Goal: Task Accomplishment & Management: Manage account settings

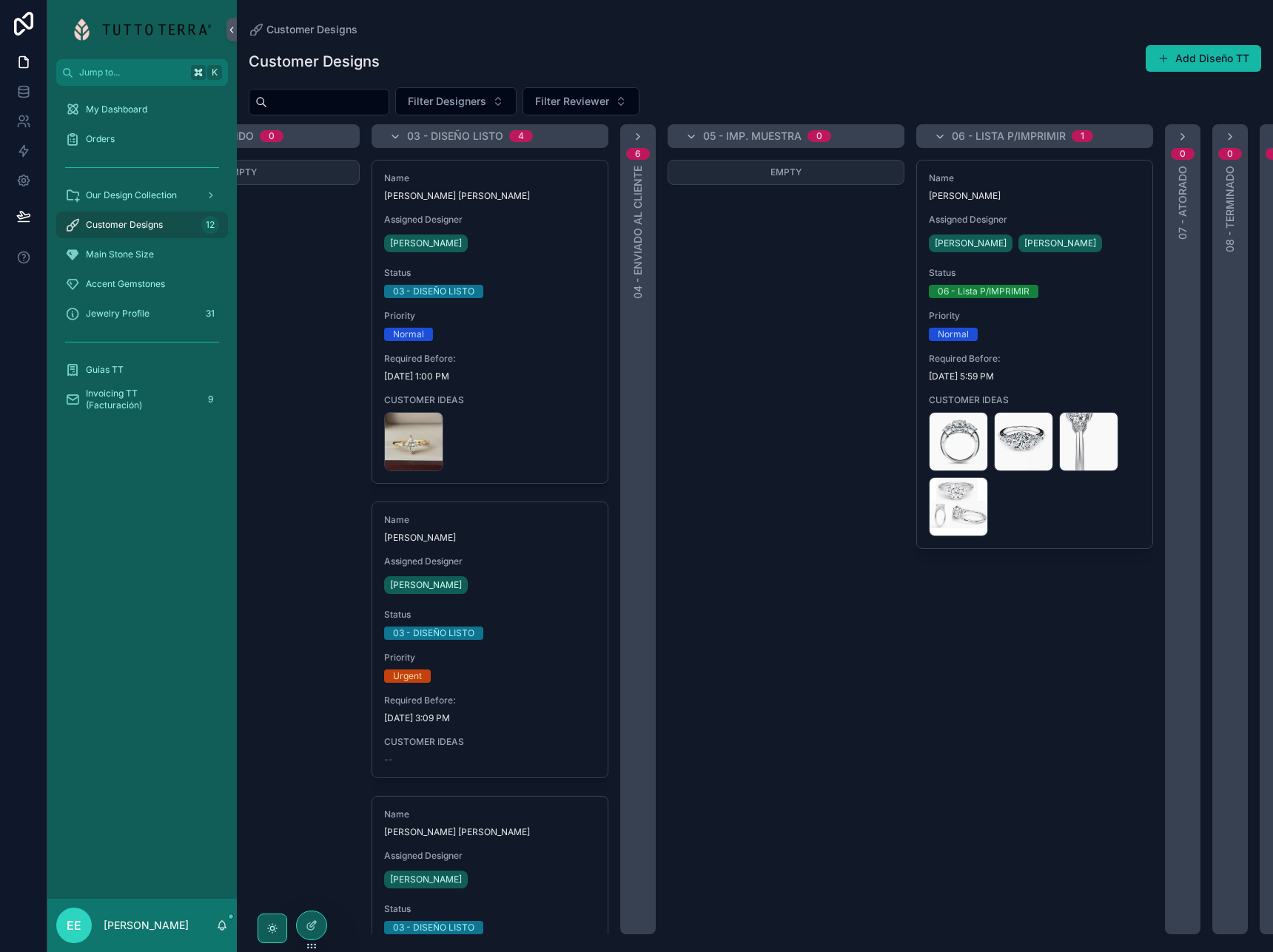
scroll to position [0, 440]
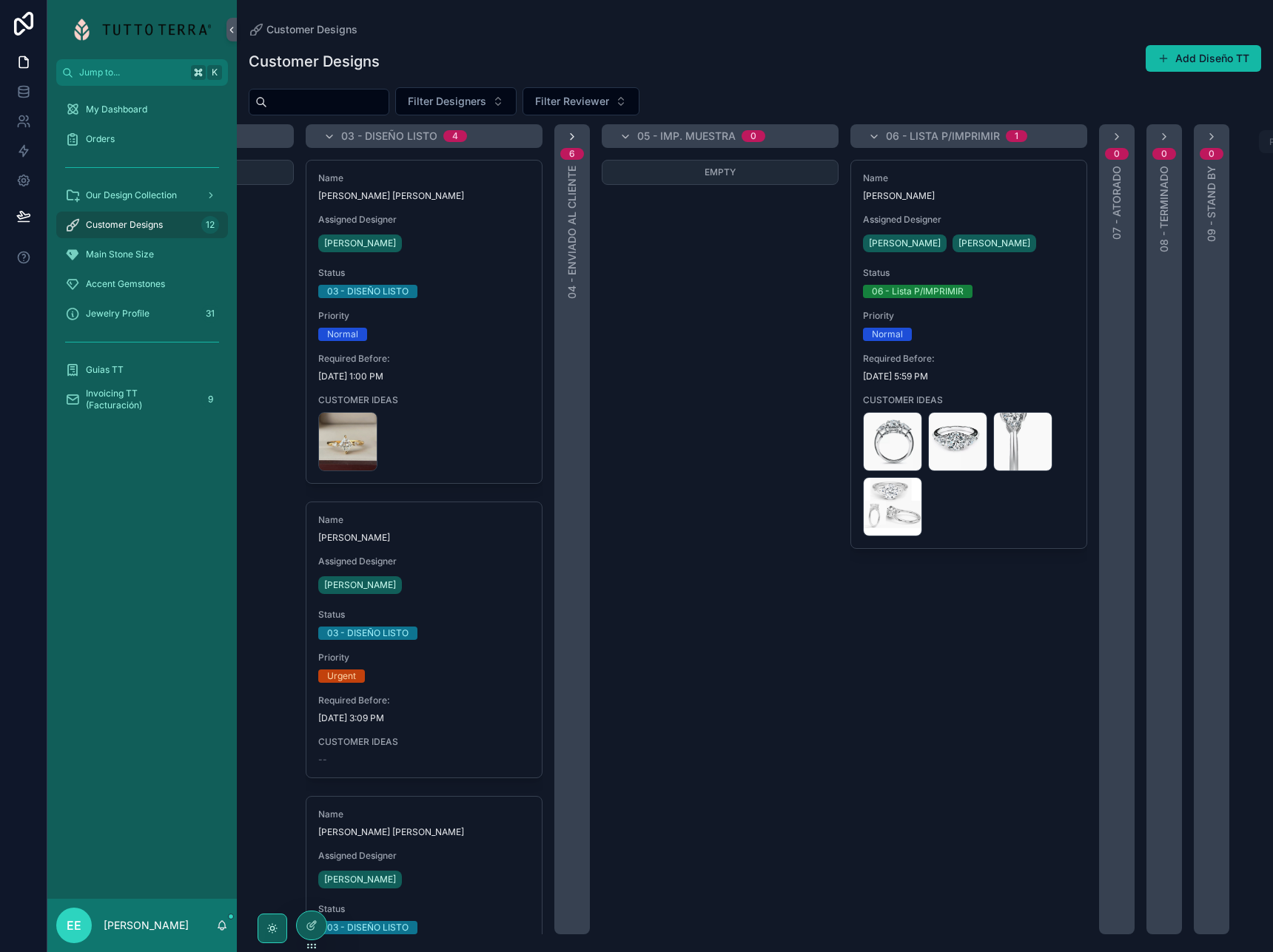
click at [572, 137] on icon "scrollable content" at bounding box center [572, 137] width 12 height 12
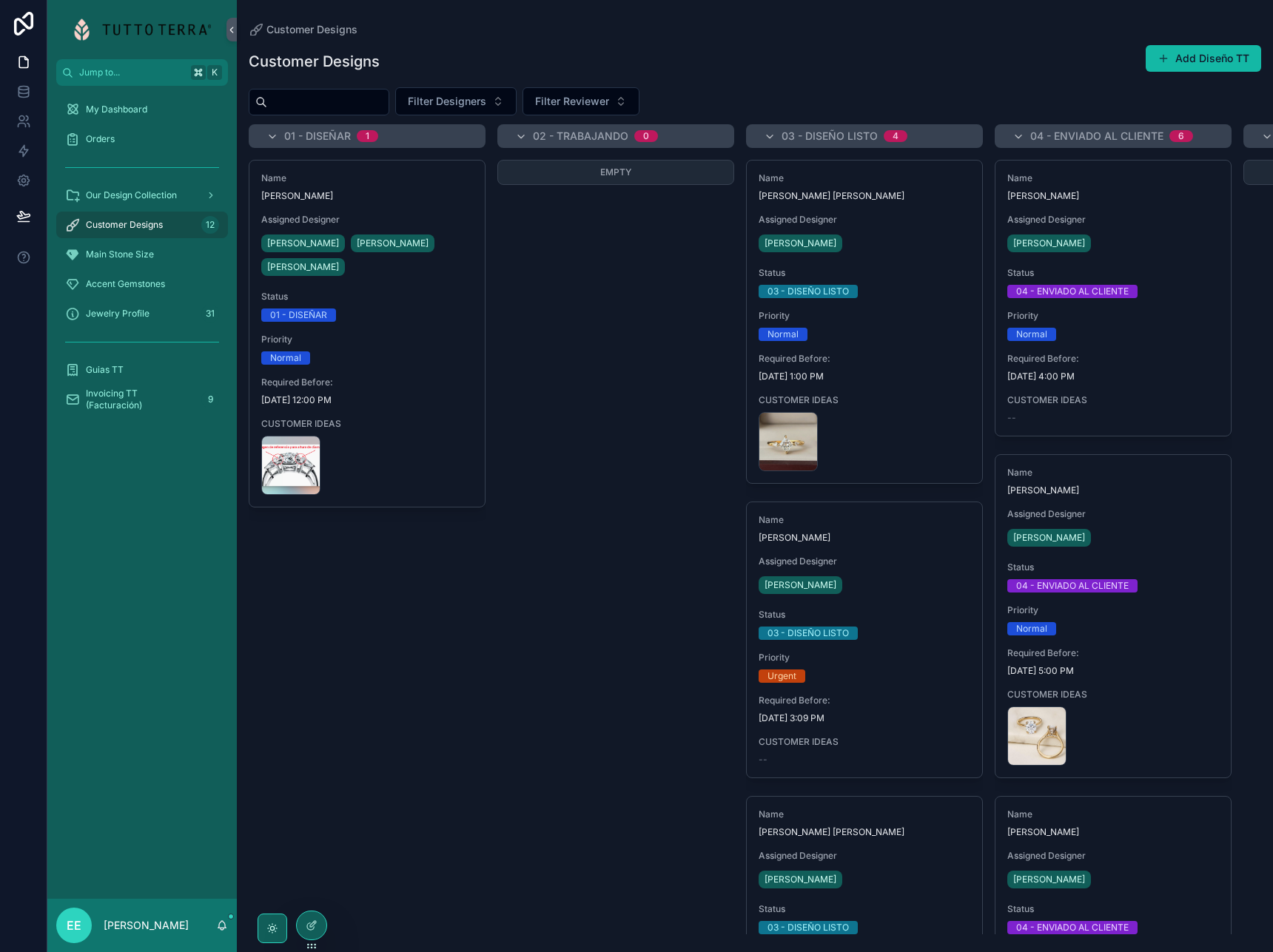
scroll to position [0, 0]
click at [433, 585] on div "Name Andrea Jimenez Aguilar Assigned Designer Yamili Haas Cesar Chim Eduardo Es…" at bounding box center [367, 547] width 237 height 774
click at [136, 230] on span "Customer Designs" at bounding box center [125, 225] width 77 height 12
click at [528, 519] on div "Empty" at bounding box center [615, 547] width 237 height 774
click at [315, 932] on div at bounding box center [311, 925] width 30 height 28
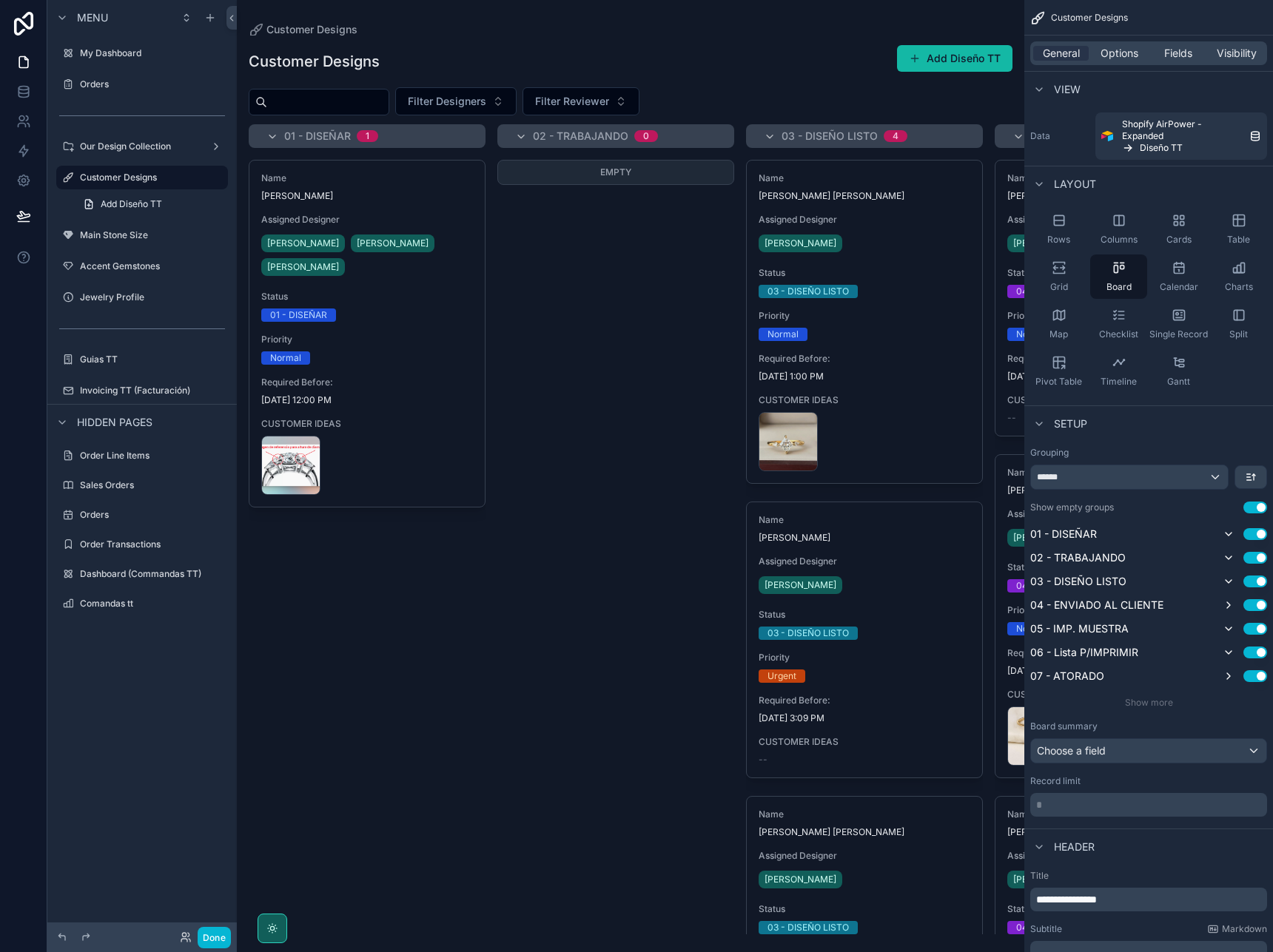
click at [446, 343] on div "scrollable content" at bounding box center [630, 476] width 787 height 952
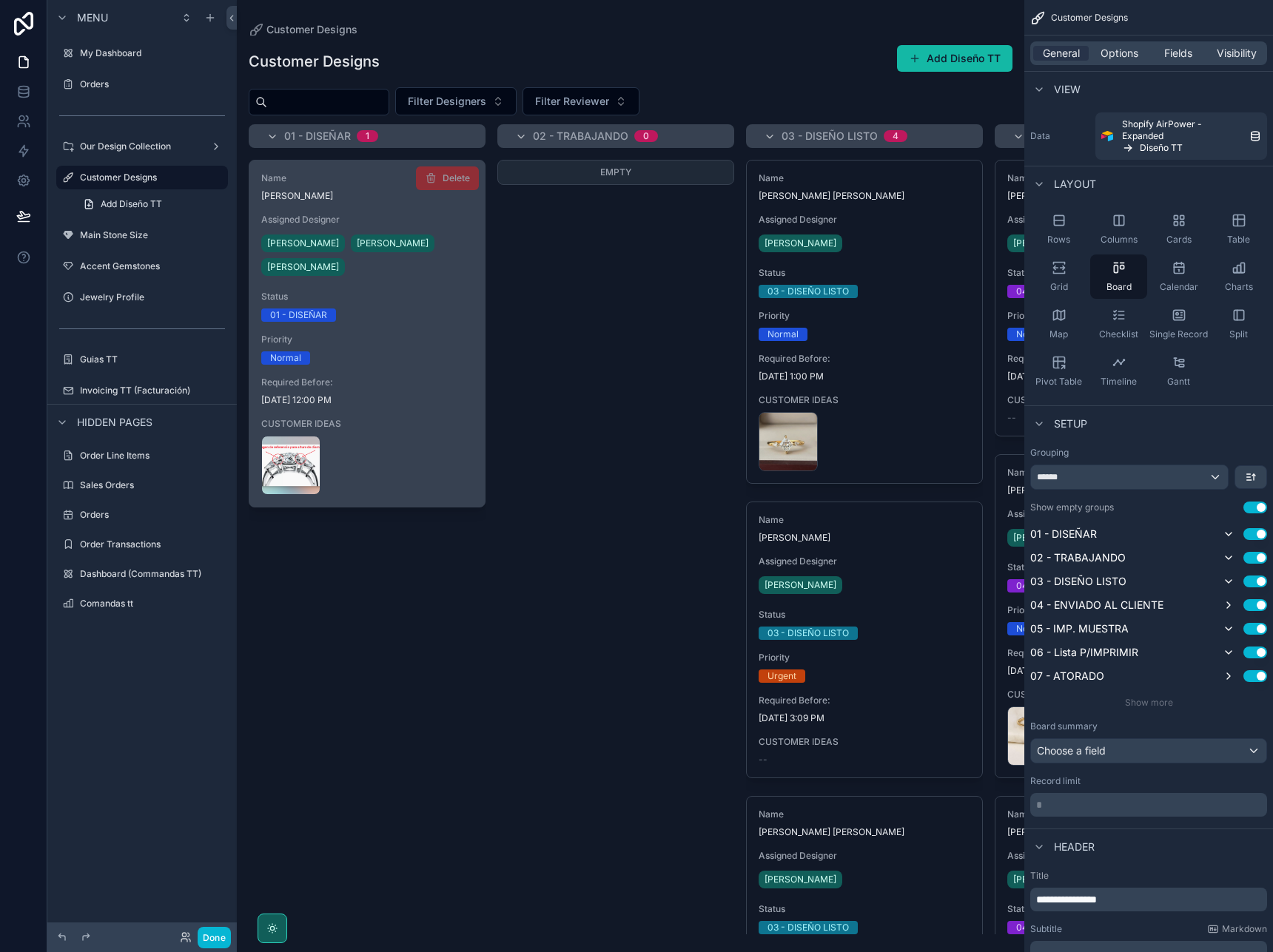
click at [435, 301] on span "Status" at bounding box center [367, 296] width 212 height 12
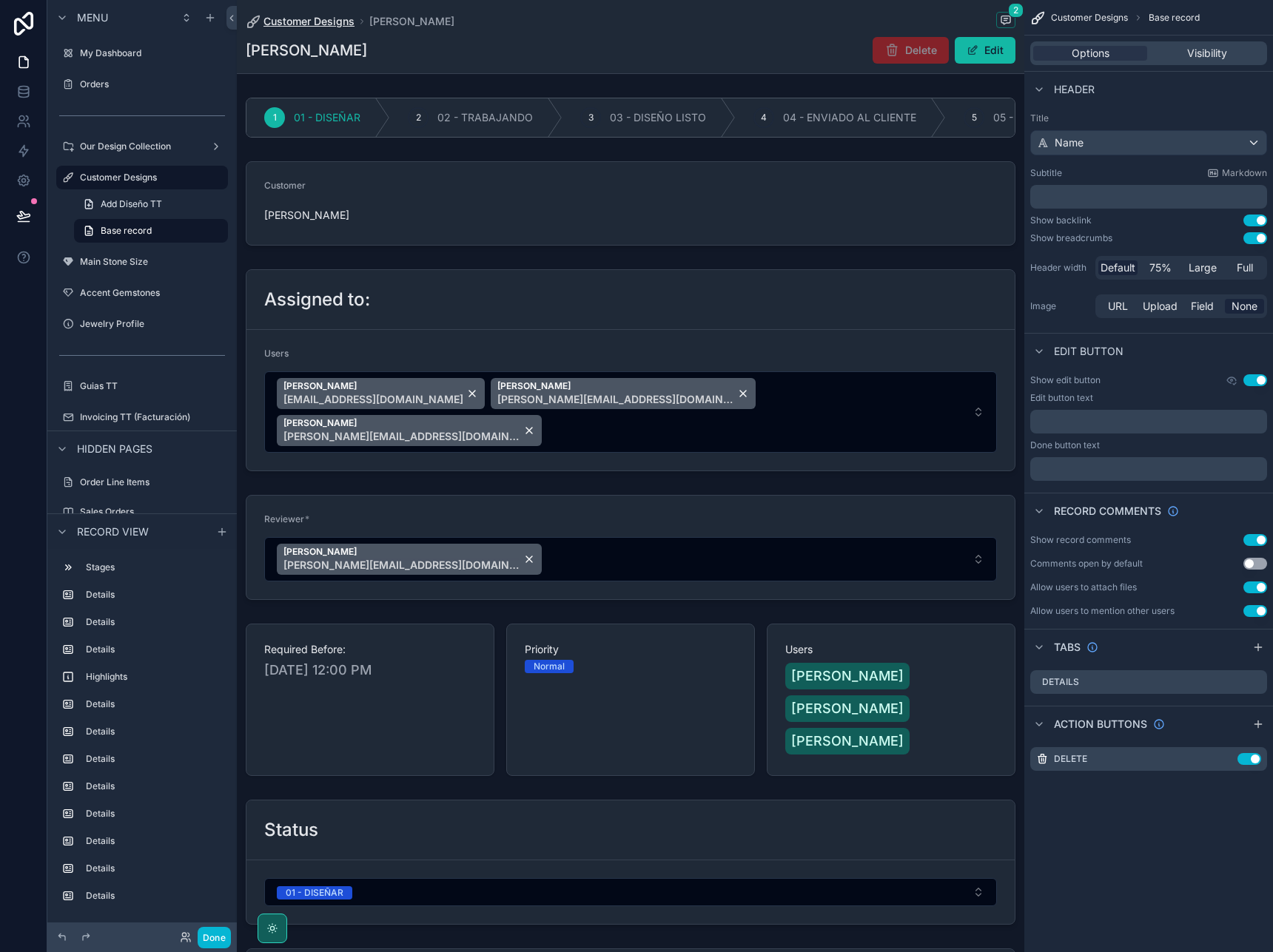
click at [319, 22] on span "Customer Designs" at bounding box center [309, 21] width 91 height 14
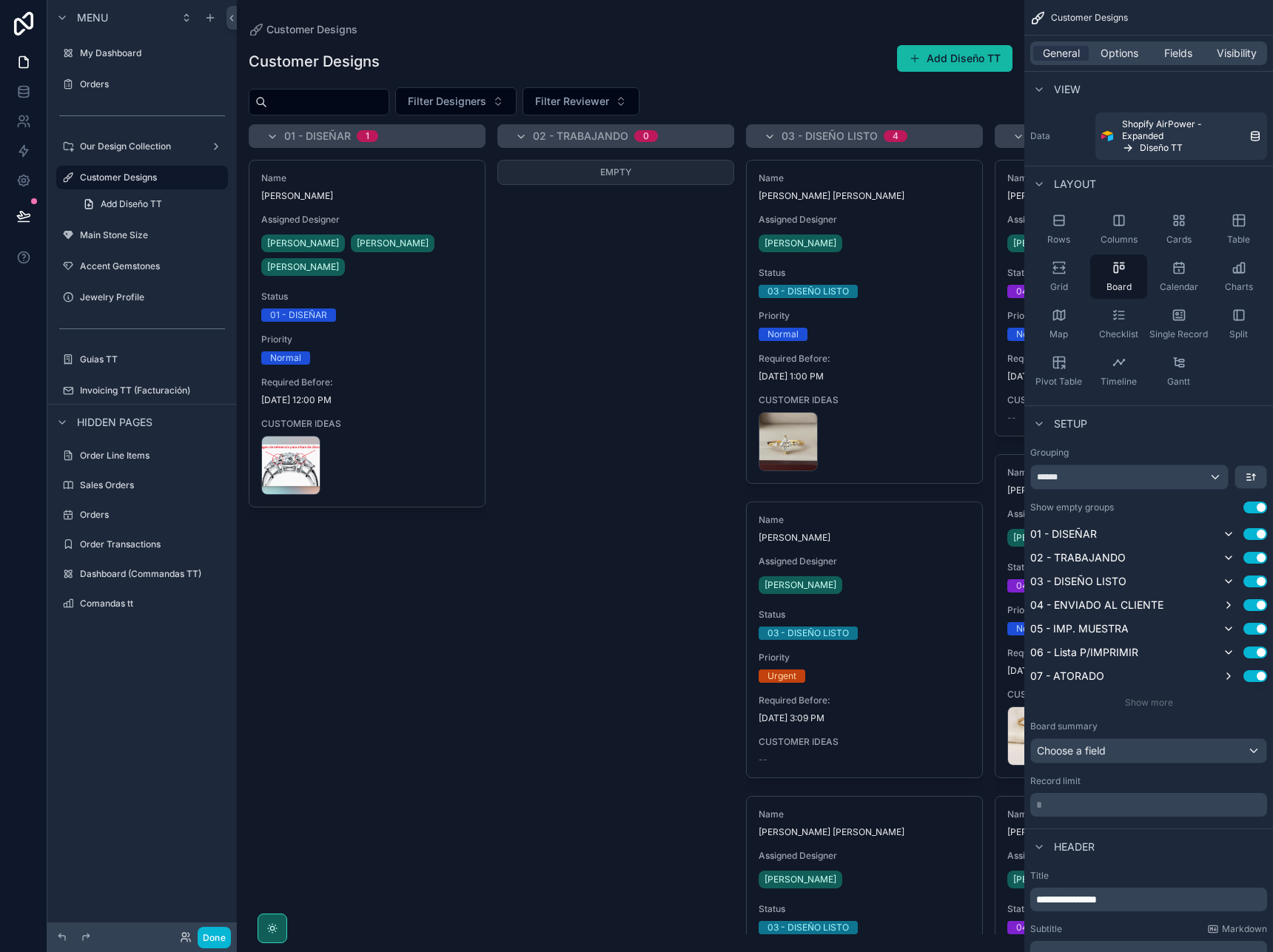
click at [533, 74] on div "Customer Designs Add Diseño TT" at bounding box center [631, 61] width 764 height 34
click at [1009, 87] on div "Customer Designs Add Diseño TT Filter Designers Filter Reviewer 01 - DISEÑAR 1 …" at bounding box center [630, 485] width 787 height 899
click at [1059, 50] on span "General" at bounding box center [1061, 53] width 37 height 14
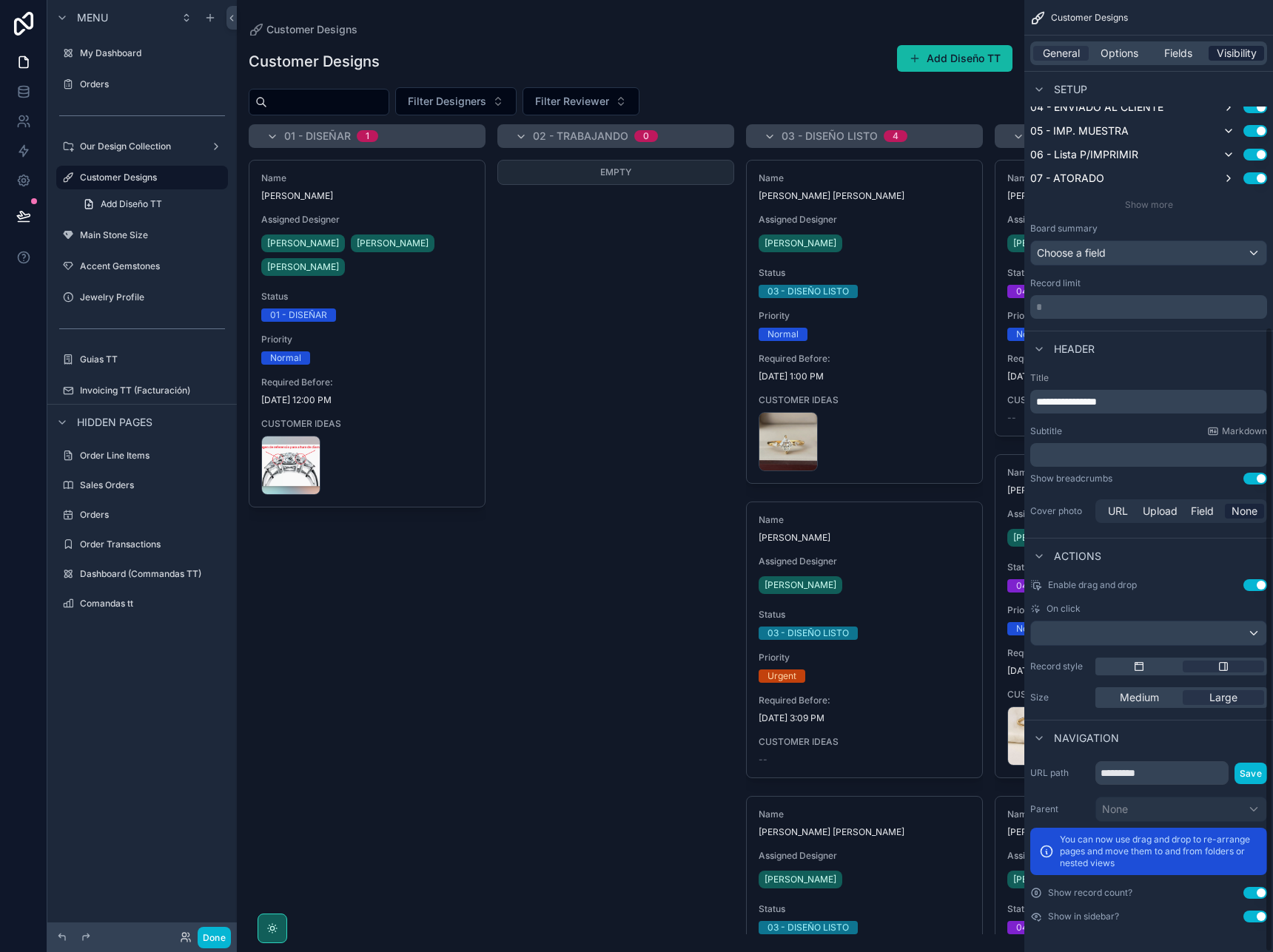
scroll to position [498, 0]
click at [1236, 56] on span "Visibility" at bounding box center [1236, 53] width 40 height 14
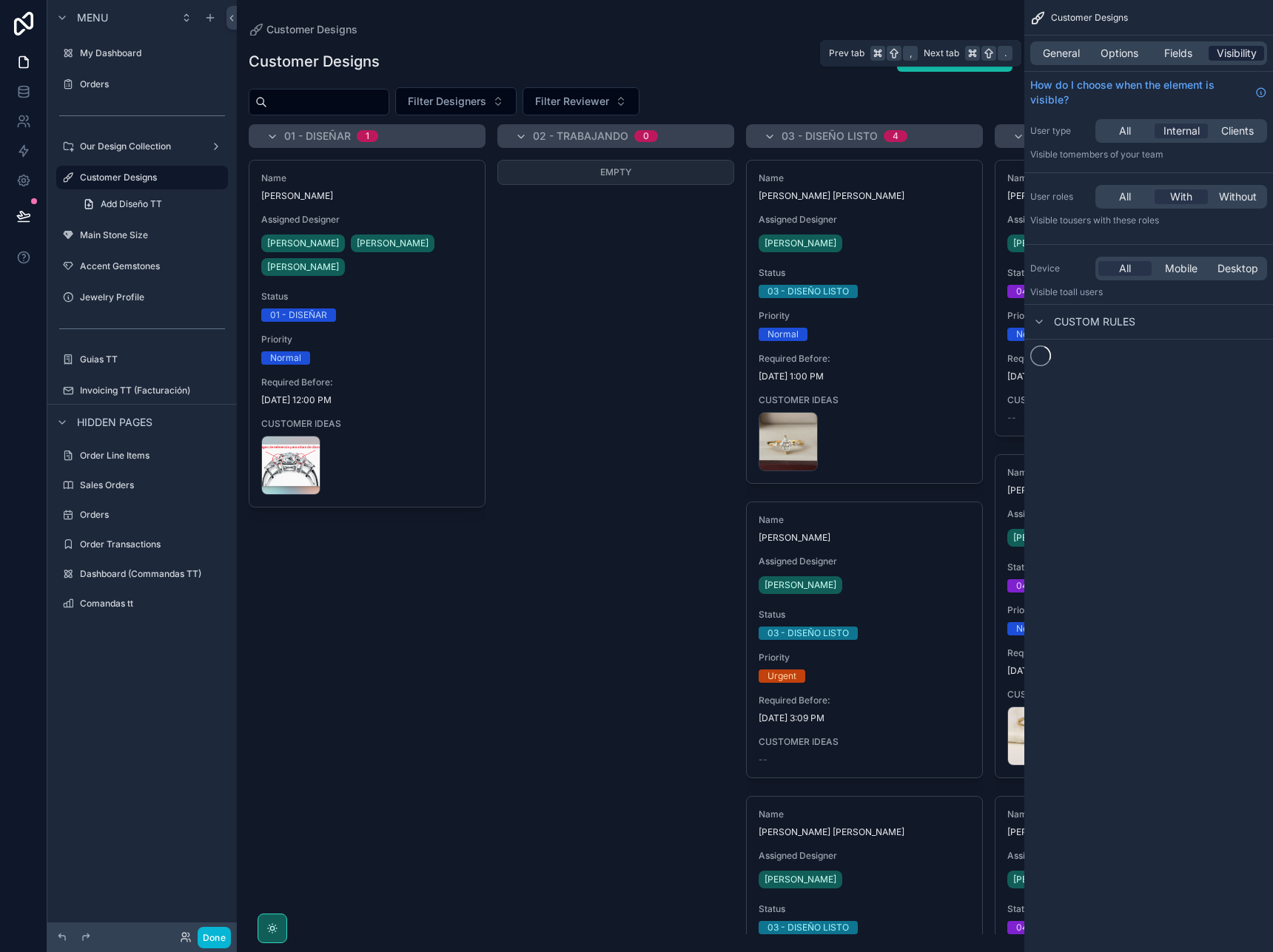
scroll to position [0, 0]
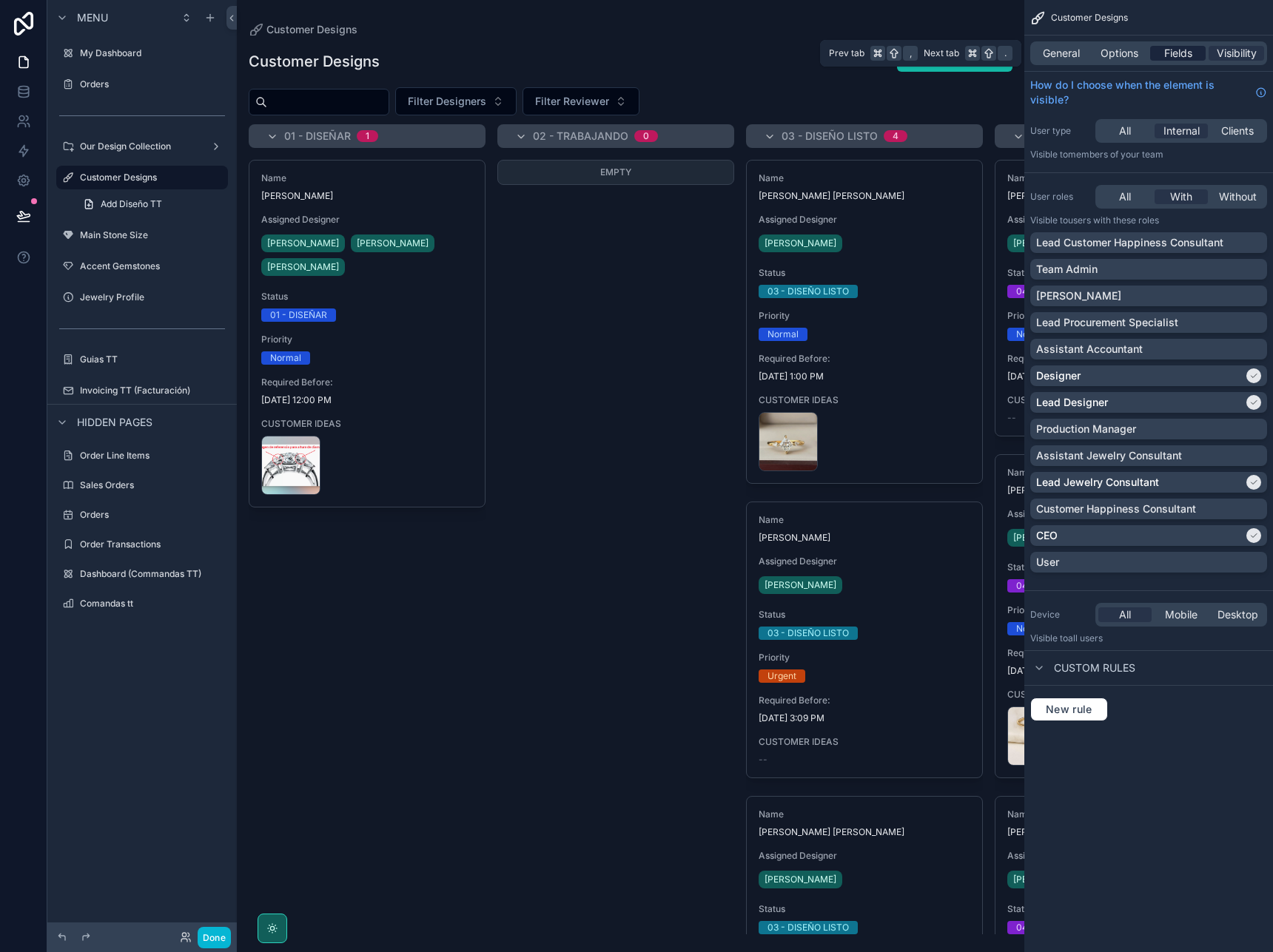
click at [1180, 59] on span "Fields" at bounding box center [1178, 53] width 28 height 14
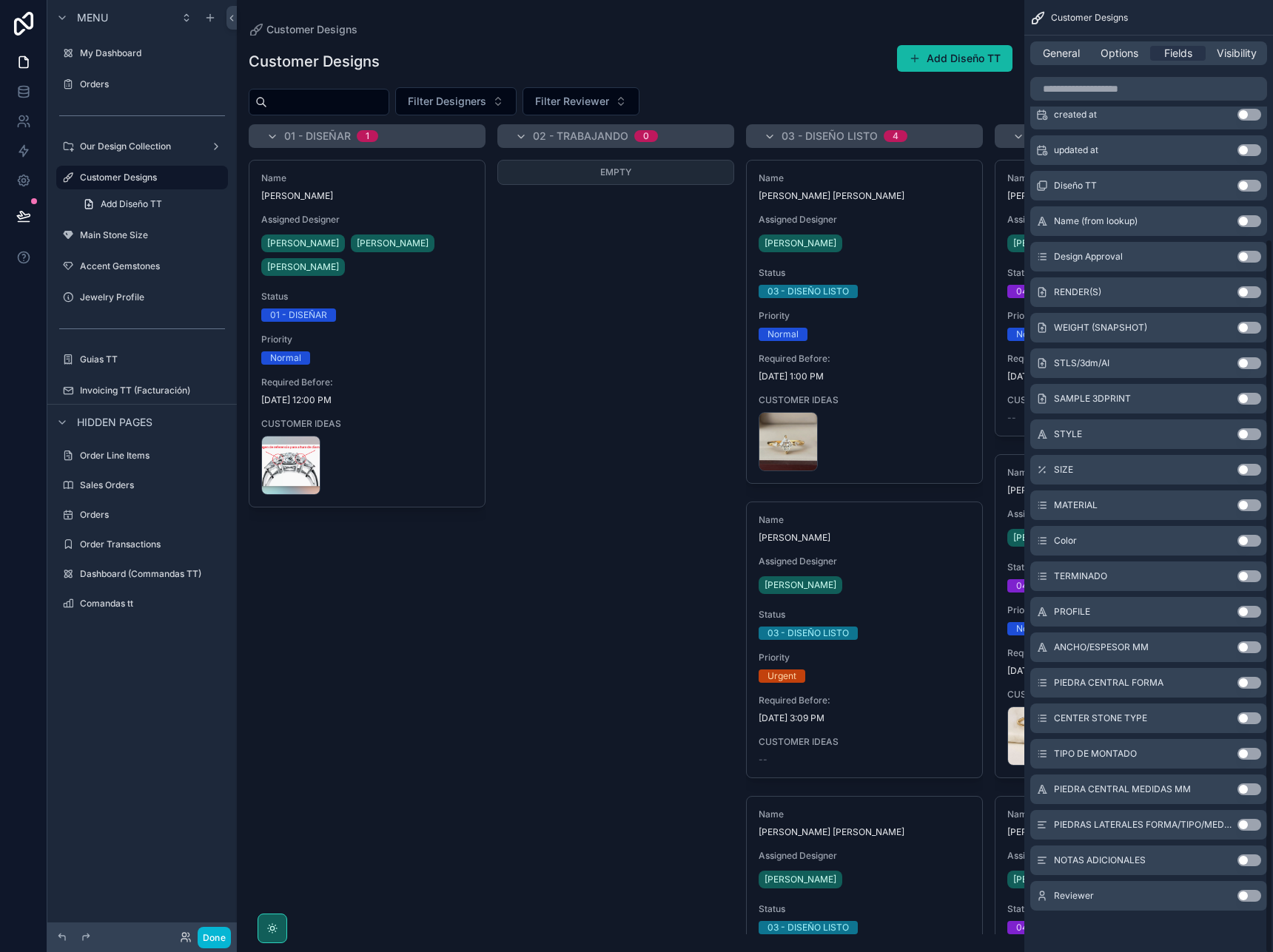
scroll to position [316, 0]
click at [278, 928] on div "scrollable content" at bounding box center [272, 929] width 14 height 14
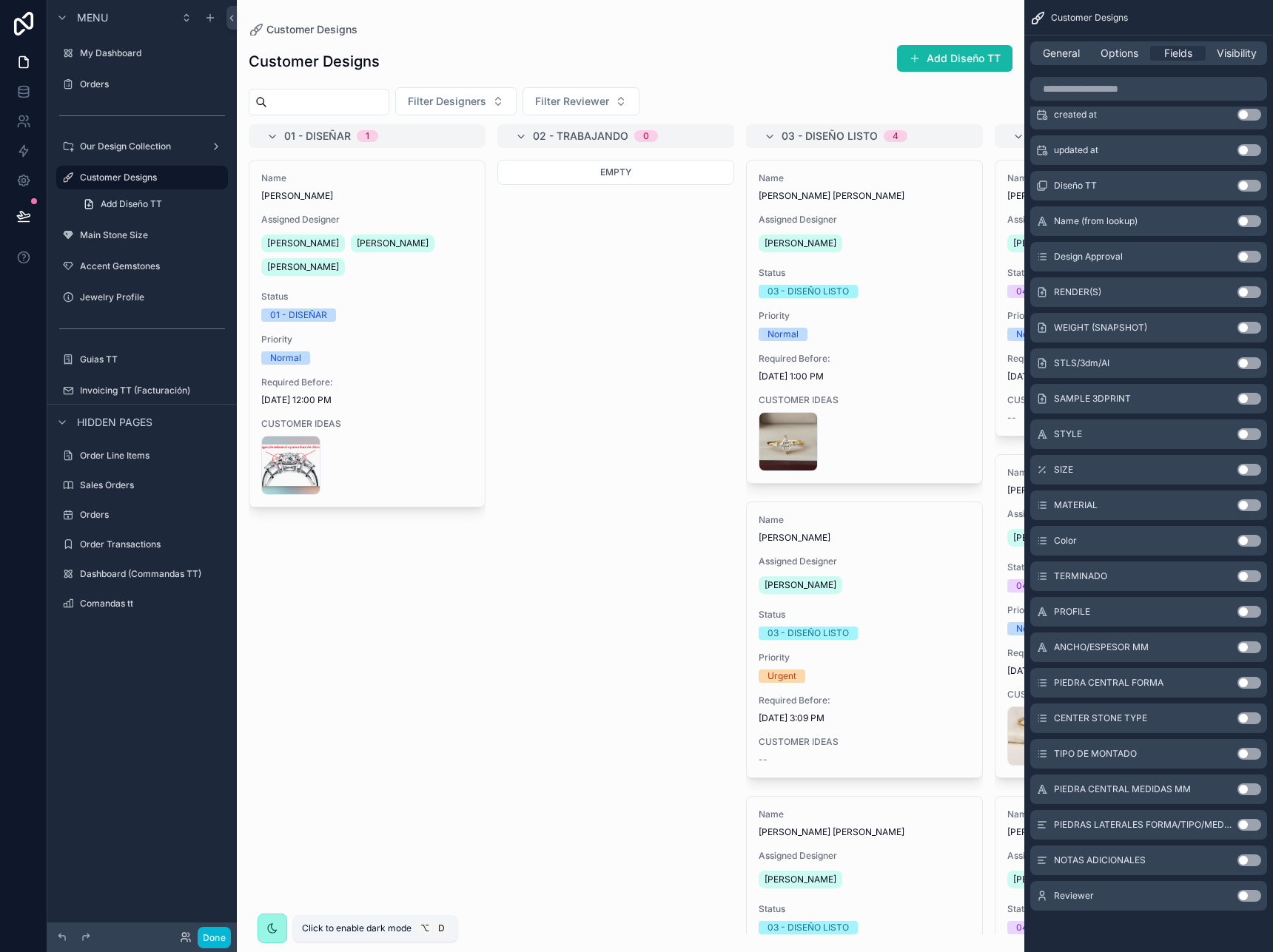
click at [278, 928] on div "scrollable content" at bounding box center [272, 929] width 14 height 14
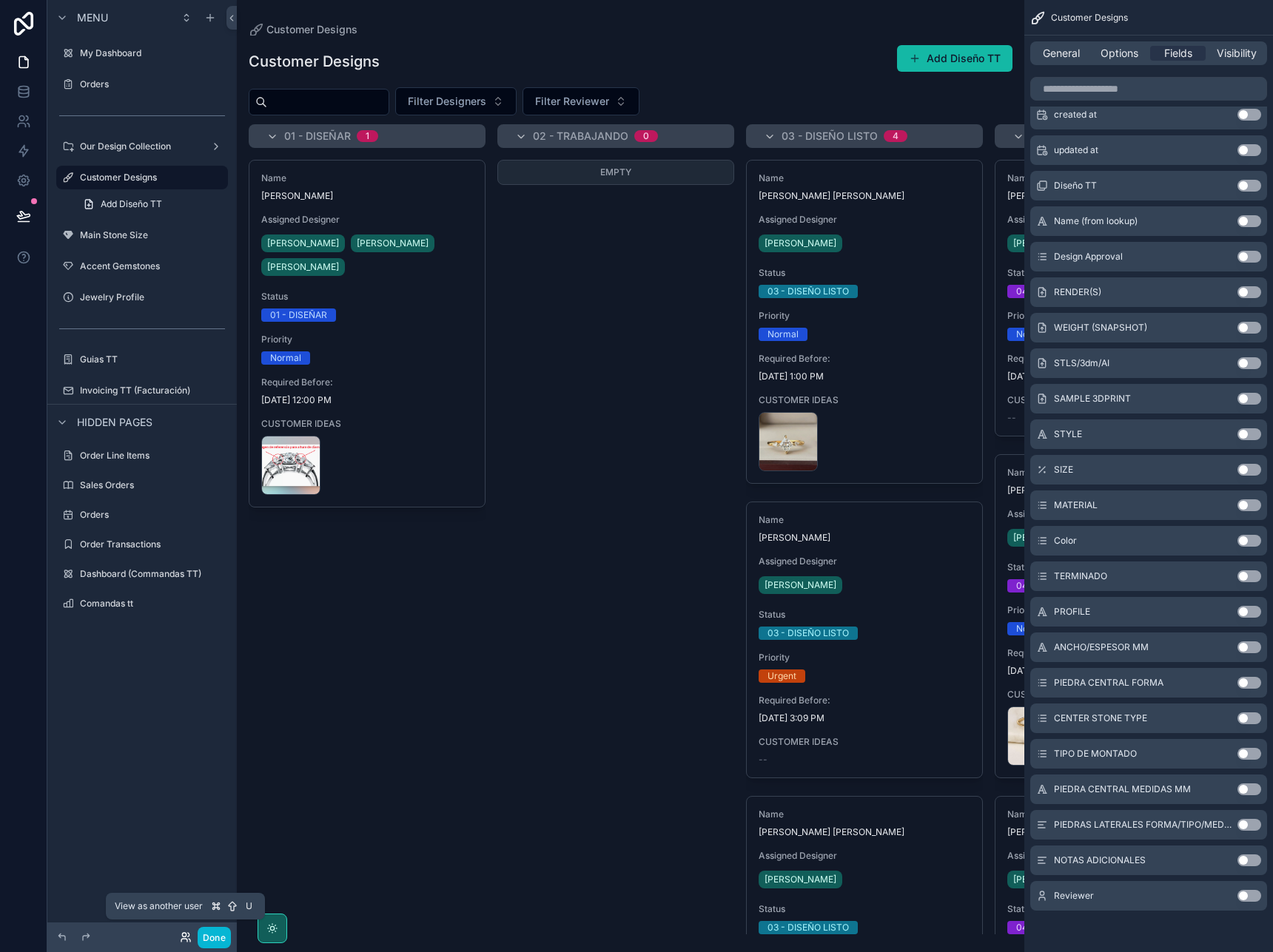
click at [185, 939] on icon at bounding box center [184, 940] width 6 height 3
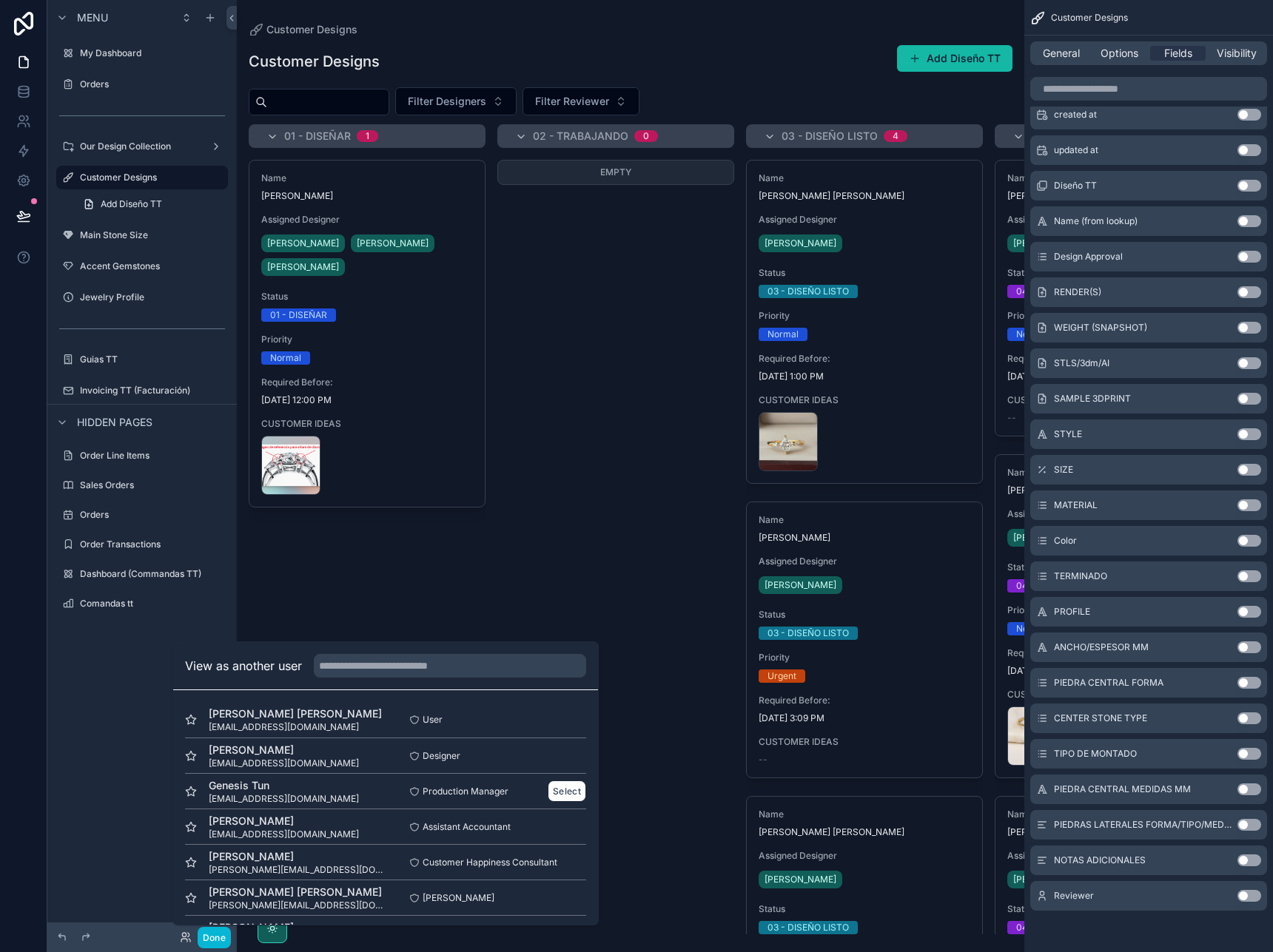
scroll to position [0, 0]
click at [261, 728] on span "ealvarado@tuttoterra.com" at bounding box center [295, 727] width 173 height 12
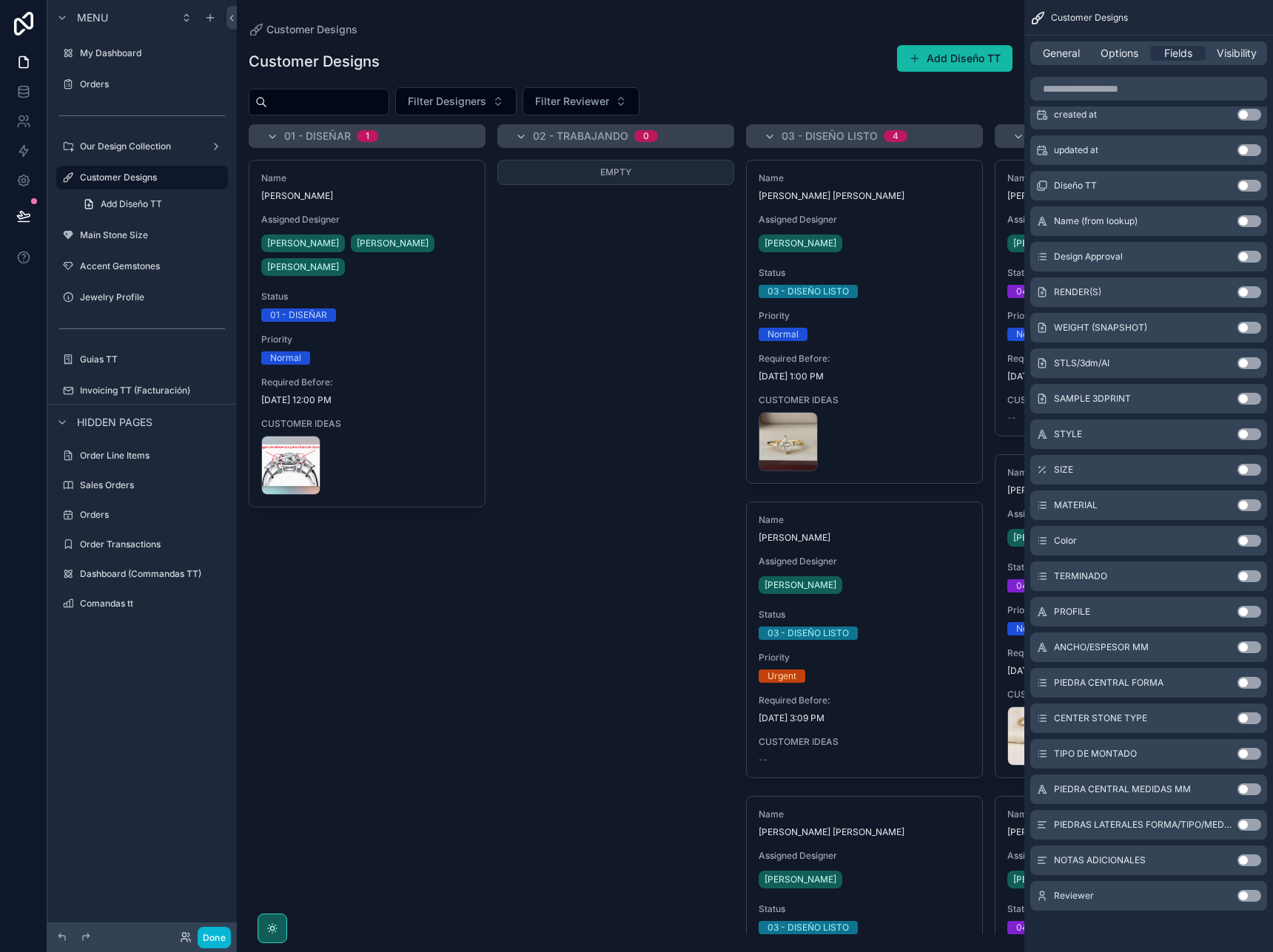
click at [178, 629] on div "Menu My Dashboard Orders Our Design Collection Customer Designs Add Diseño TT M…" at bounding box center [142, 321] width 189 height 641
click at [32, 126] on link at bounding box center [23, 121] width 46 height 30
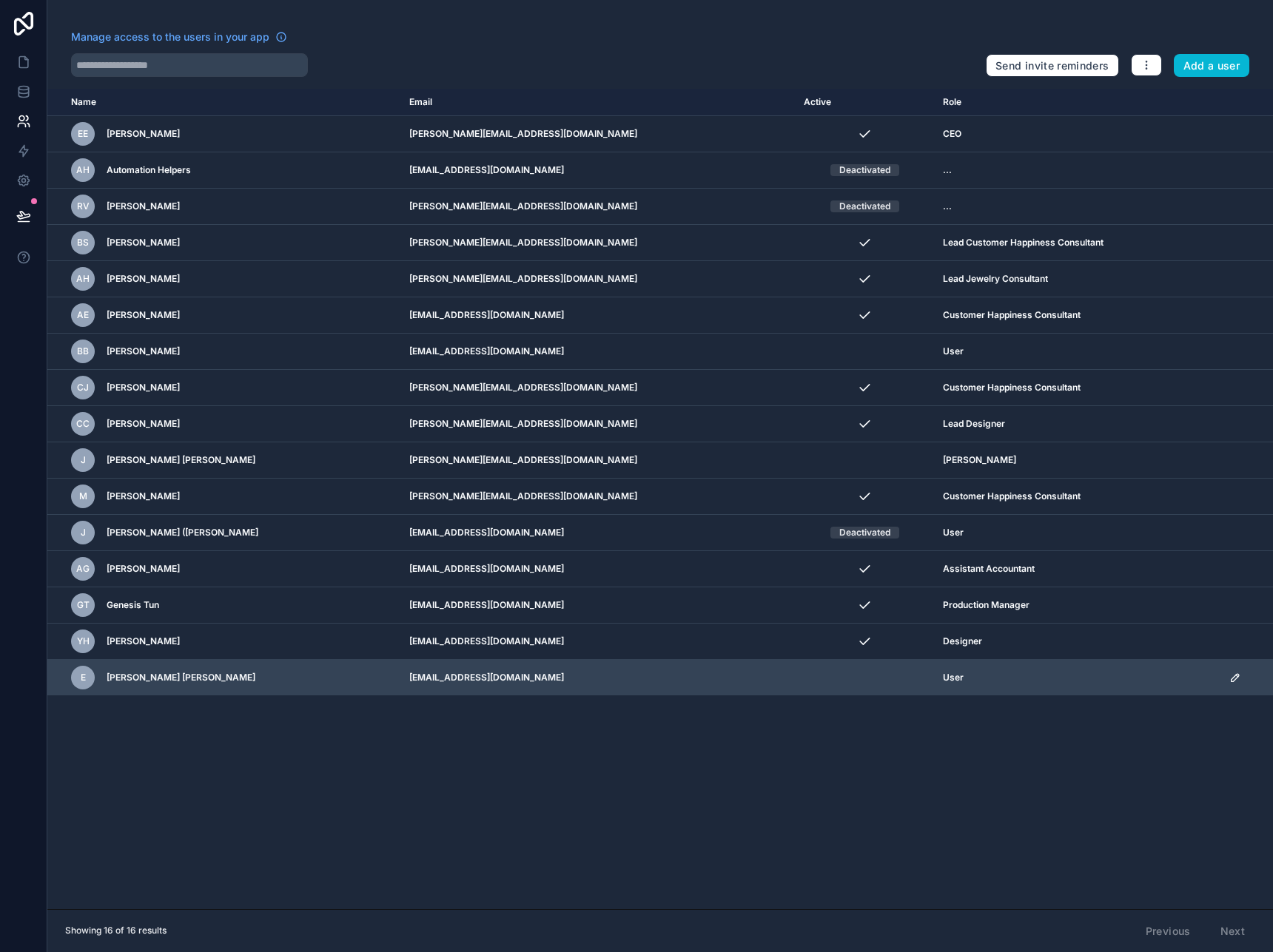
click at [1231, 677] on icon "scrollable content" at bounding box center [1235, 678] width 12 height 12
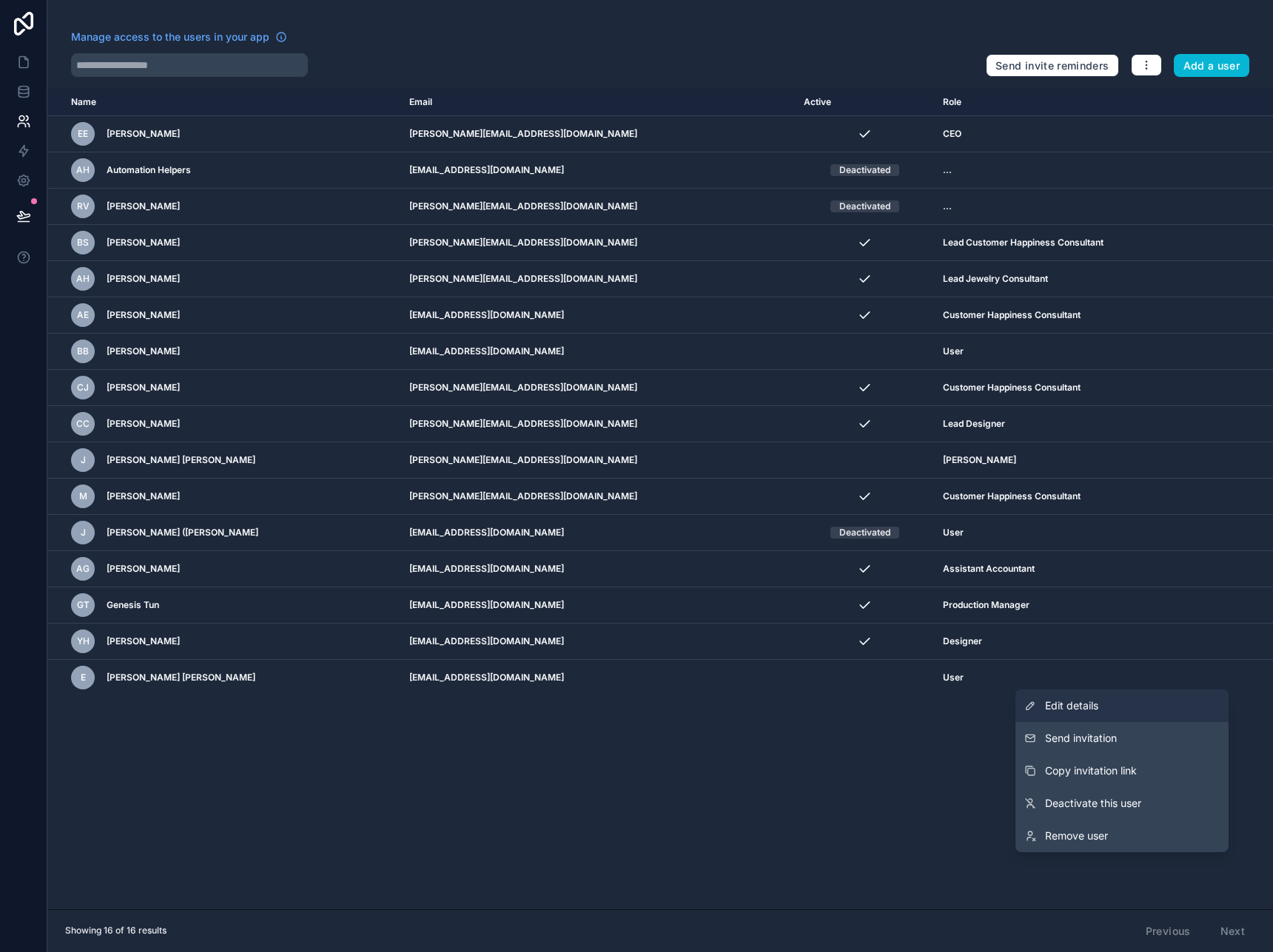
click at [1108, 714] on link "Edit details" at bounding box center [1121, 706] width 213 height 33
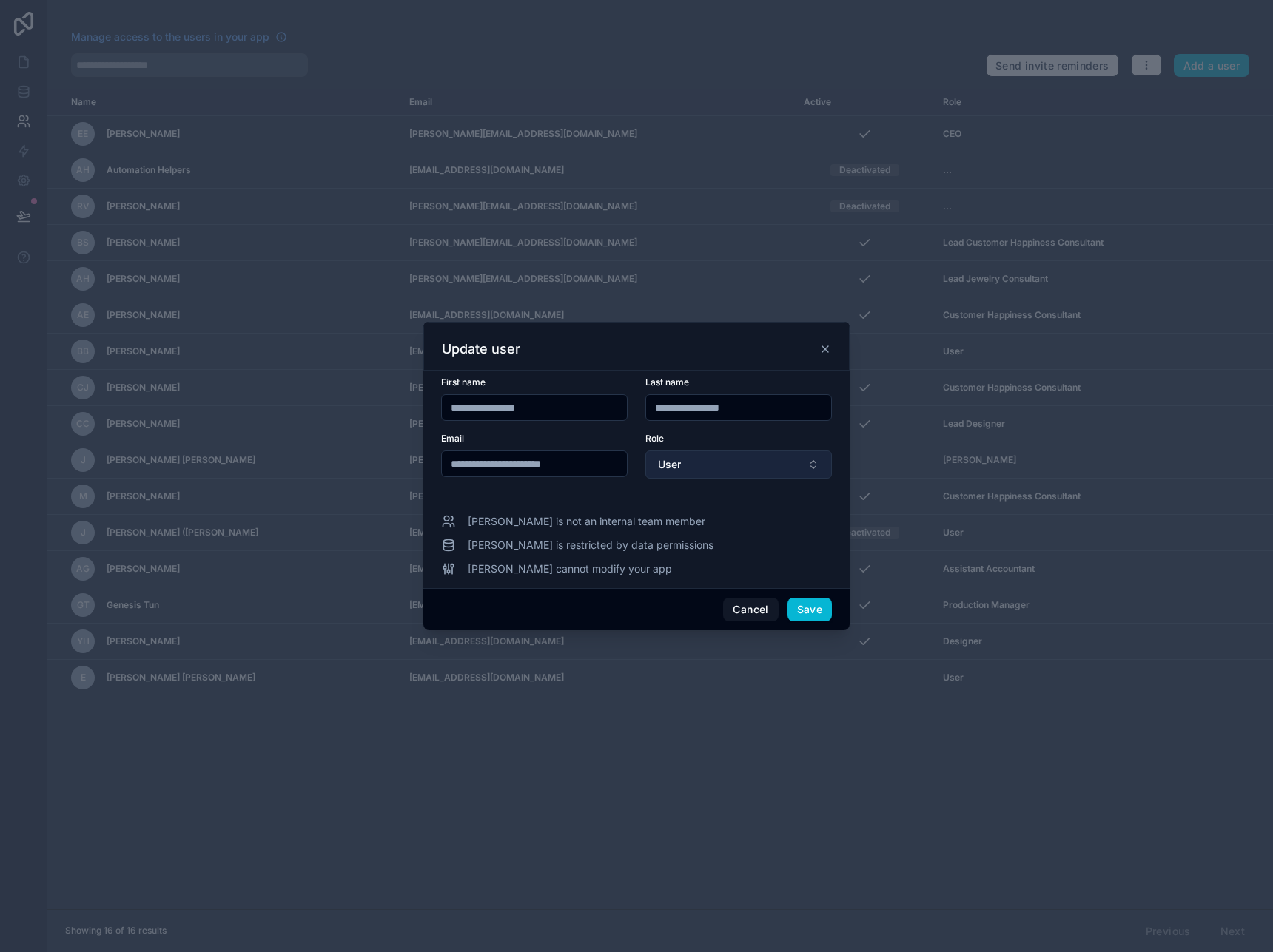
click at [712, 469] on button "User" at bounding box center [738, 464] width 186 height 28
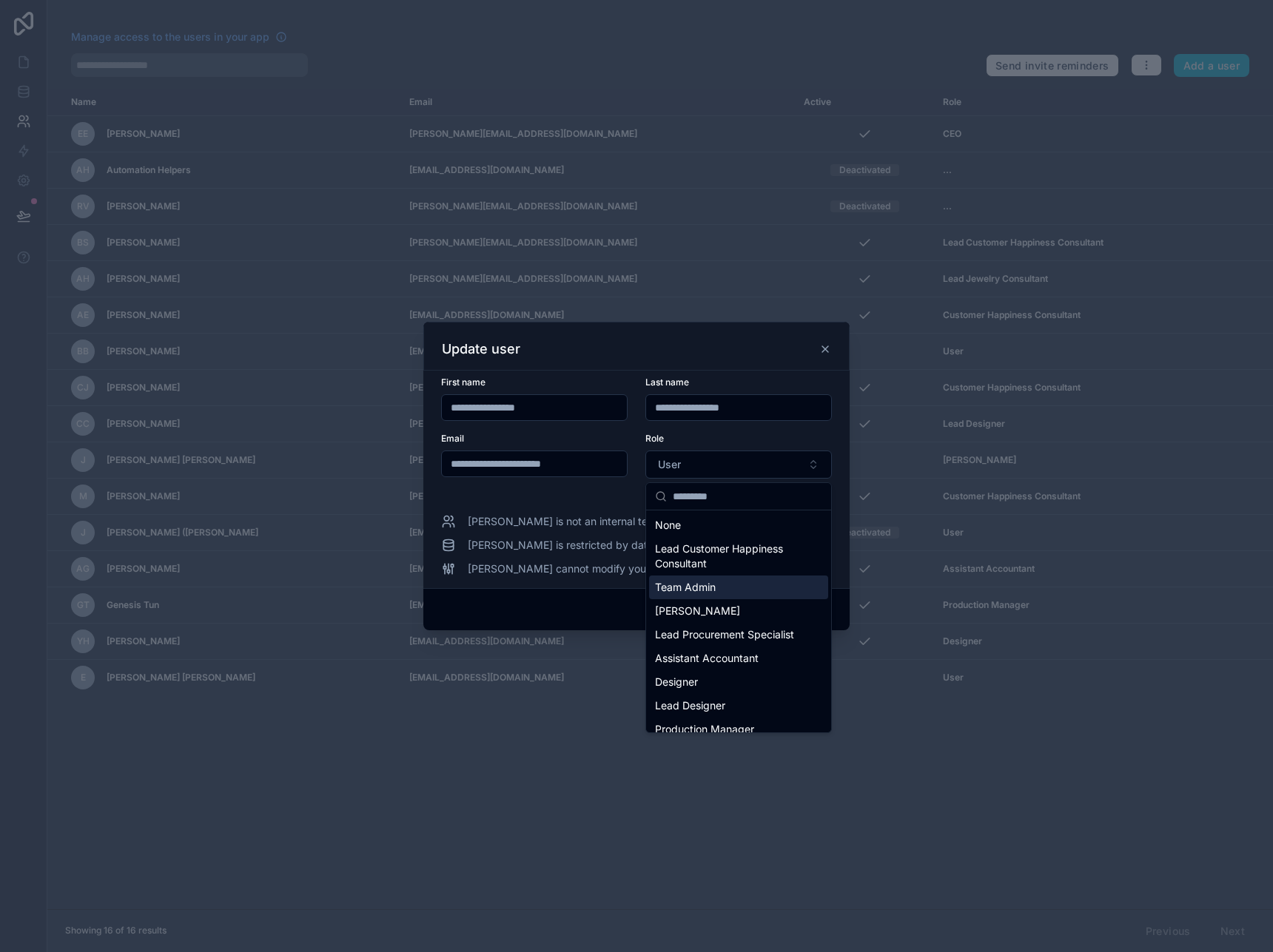
click at [566, 602] on div "Cancel Save" at bounding box center [636, 609] width 426 height 42
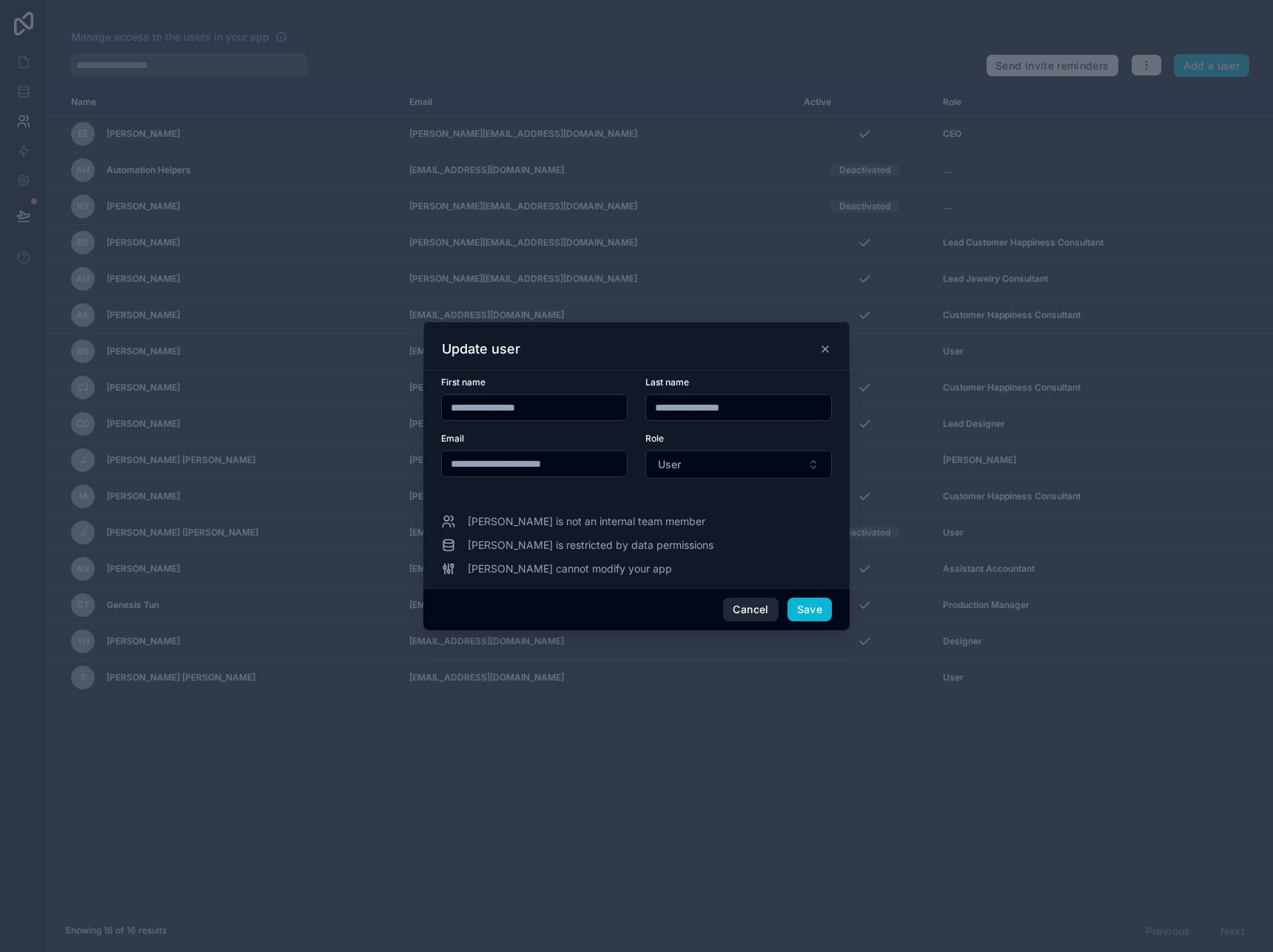
click at [742, 611] on button "Cancel" at bounding box center [750, 609] width 55 height 24
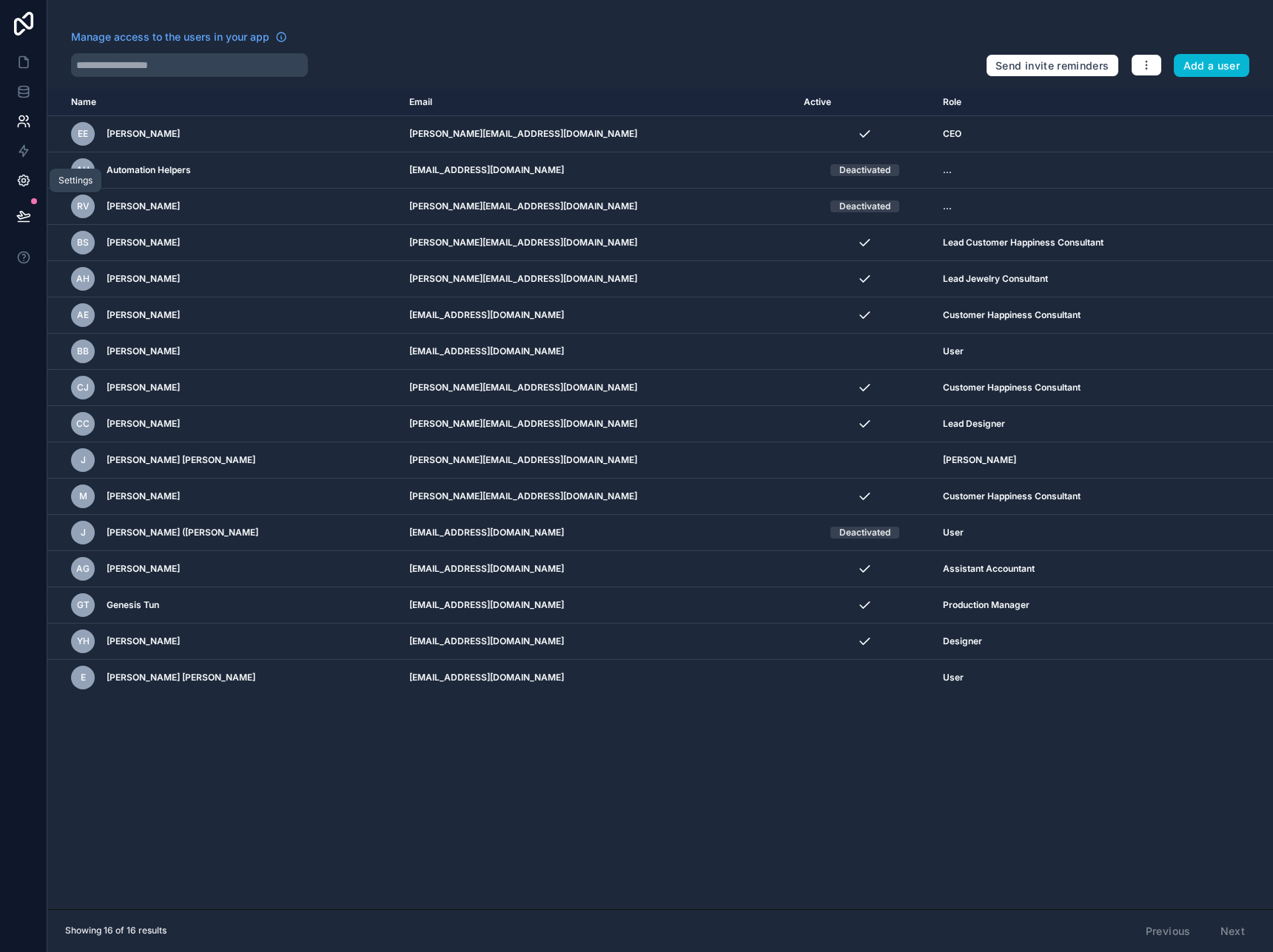
click at [27, 177] on icon at bounding box center [22, 181] width 11 height 11
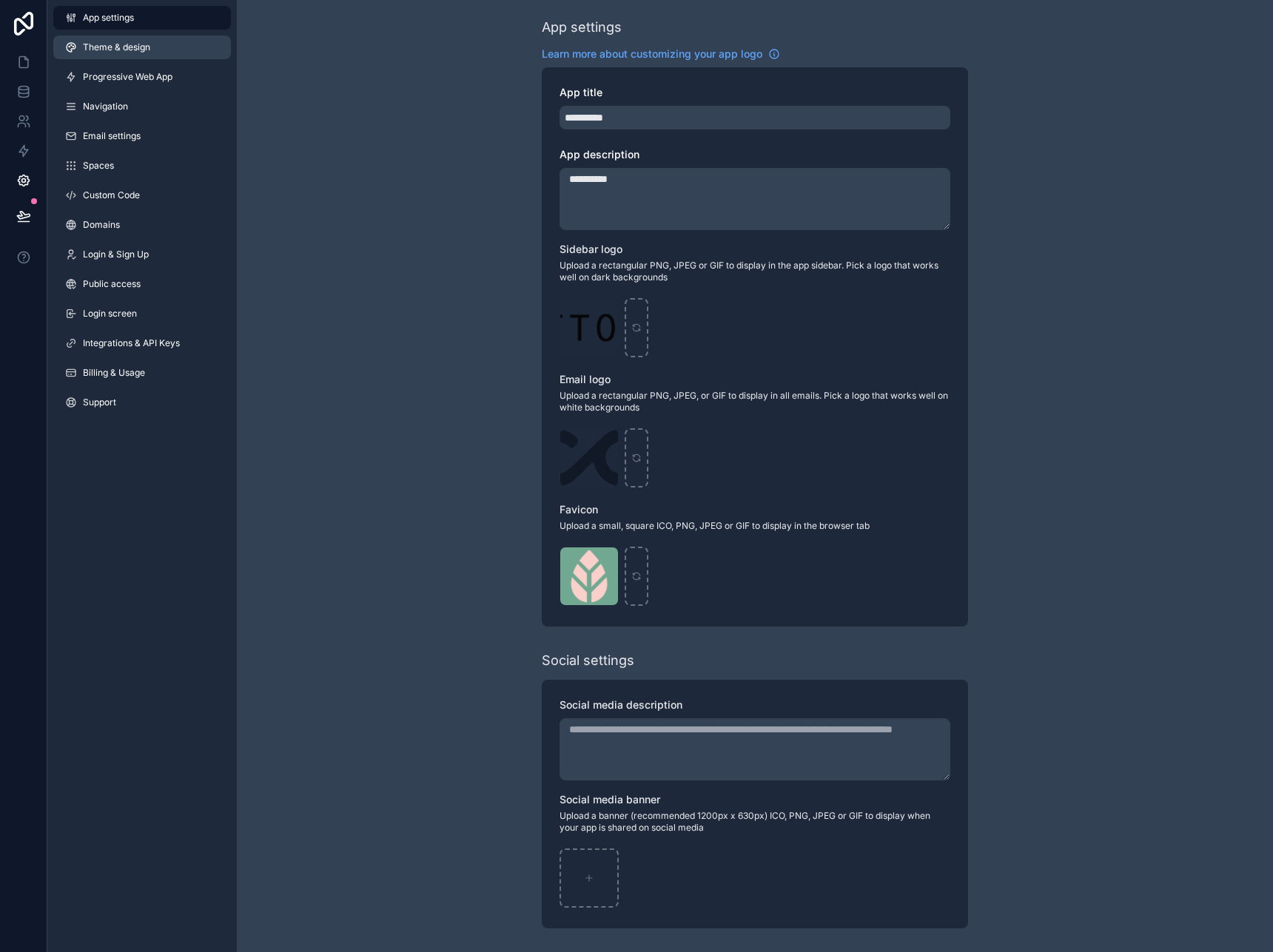
click at [141, 50] on span "Theme & design" at bounding box center [117, 47] width 68 height 12
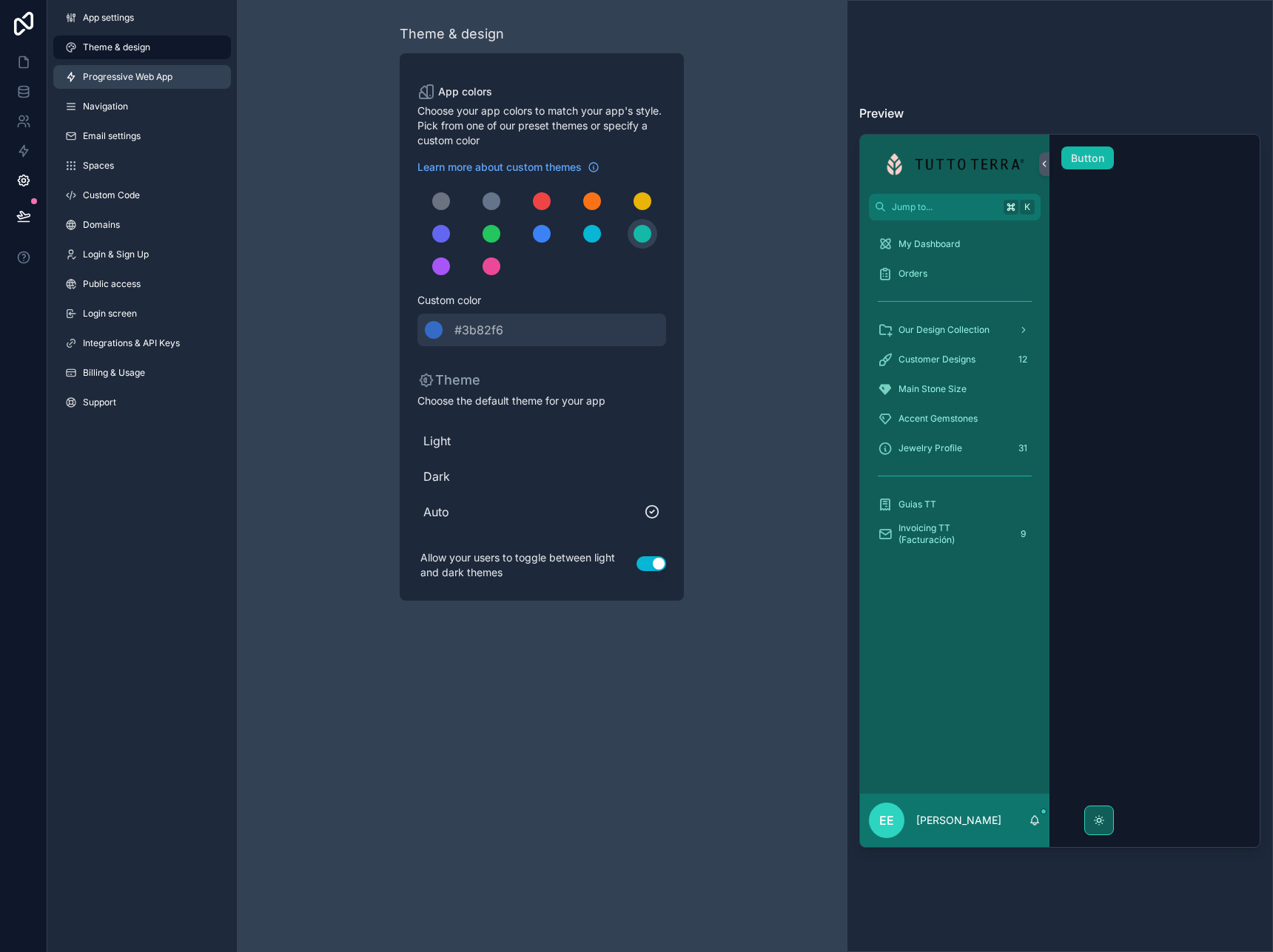
click at [122, 73] on span "Progressive Web App" at bounding box center [127, 77] width 90 height 12
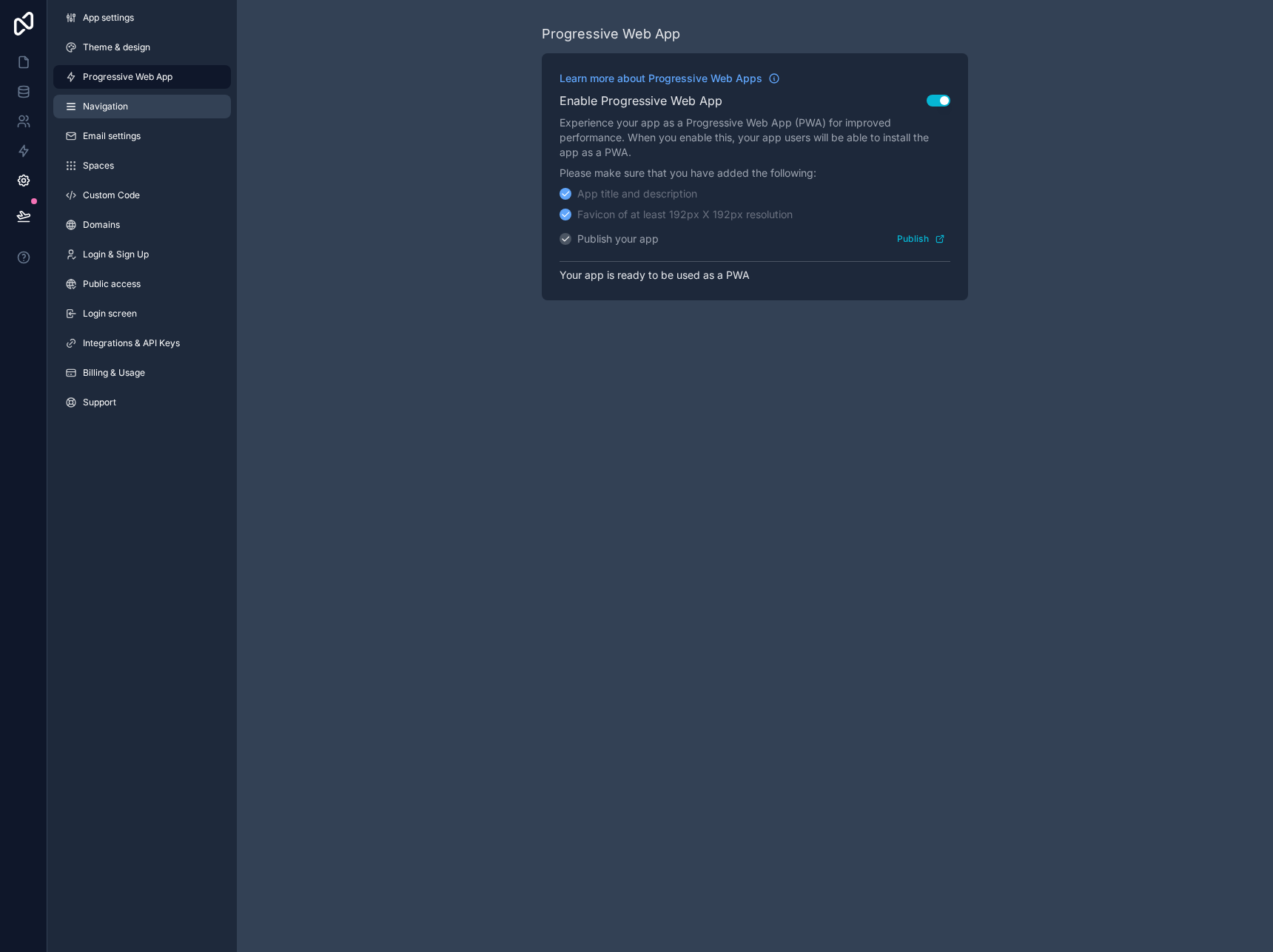
click at [109, 106] on span "Navigation" at bounding box center [105, 106] width 45 height 12
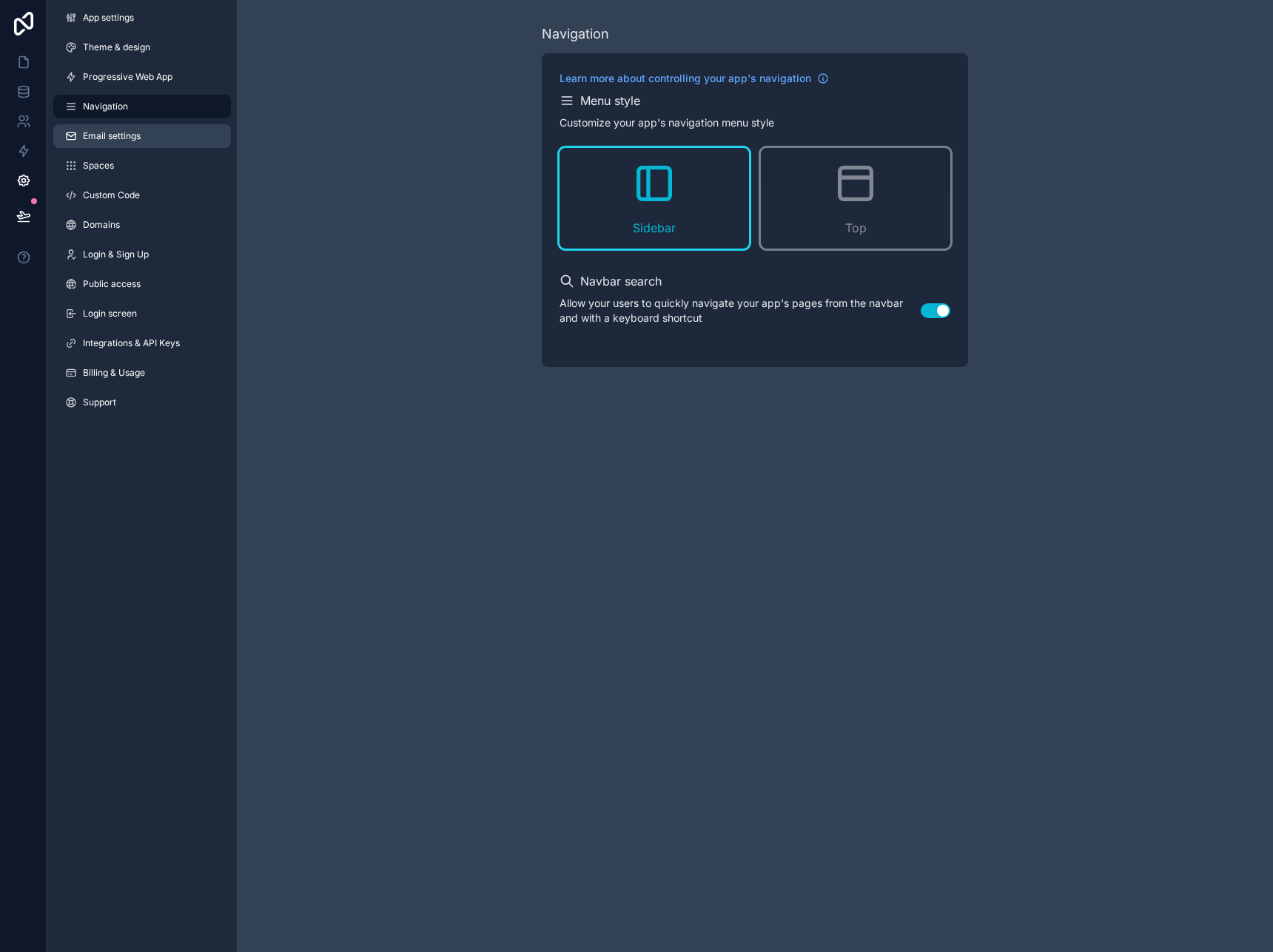
click at [112, 135] on span "Email settings" at bounding box center [112, 136] width 58 height 12
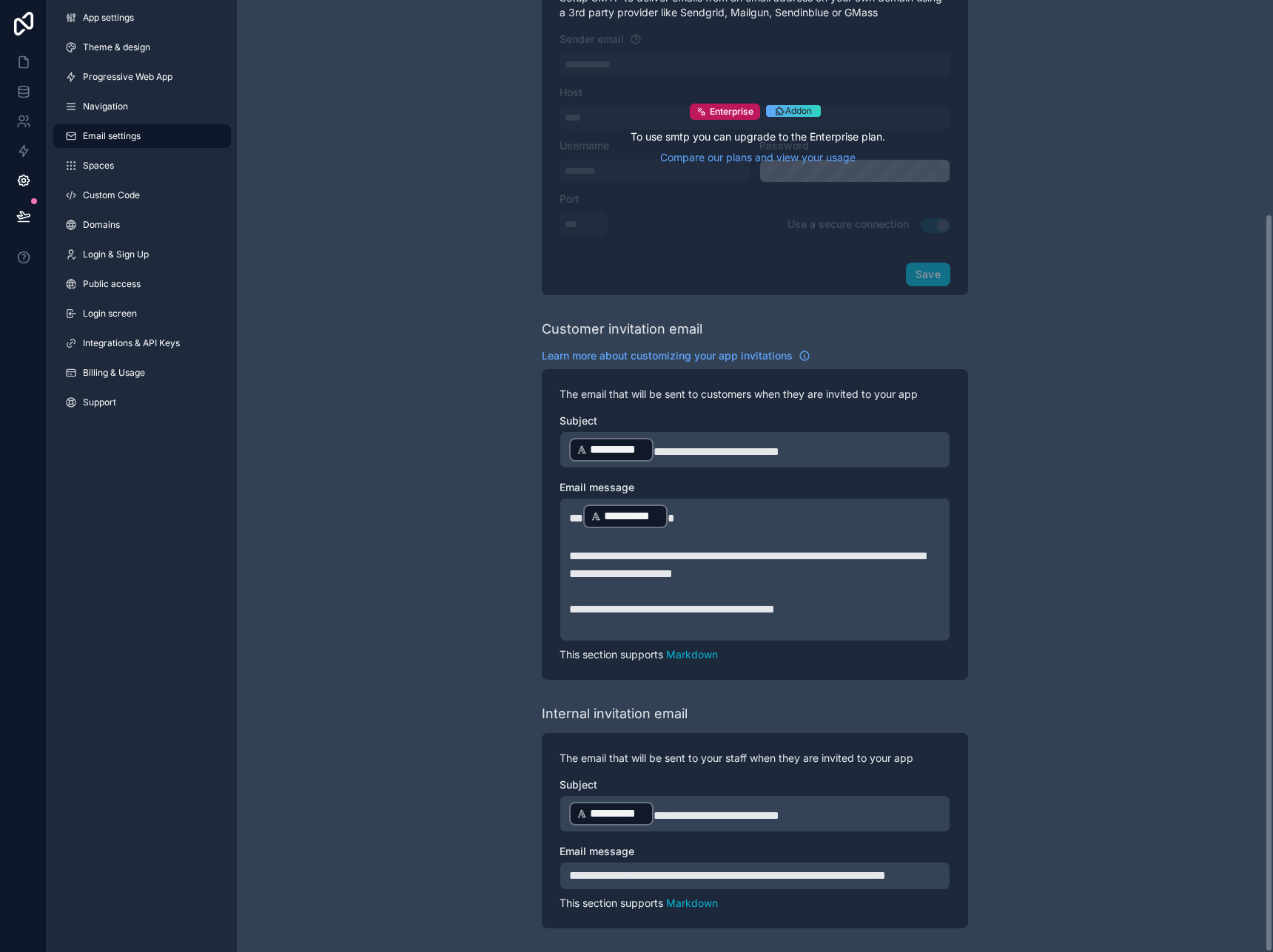
scroll to position [275, 0]
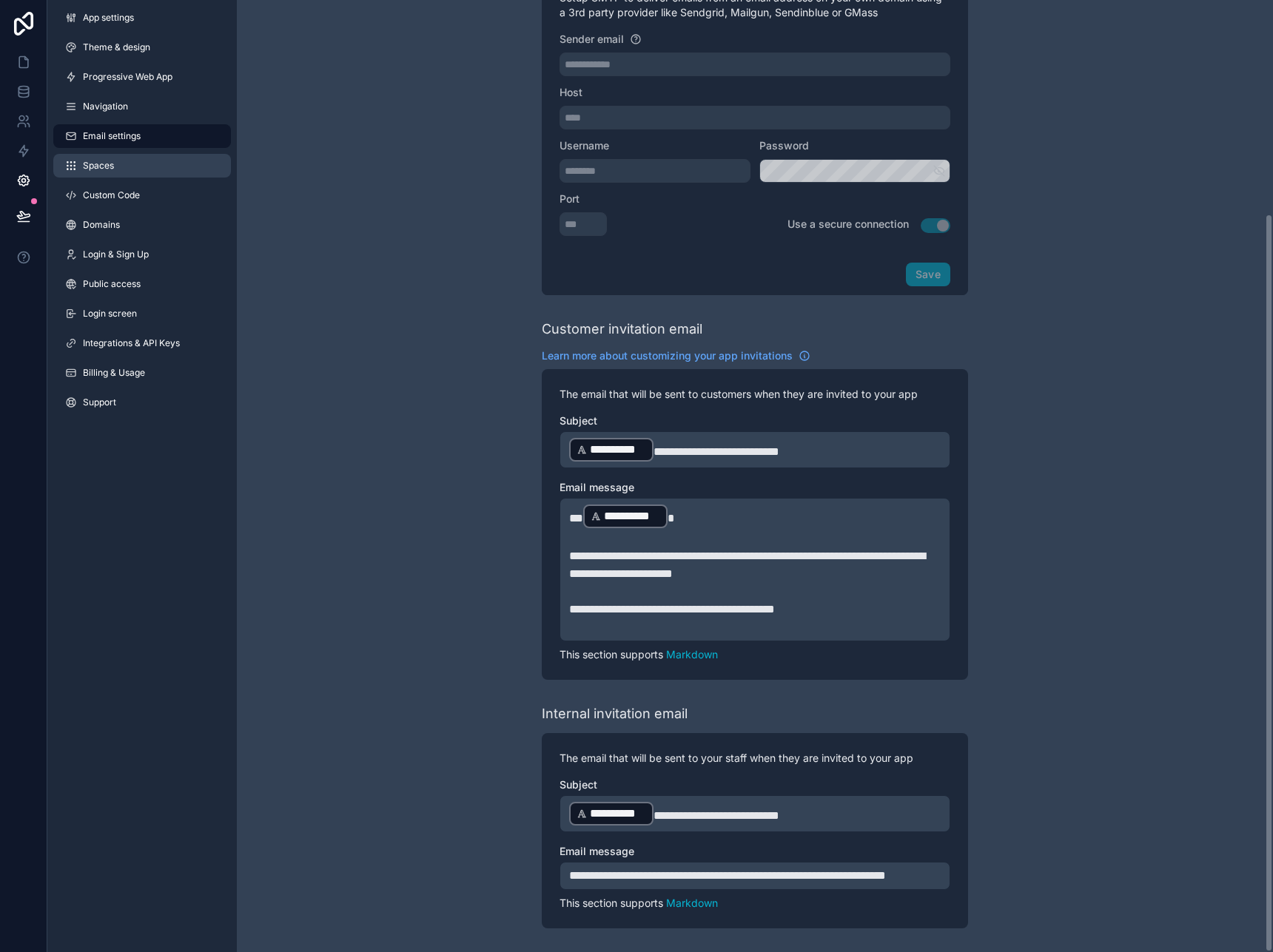
click at [127, 170] on link "Spaces" at bounding box center [142, 165] width 178 height 24
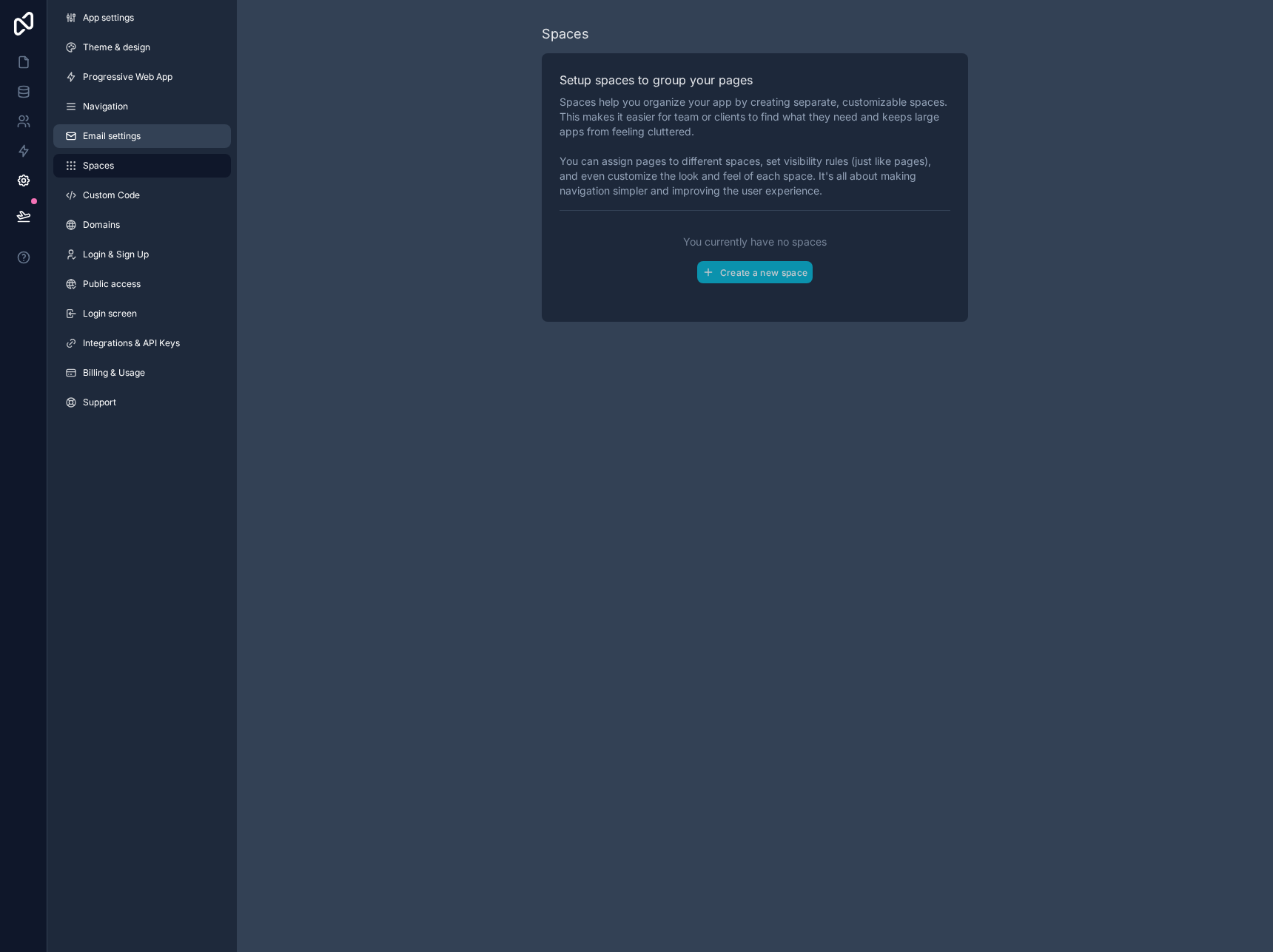
click at [128, 135] on span "Email settings" at bounding box center [112, 136] width 58 height 12
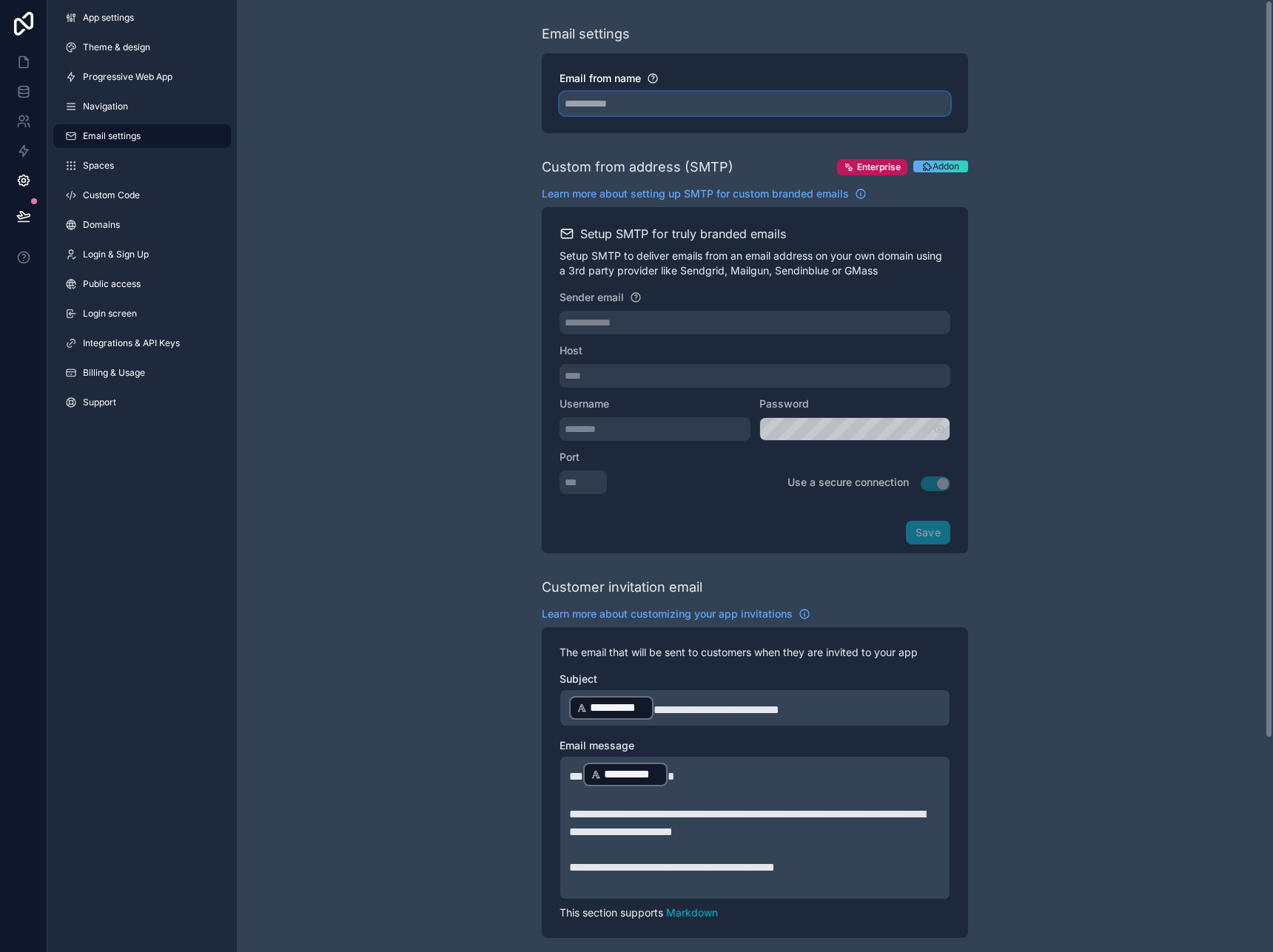
click at [597, 111] on input "Email from name" at bounding box center [754, 103] width 391 height 24
paste input "**********"
type input "**********"
click at [520, 145] on div "**********" at bounding box center [754, 605] width 1036 height 1211
click at [374, 175] on div "**********" at bounding box center [754, 605] width 1036 height 1211
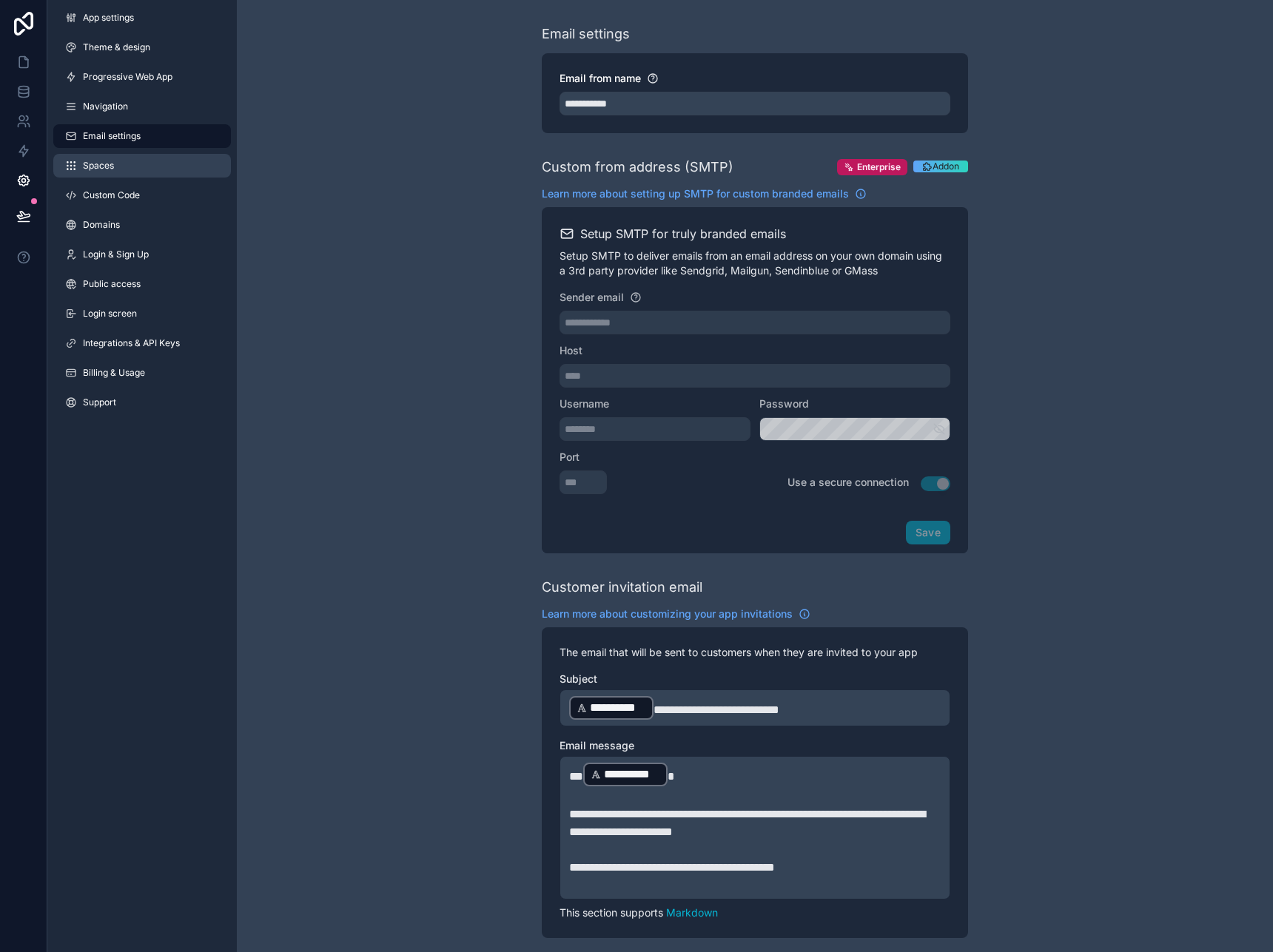
click at [119, 173] on link "Spaces" at bounding box center [142, 165] width 178 height 24
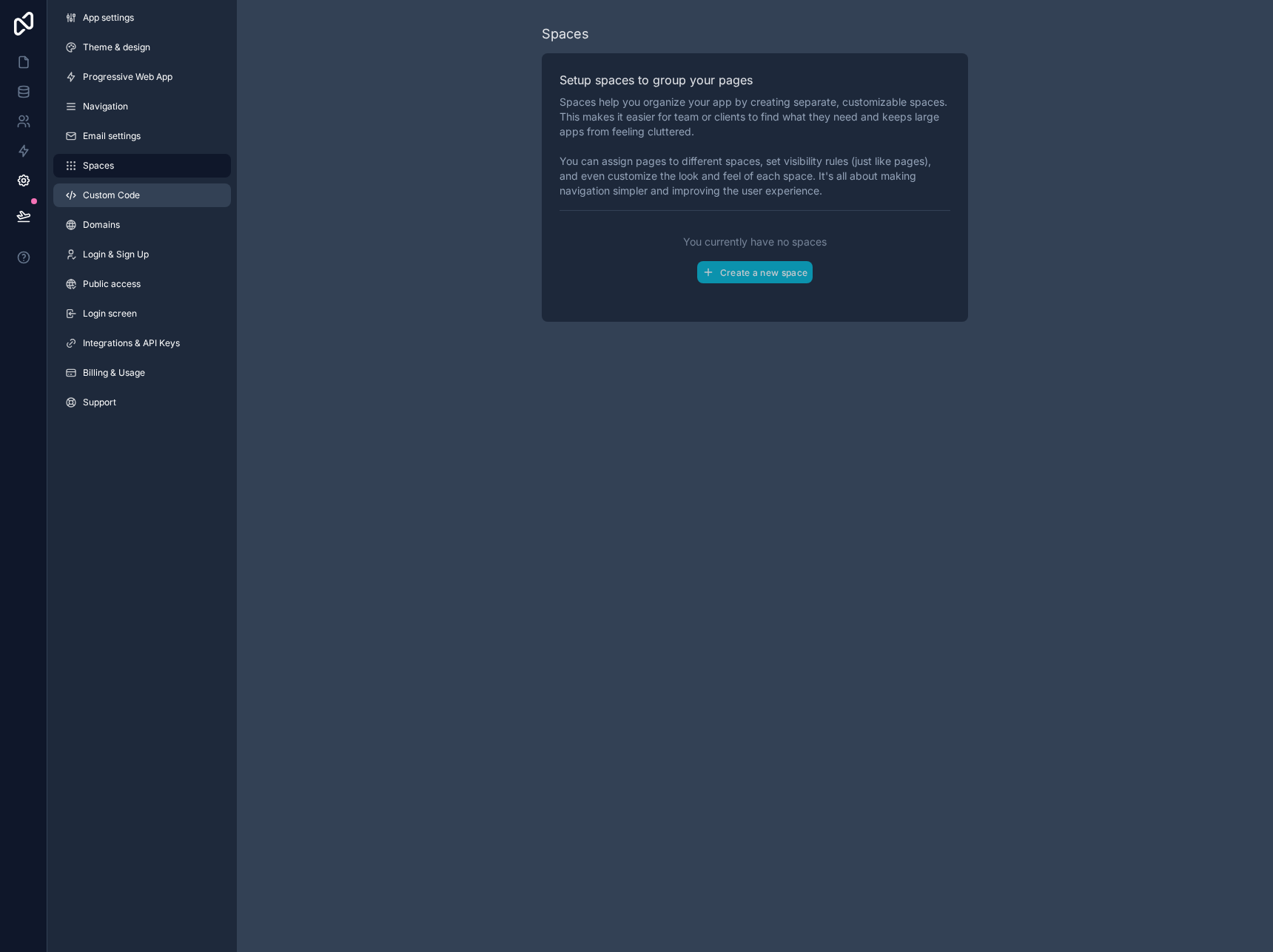
click at [119, 197] on span "Custom Code" at bounding box center [111, 195] width 57 height 12
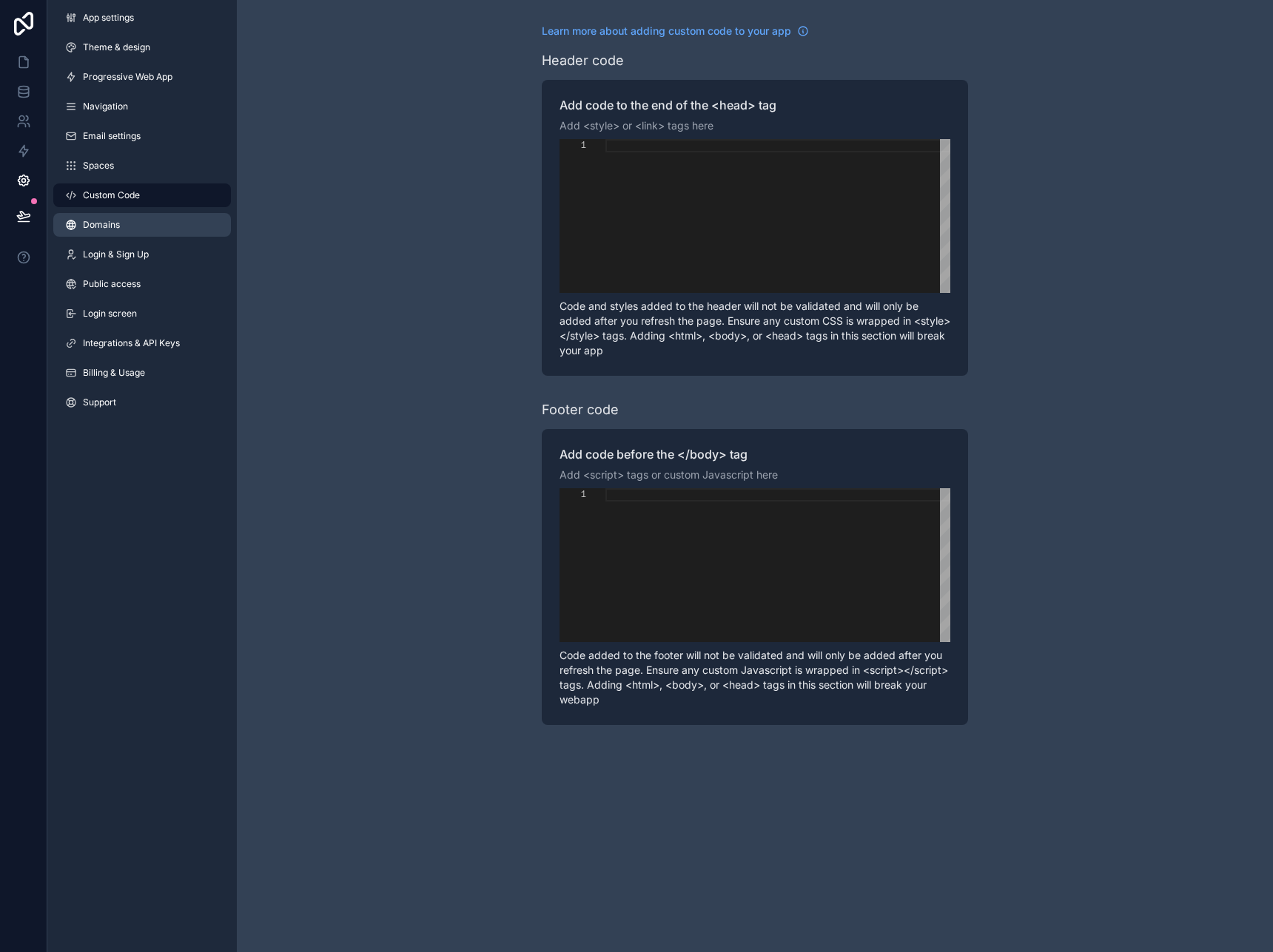
click at [131, 222] on link "Domains" at bounding box center [142, 225] width 178 height 24
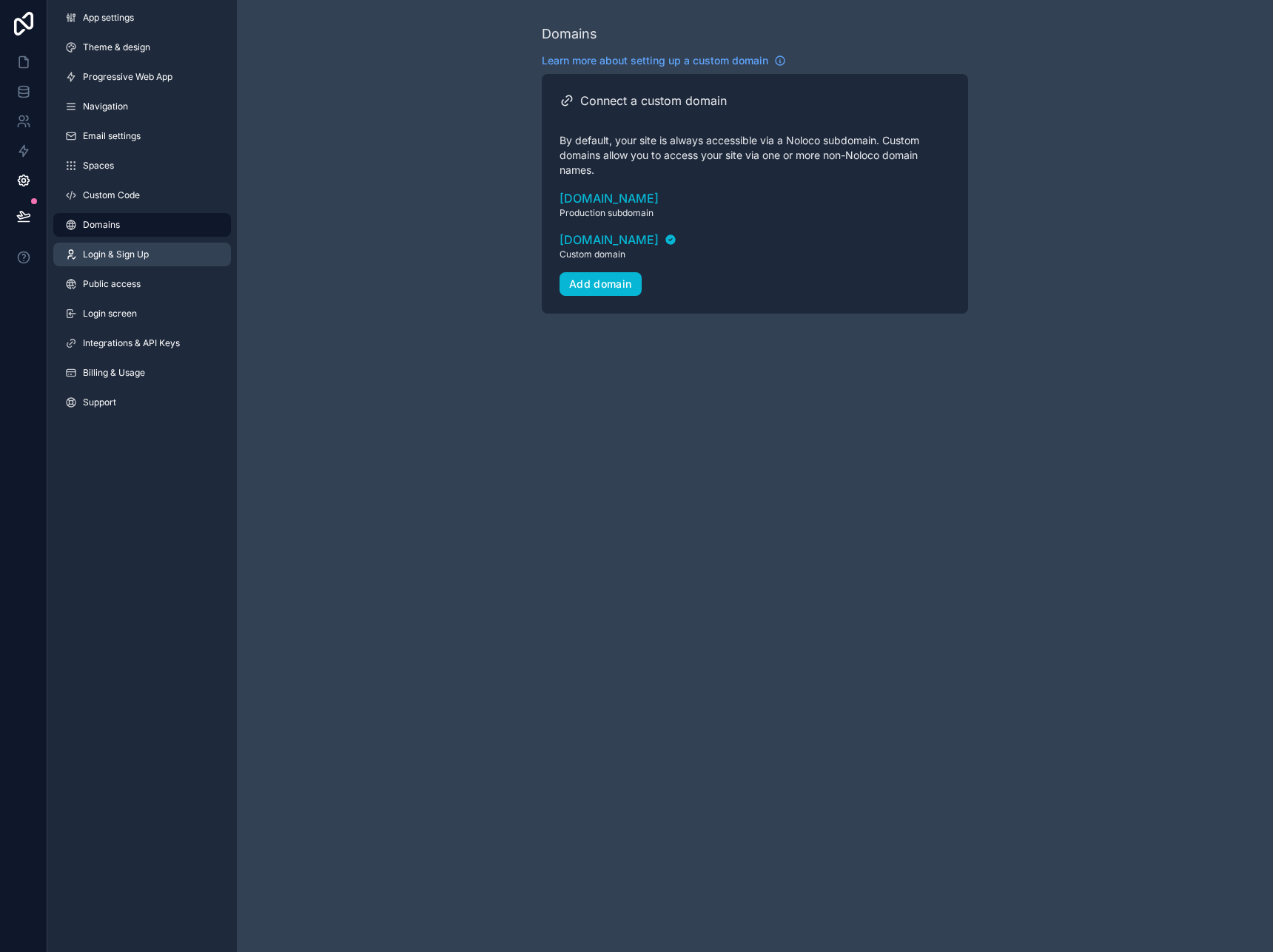
click at [134, 255] on span "Login & Sign Up" at bounding box center [116, 255] width 66 height 12
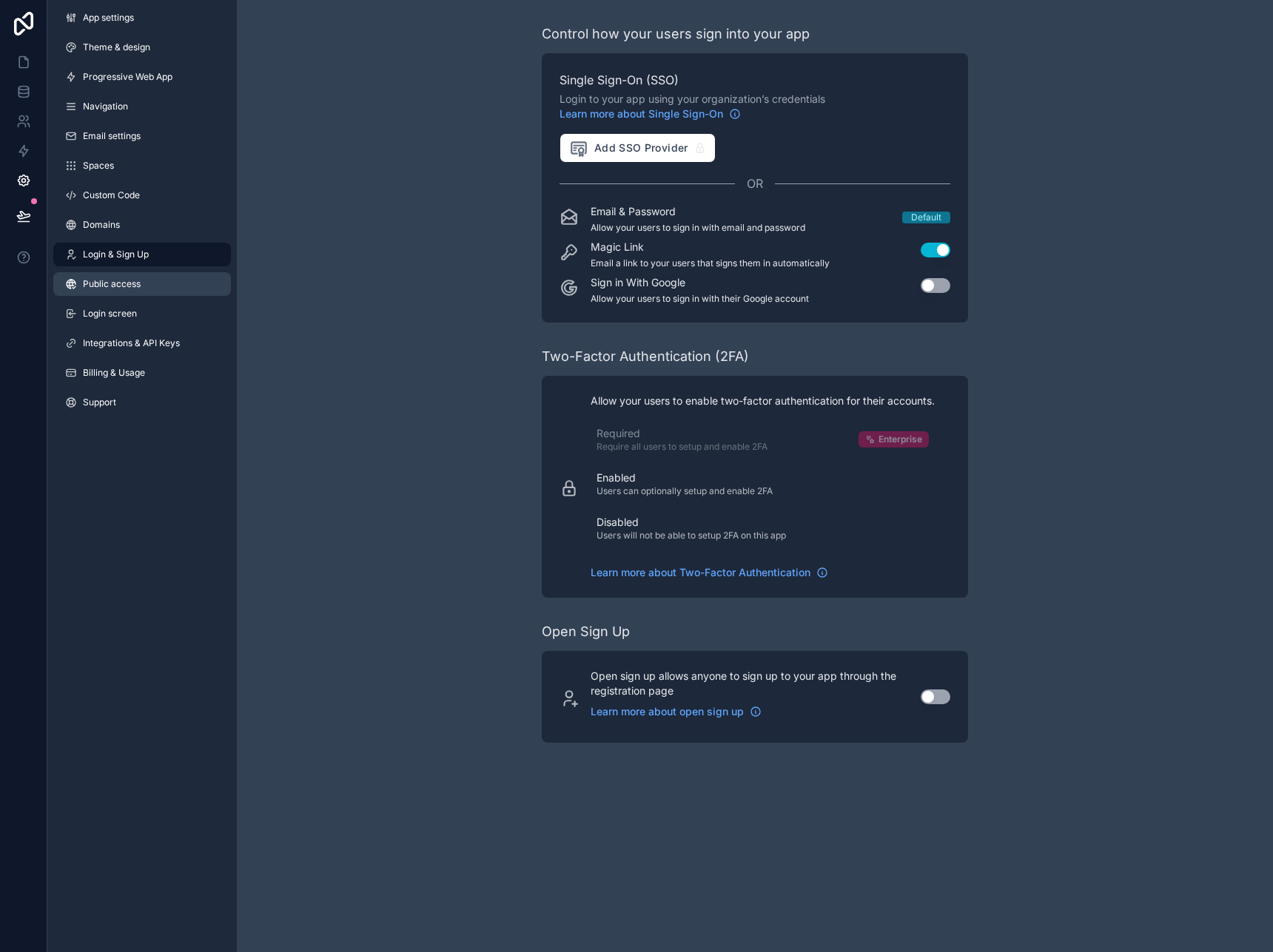
click at [137, 284] on span "Public access" at bounding box center [112, 284] width 58 height 12
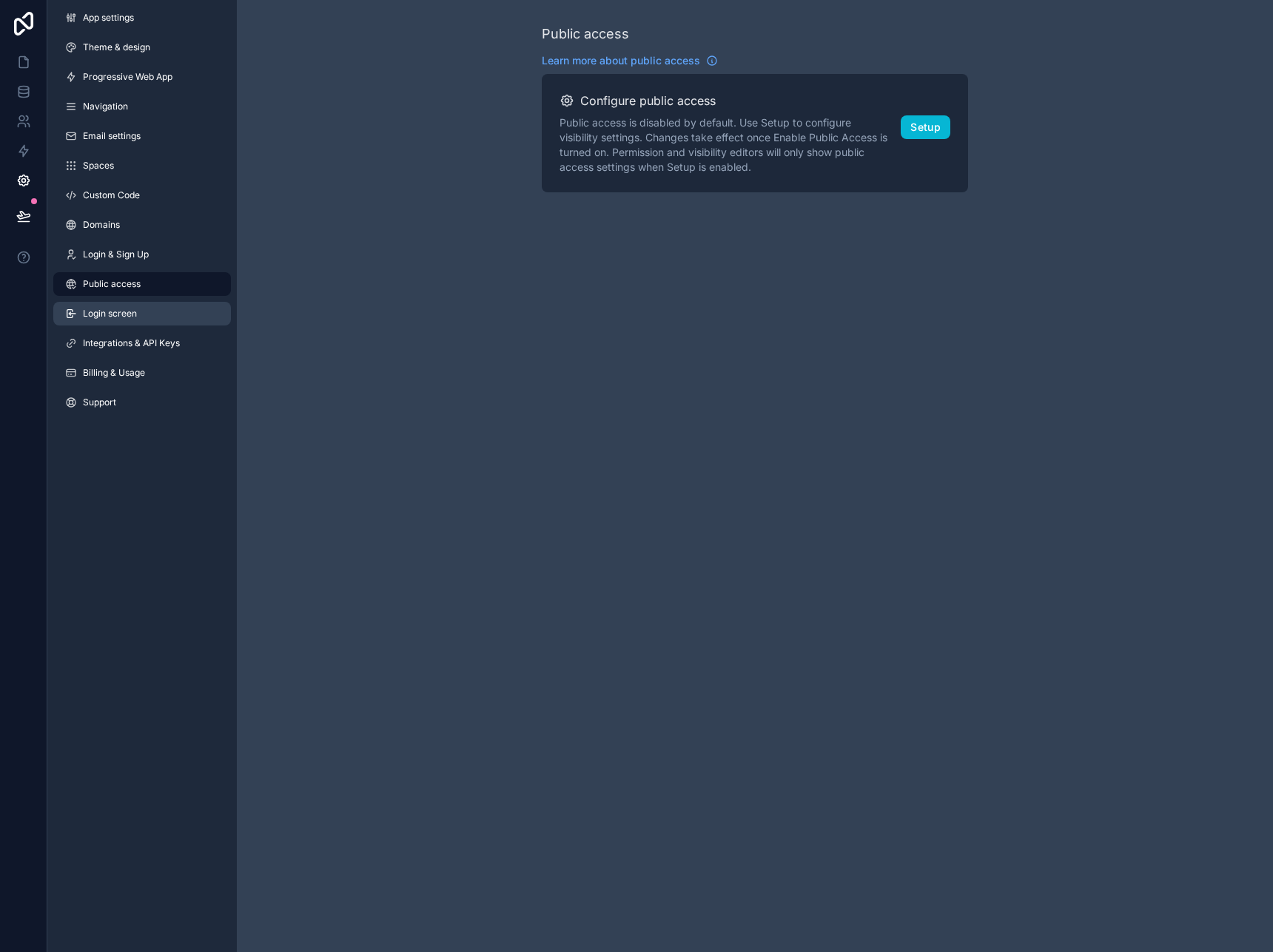
click at [151, 311] on link "Login screen" at bounding box center [142, 314] width 178 height 24
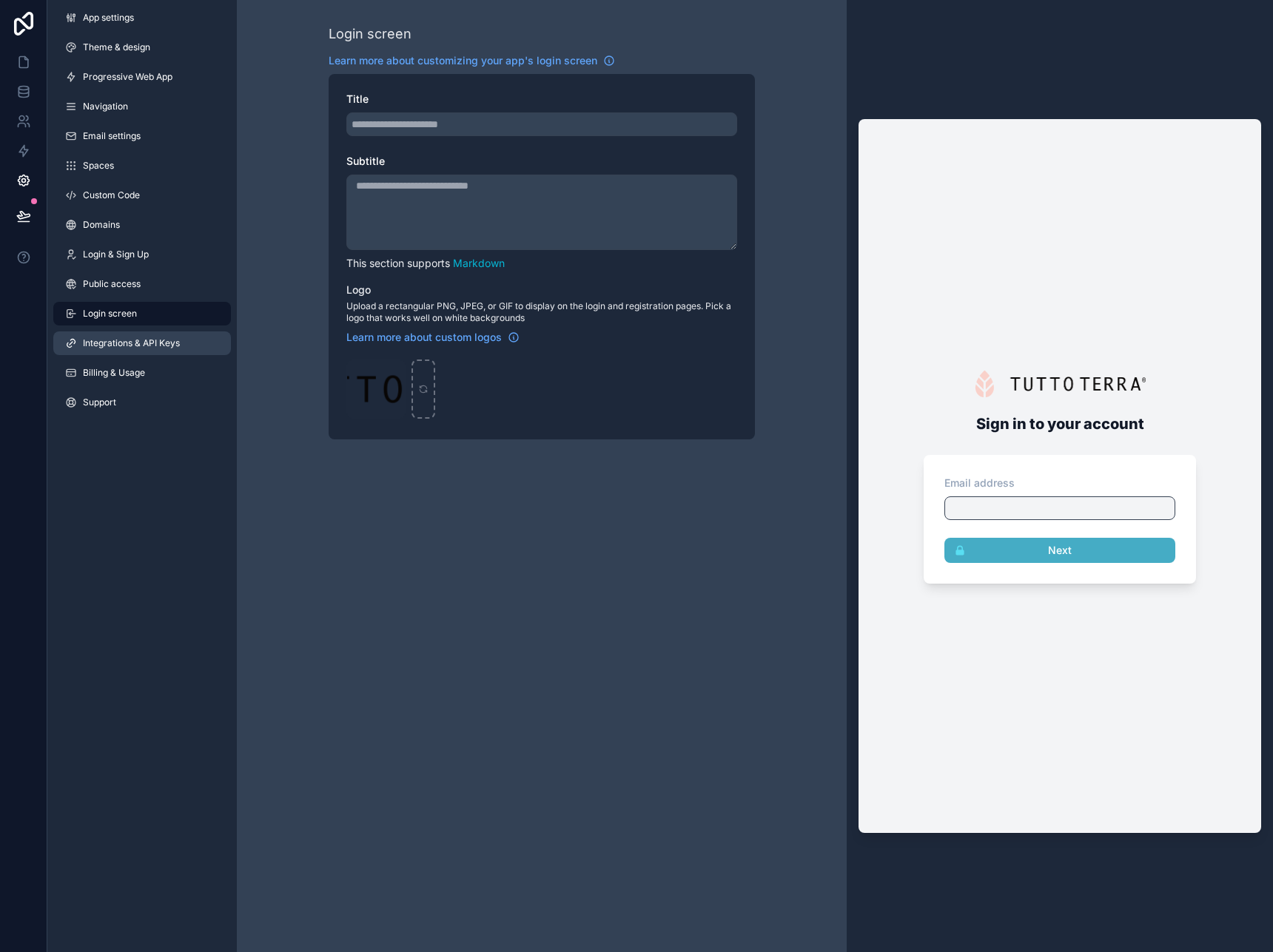
click at [139, 341] on span "Integrations & API Keys" at bounding box center [131, 343] width 97 height 12
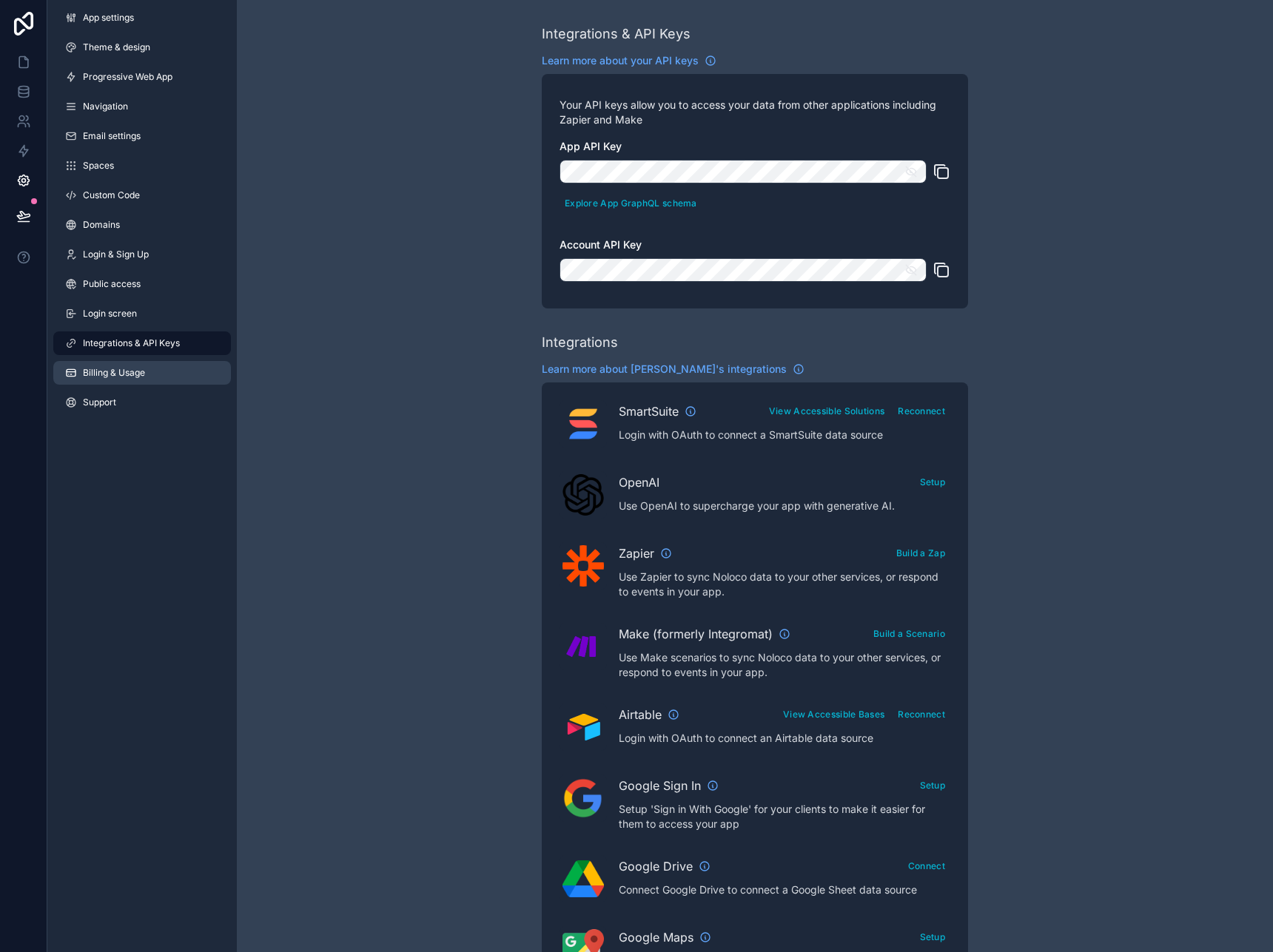
click at [131, 375] on span "Billing & Usage" at bounding box center [114, 373] width 62 height 12
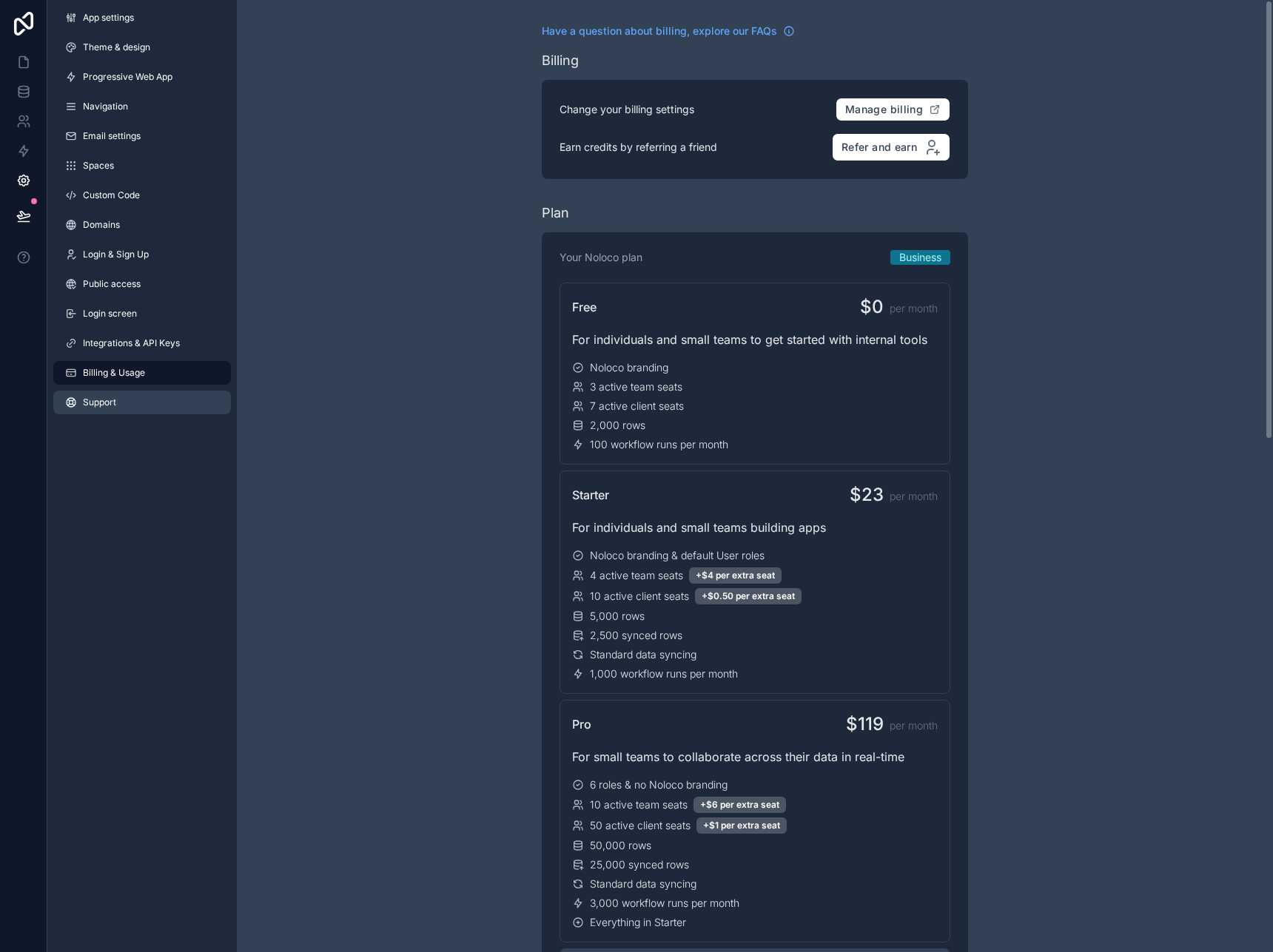
click at [126, 399] on link "Support" at bounding box center [142, 403] width 178 height 24
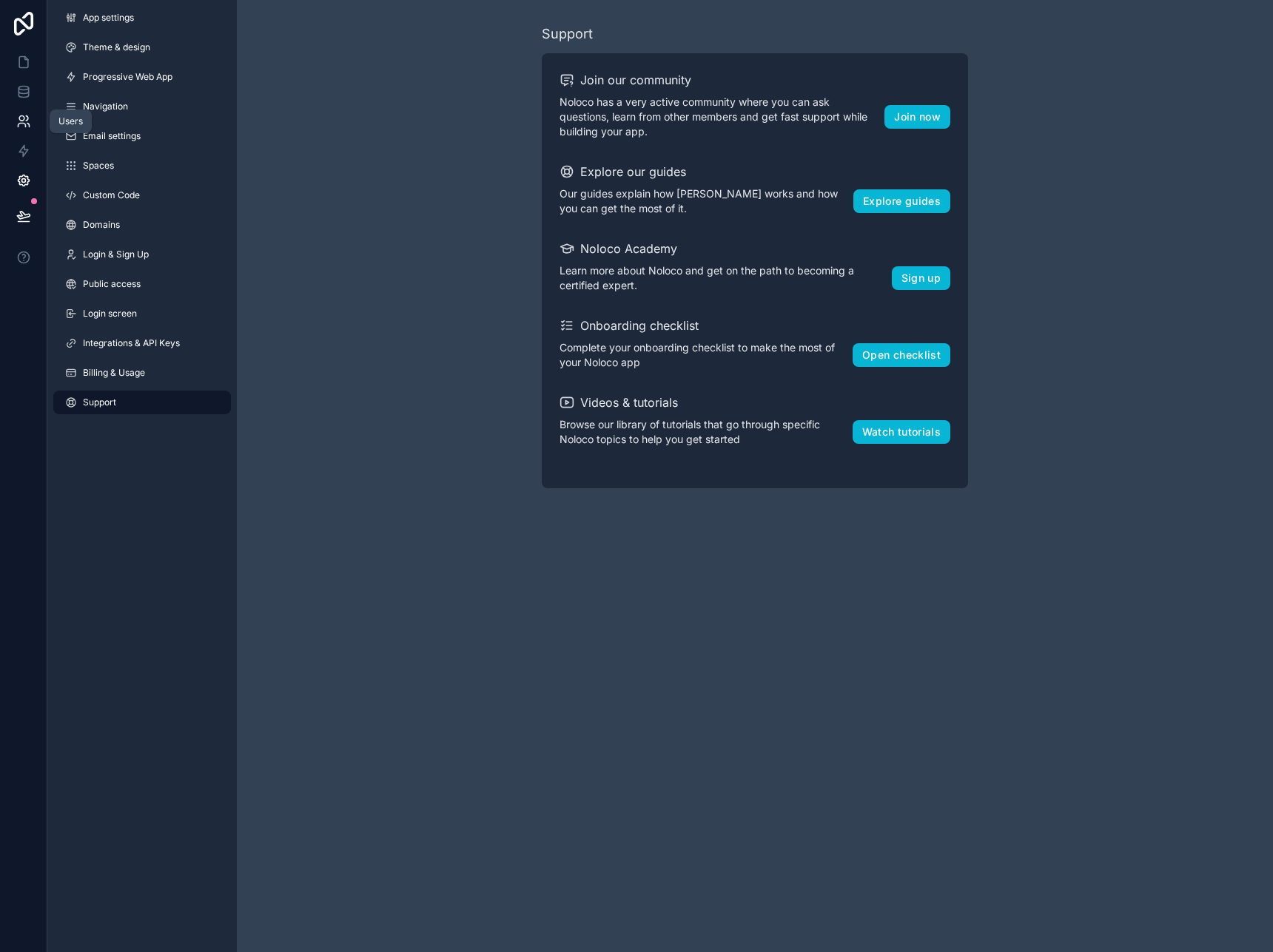
click at [22, 114] on icon at bounding box center [23, 121] width 14 height 14
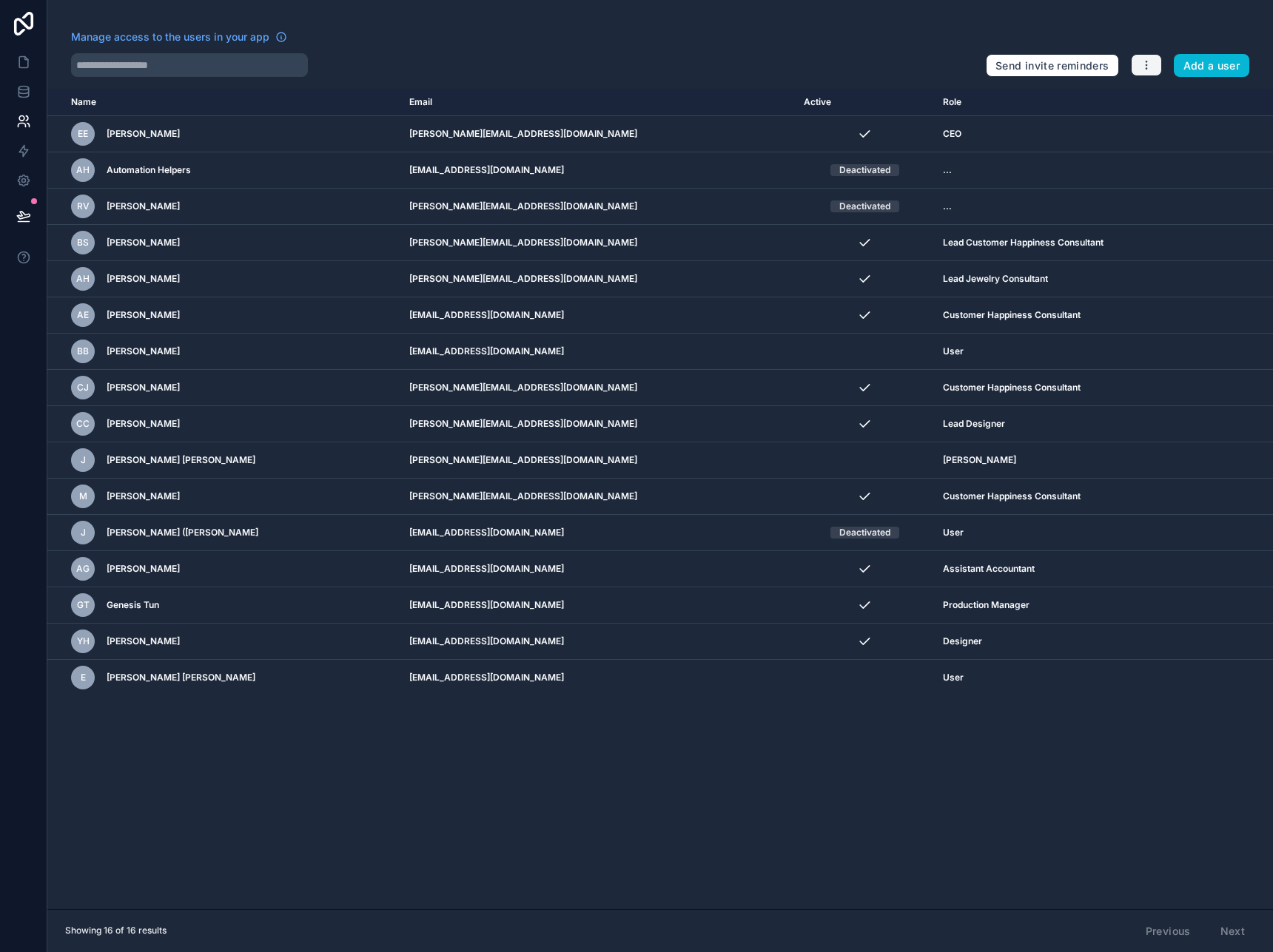
click at [1151, 65] on icon "button" at bounding box center [1146, 65] width 12 height 12
click at [1164, 99] on link "Manage roles" at bounding box center [1180, 100] width 103 height 24
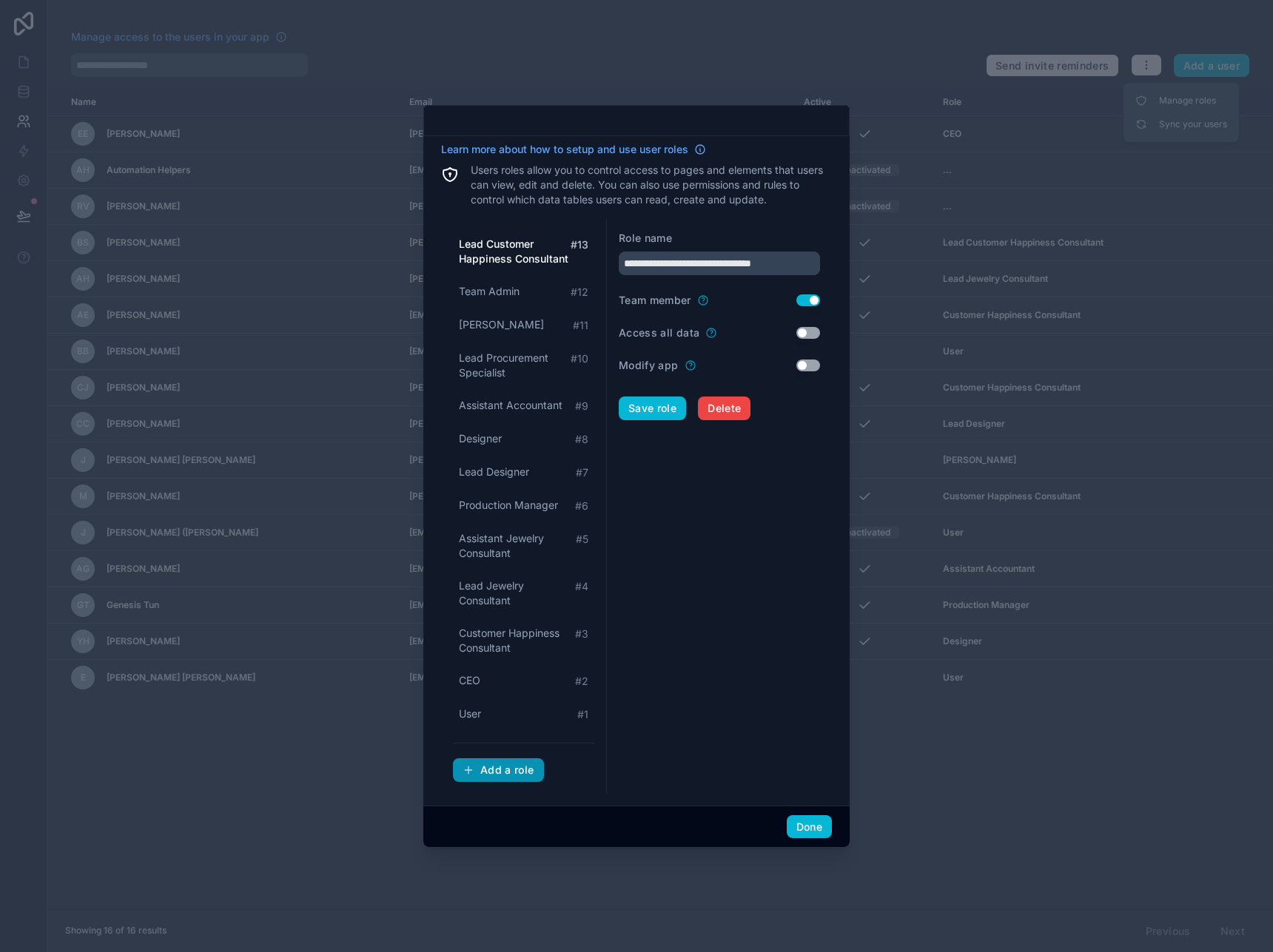
click at [501, 769] on div "Add a role" at bounding box center [498, 770] width 71 height 14
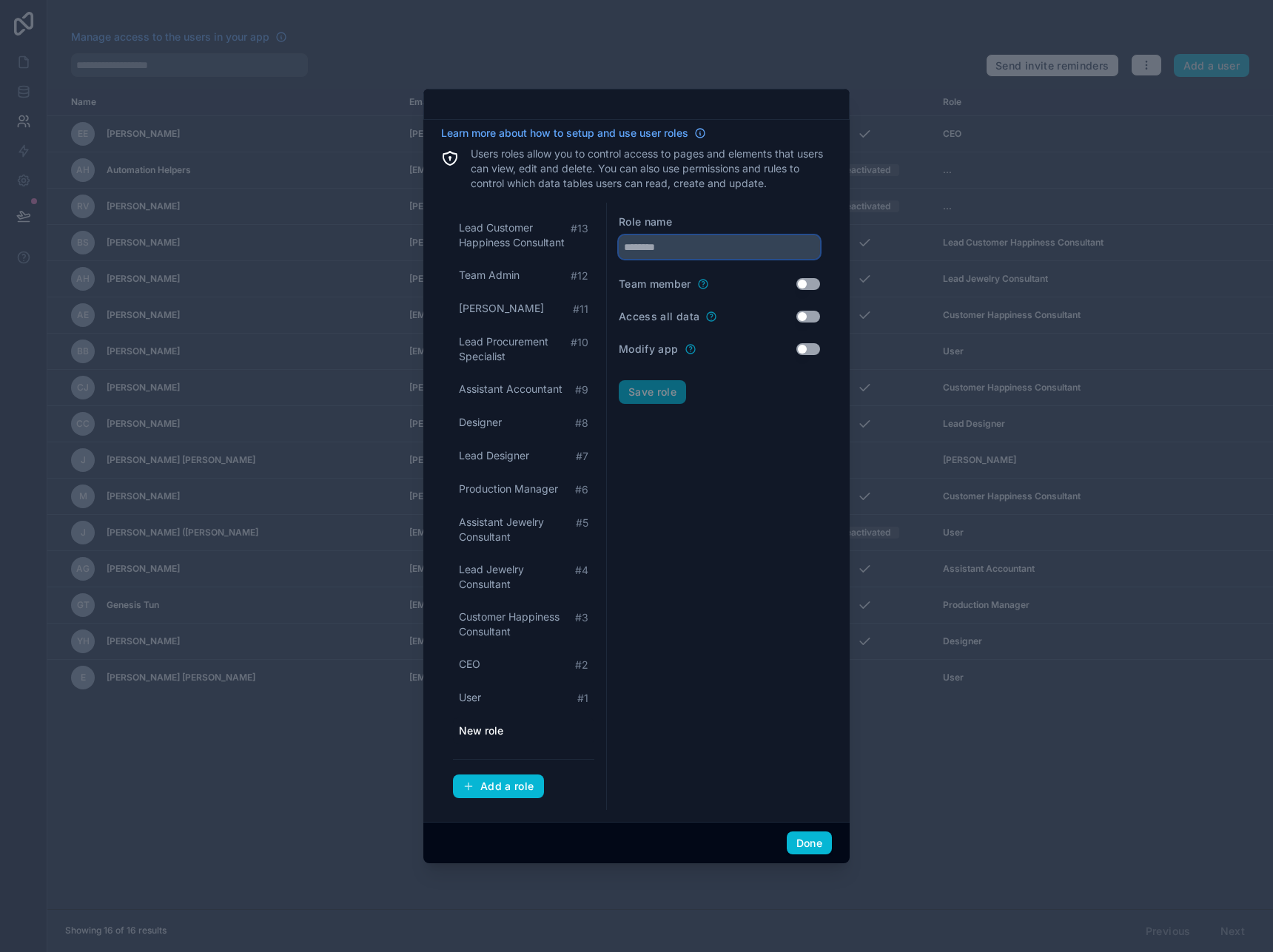
click at [657, 249] on input "text" at bounding box center [720, 247] width 201 height 24
type input "**********"
click at [803, 283] on button "Use setting" at bounding box center [808, 284] width 24 height 12
click at [652, 402] on button "Save role" at bounding box center [653, 392] width 68 height 24
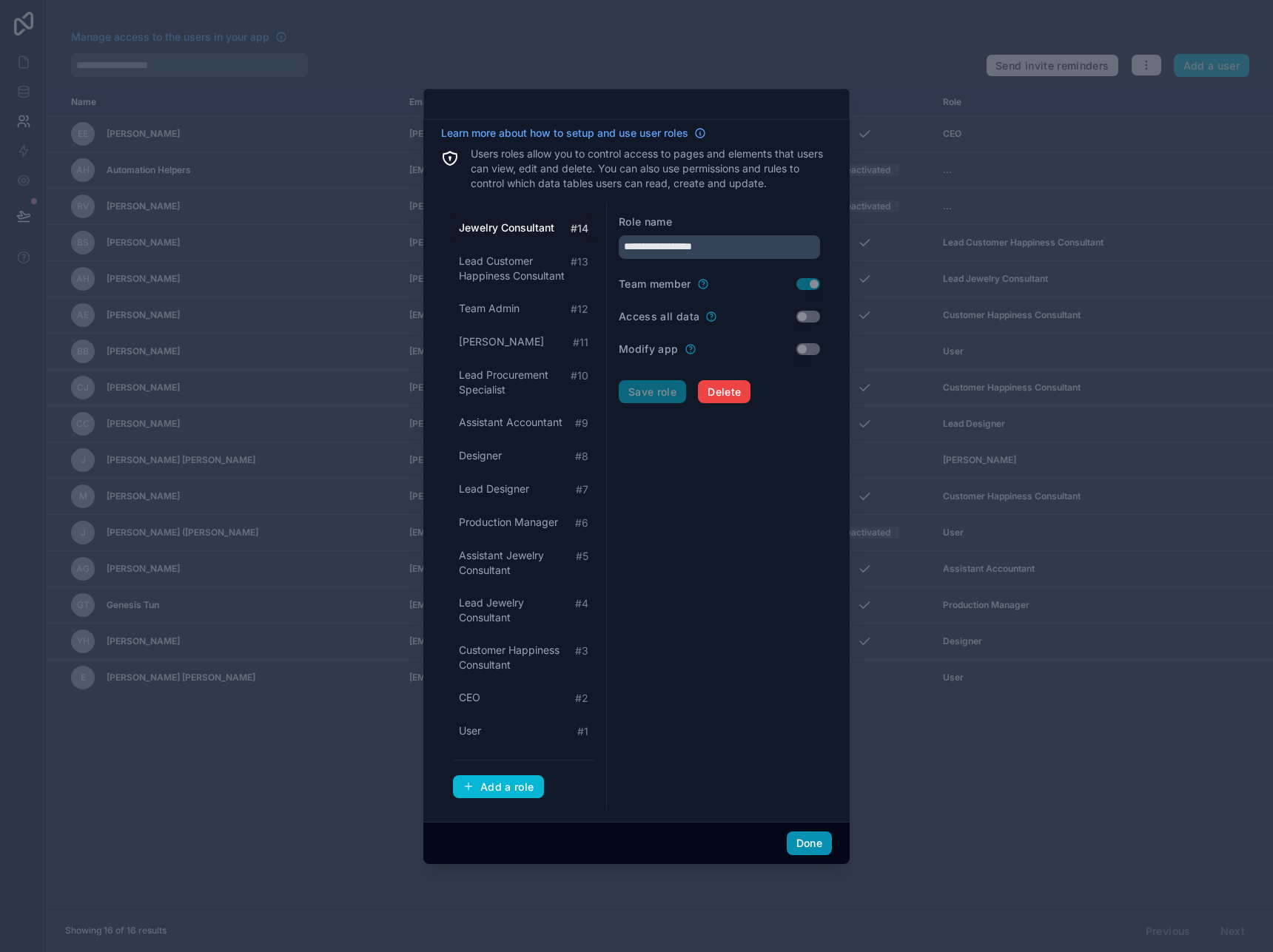
click at [812, 847] on button "Done" at bounding box center [809, 843] width 45 height 24
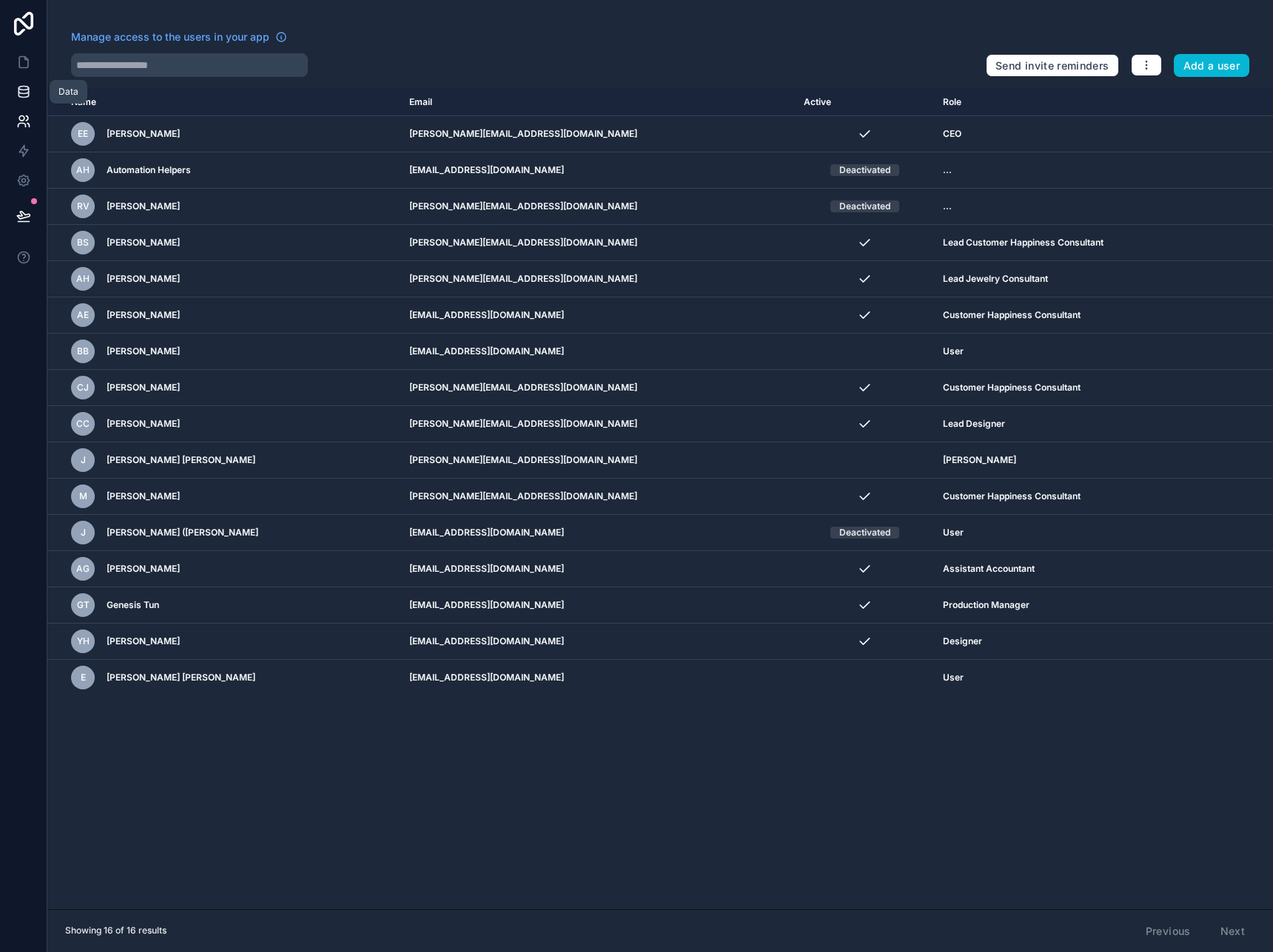
click at [21, 89] on icon at bounding box center [23, 91] width 14 height 14
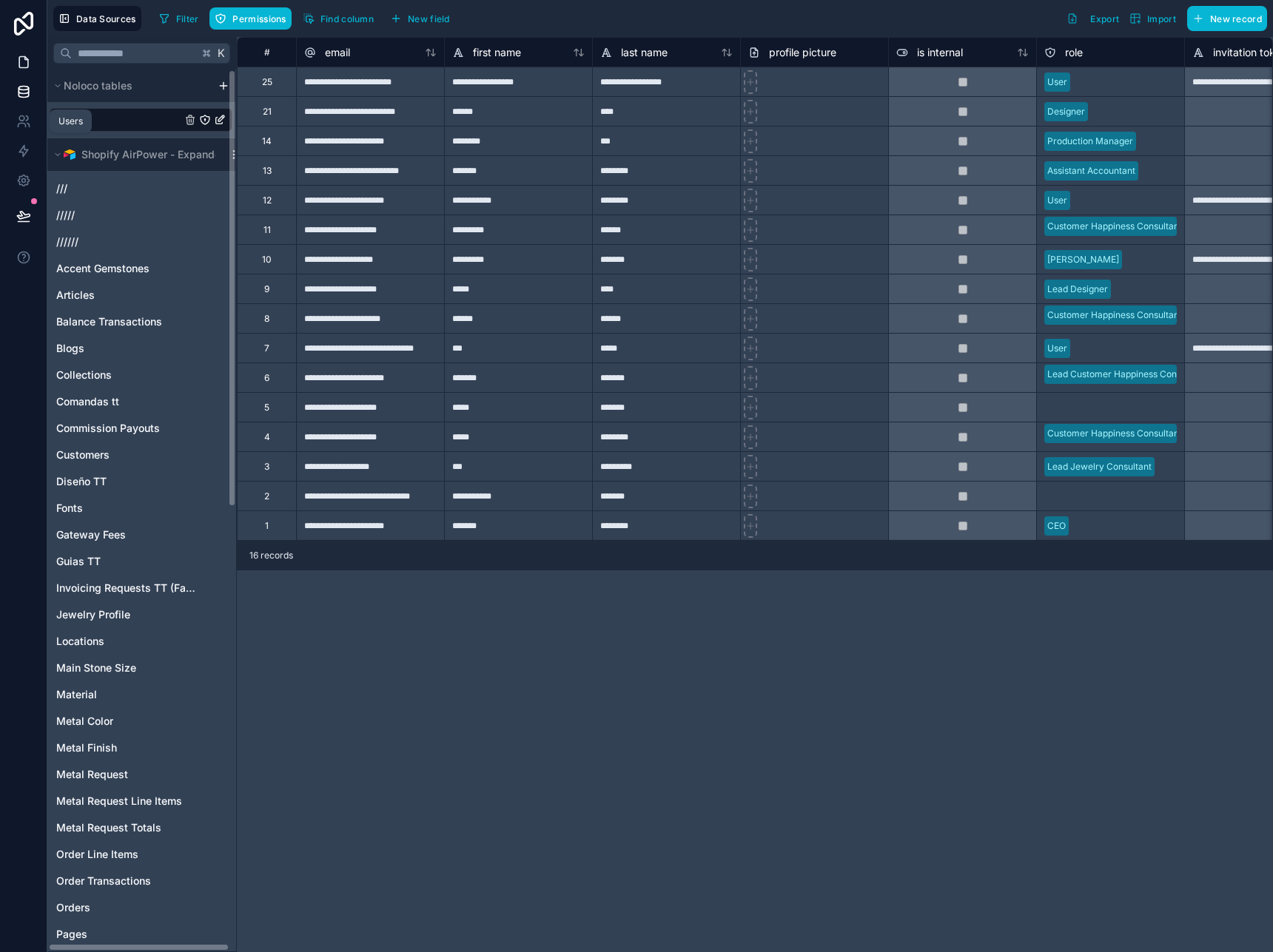
scroll to position [0, 1]
click at [30, 51] on link at bounding box center [23, 62] width 46 height 30
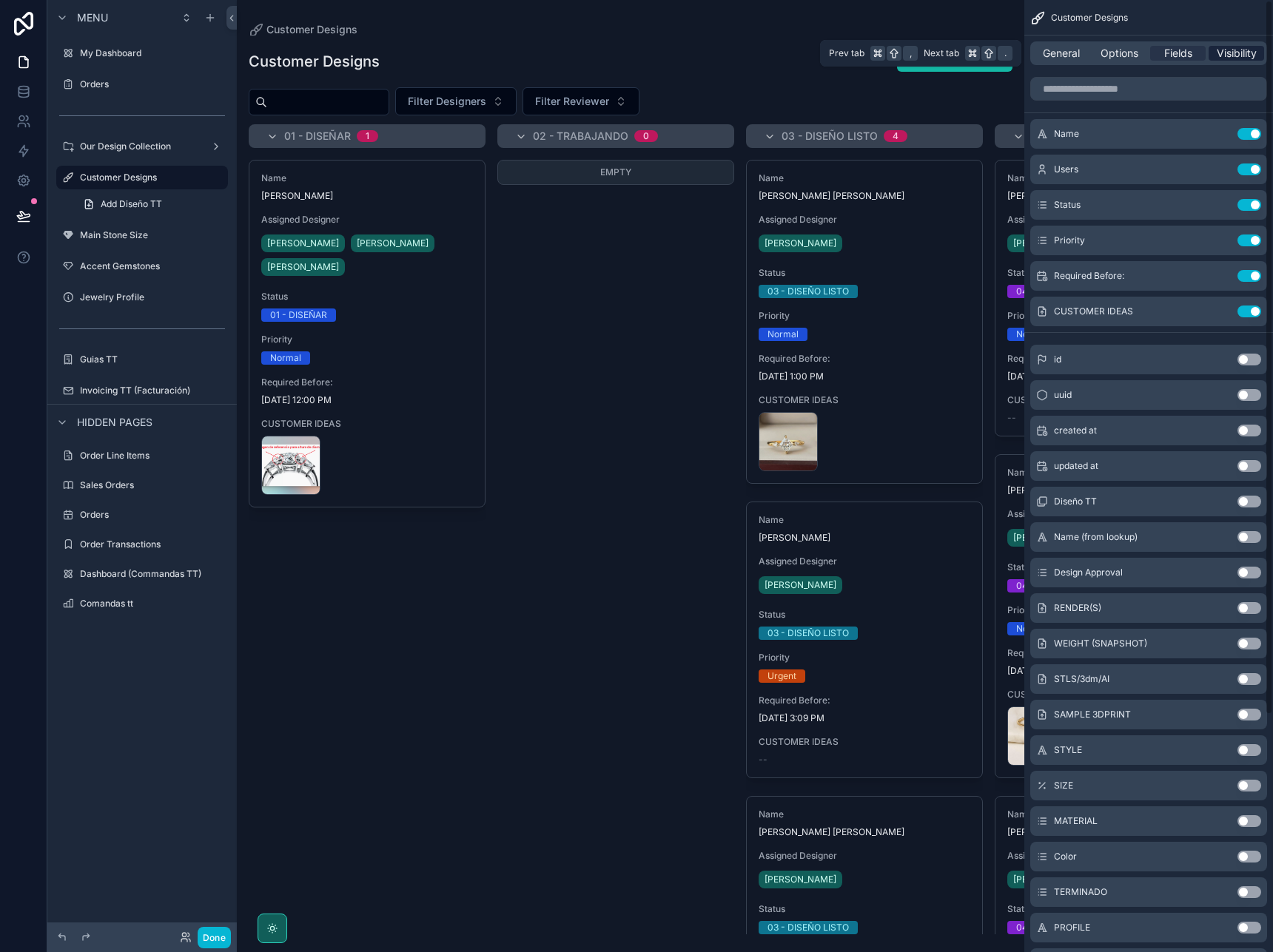
click at [1222, 55] on span "Visibility" at bounding box center [1236, 53] width 40 height 14
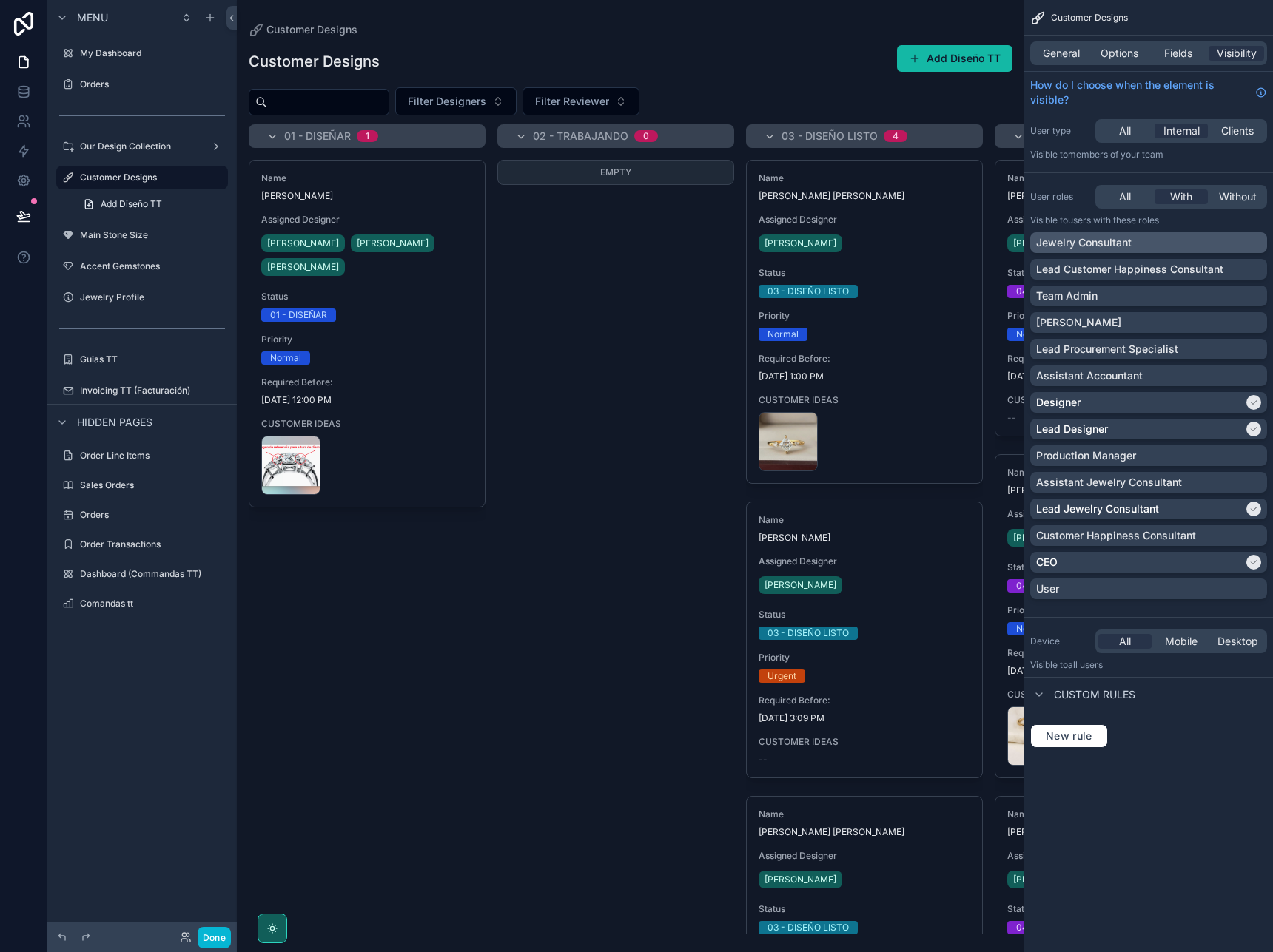
click at [1218, 239] on div "Jewelry Consultant" at bounding box center [1148, 242] width 225 height 14
click at [528, 554] on div "Empty" at bounding box center [615, 547] width 237 height 774
click at [20, 220] on icon at bounding box center [23, 215] width 14 height 14
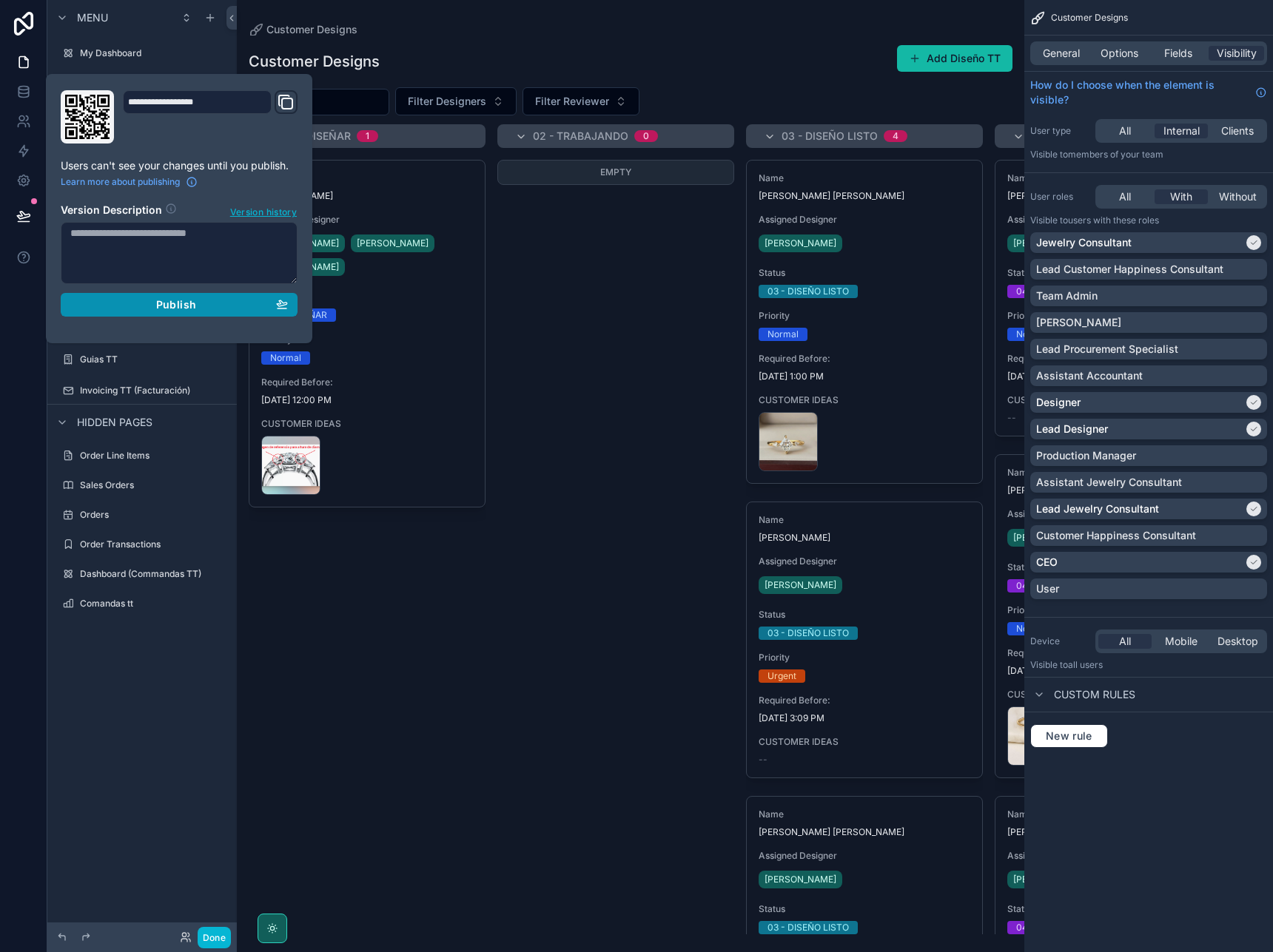
click at [170, 308] on span "Publish" at bounding box center [176, 305] width 40 height 14
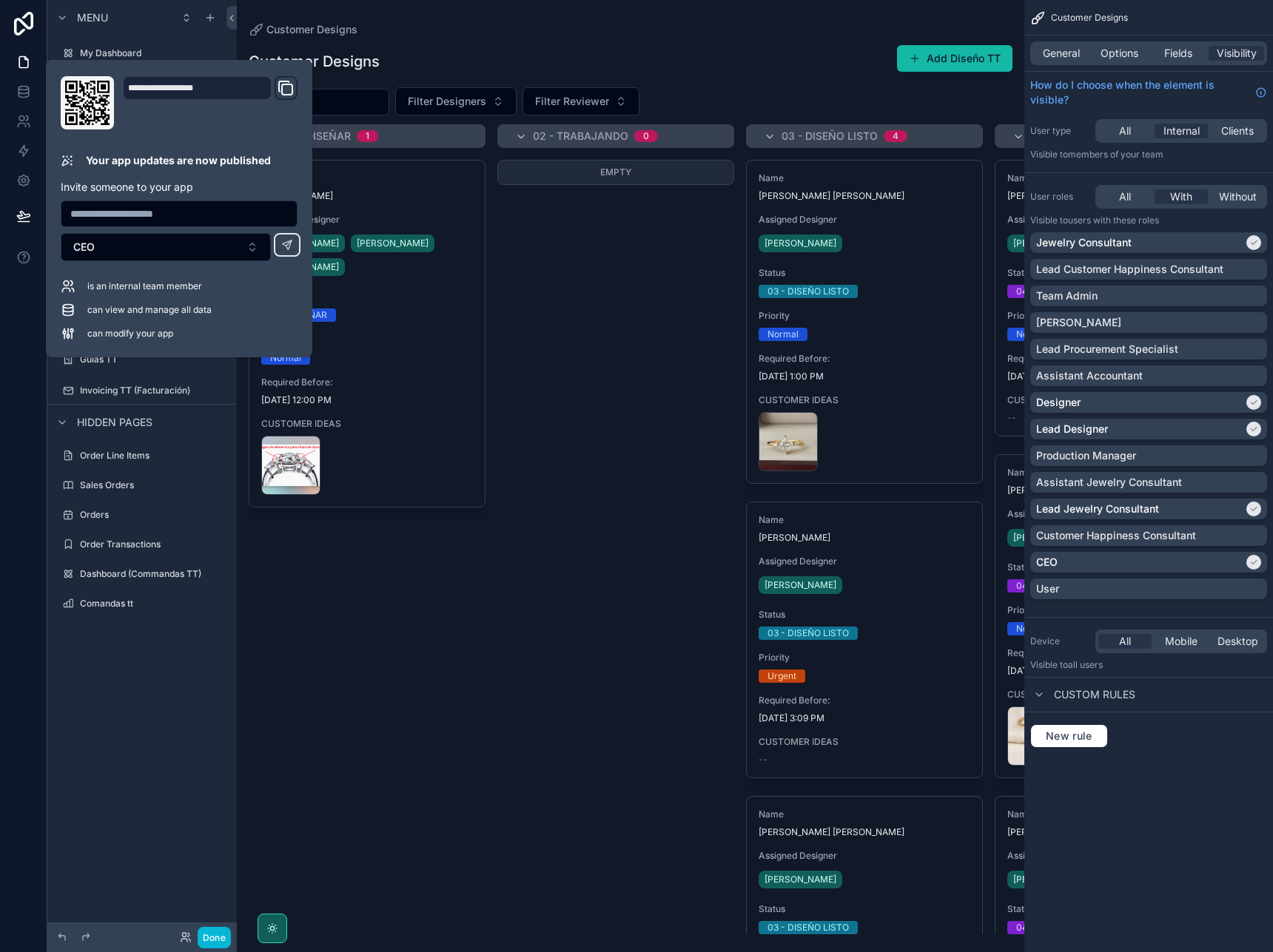
click at [544, 480] on div "Empty" at bounding box center [615, 547] width 237 height 774
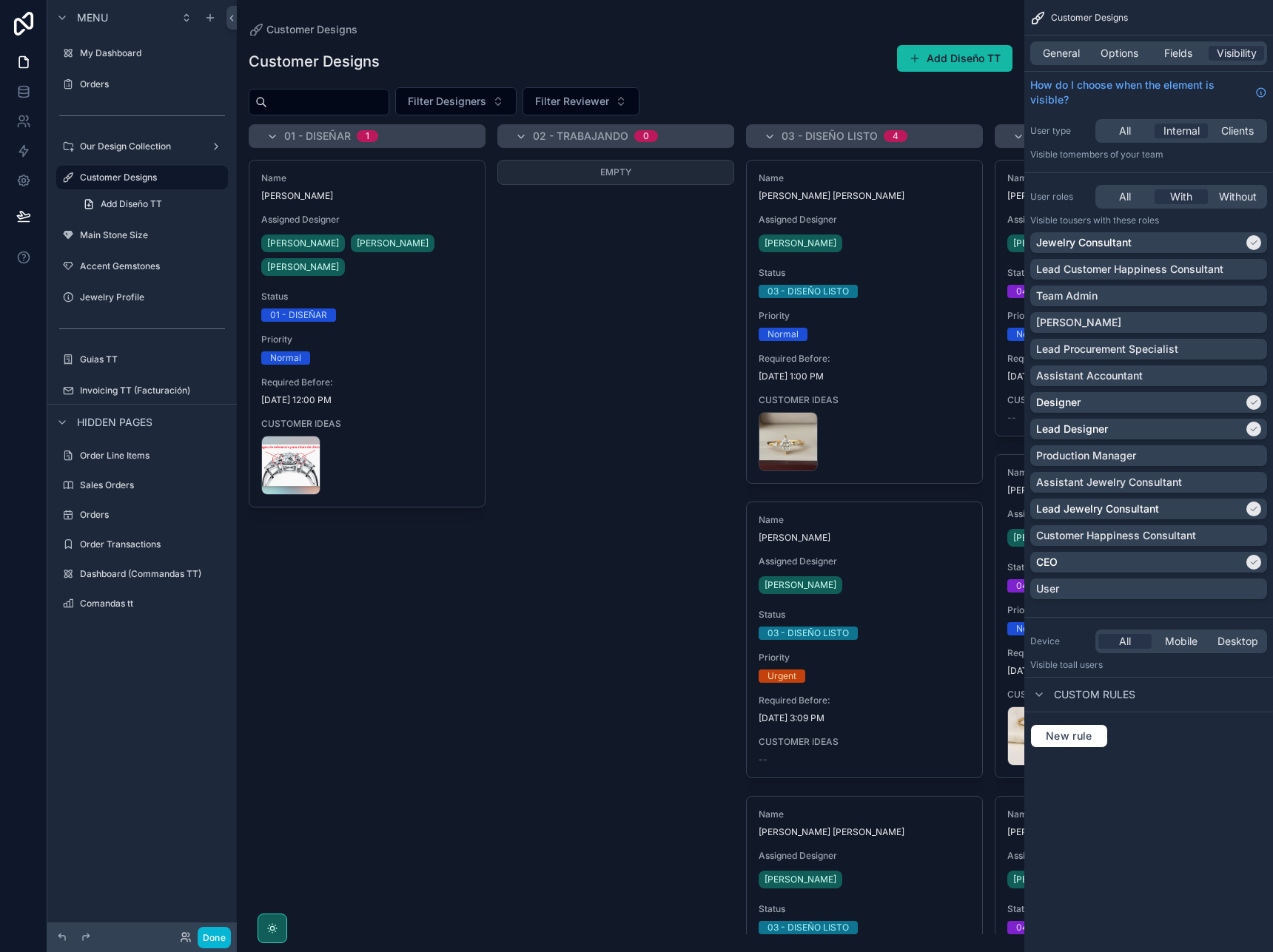
click at [585, 329] on div "Empty" at bounding box center [615, 547] width 237 height 774
click at [1105, 59] on span "Options" at bounding box center [1119, 53] width 38 height 14
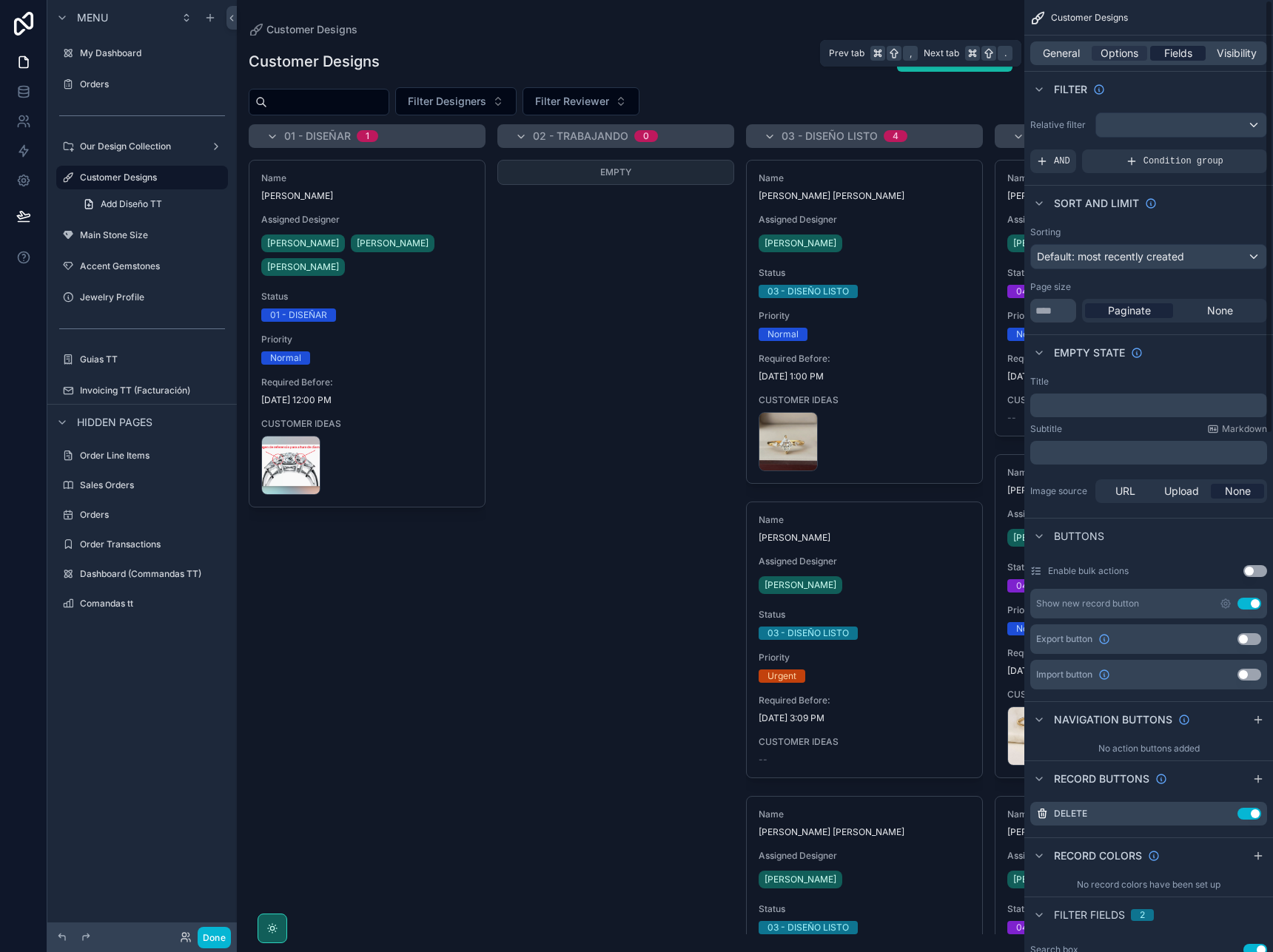
click at [1165, 59] on span "Fields" at bounding box center [1178, 53] width 28 height 14
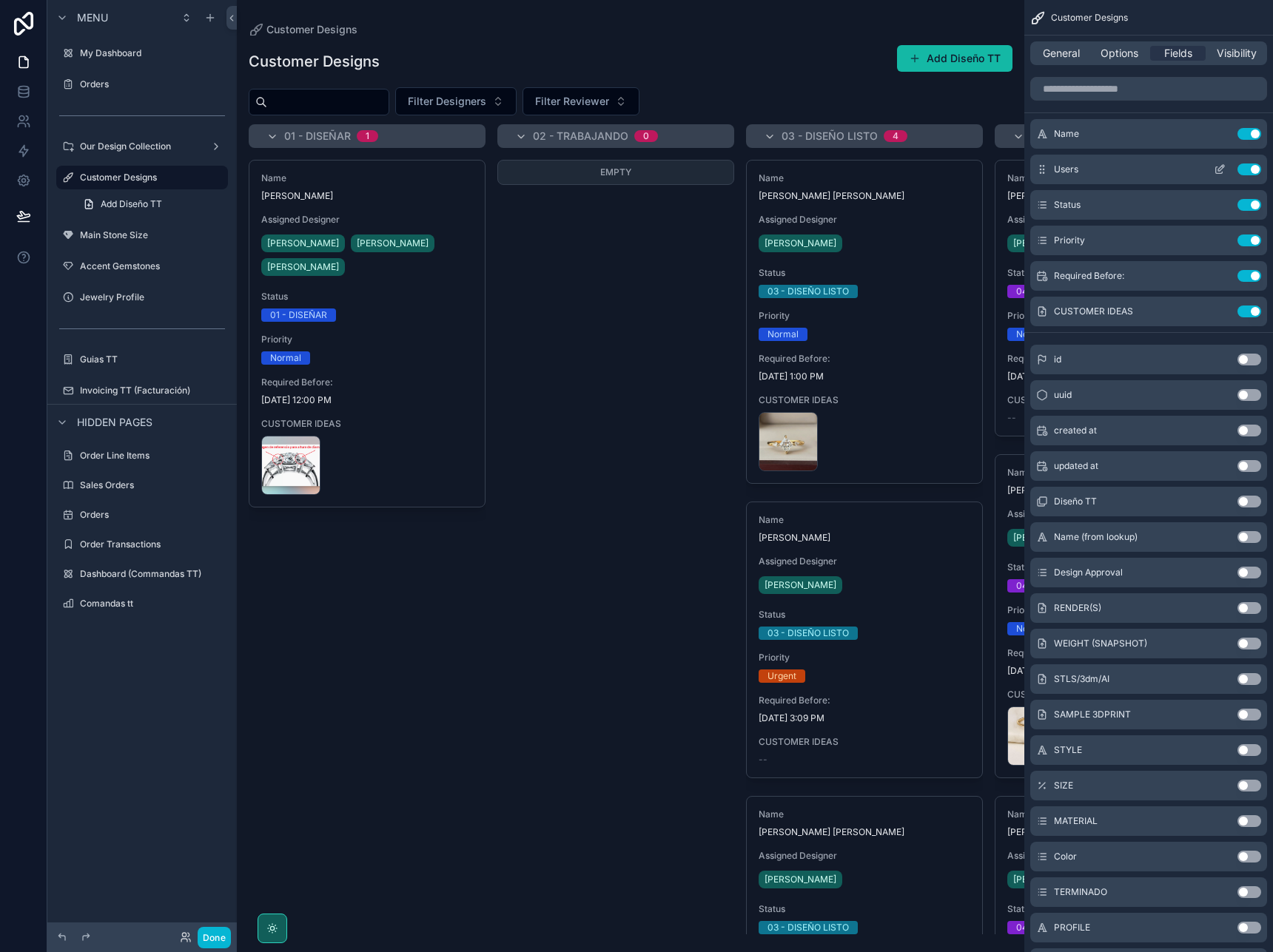
click at [1221, 167] on icon "scrollable content" at bounding box center [1221, 168] width 6 height 6
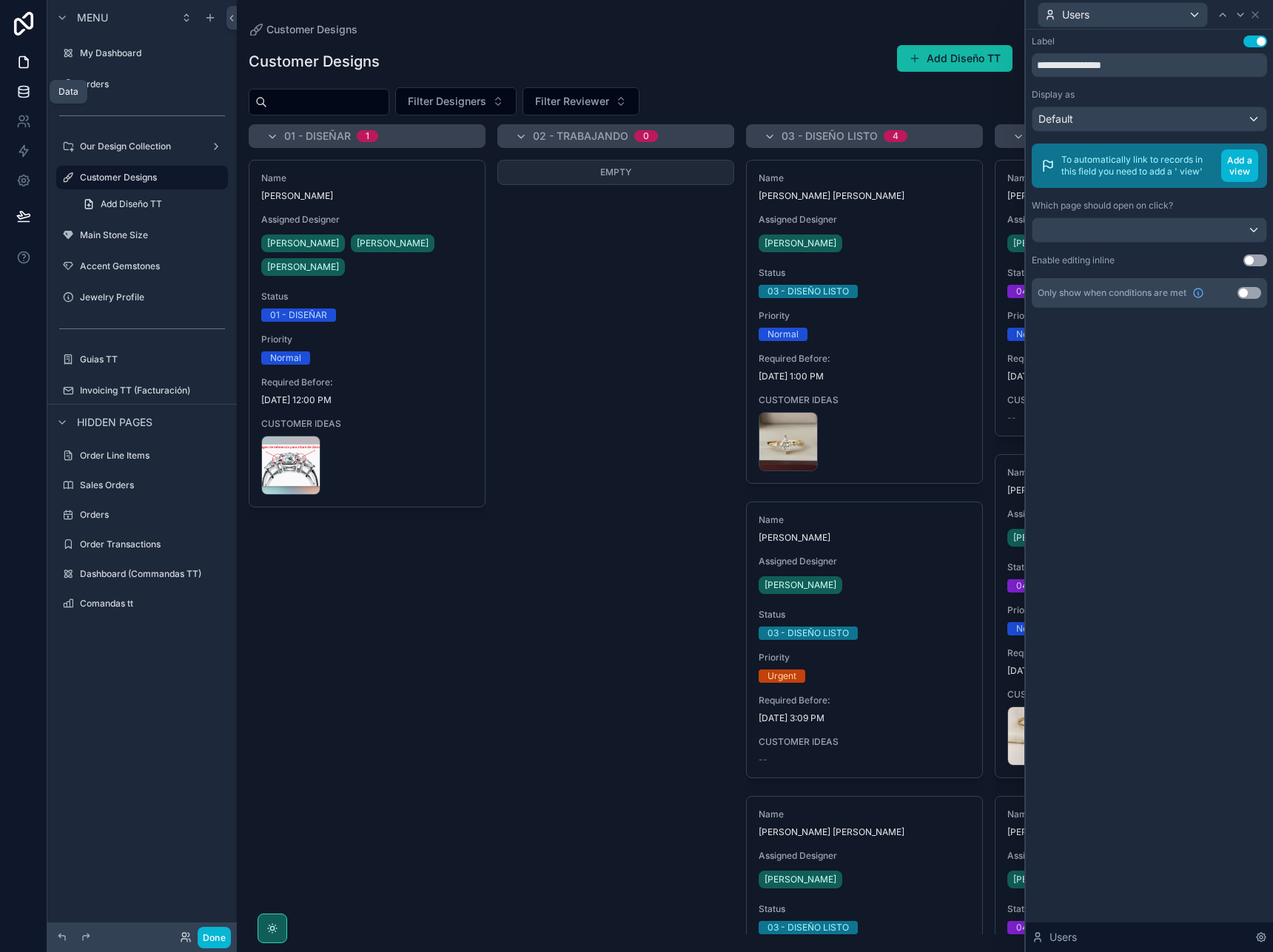
click at [24, 96] on icon at bounding box center [23, 91] width 14 height 14
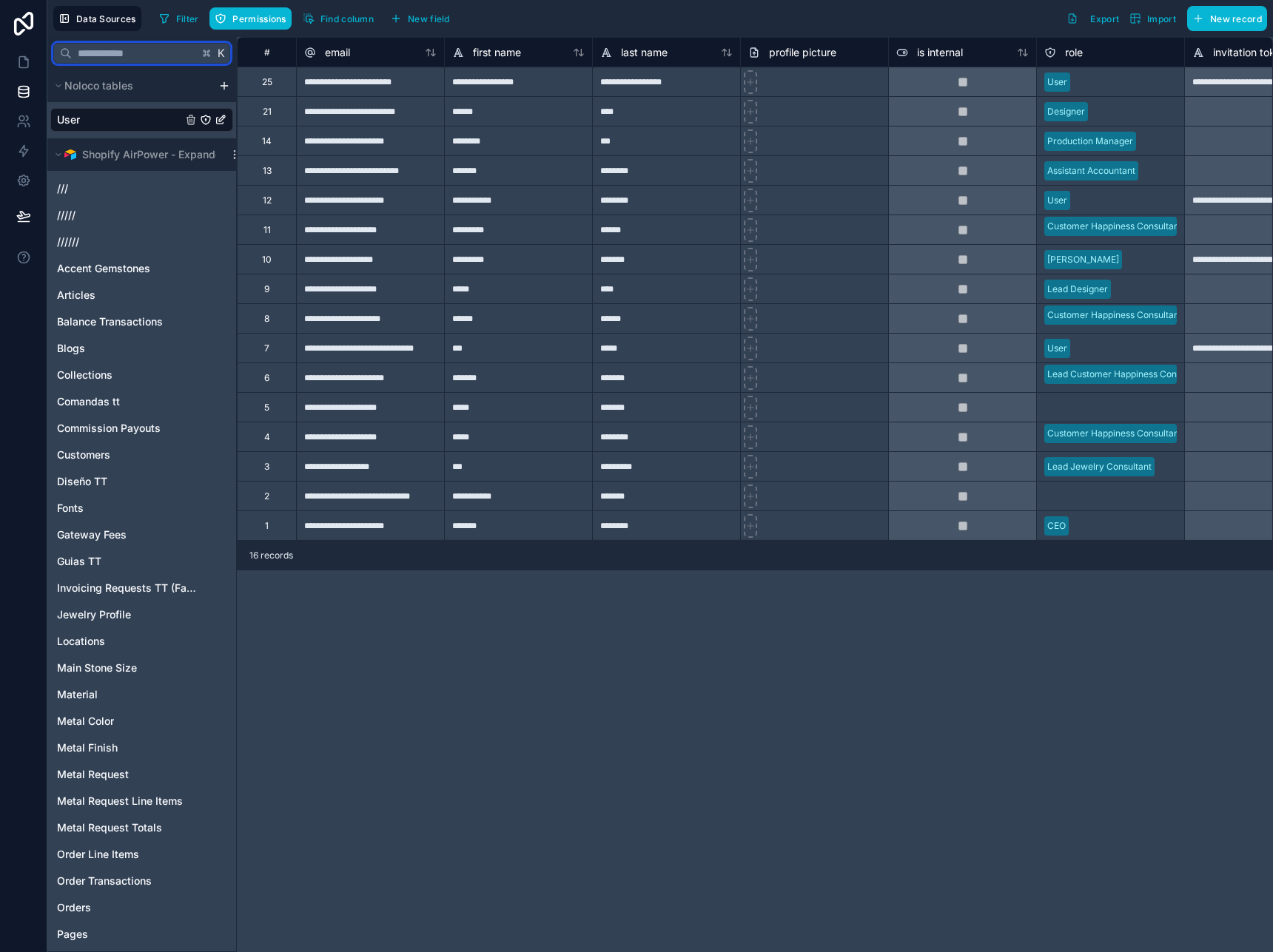
click at [121, 59] on input "text" at bounding box center [134, 53] width 127 height 27
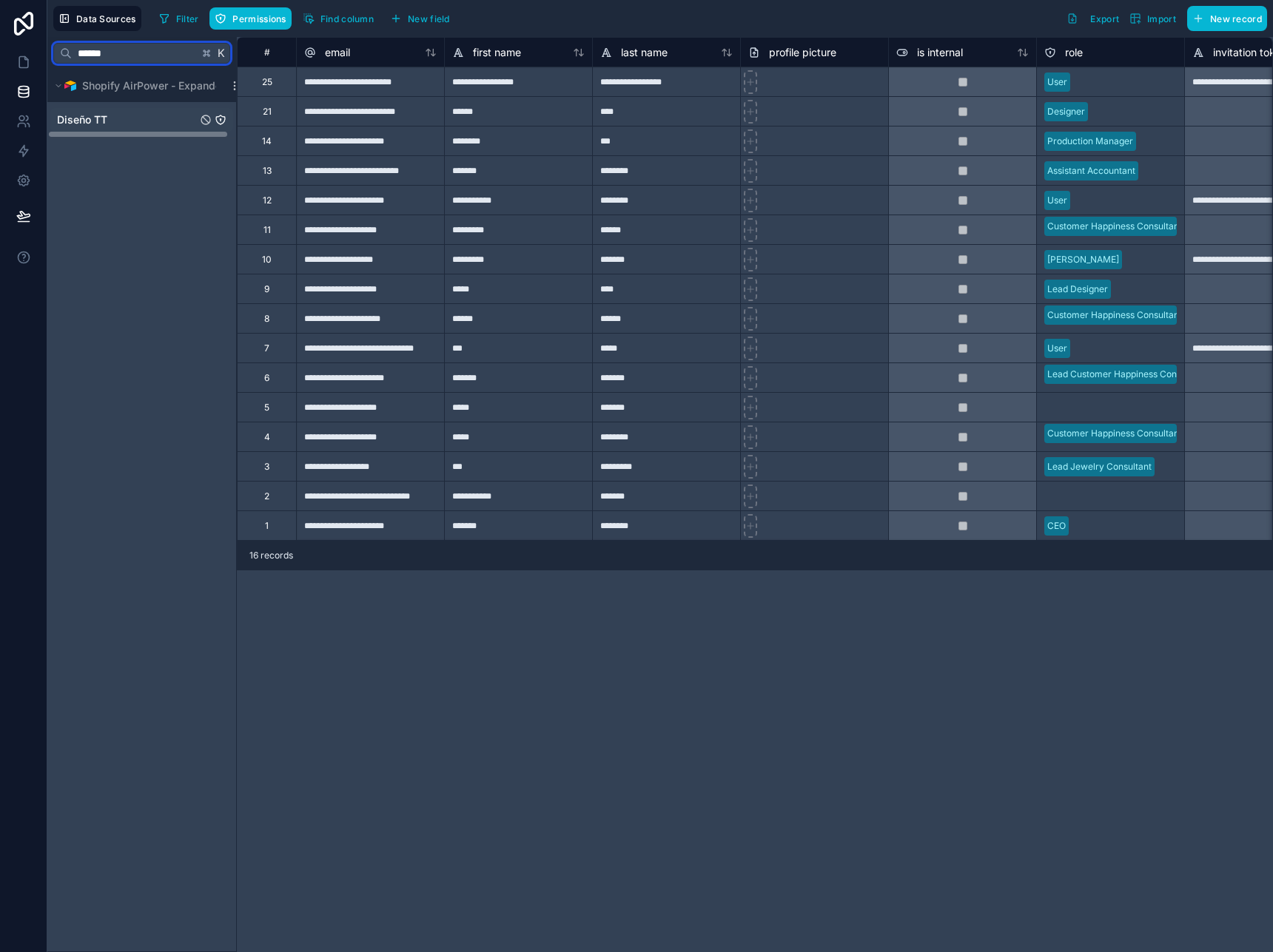
type input "******"
click at [100, 118] on span "Diseño TT" at bounding box center [82, 119] width 50 height 14
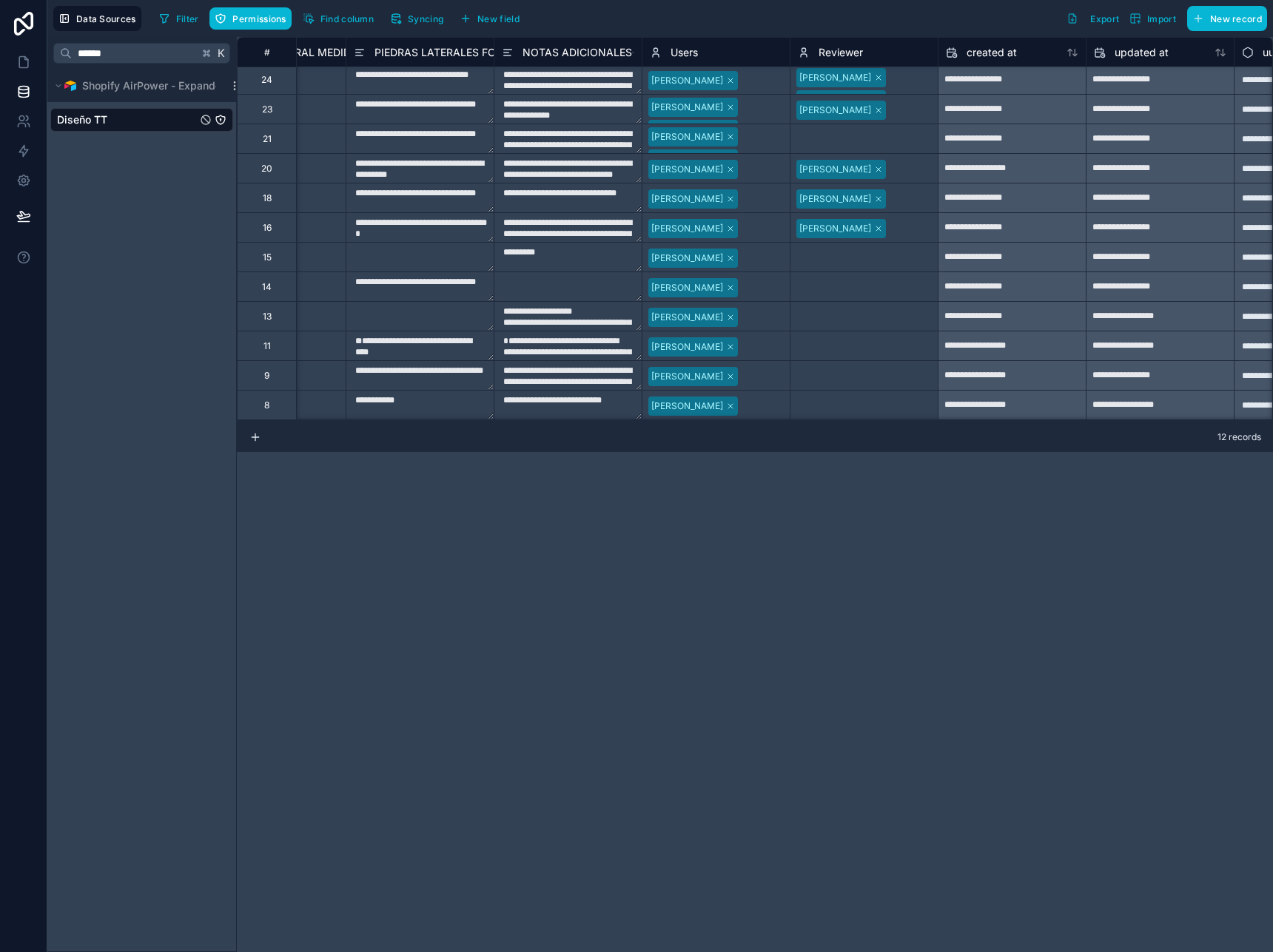
scroll to position [2, 3353]
click at [694, 55] on span "Users" at bounding box center [686, 52] width 27 height 14
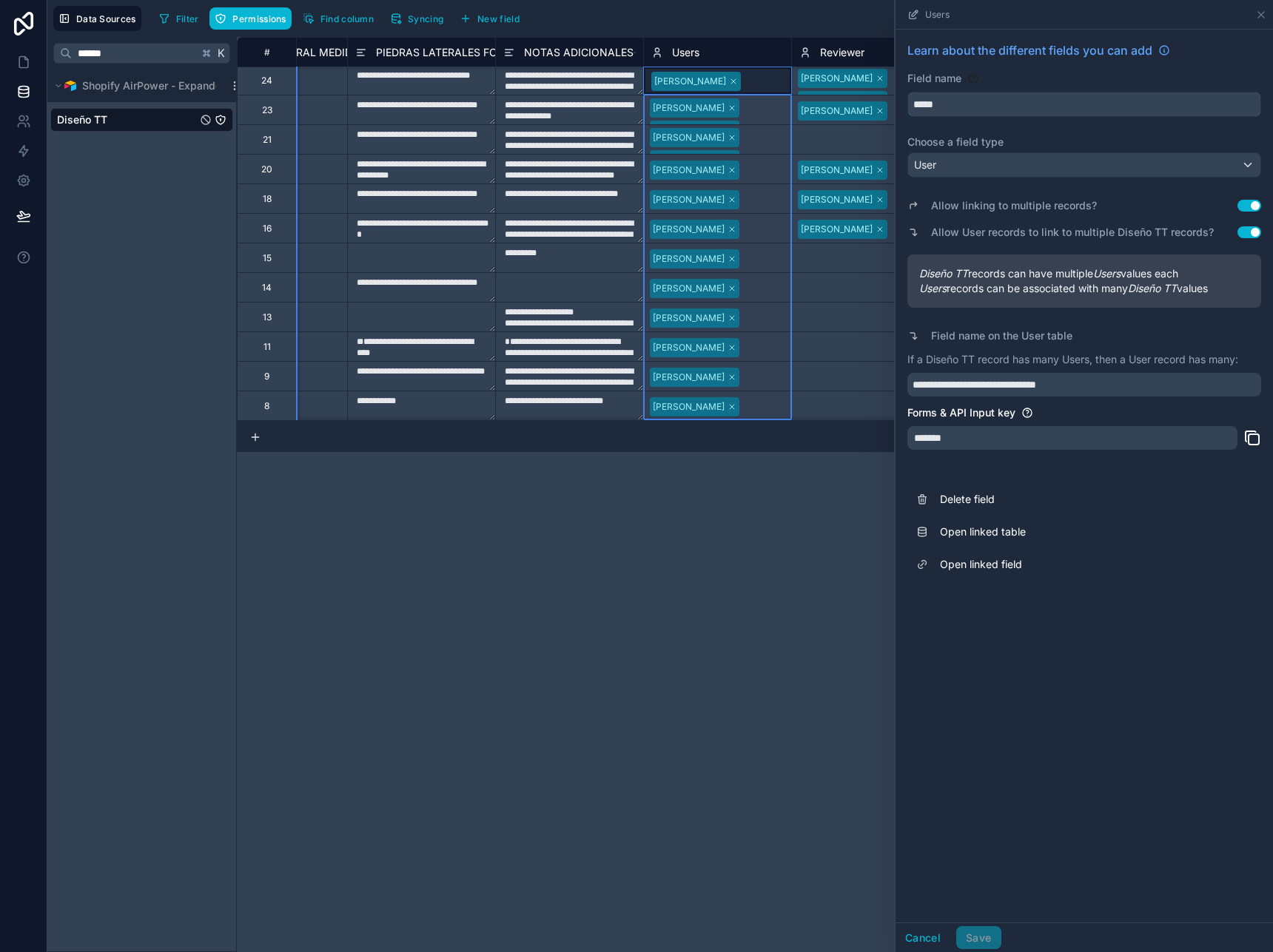
click at [947, 102] on input "*****" at bounding box center [1084, 104] width 353 height 24
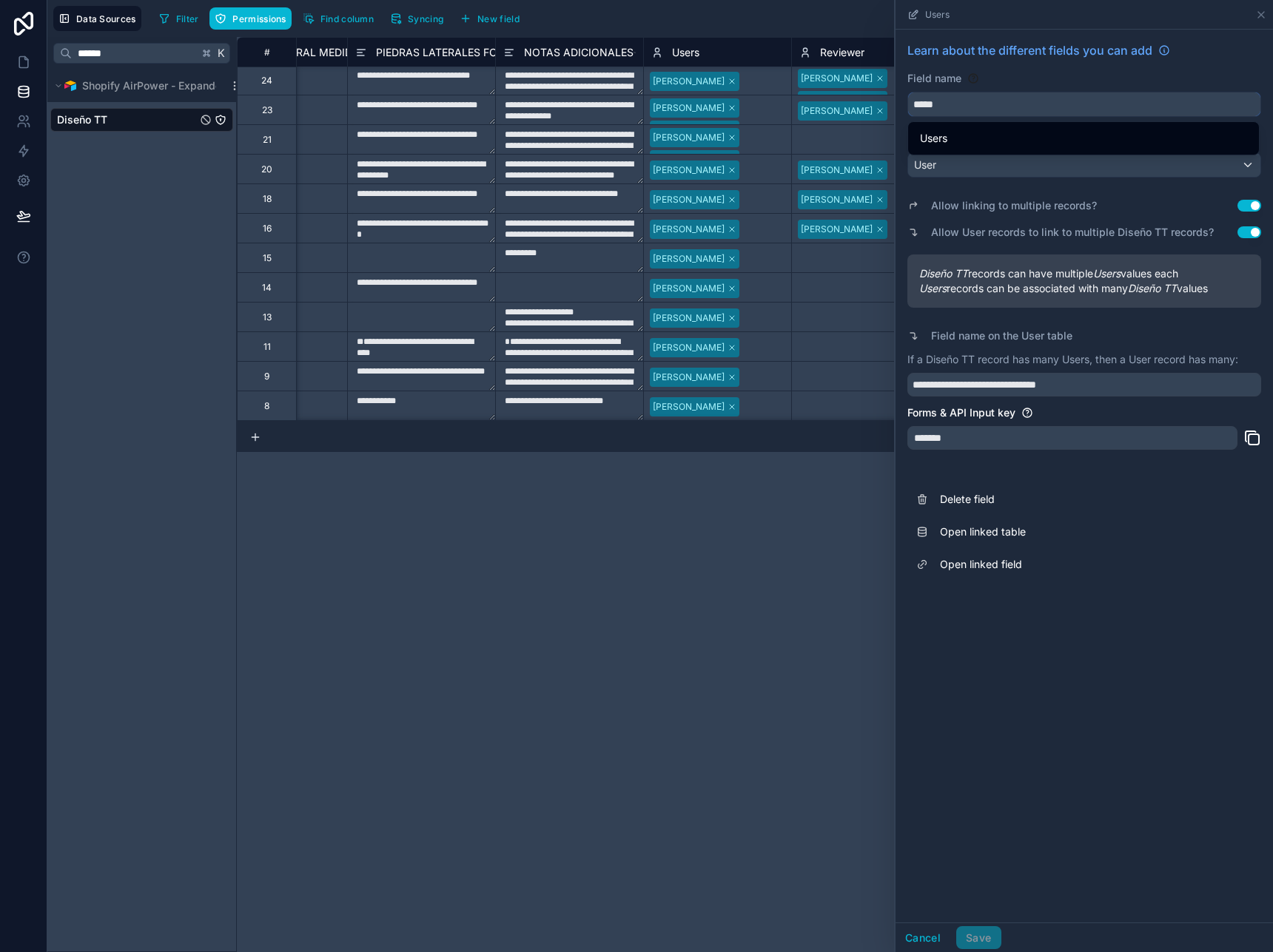
click at [947, 102] on input "*****" at bounding box center [1084, 104] width 353 height 24
type input "*********"
click at [977, 939] on button "Save" at bounding box center [978, 938] width 44 height 24
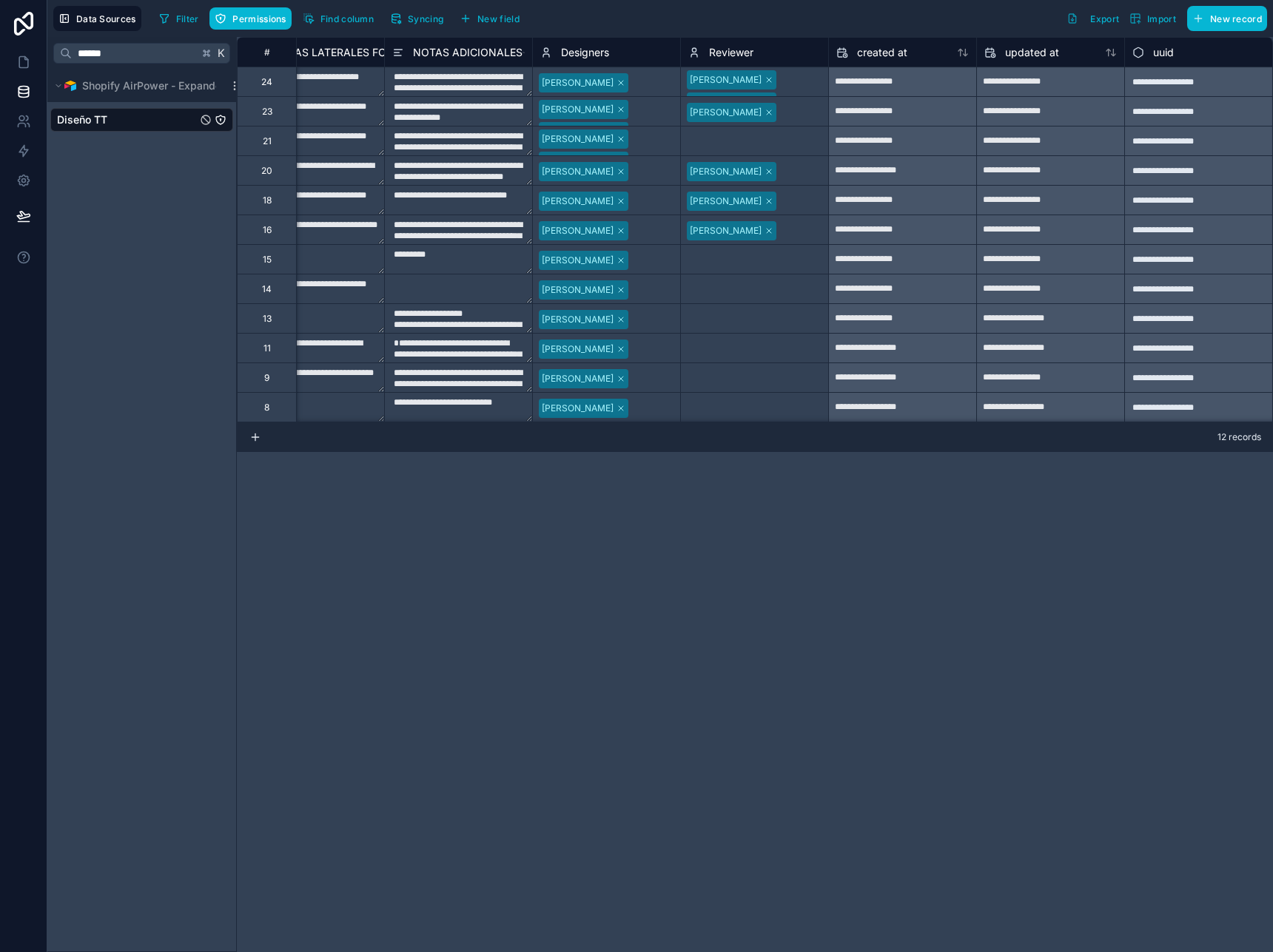
scroll to position [0, 3465]
click at [18, 60] on icon at bounding box center [23, 62] width 14 height 14
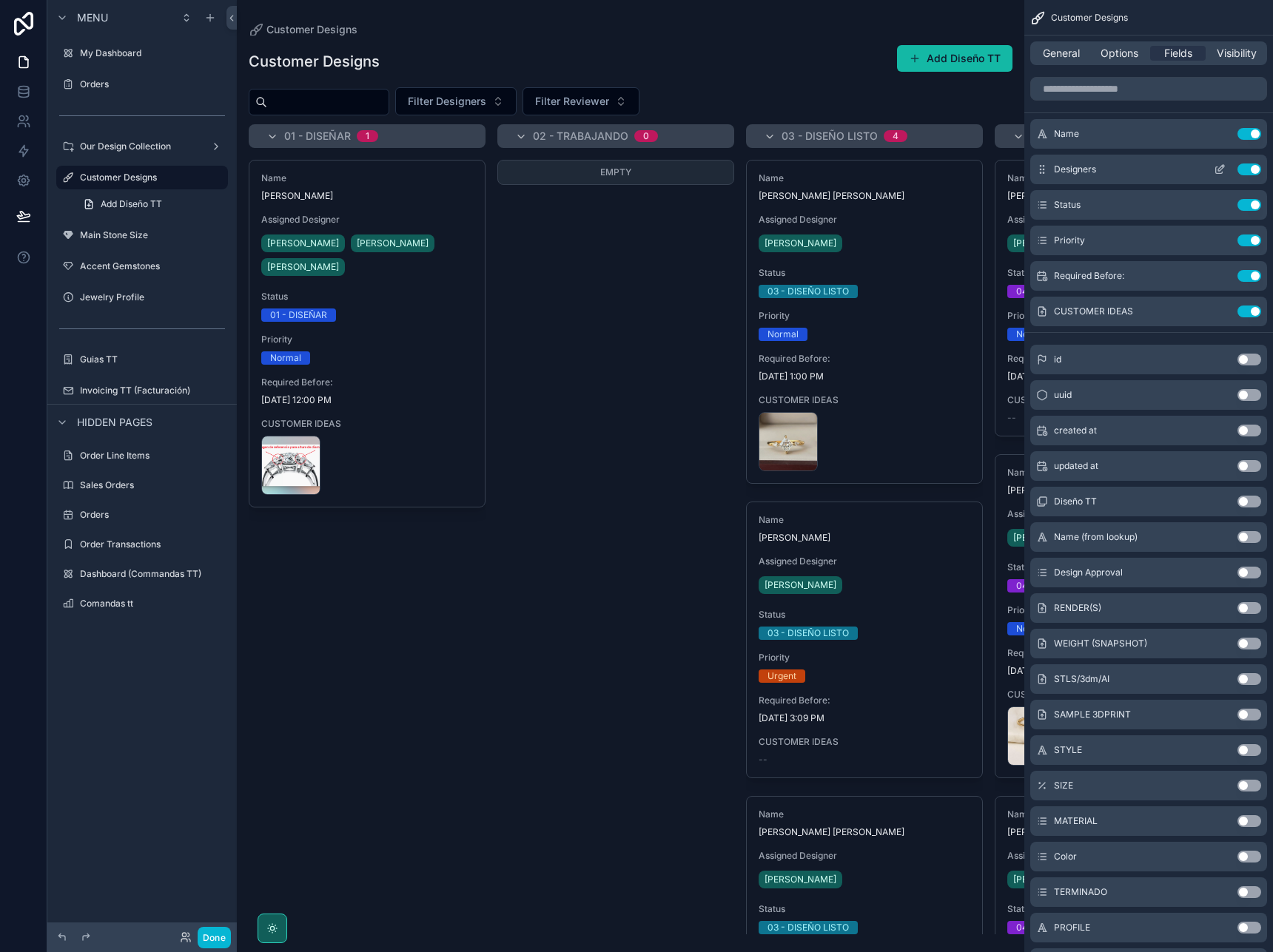
click at [1222, 170] on icon "scrollable content" at bounding box center [1221, 168] width 6 height 6
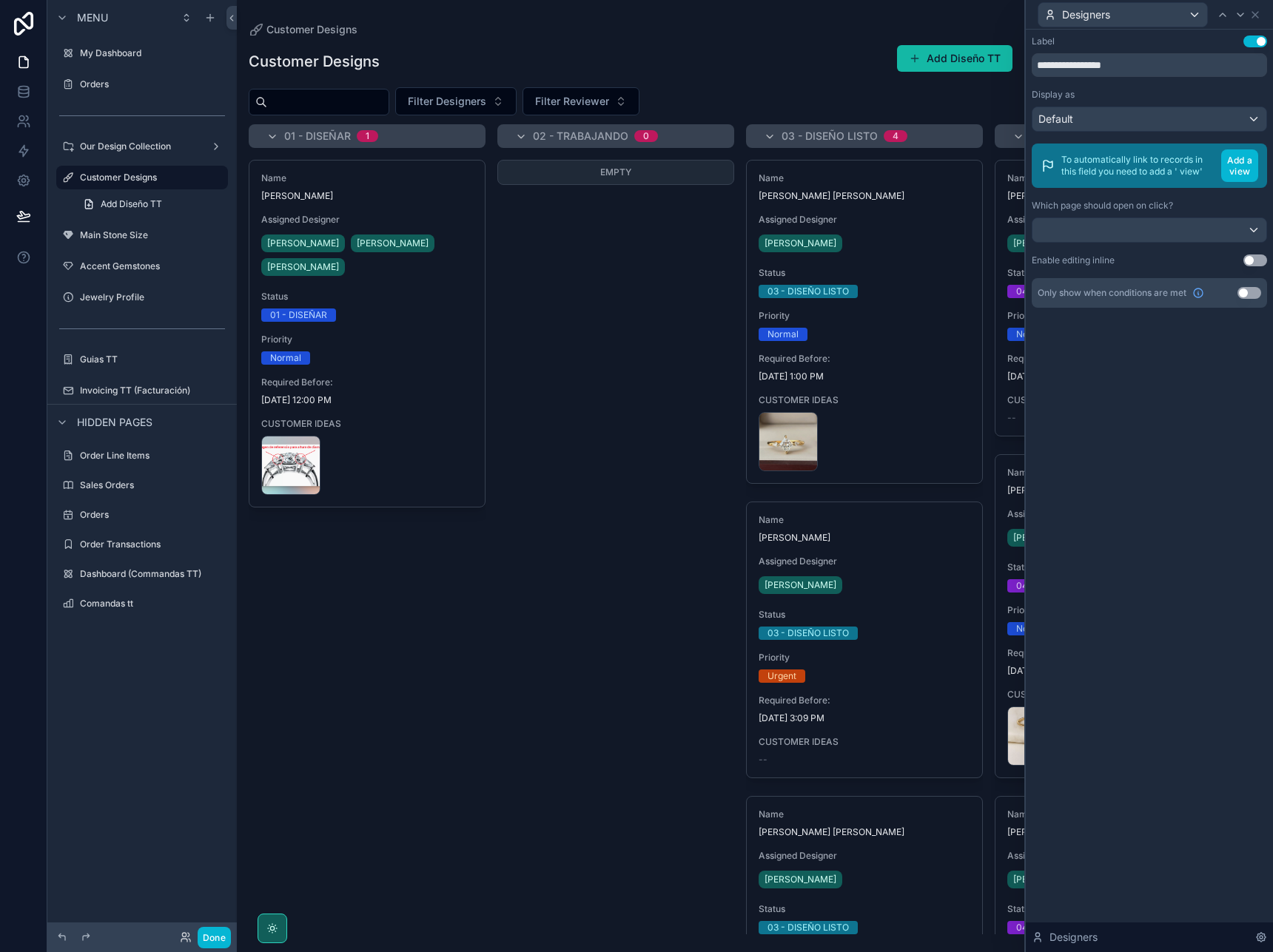
click at [1187, 116] on div "Default" at bounding box center [1149, 119] width 234 height 24
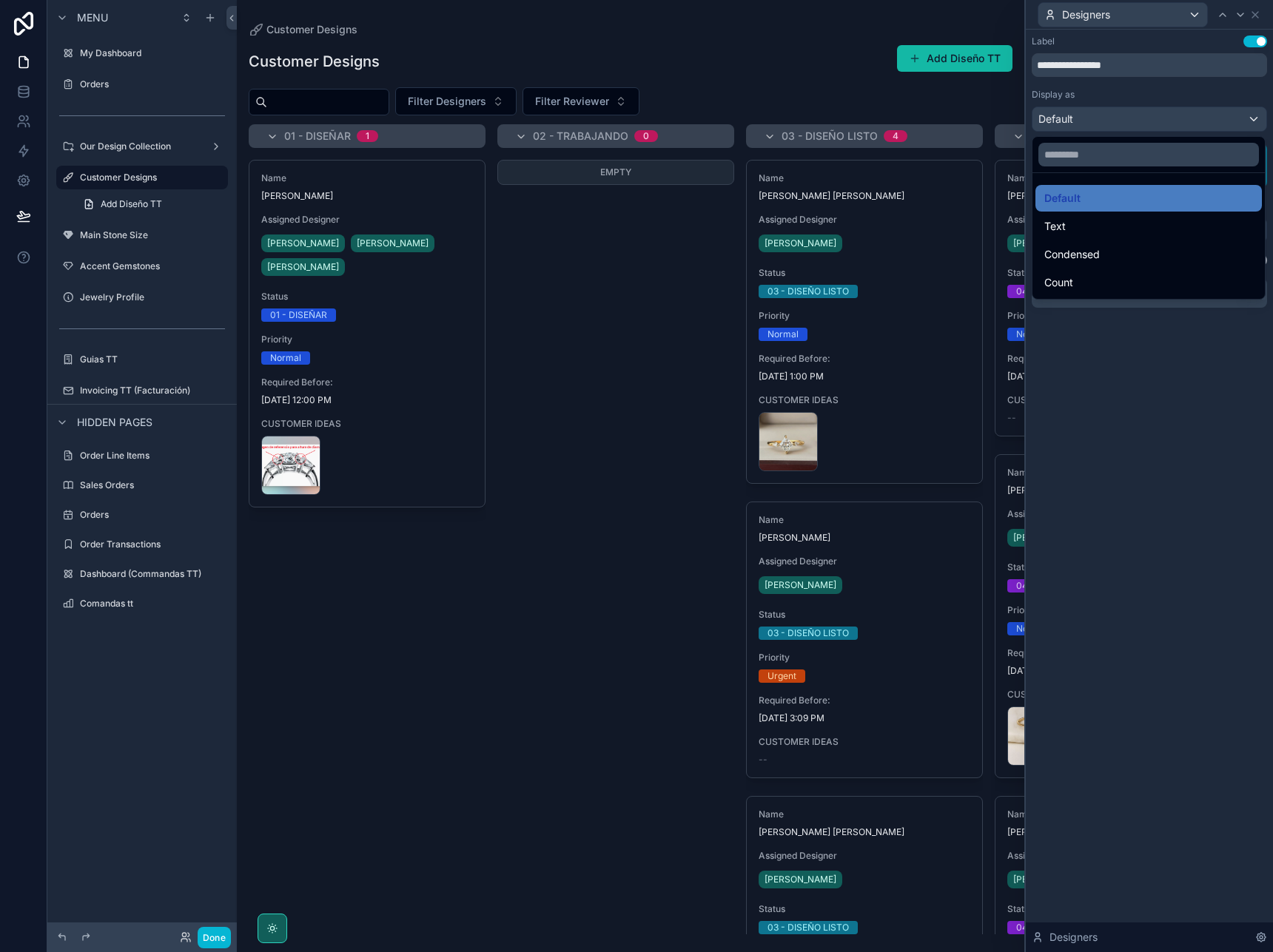
click at [1180, 91] on div at bounding box center [1149, 476] width 247 height 952
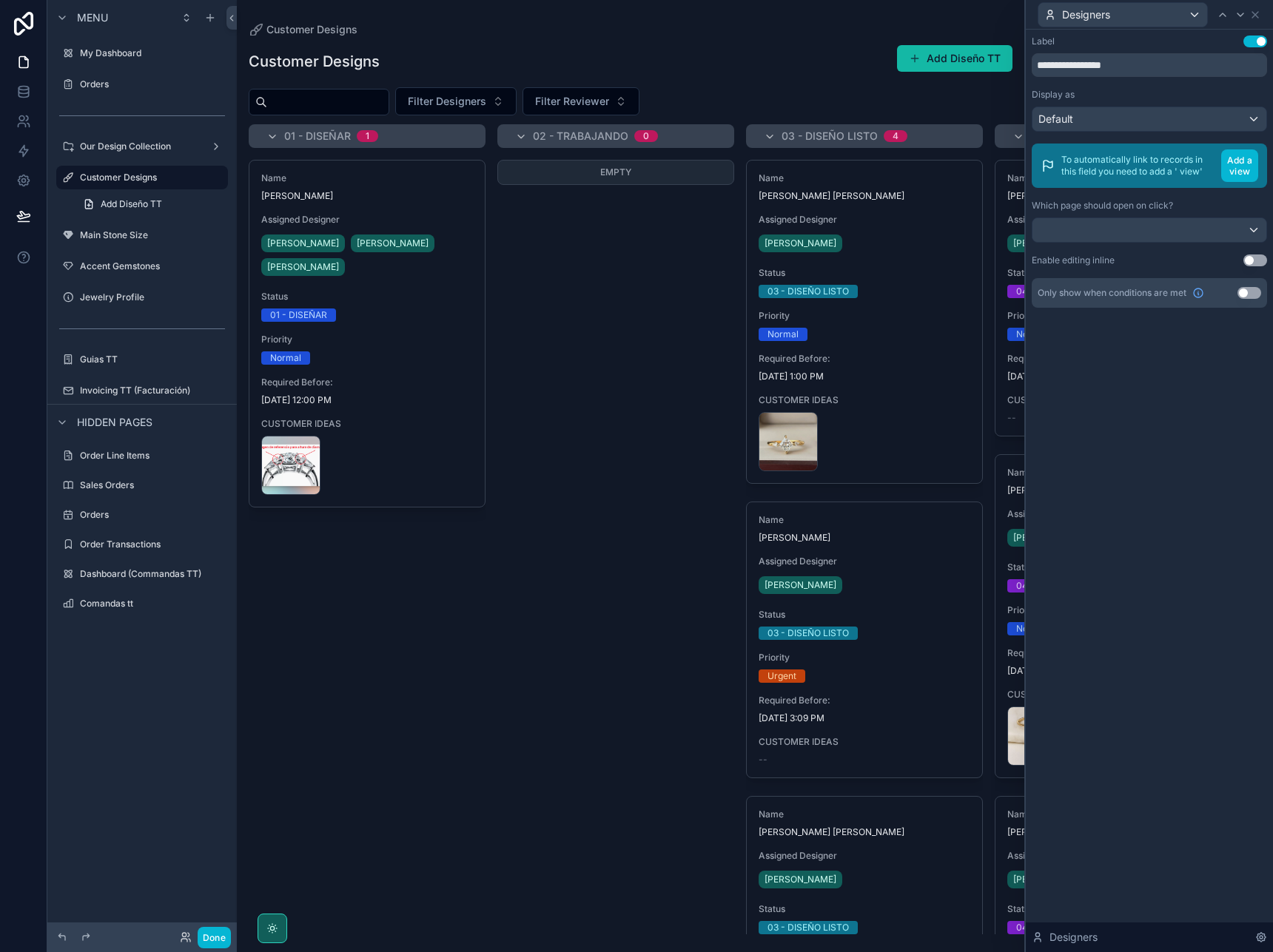
click at [1240, 295] on button "Use setting" at bounding box center [1249, 293] width 24 height 12
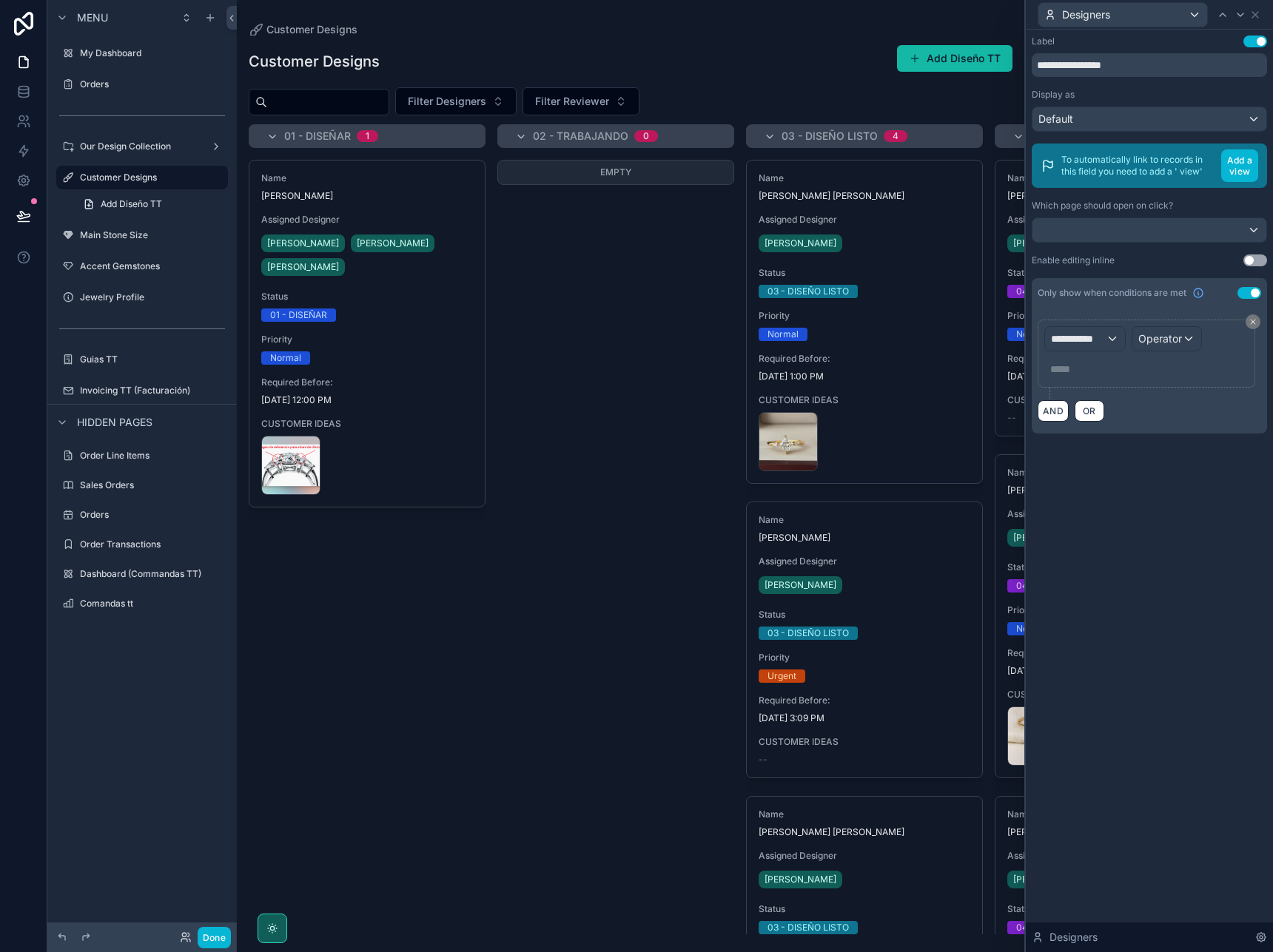
click at [1100, 346] on span "**********" at bounding box center [1078, 338] width 55 height 14
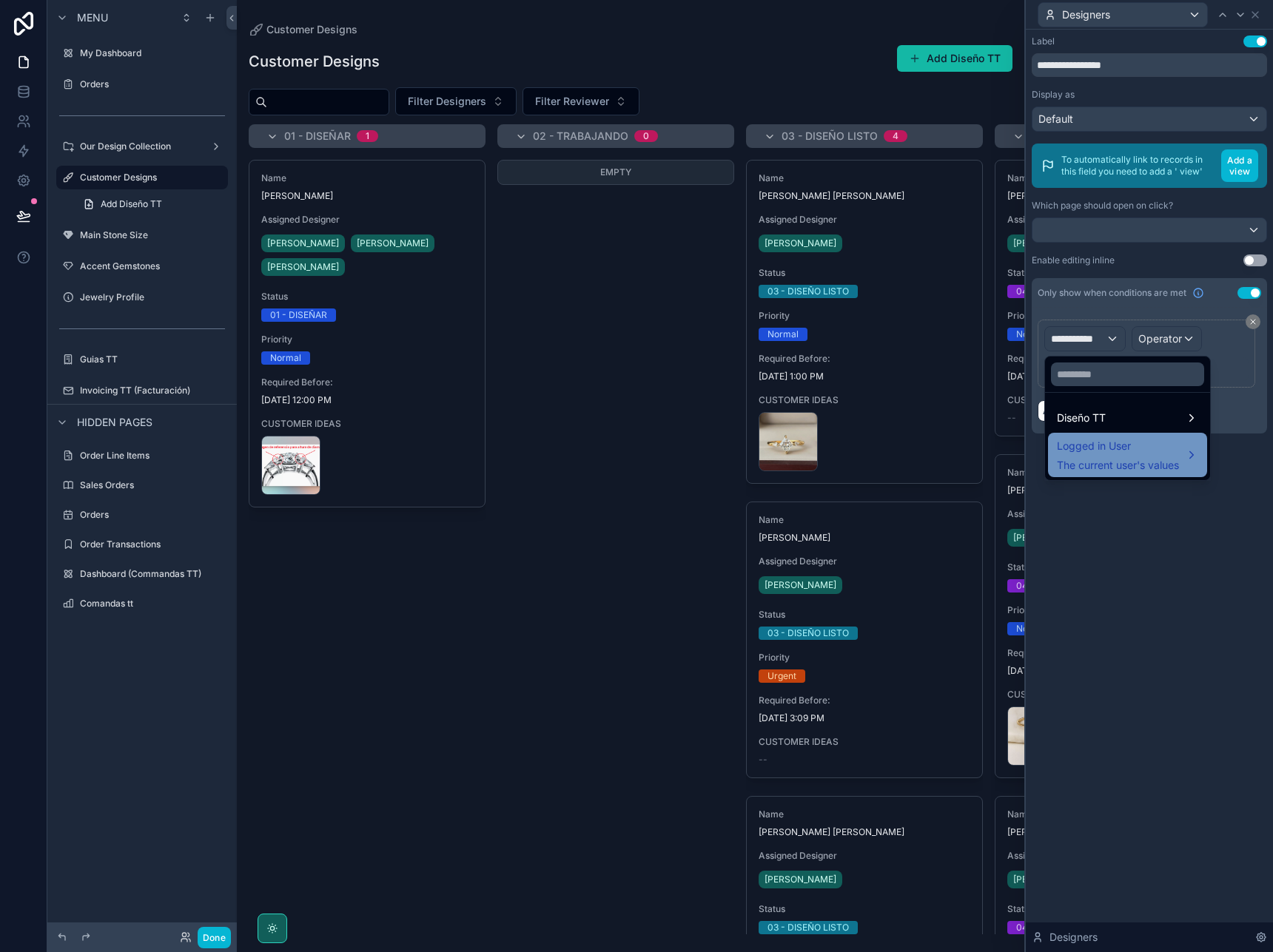
click at [1148, 448] on span "Logged in User" at bounding box center [1117, 446] width 122 height 17
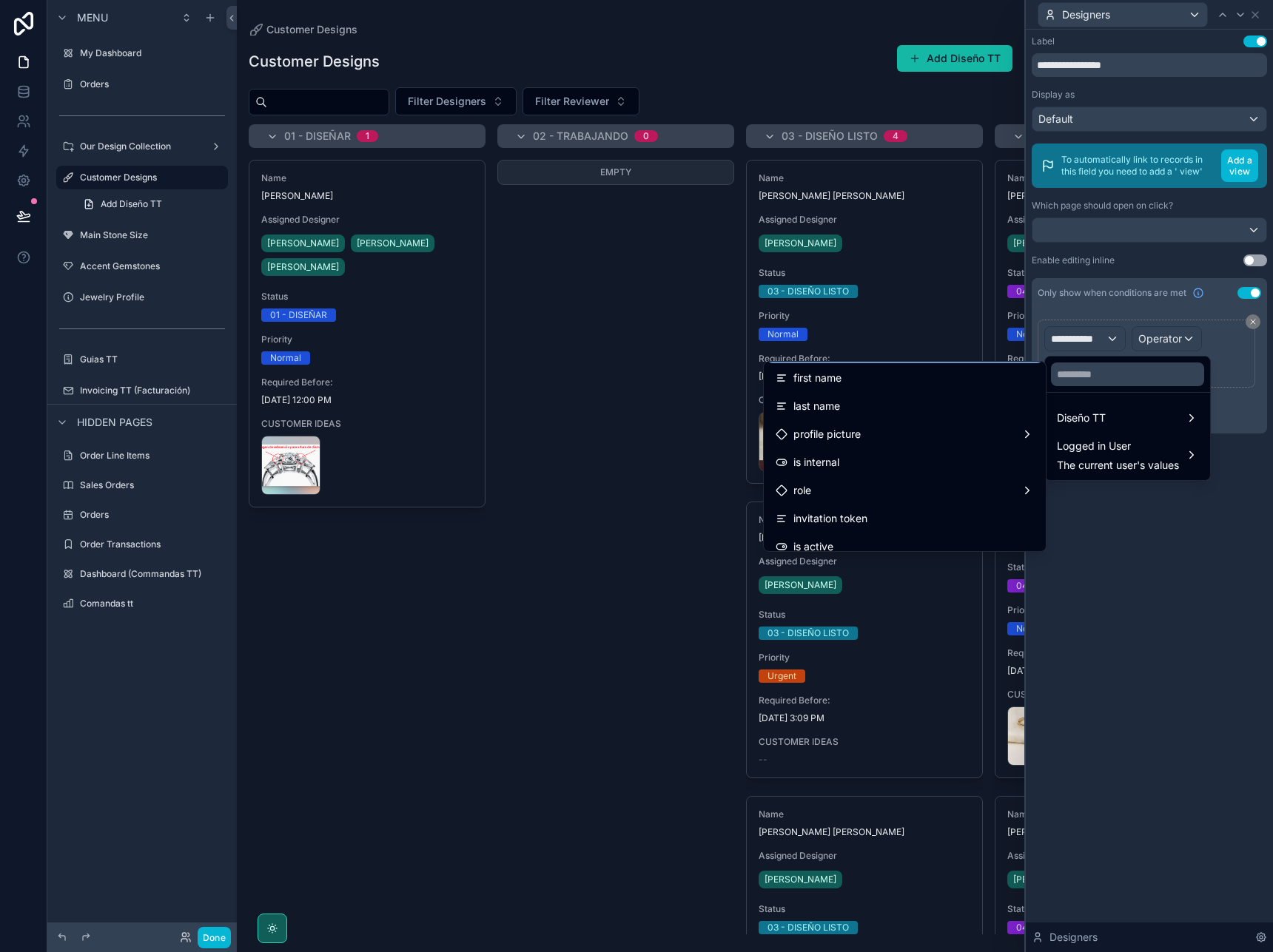
scroll to position [84, 0]
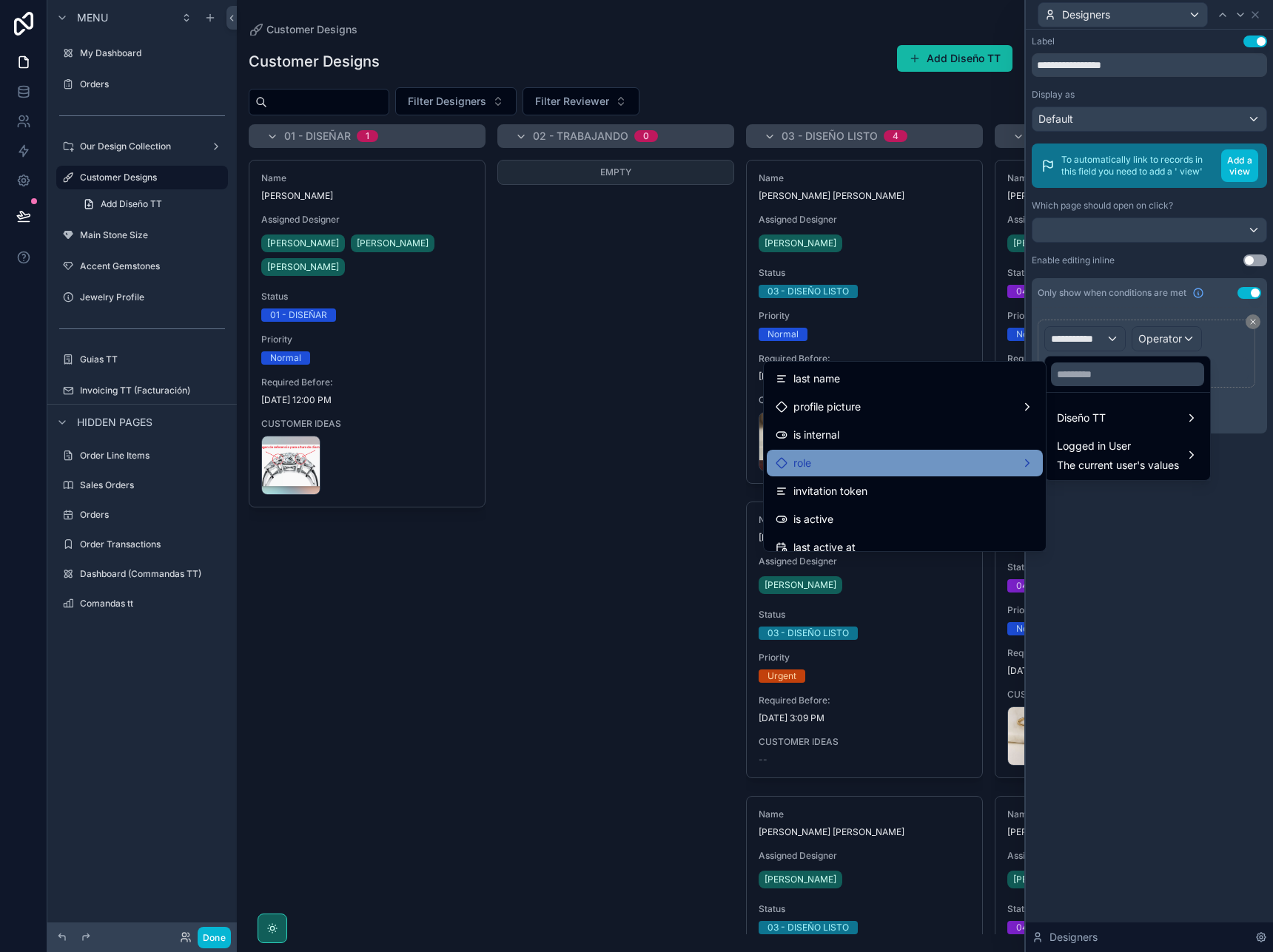
click at [943, 456] on div "role" at bounding box center [904, 463] width 258 height 17
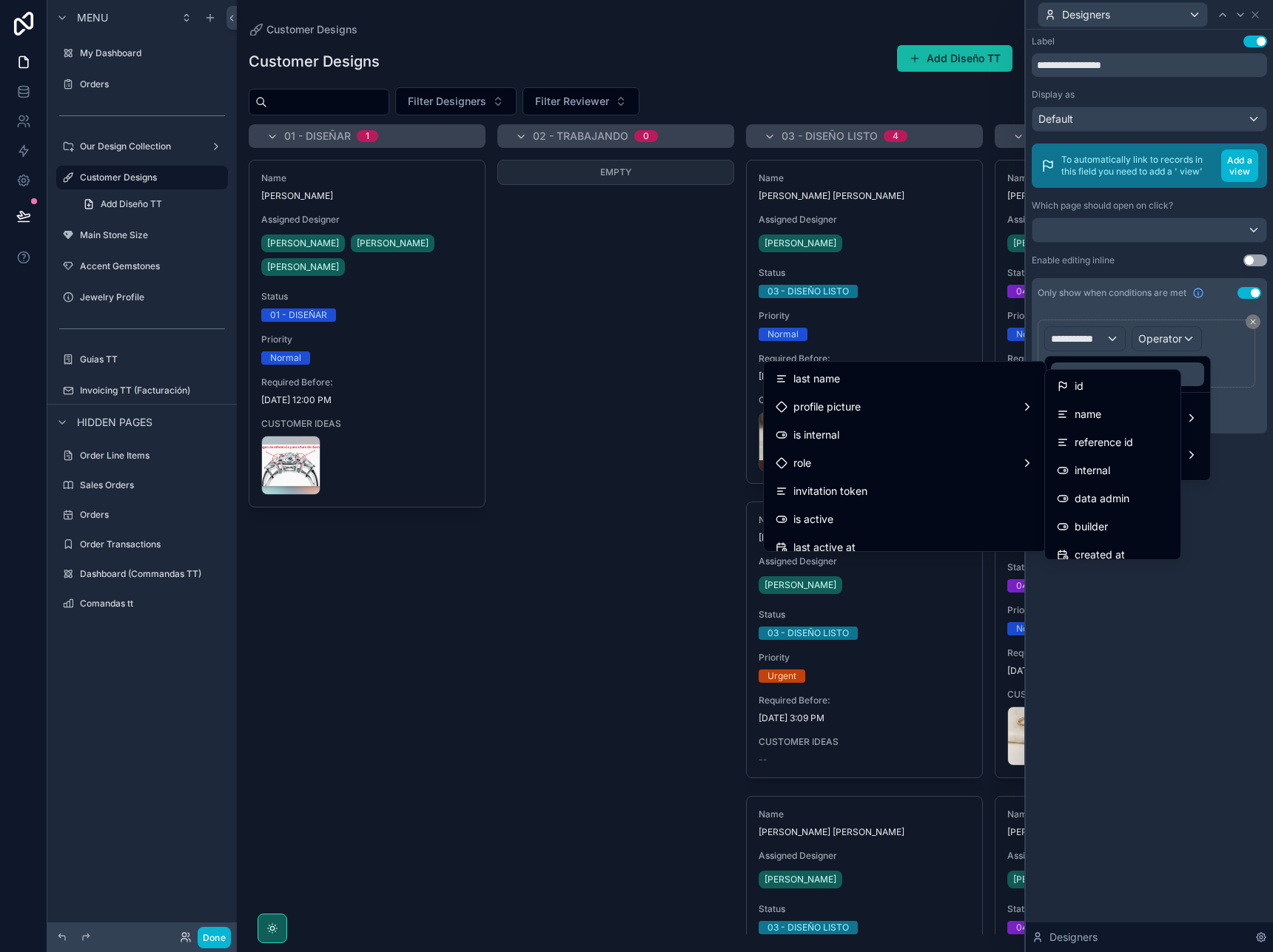
scroll to position [0, 0]
click at [1099, 385] on div "id" at bounding box center [1113, 386] width 112 height 17
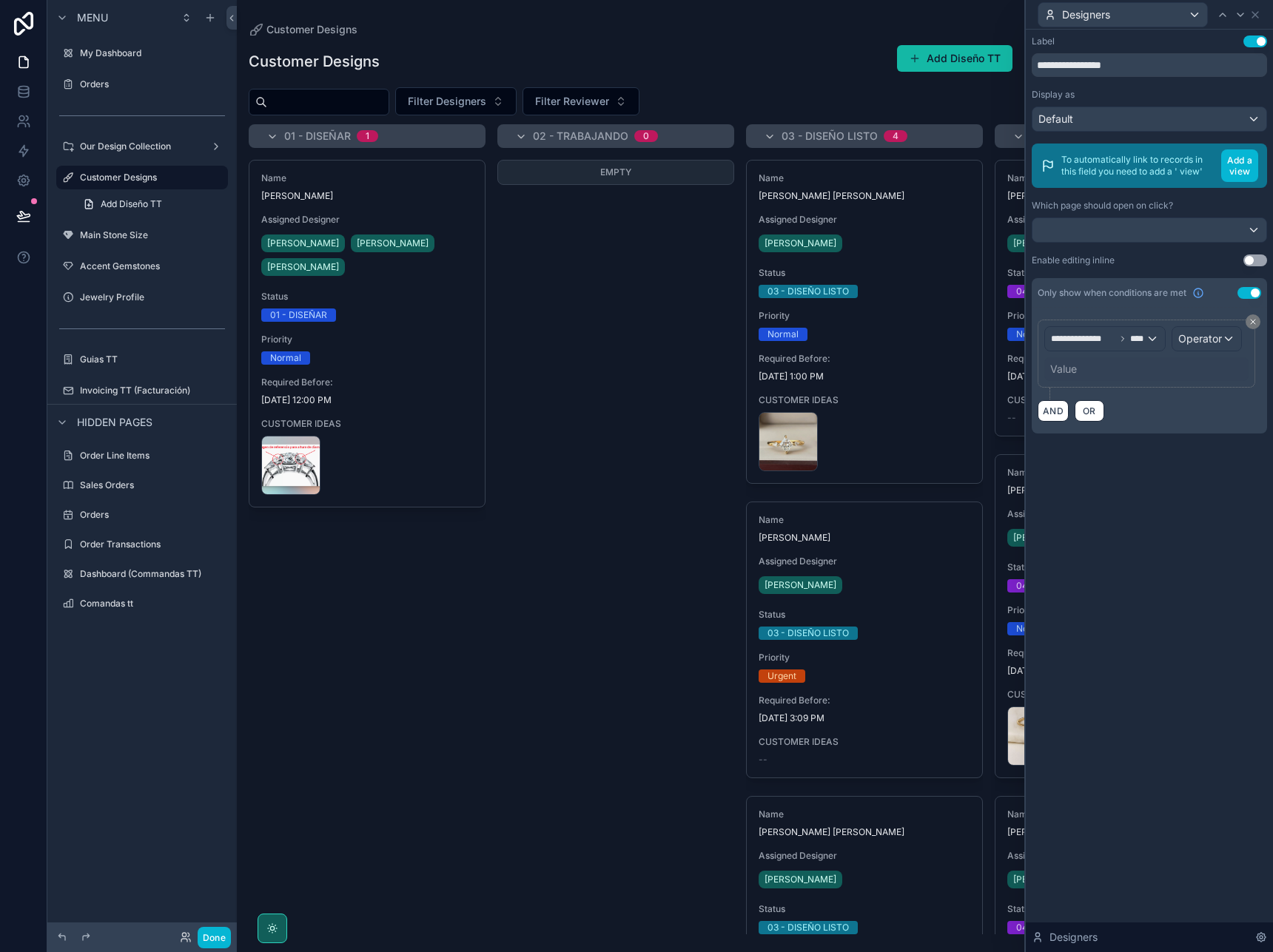
click at [1214, 346] on span "Operator" at bounding box center [1200, 338] width 43 height 14
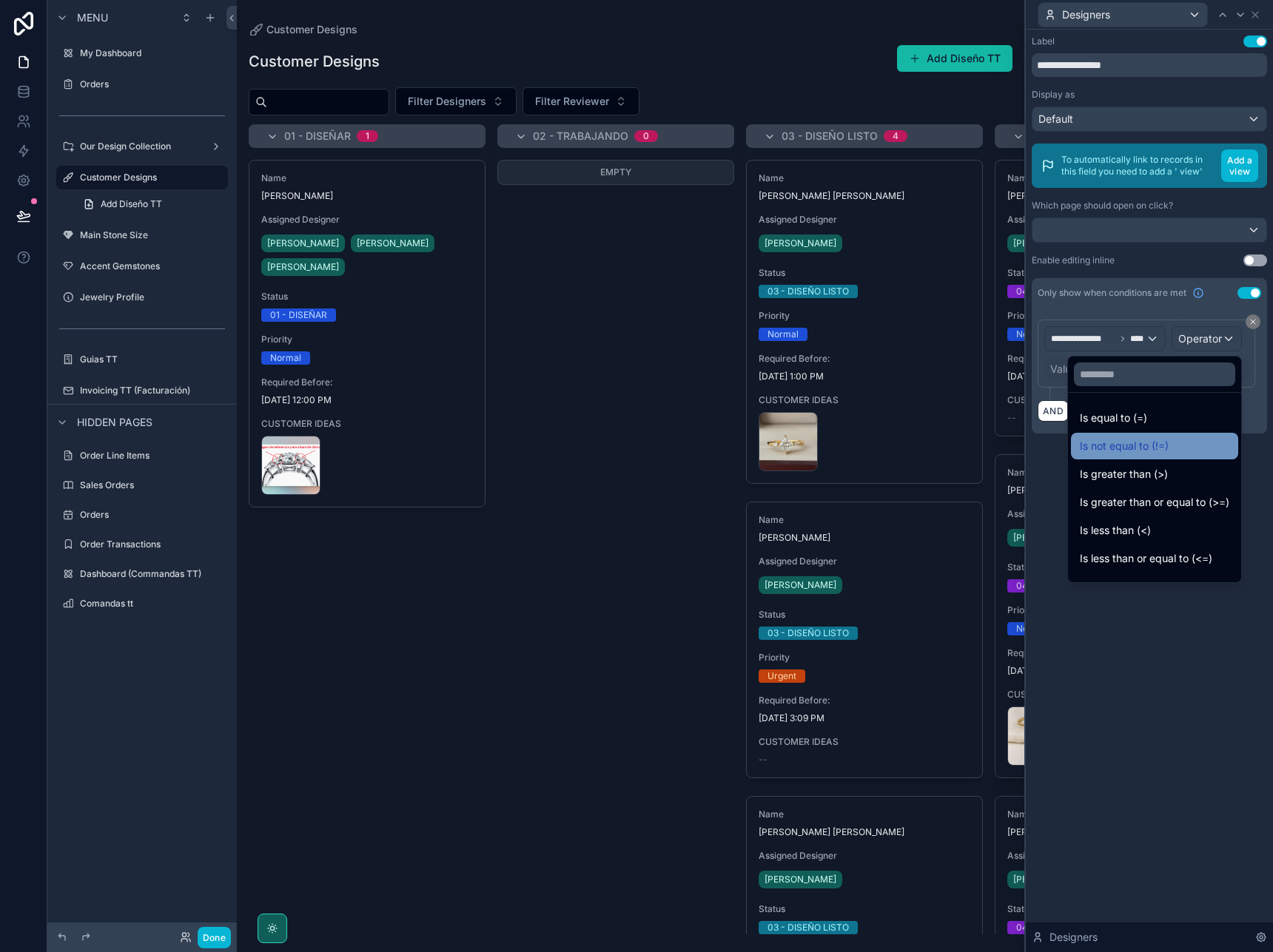
click at [1146, 440] on span "Is not equal to (!=)" at bounding box center [1124, 446] width 89 height 17
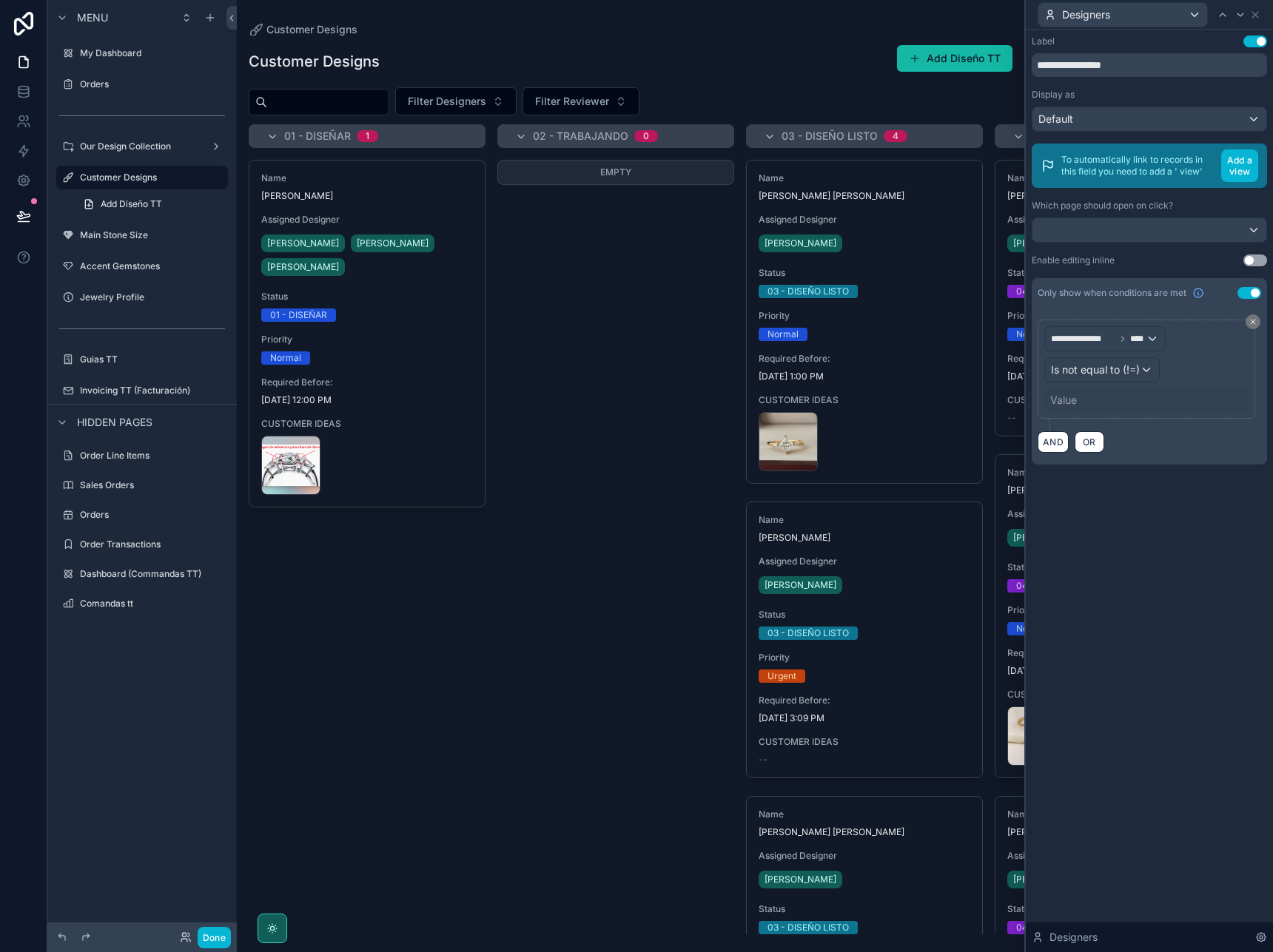
click at [1070, 401] on div "Value" at bounding box center [1063, 400] width 27 height 14
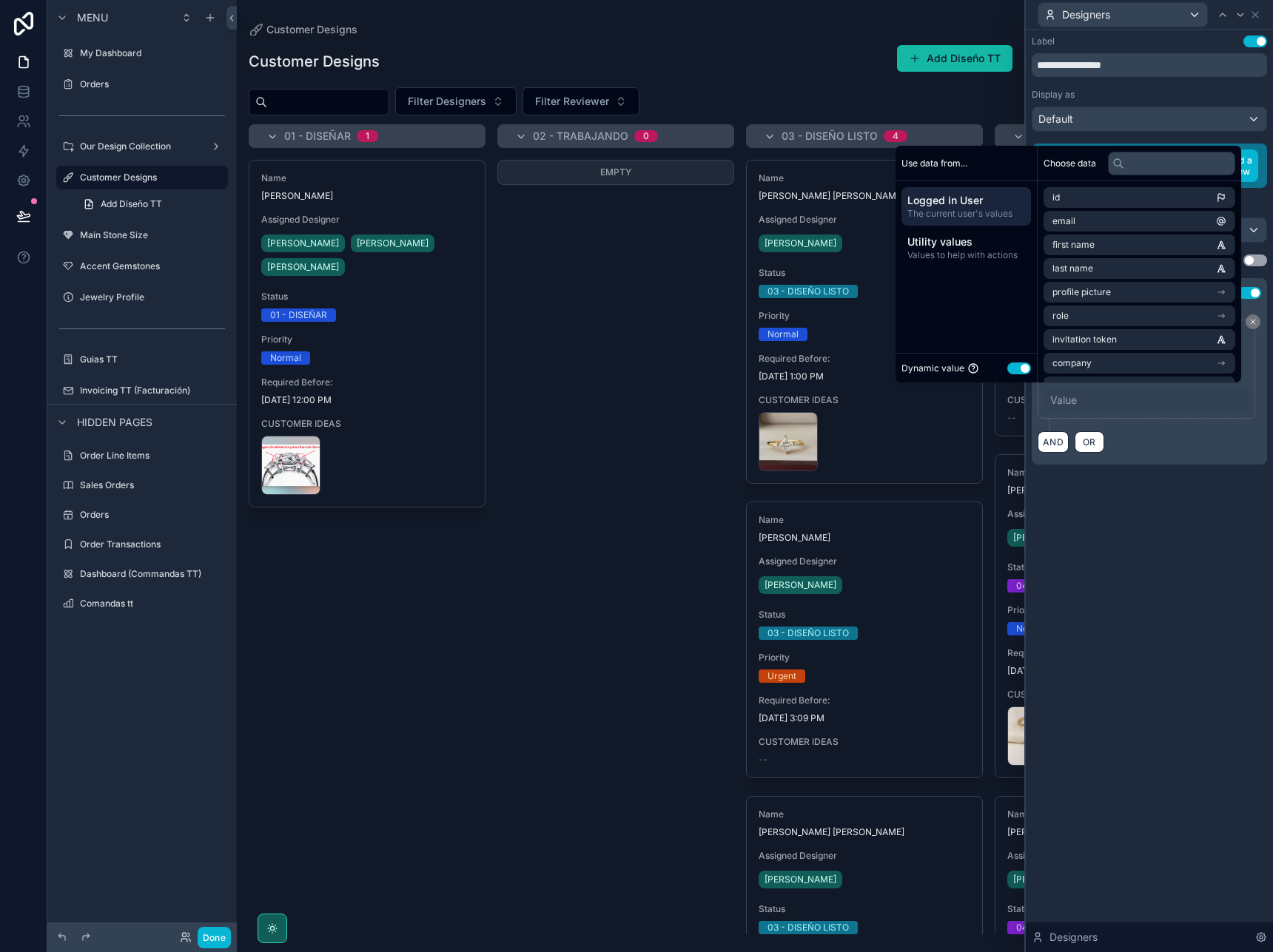
click at [1015, 365] on button "Use setting" at bounding box center [1019, 369] width 24 height 12
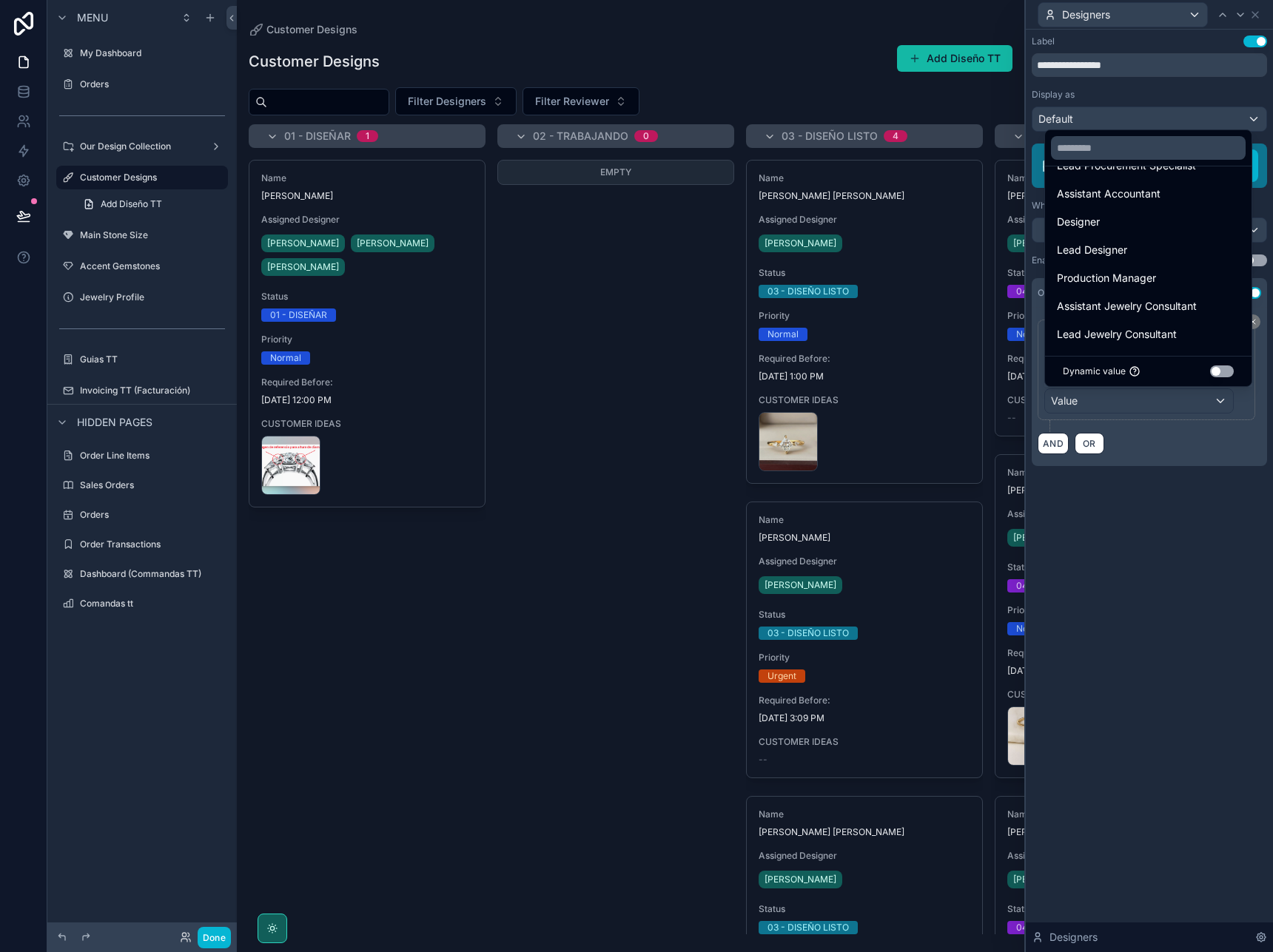
scroll to position [139, 0]
click at [1111, 228] on div "Designer" at bounding box center [1147, 221] width 183 height 17
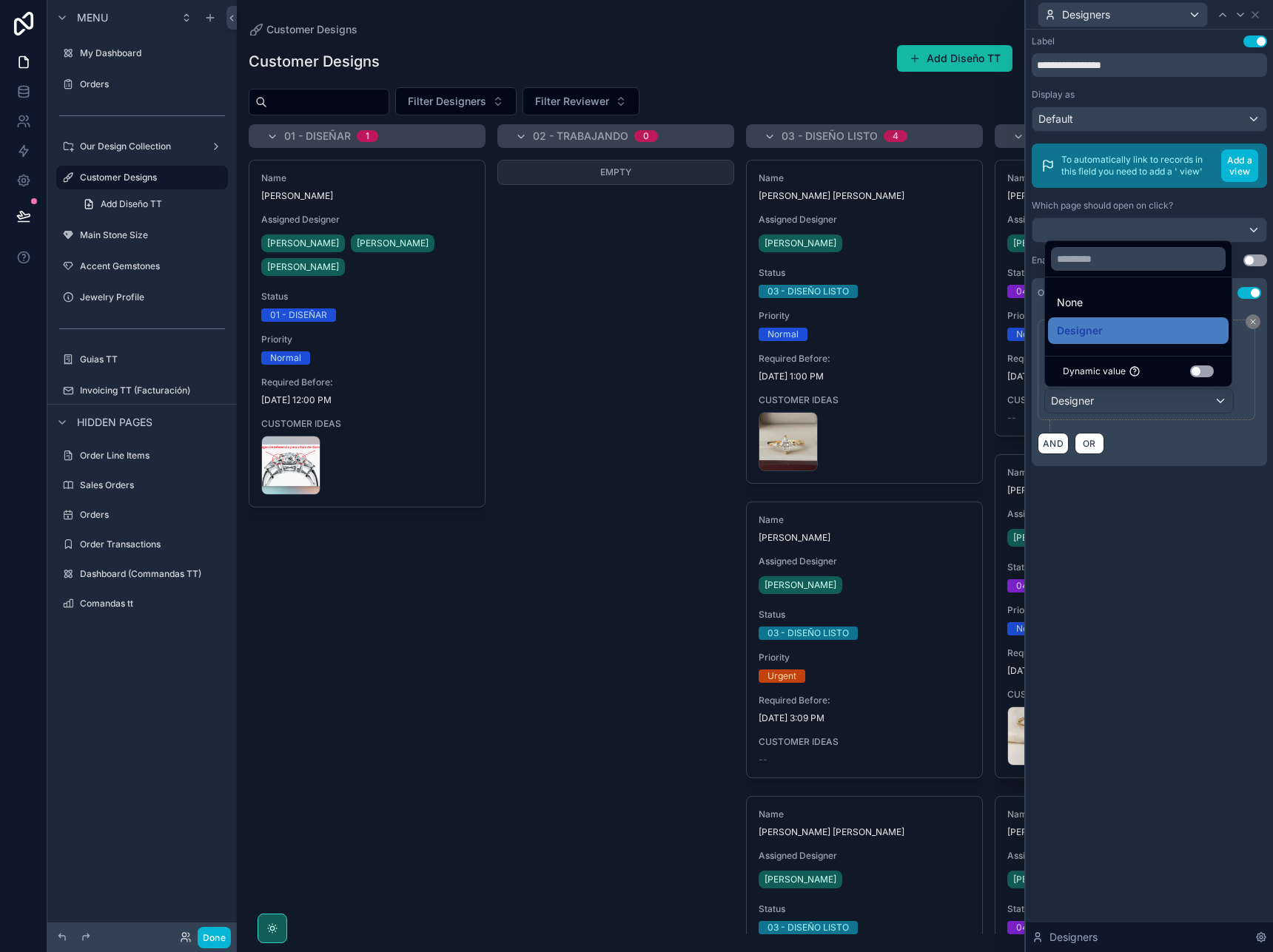
click at [1143, 446] on div "AND OR" at bounding box center [1148, 443] width 223 height 22
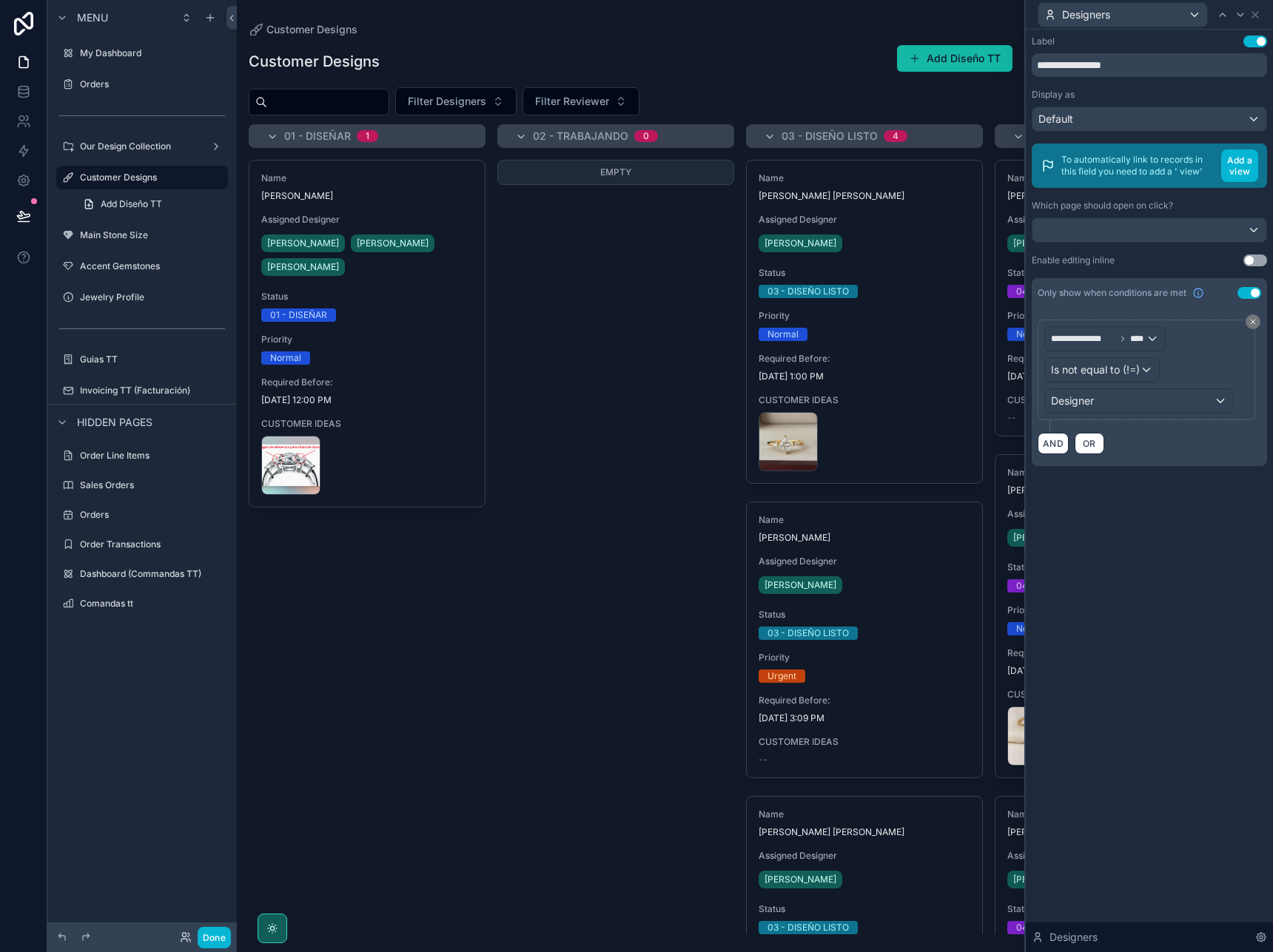
click at [1139, 371] on span "Is not equal to (!=)" at bounding box center [1095, 370] width 89 height 14
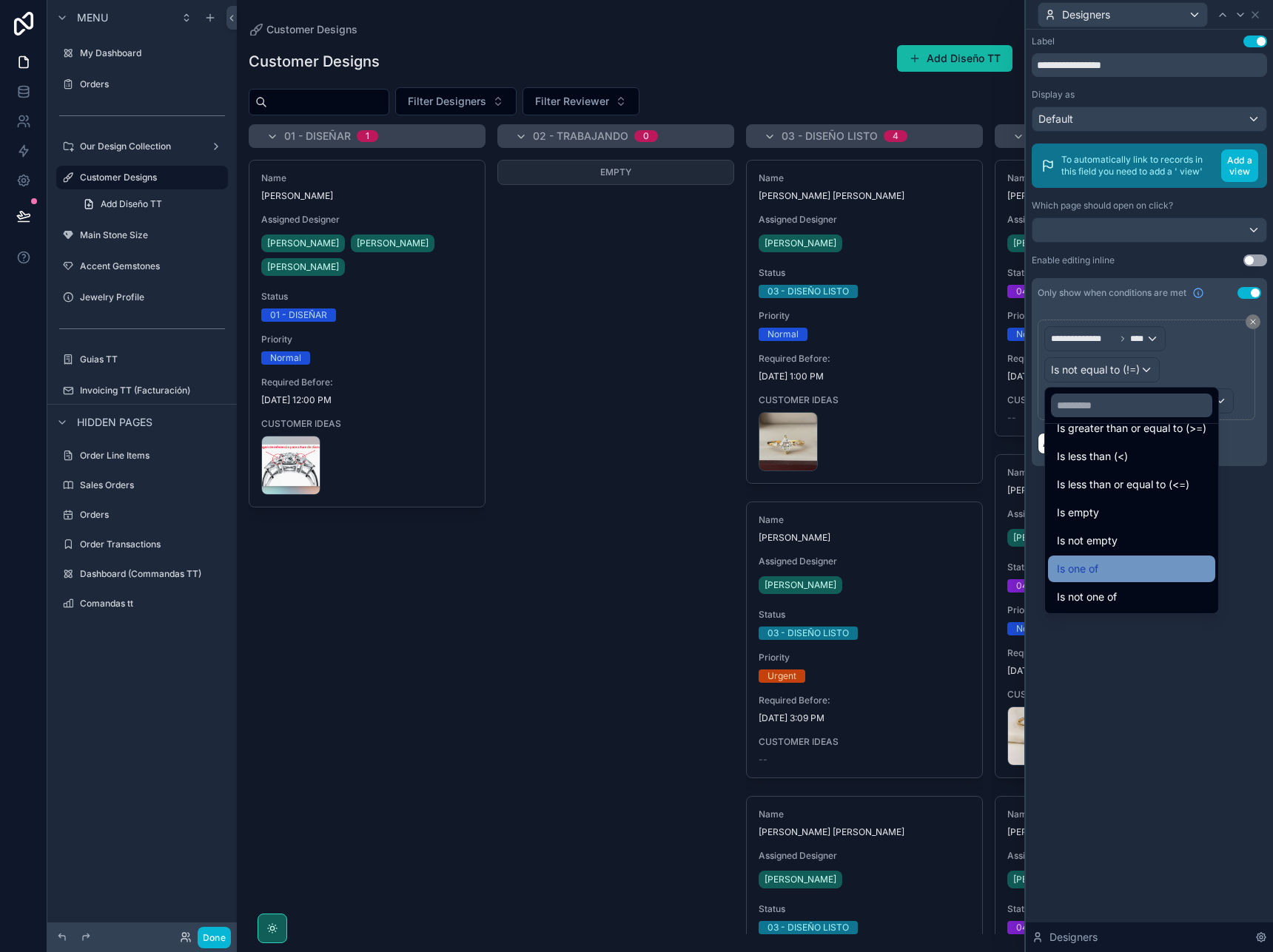
click at [1117, 575] on div "Is one of" at bounding box center [1131, 569] width 150 height 17
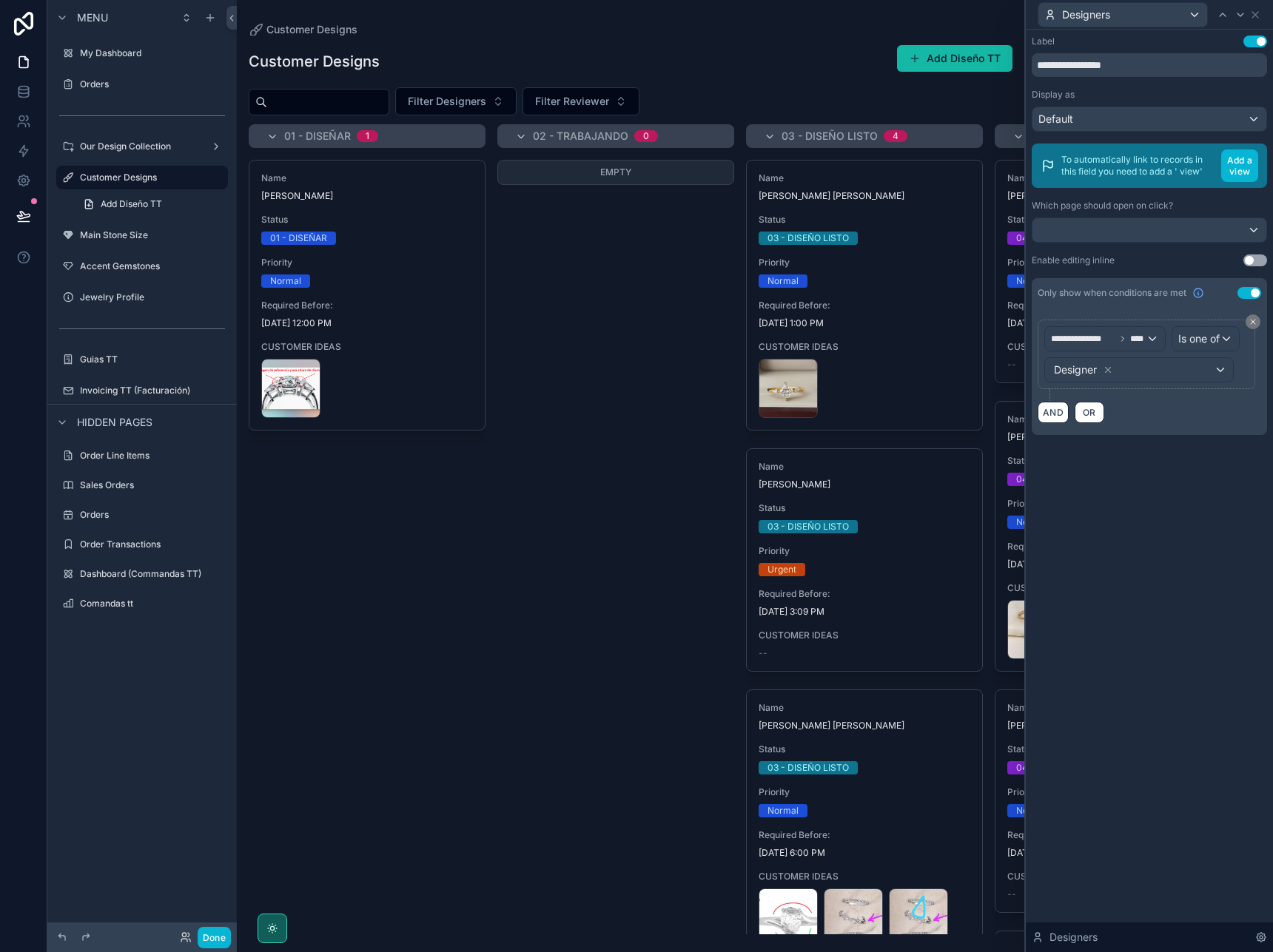
click at [1205, 375] on div "Designer" at bounding box center [1139, 370] width 188 height 24
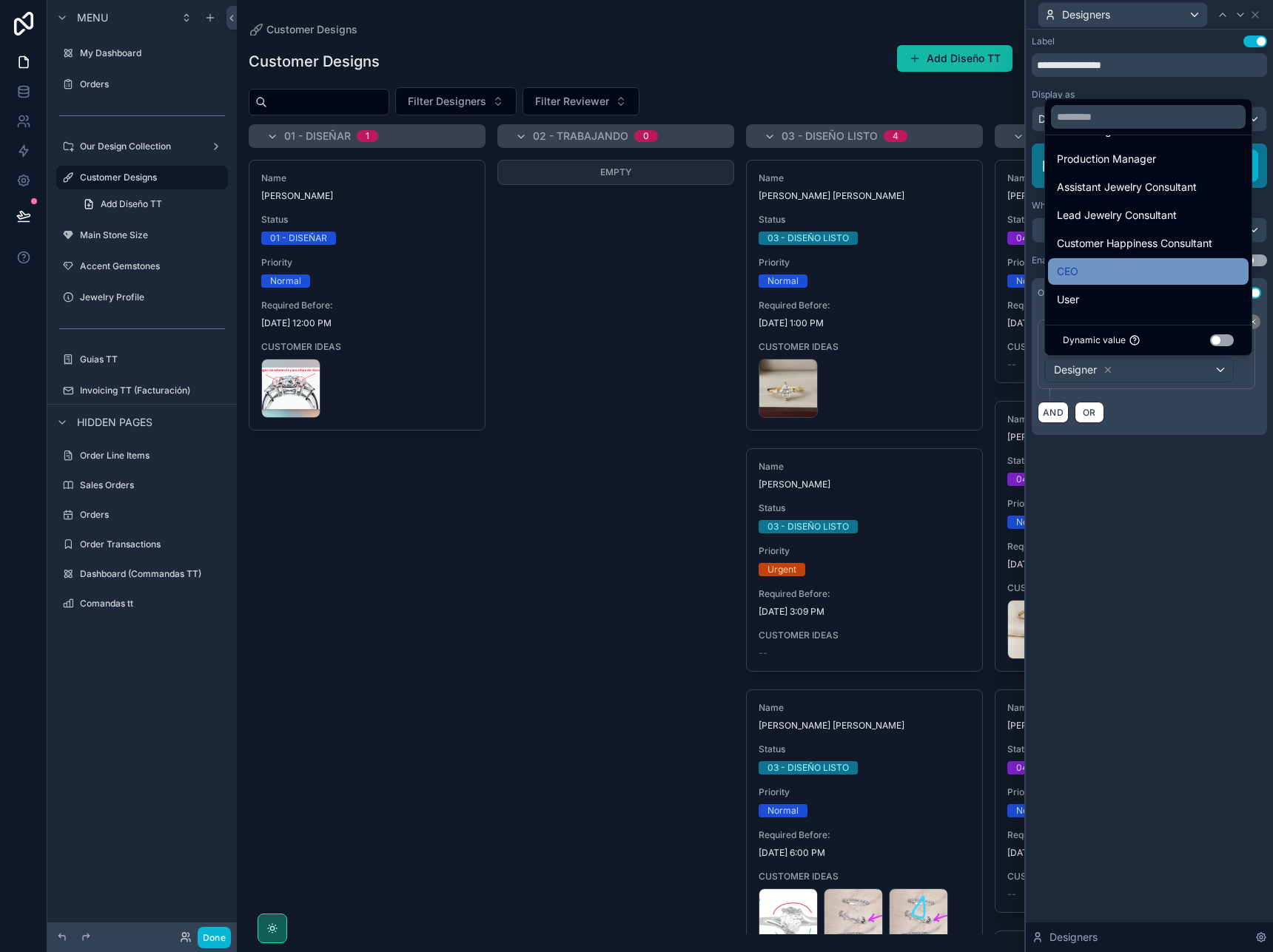
scroll to position [227, 0]
click at [1078, 278] on span "CEO" at bounding box center [1067, 271] width 21 height 17
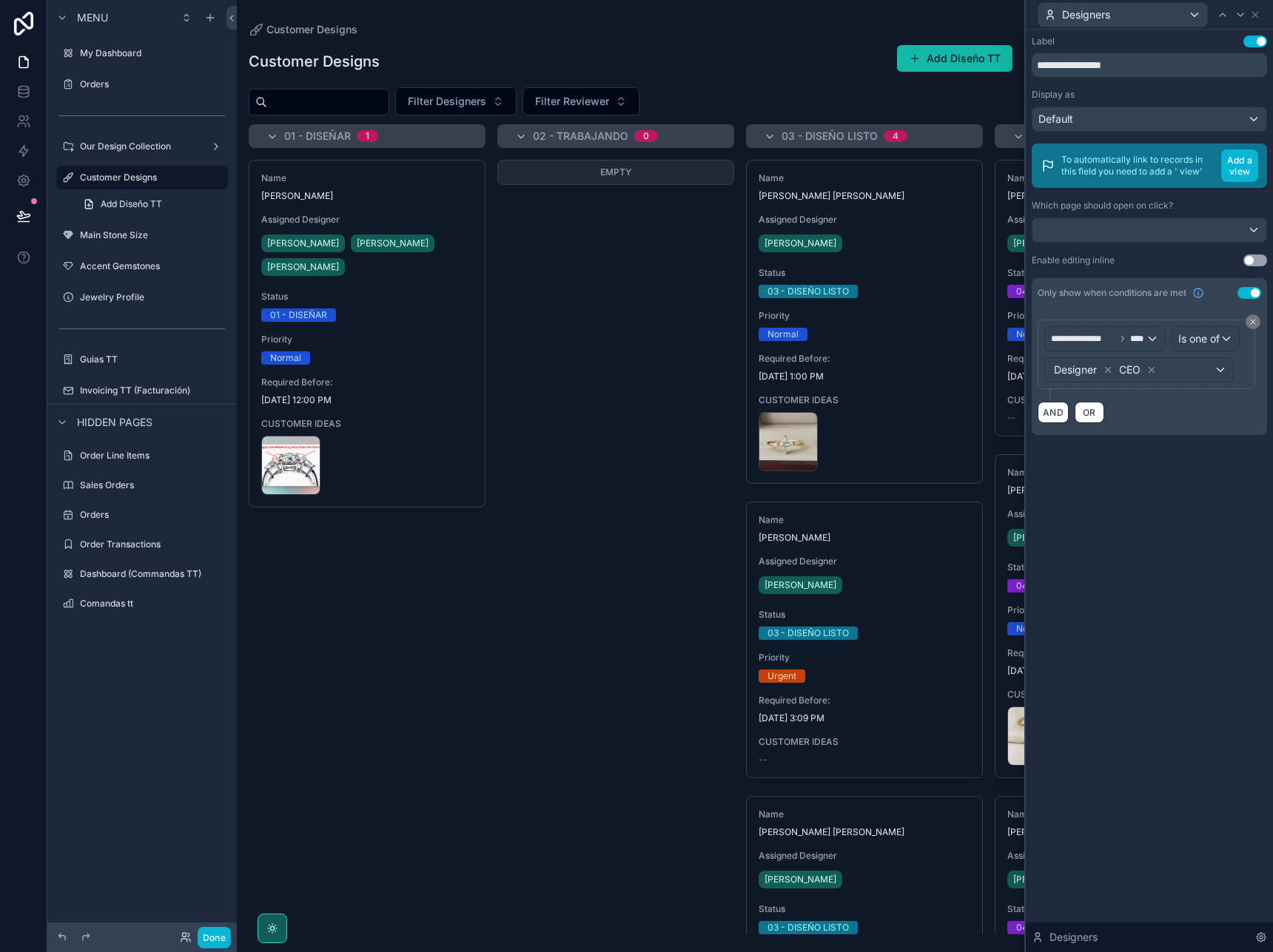
click at [1218, 372] on div "Designer CEO" at bounding box center [1139, 370] width 188 height 24
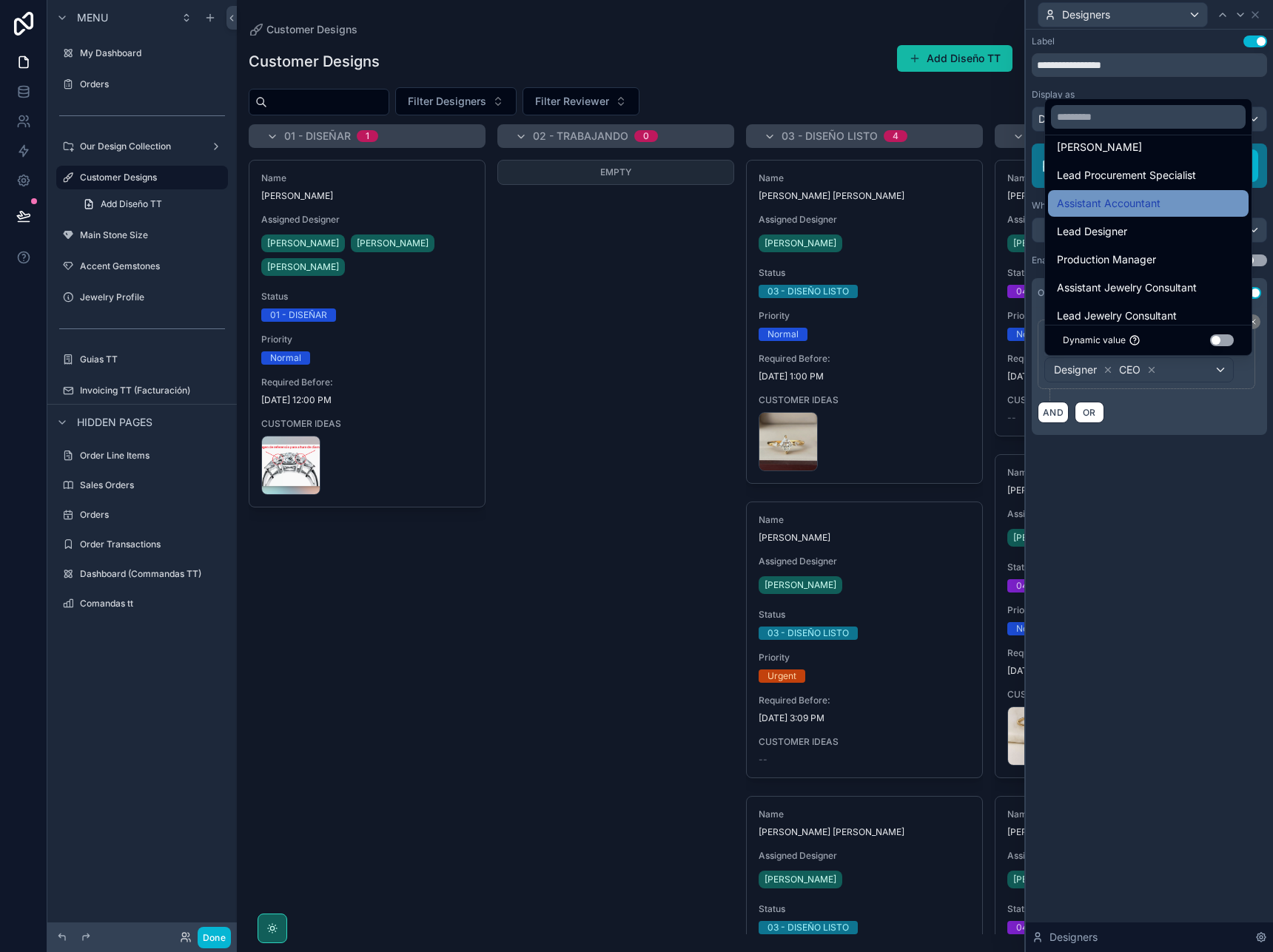
scroll to position [128, 0]
click at [1122, 233] on span "Lead Designer" at bounding box center [1091, 229] width 71 height 17
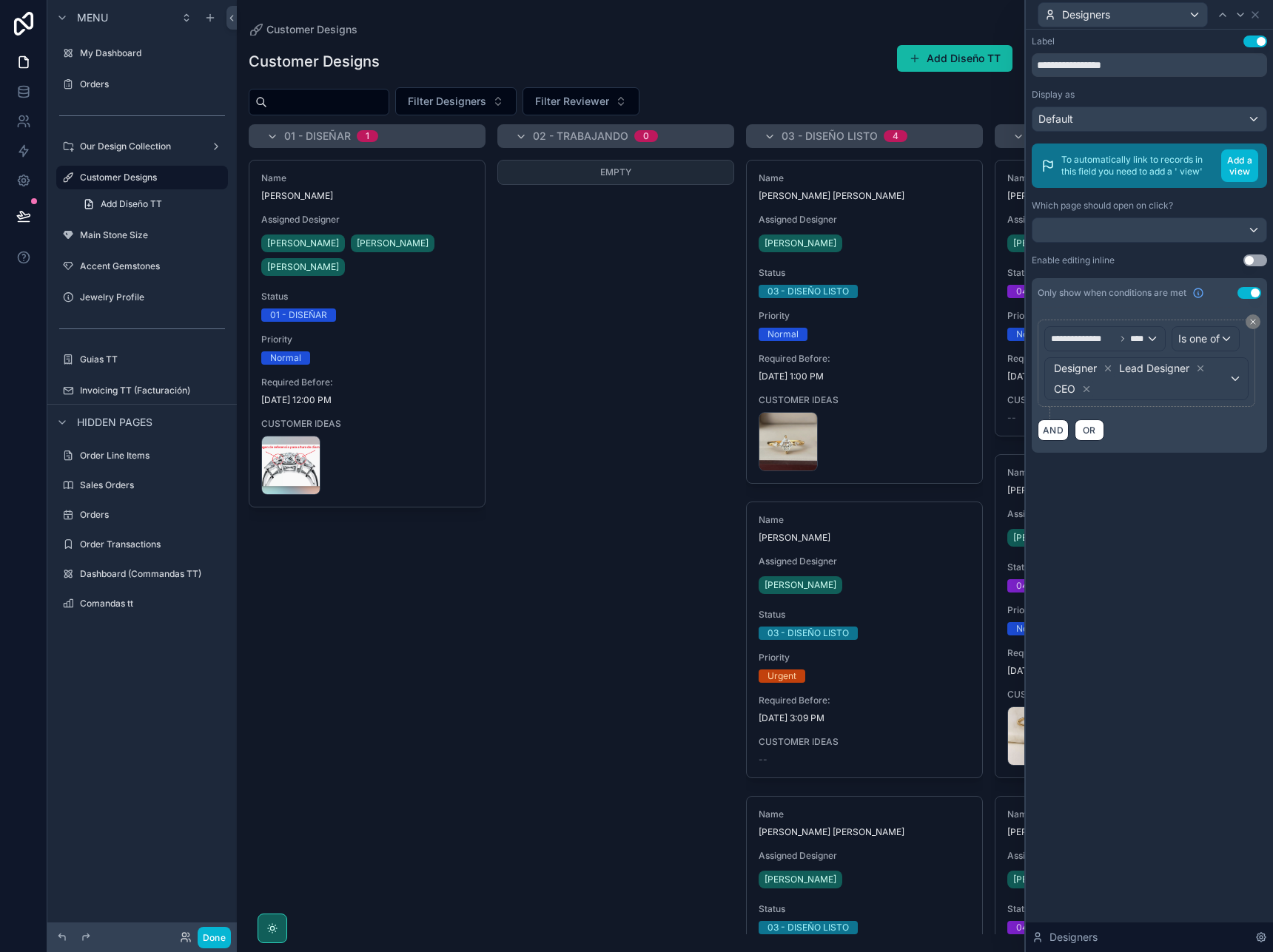
click at [1234, 379] on div "Designer Lead Designer CEO" at bounding box center [1146, 378] width 203 height 42
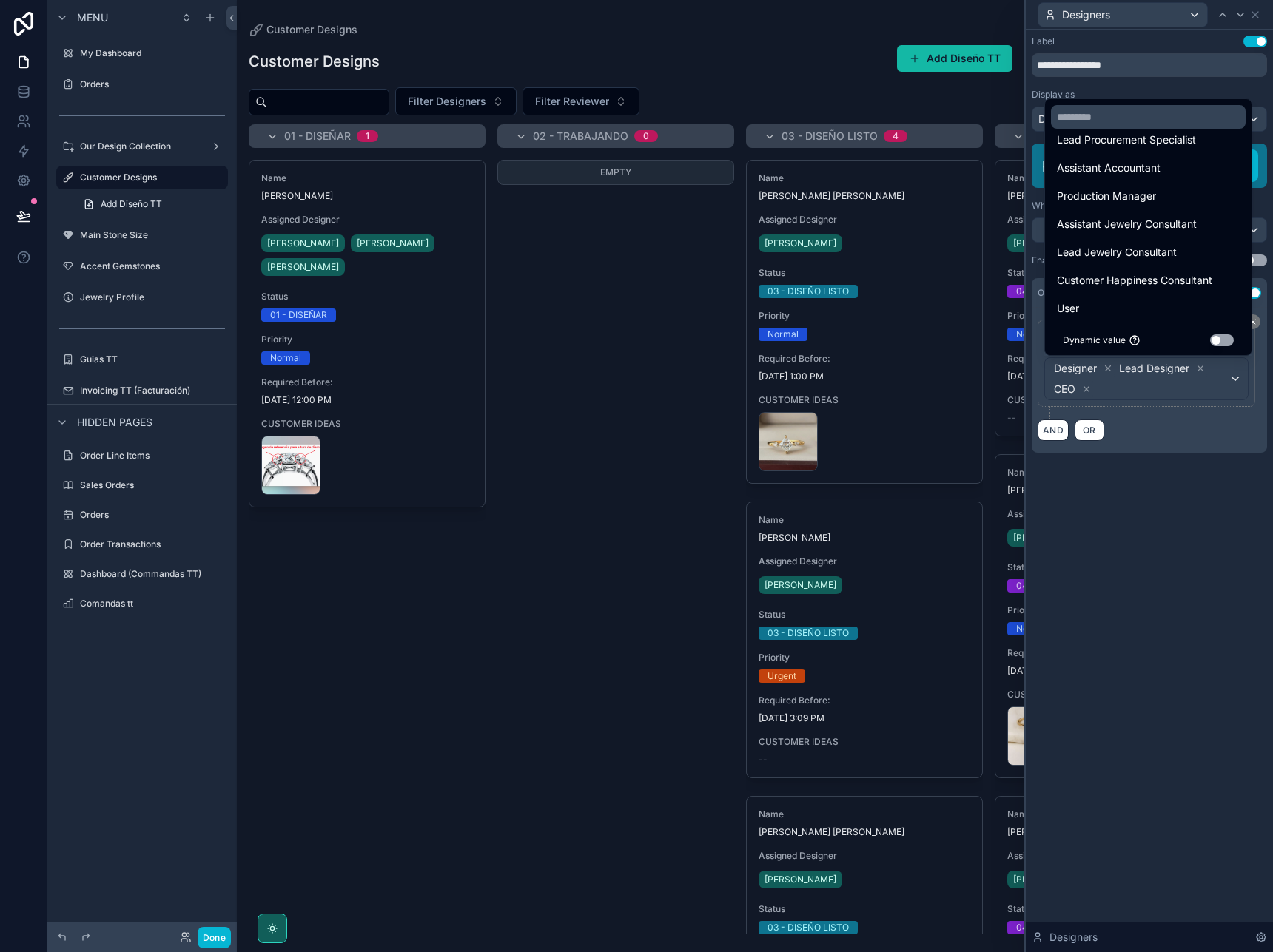
scroll to position [162, 0]
click at [1118, 253] on span "Lead Jewelry Consultant" at bounding box center [1117, 251] width 120 height 17
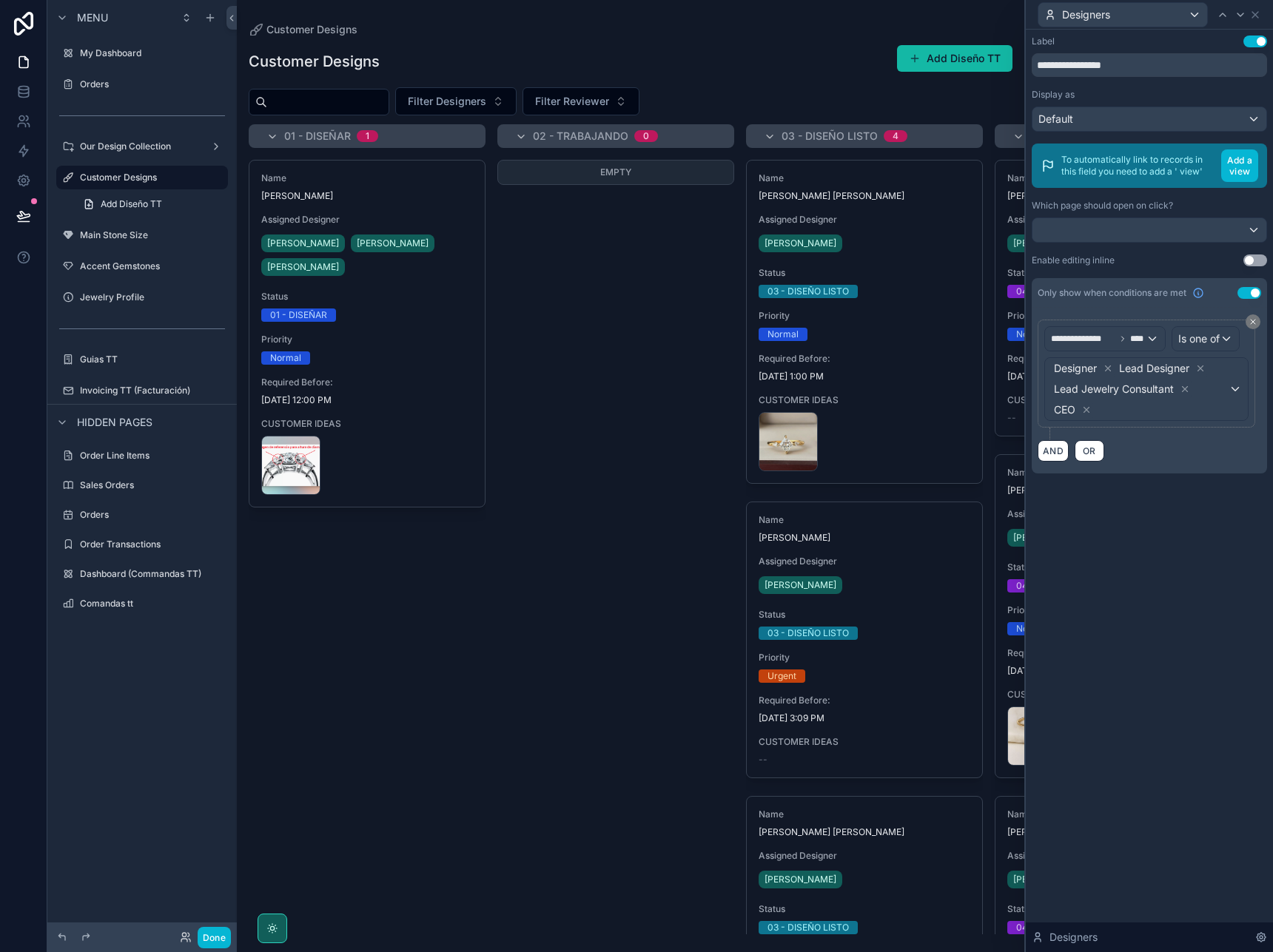
click at [1149, 571] on div "**********" at bounding box center [1149, 491] width 247 height 923
click at [591, 381] on div "Empty" at bounding box center [615, 547] width 237 height 774
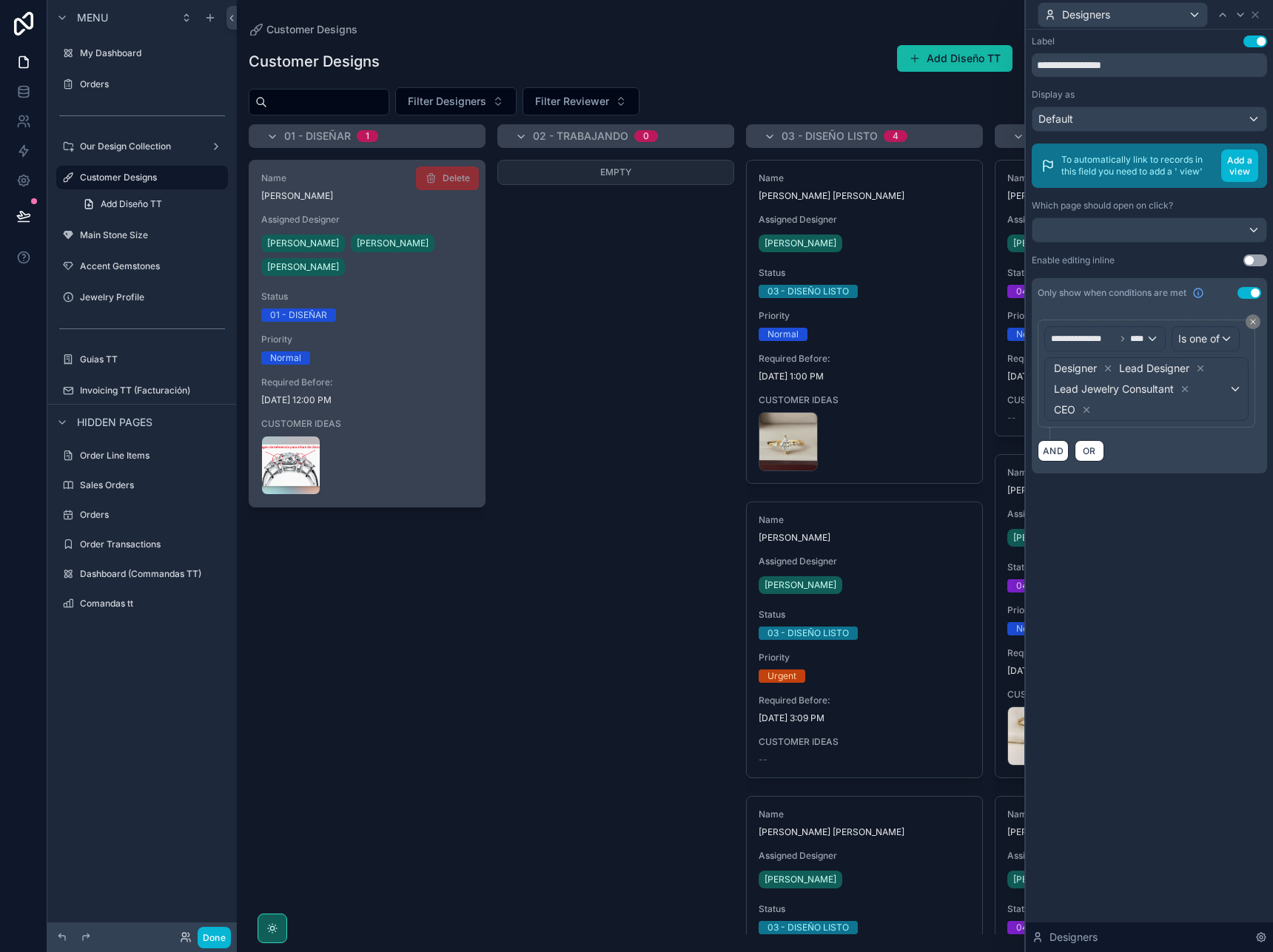
click at [379, 302] on span "Status" at bounding box center [367, 296] width 212 height 12
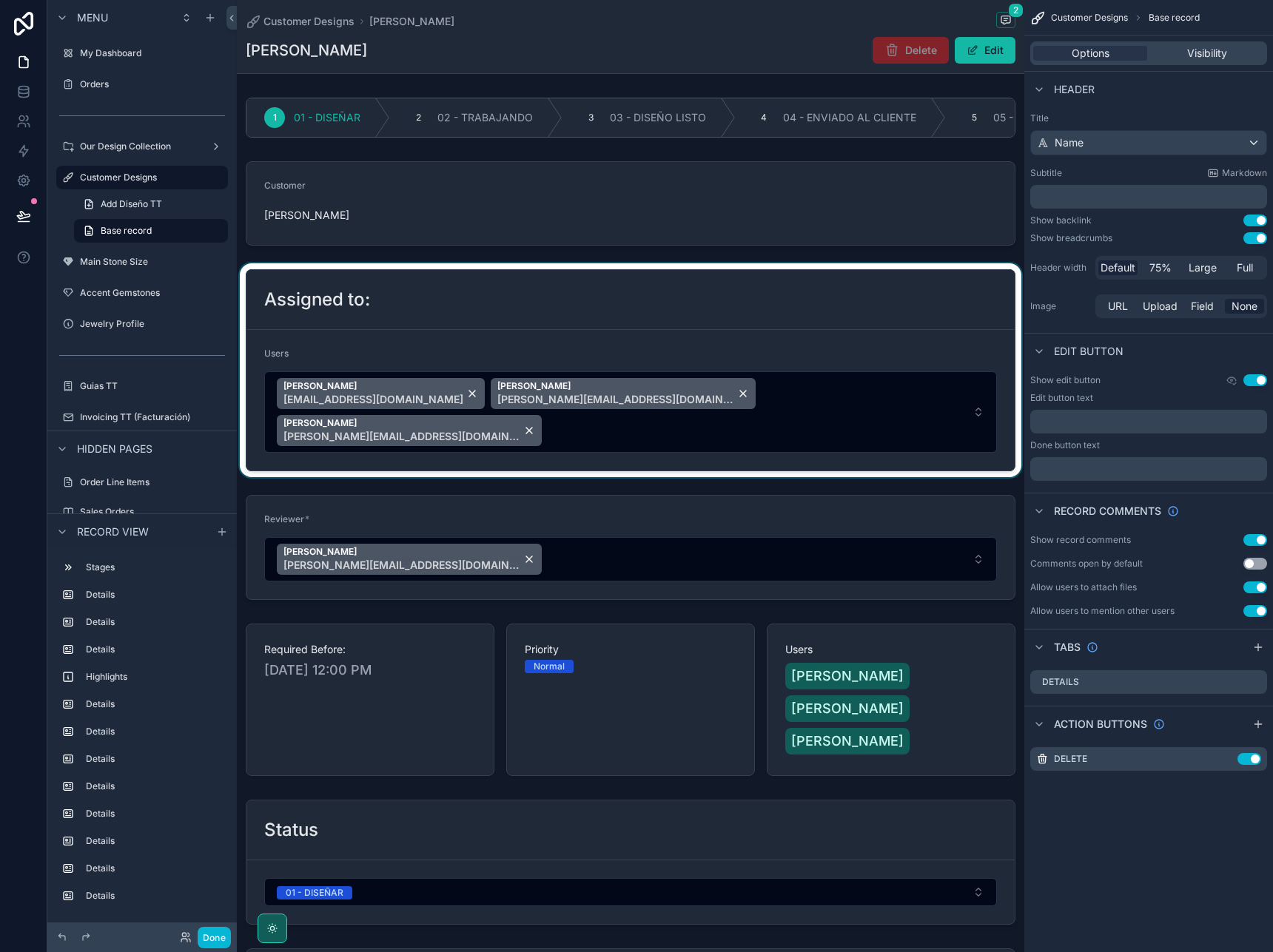
click at [773, 306] on div "scrollable content" at bounding box center [630, 370] width 787 height 213
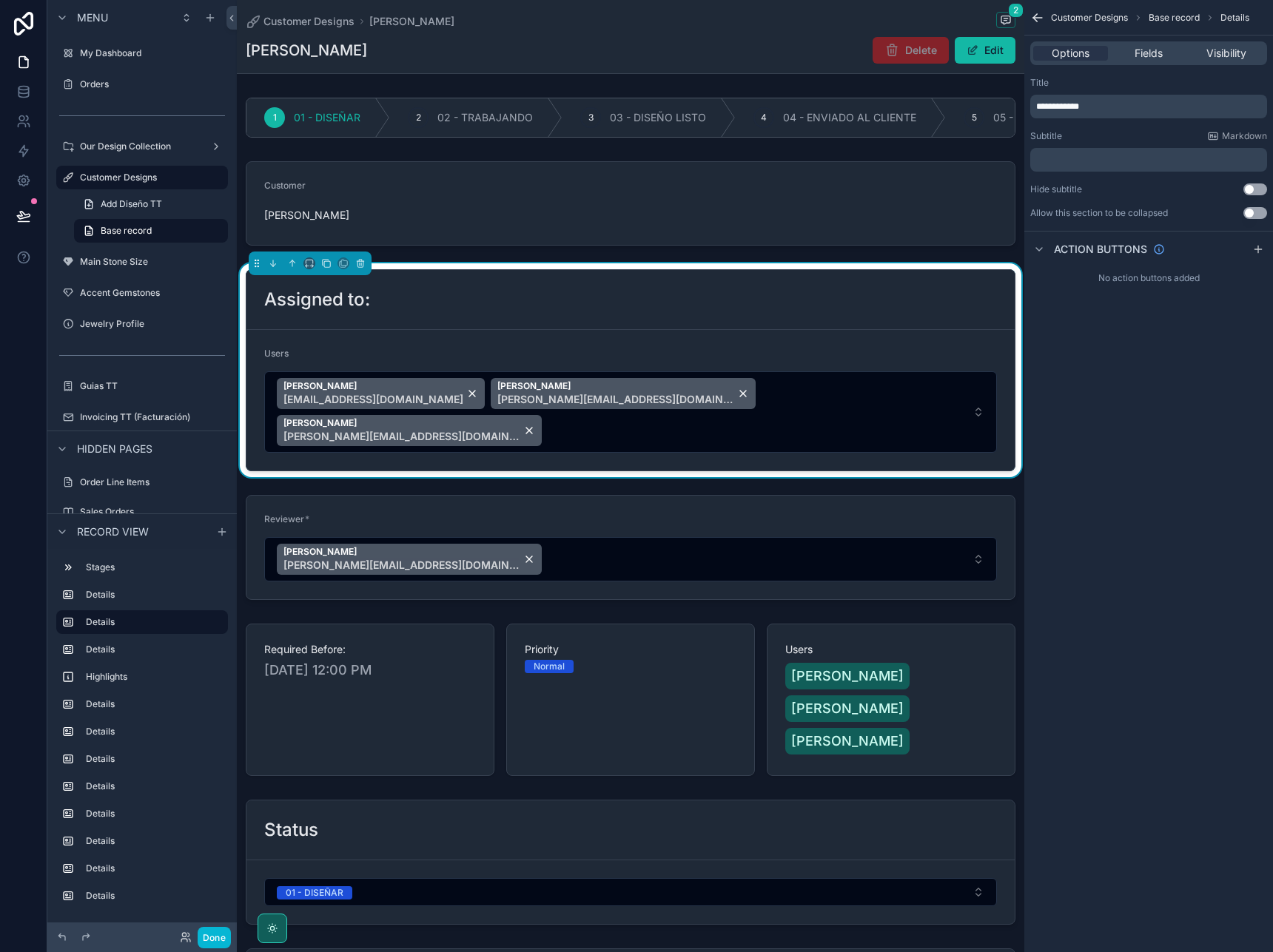
click at [1239, 62] on div "Options Fields Visibility" at bounding box center [1148, 53] width 237 height 24
click at [1235, 53] on span "Visibility" at bounding box center [1226, 53] width 40 height 14
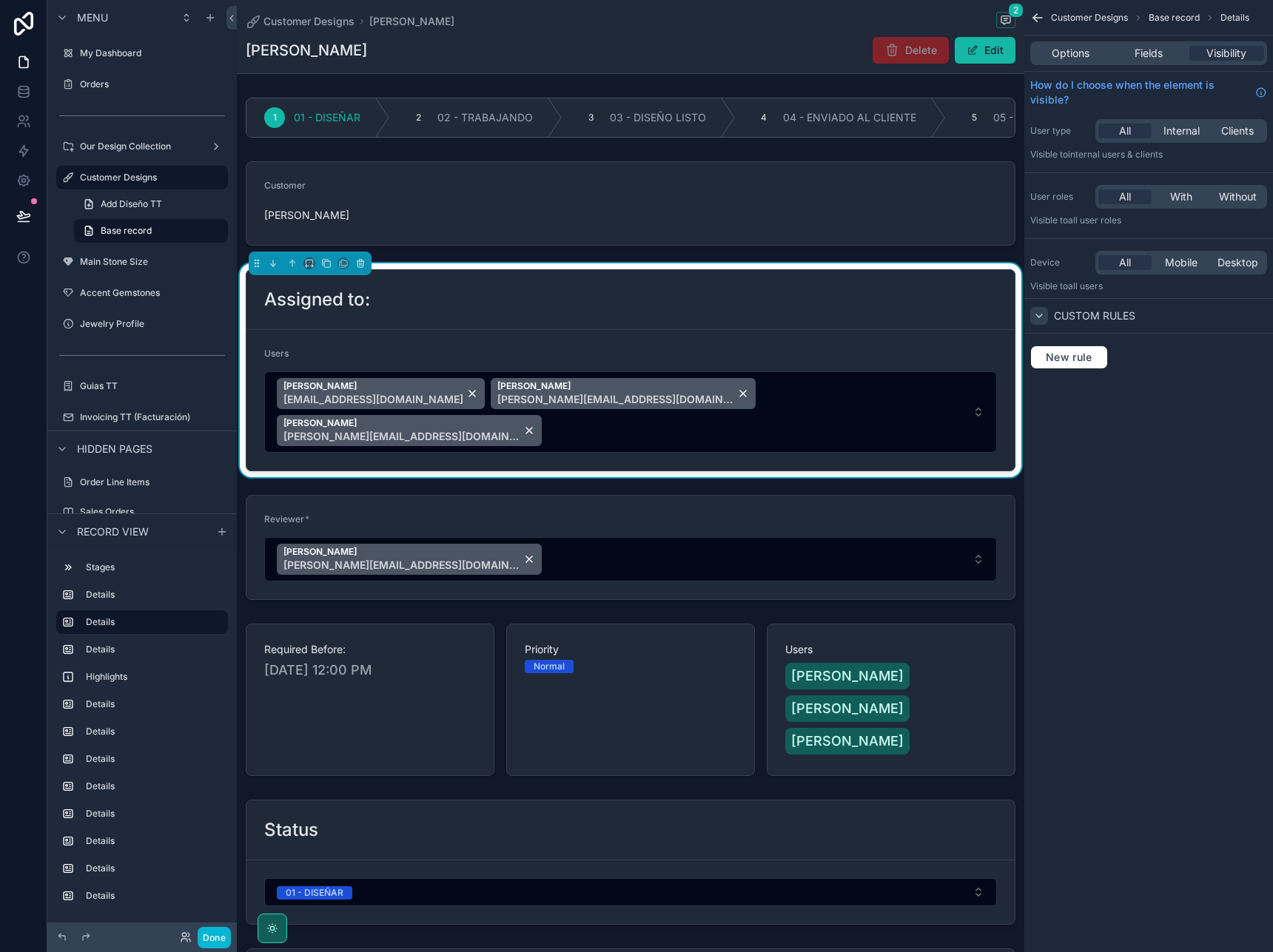
click at [1044, 318] on icon "scrollable content" at bounding box center [1039, 316] width 12 height 12
click at [1044, 317] on icon "scrollable content" at bounding box center [1039, 316] width 12 height 12
click at [1067, 368] on button "New rule" at bounding box center [1069, 357] width 77 height 24
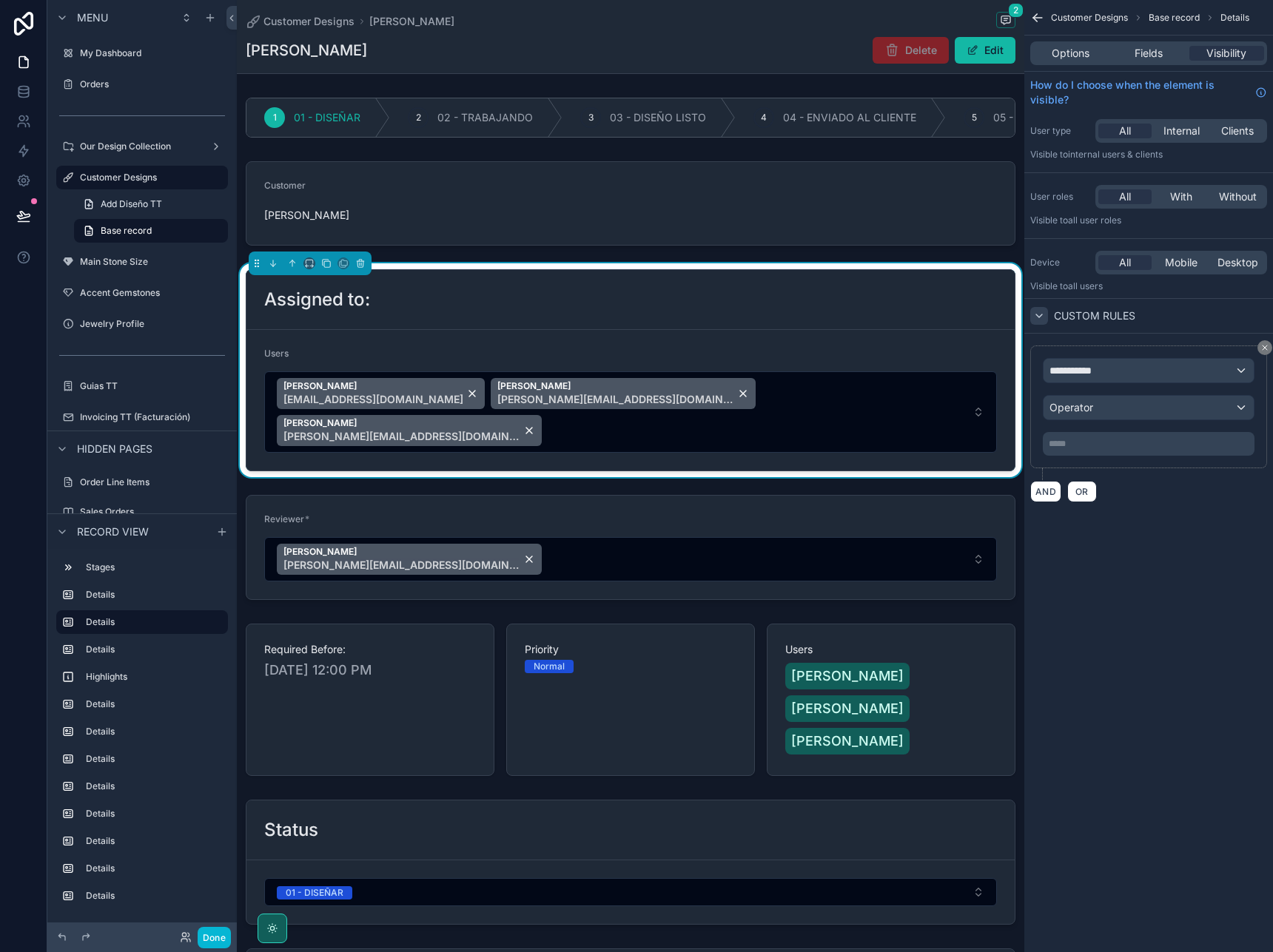
click at [1185, 366] on div "**********" at bounding box center [1149, 371] width 211 height 24
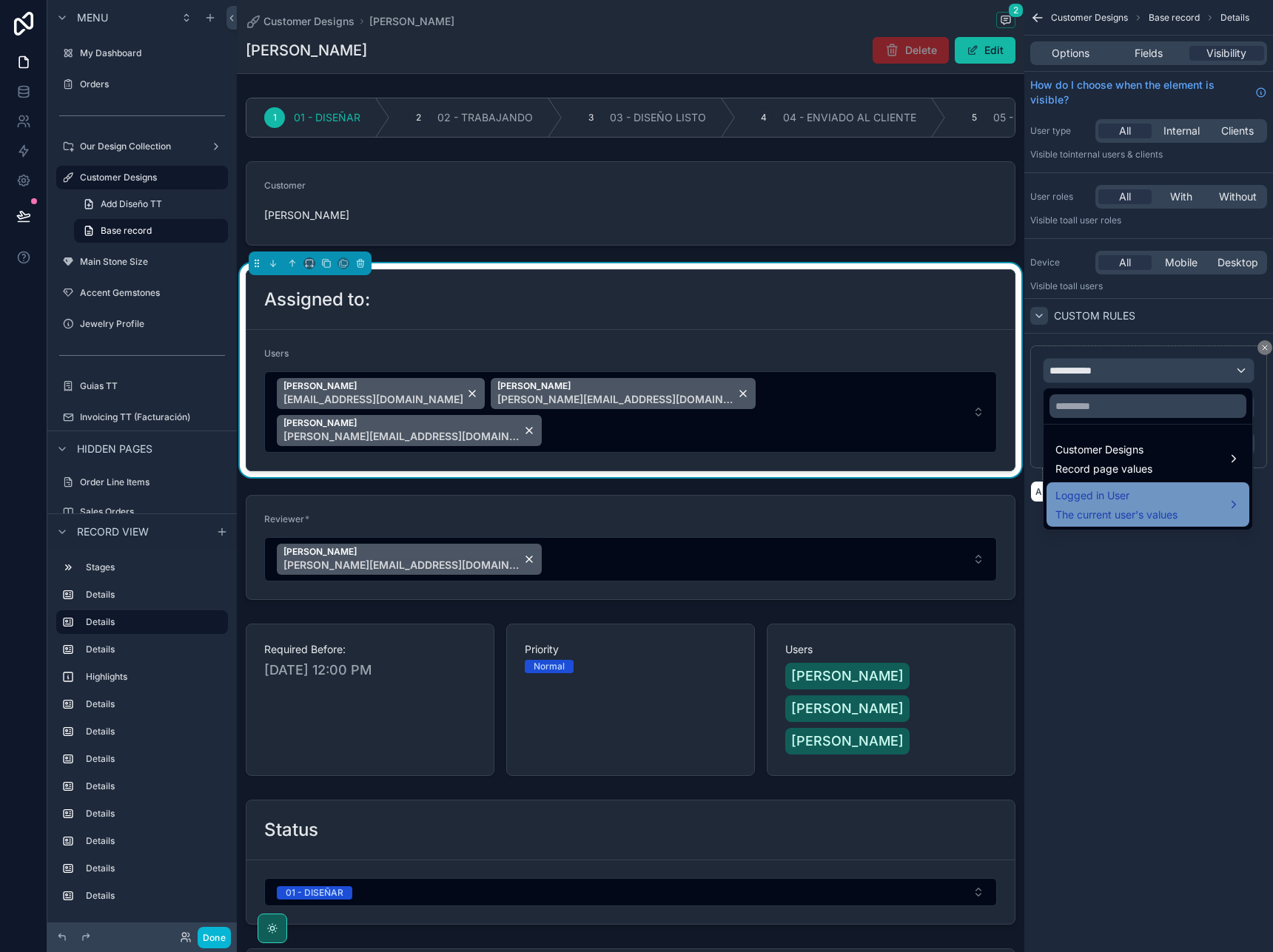
click at [1162, 499] on span "Logged in User" at bounding box center [1117, 495] width 122 height 17
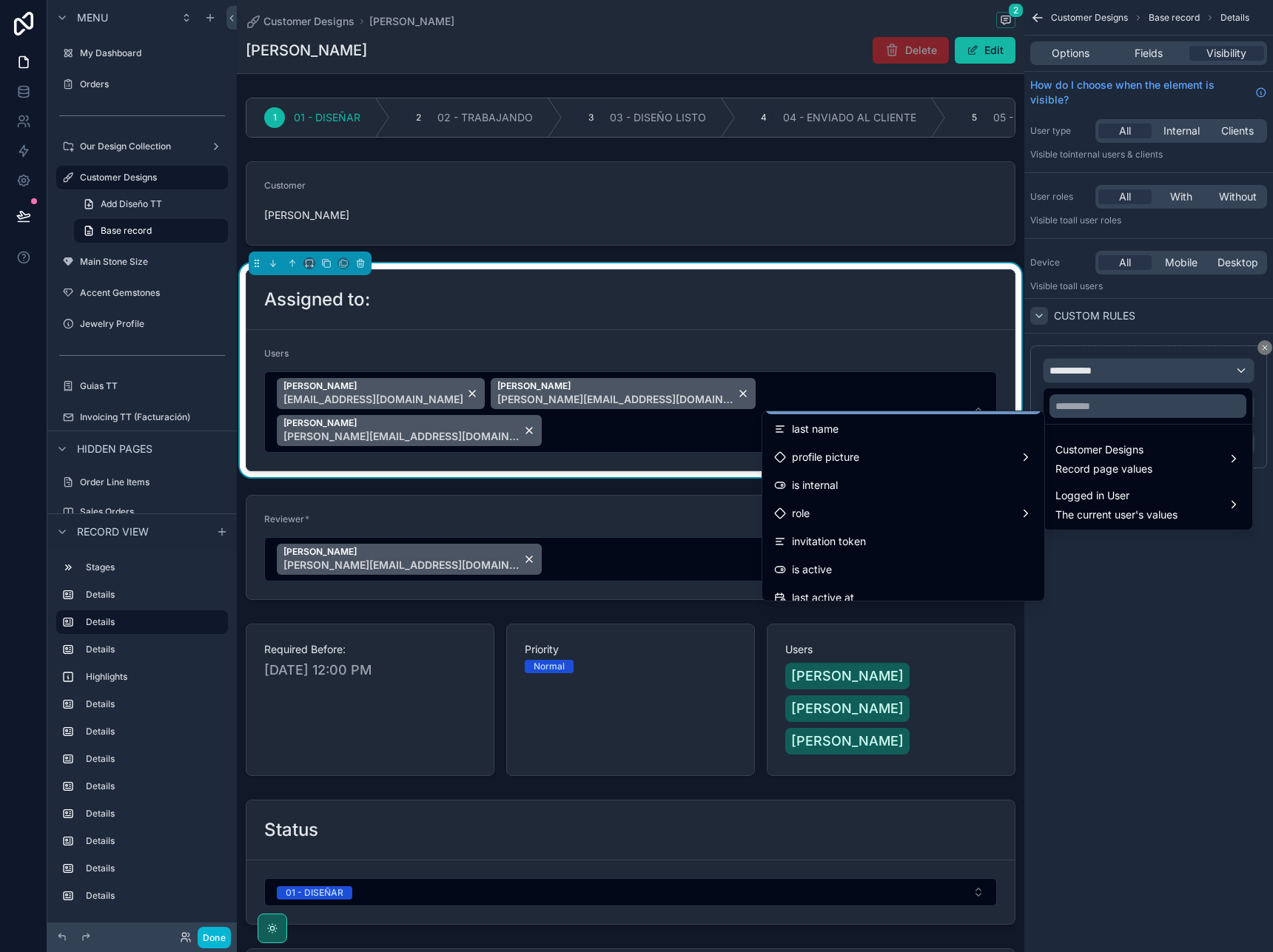
scroll to position [95, 0]
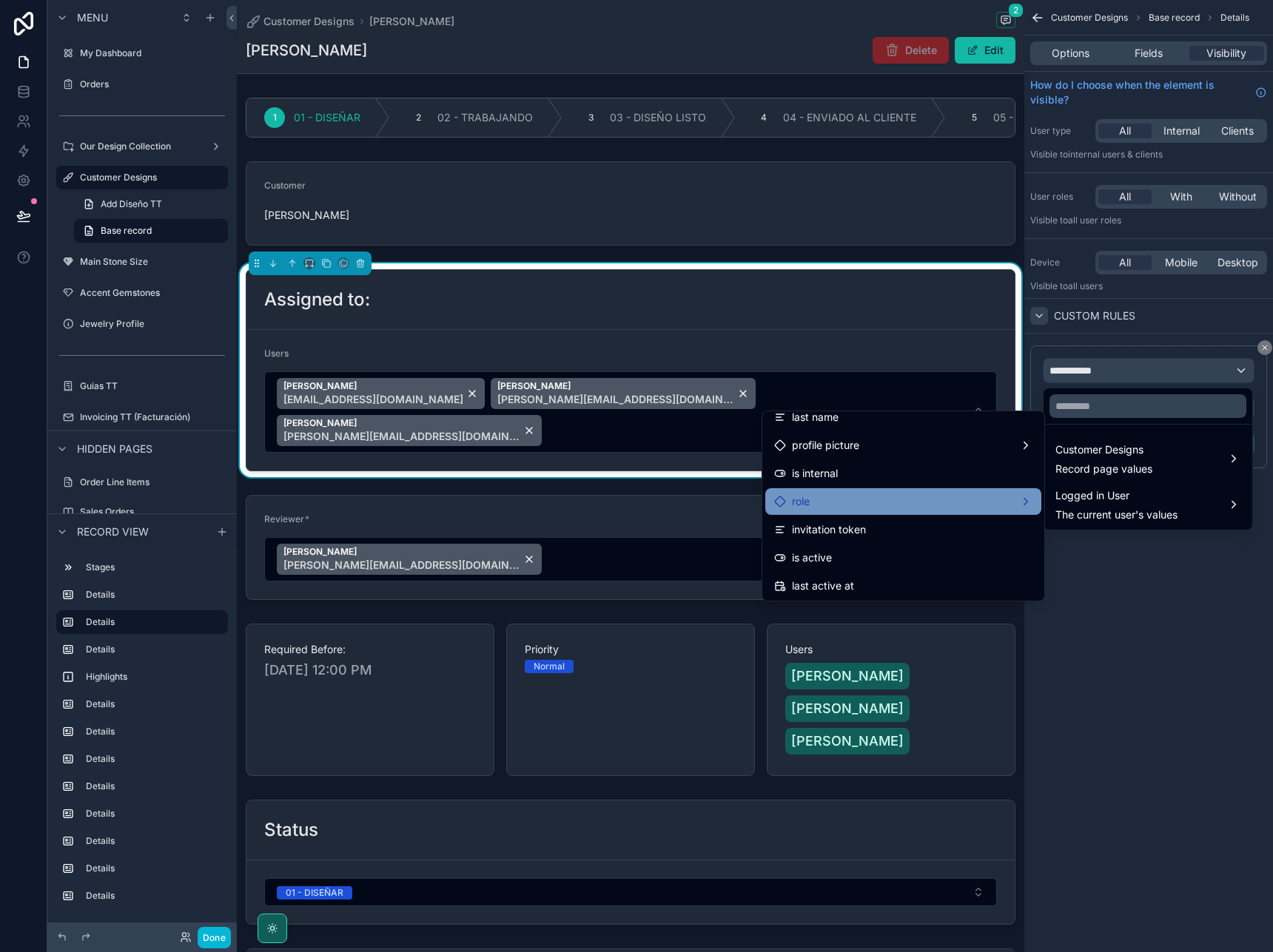
click at [939, 498] on div "role" at bounding box center [903, 501] width 258 height 17
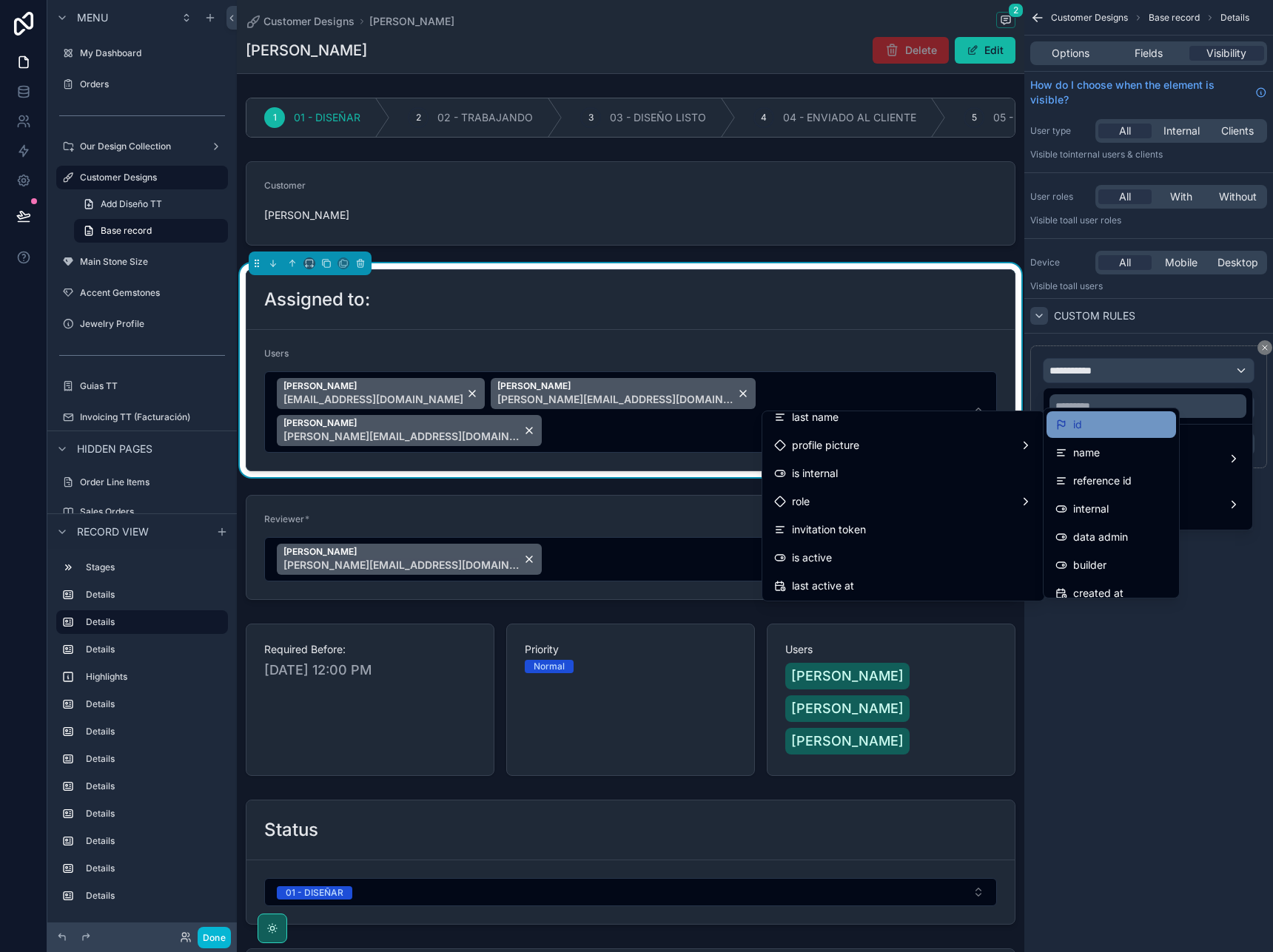
click at [1149, 413] on div "id" at bounding box center [1112, 425] width 129 height 27
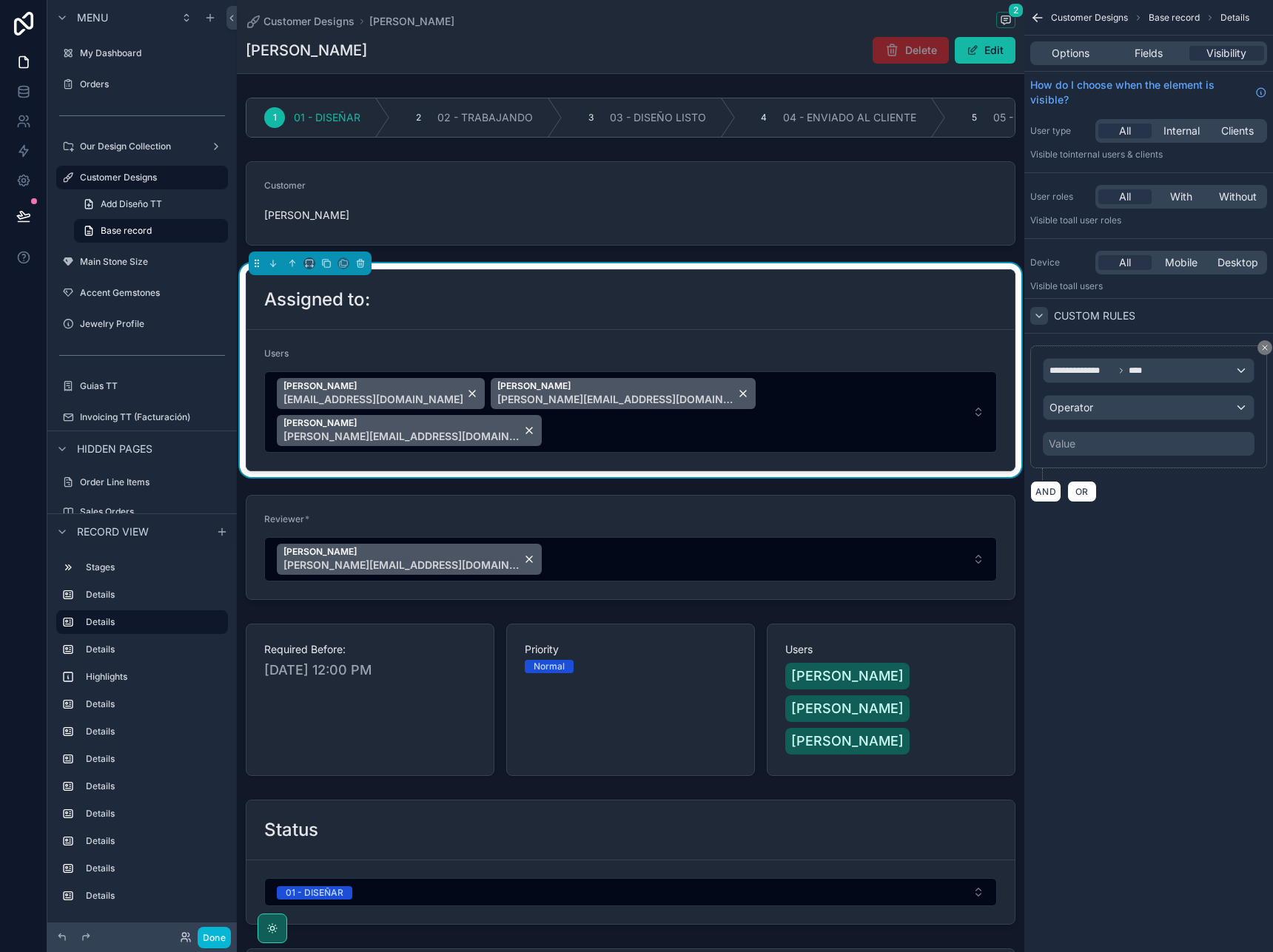
click at [1141, 409] on div "Operator" at bounding box center [1149, 407] width 211 height 24
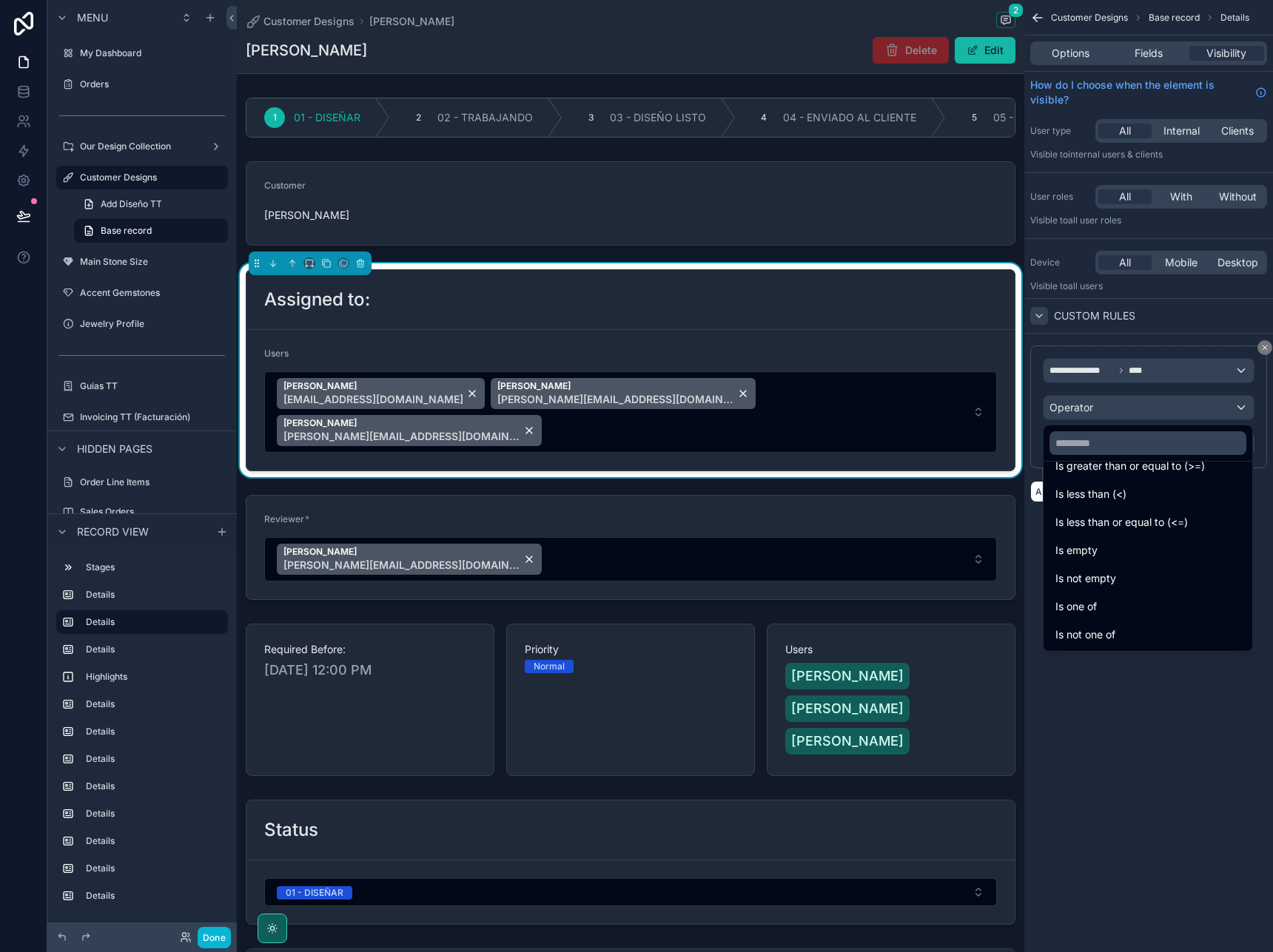
scroll to position [105, 0]
click at [1098, 606] on div "Is one of" at bounding box center [1148, 606] width 185 height 17
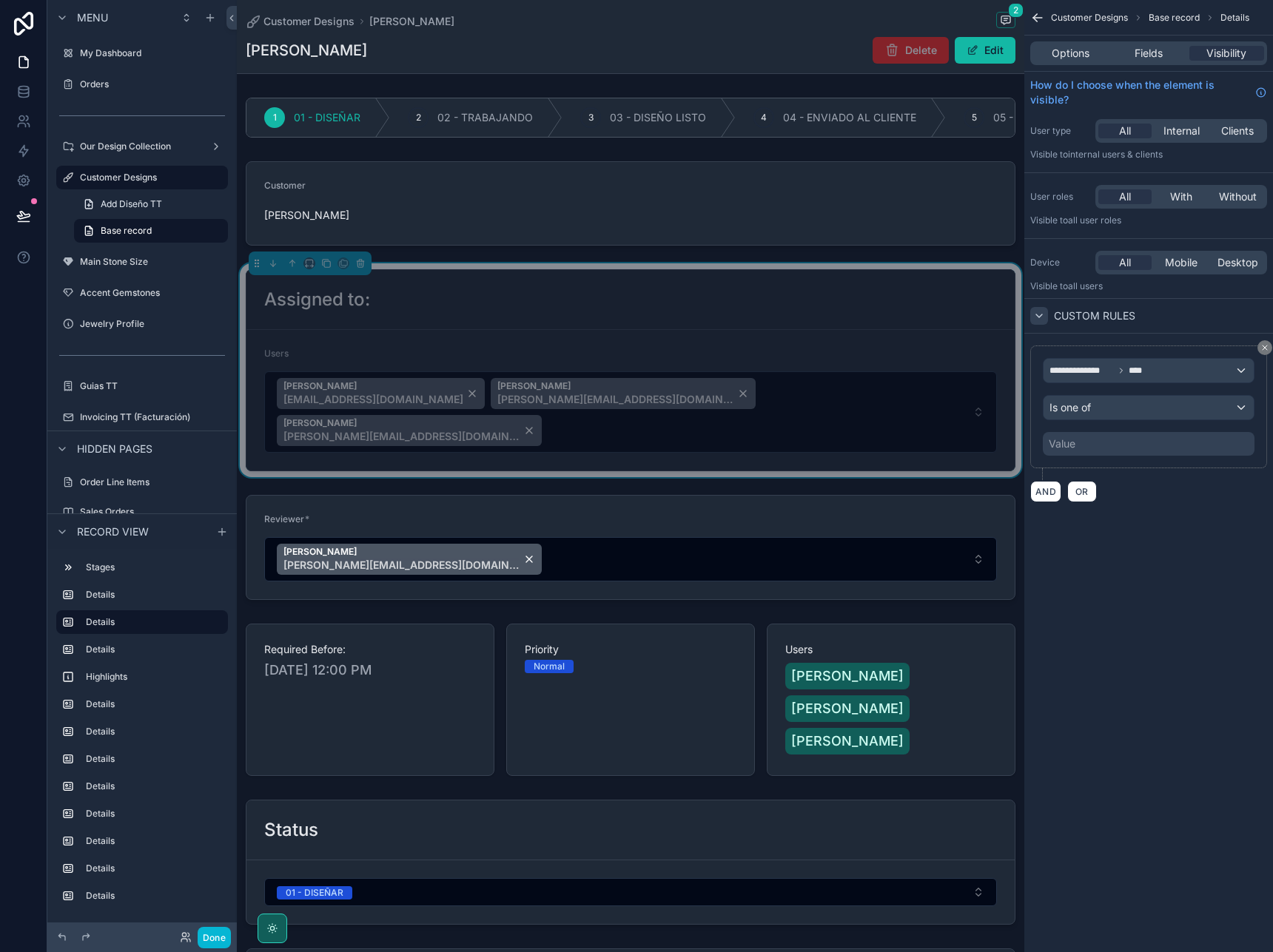
click at [1103, 441] on div "Value" at bounding box center [1148, 444] width 212 height 24
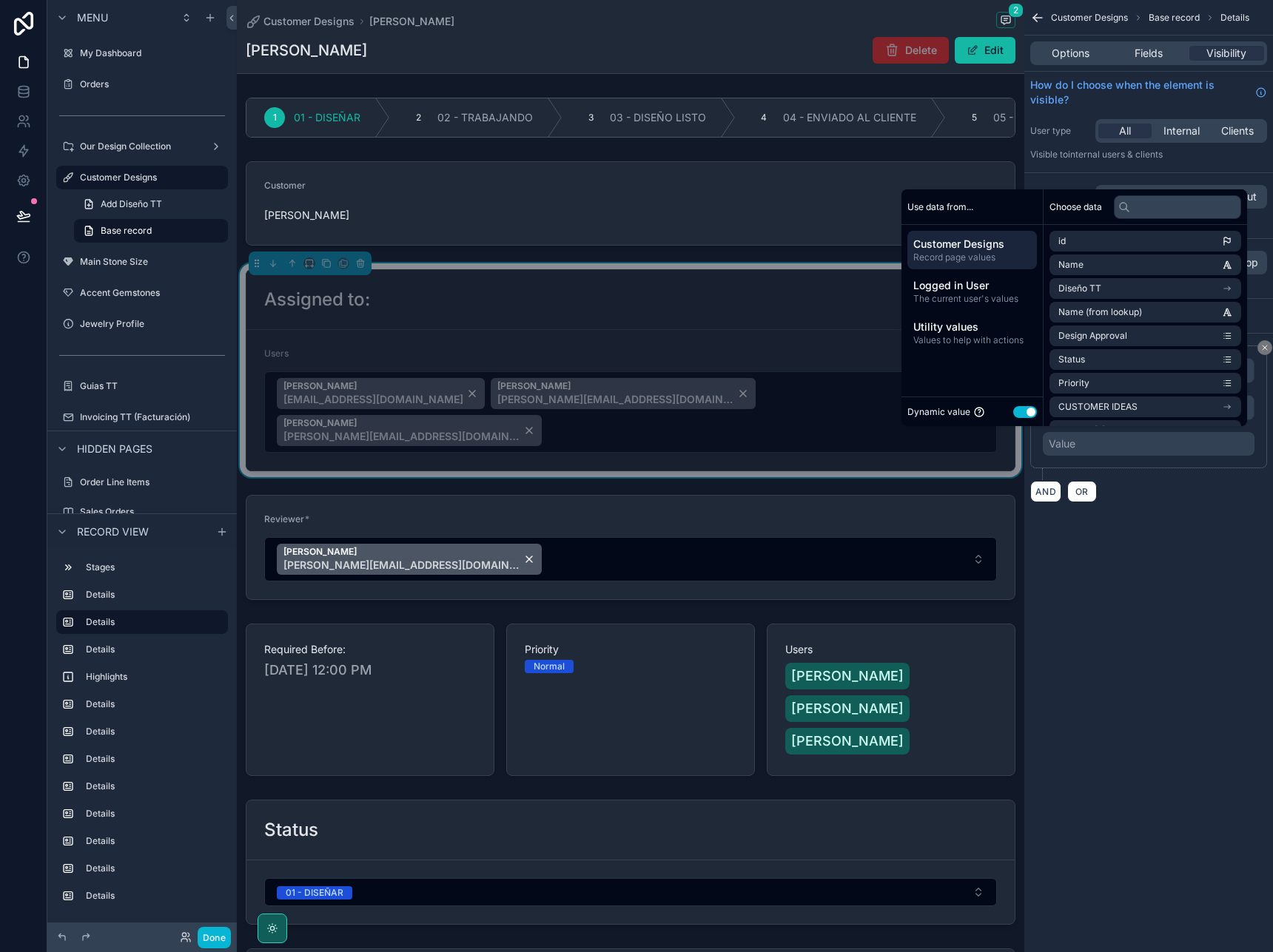
click at [1019, 411] on button "Use setting" at bounding box center [1025, 412] width 24 height 12
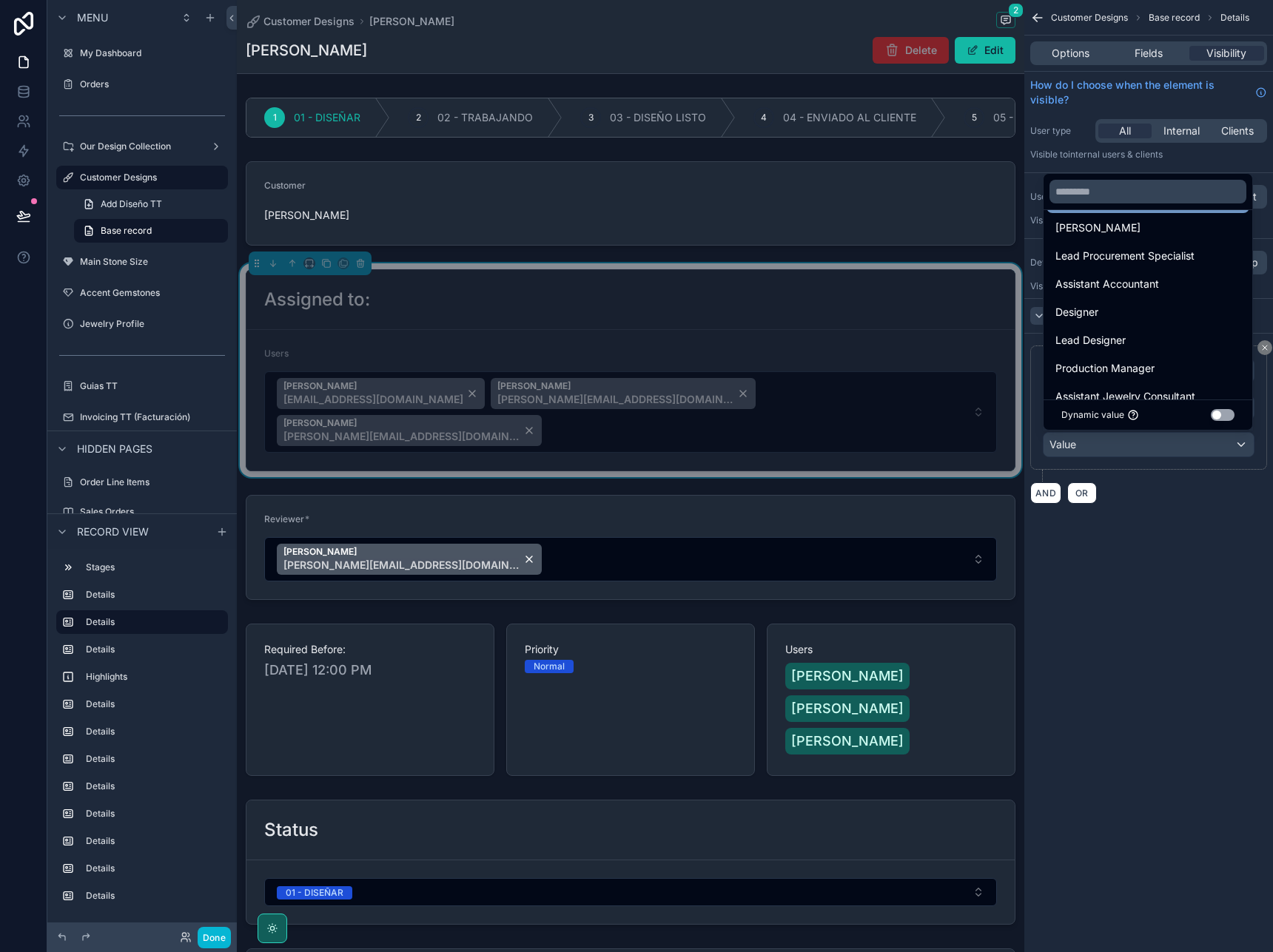
scroll to position [99, 0]
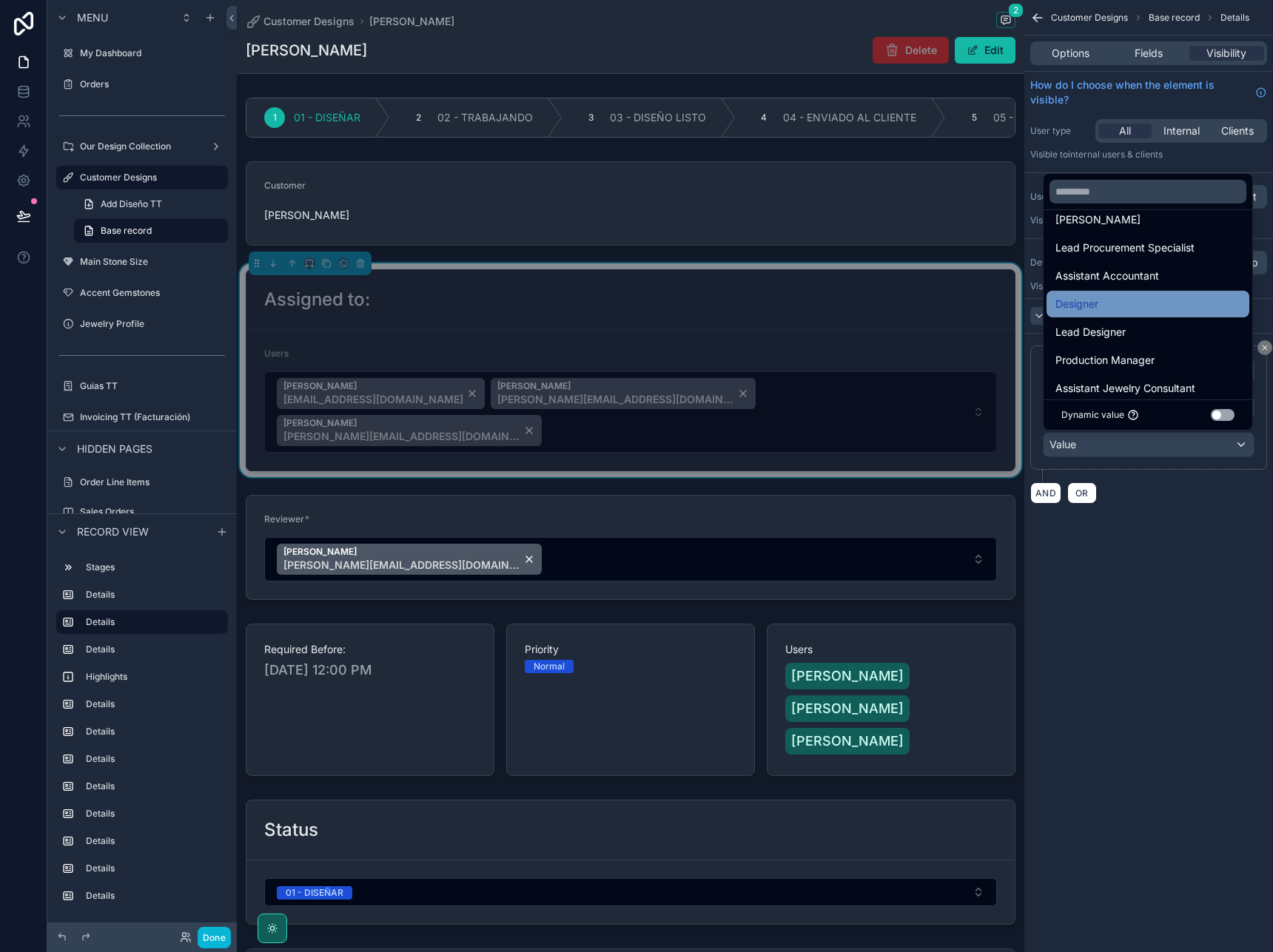
click at [1129, 297] on div "Designer" at bounding box center [1148, 304] width 185 height 17
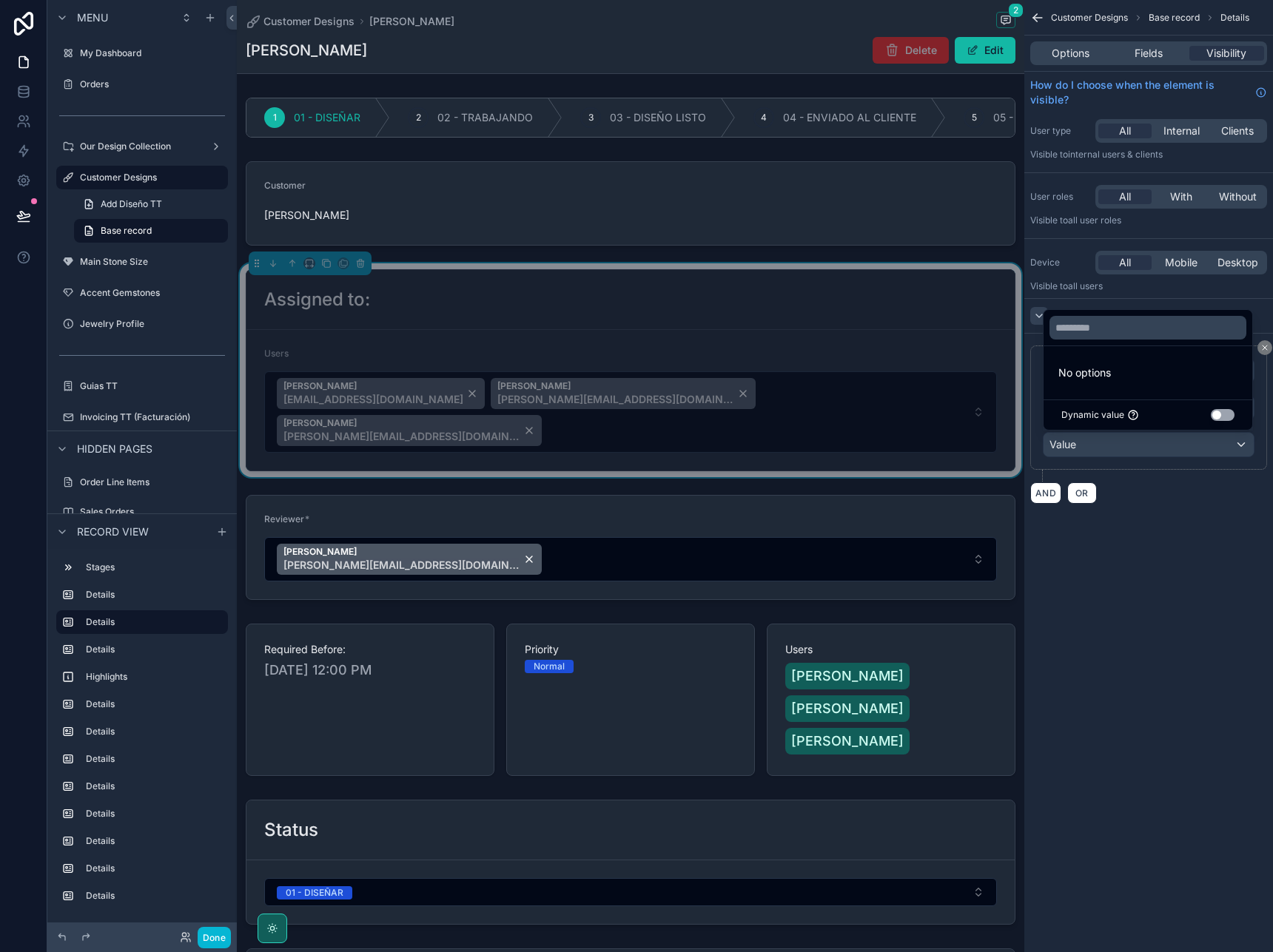
scroll to position [0, 0]
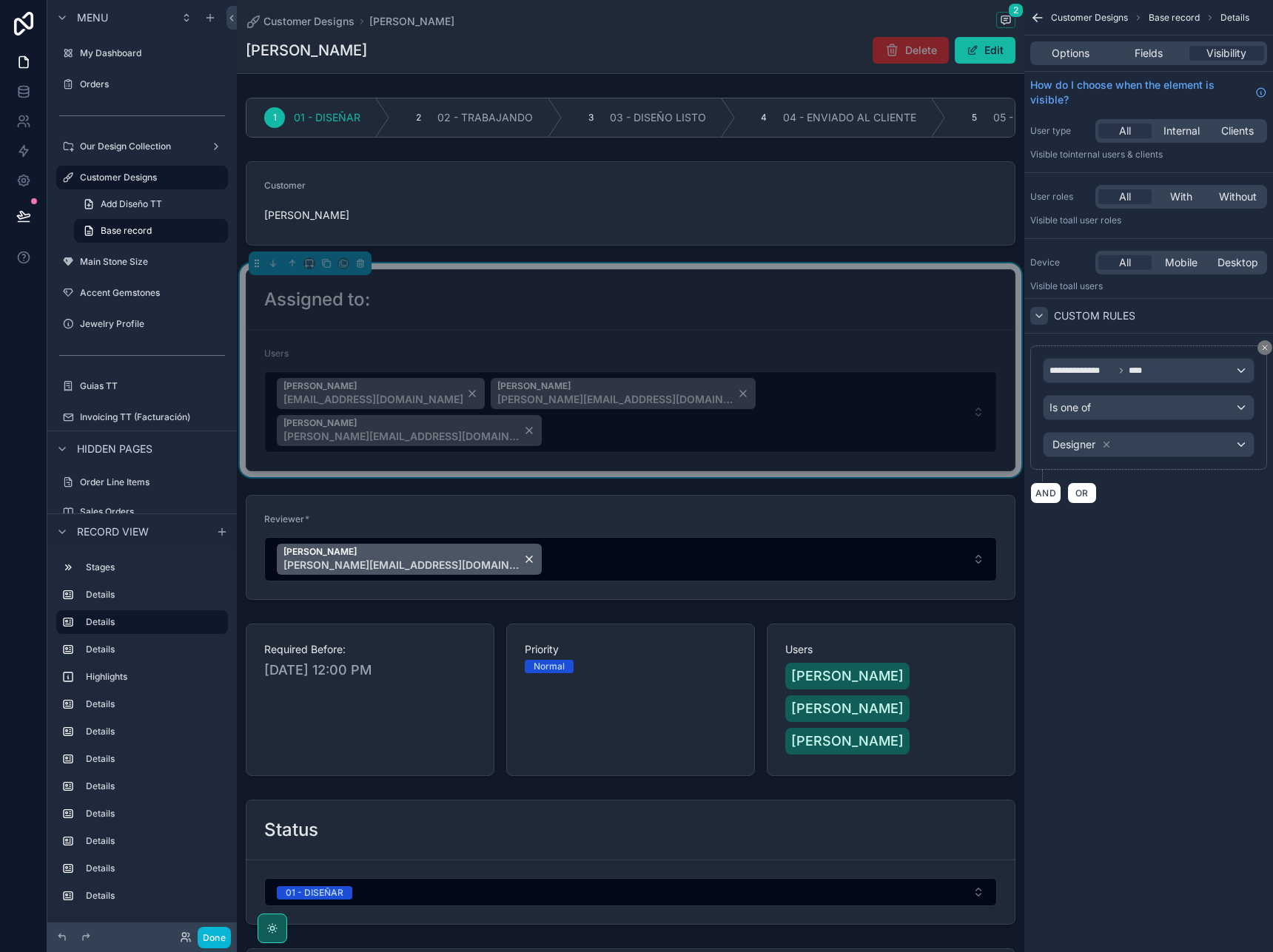
click at [1143, 445] on div "Designer" at bounding box center [1149, 444] width 211 height 24
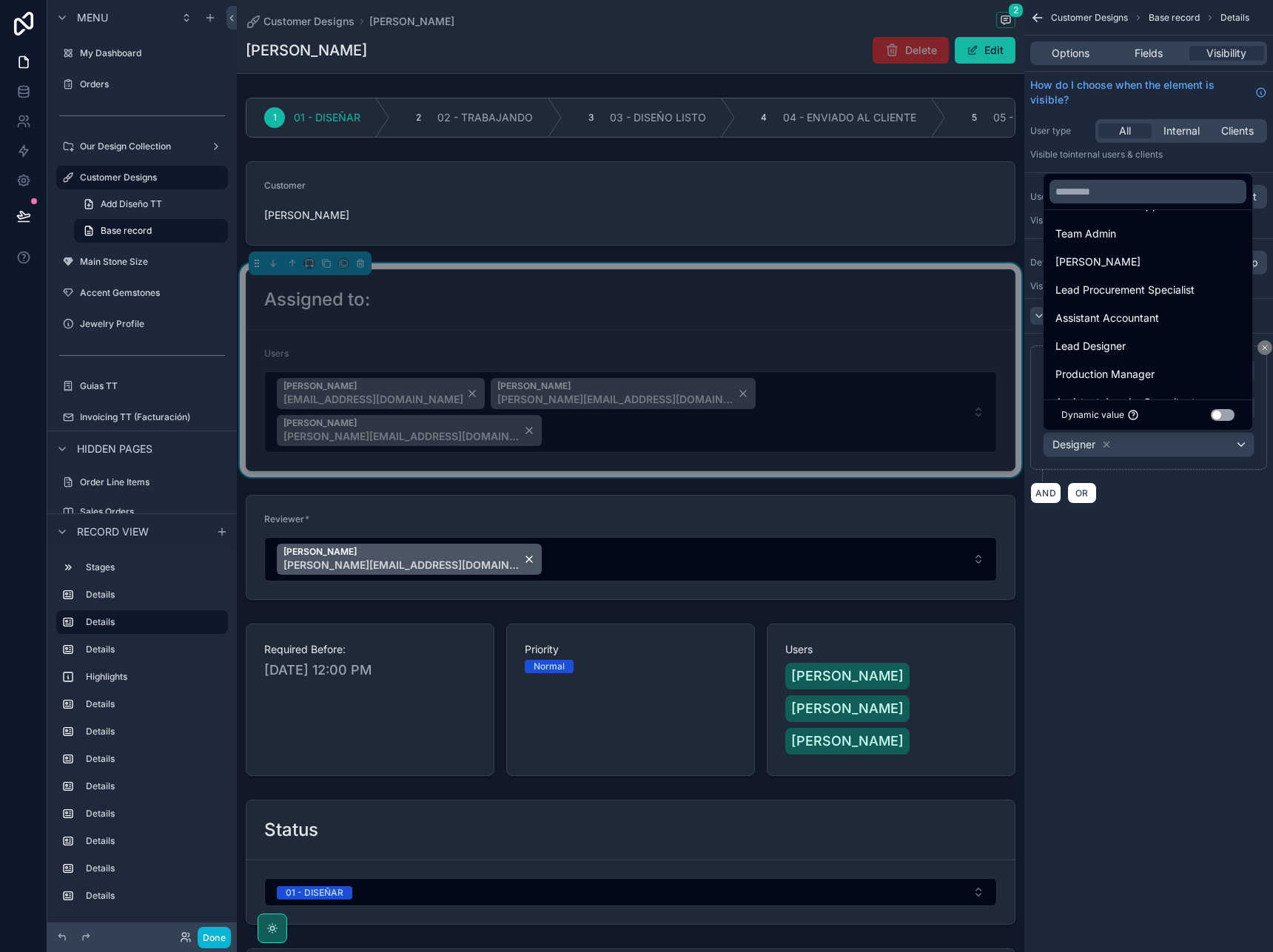
scroll to position [87, 0]
click at [1129, 342] on div "Lead Designer" at bounding box center [1148, 345] width 185 height 17
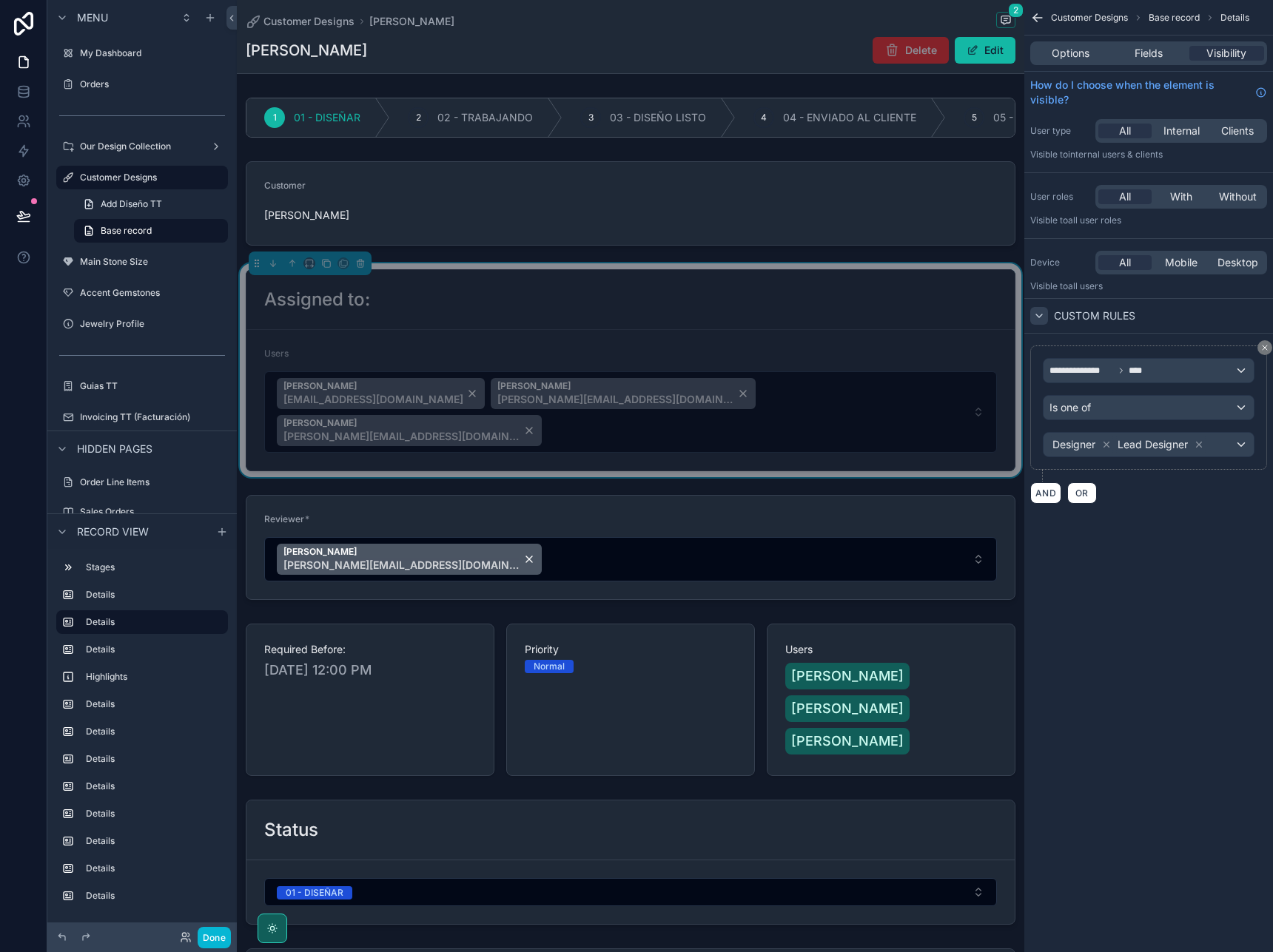
click at [1225, 445] on div "Designer Lead Designer" at bounding box center [1149, 444] width 211 height 24
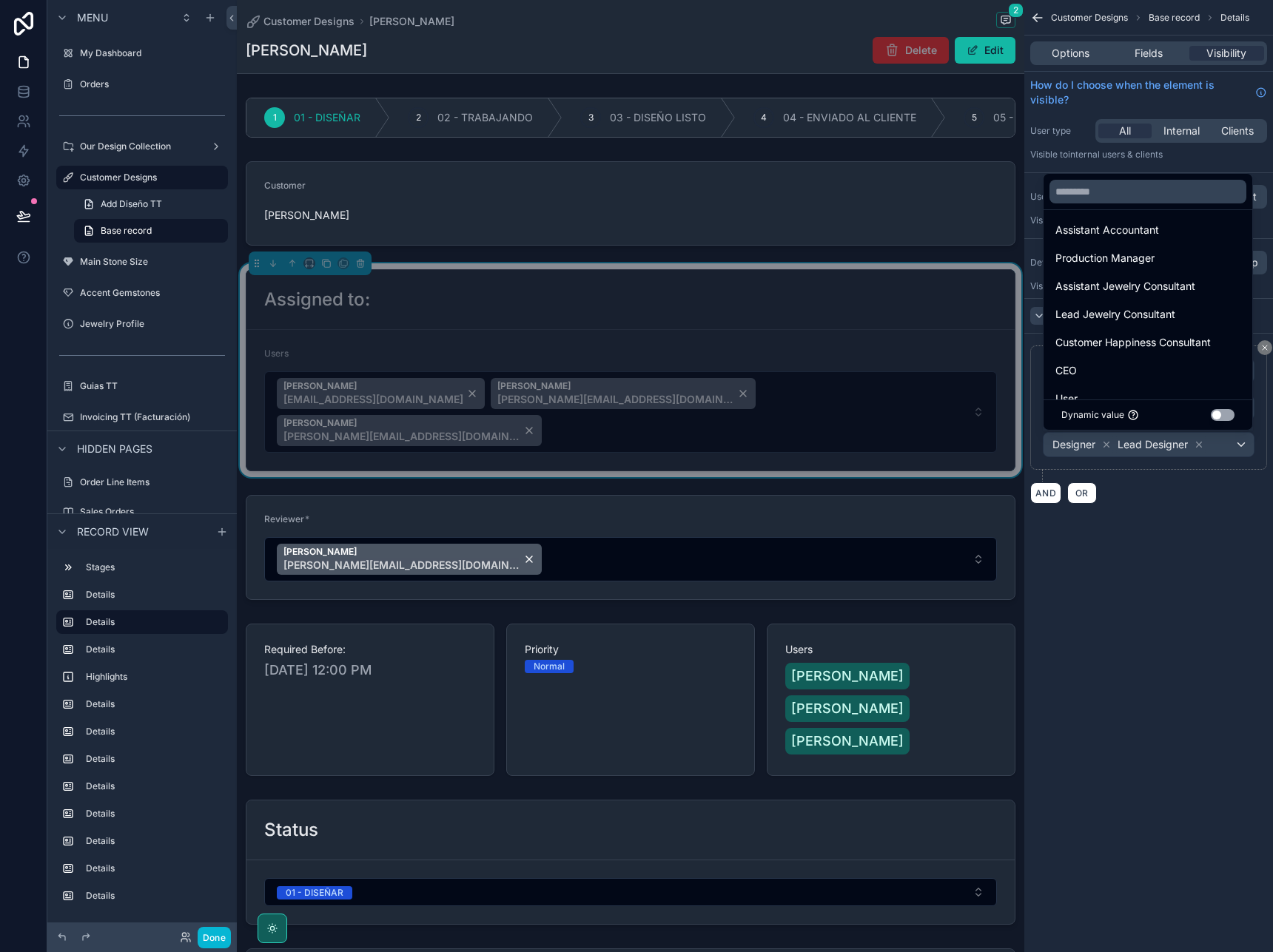
scroll to position [176, 0]
click at [1126, 364] on div "CEO" at bounding box center [1148, 369] width 185 height 17
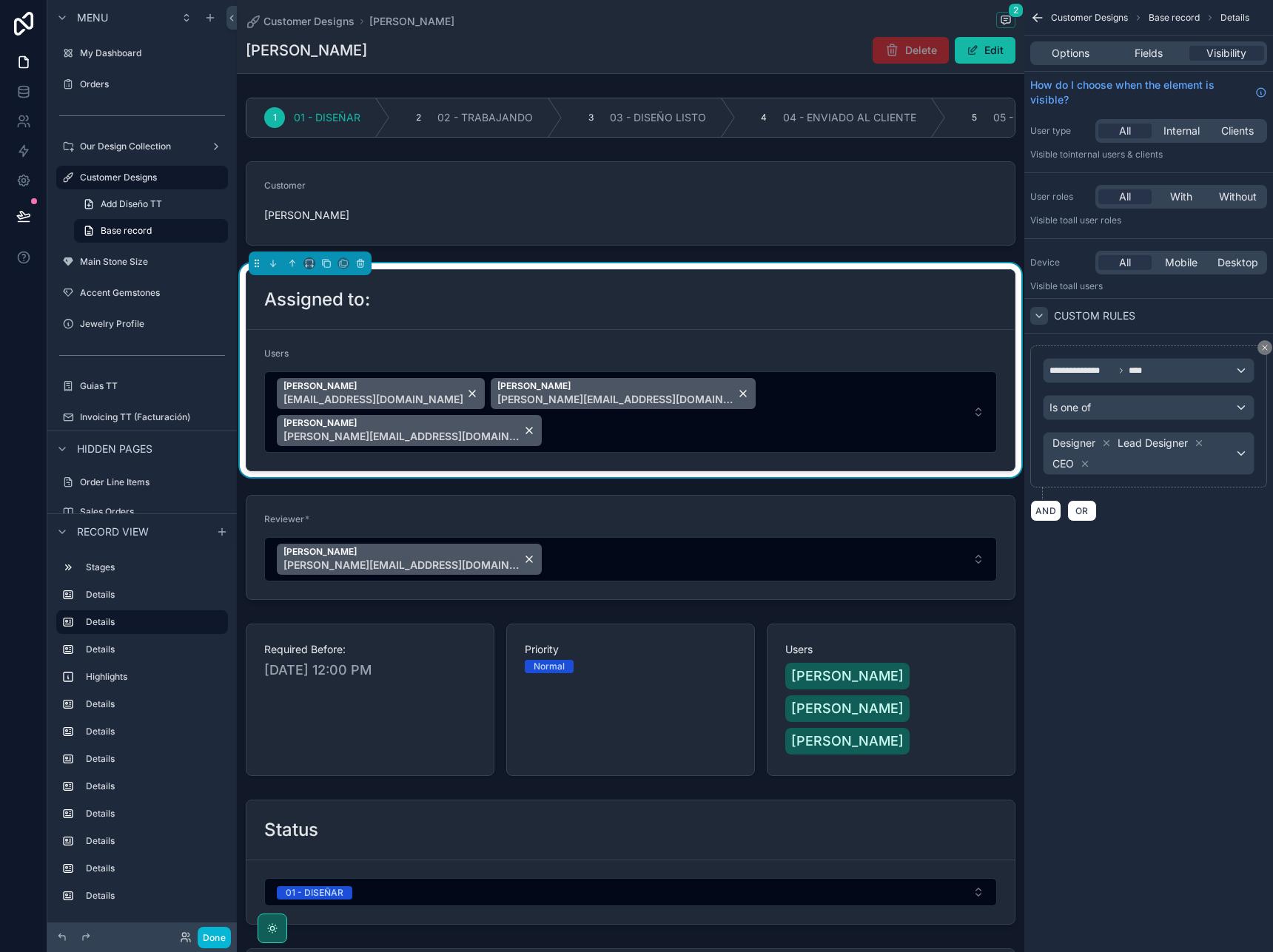
click at [1234, 461] on span "Designer Lead Designer CEO" at bounding box center [1143, 453] width 185 height 42
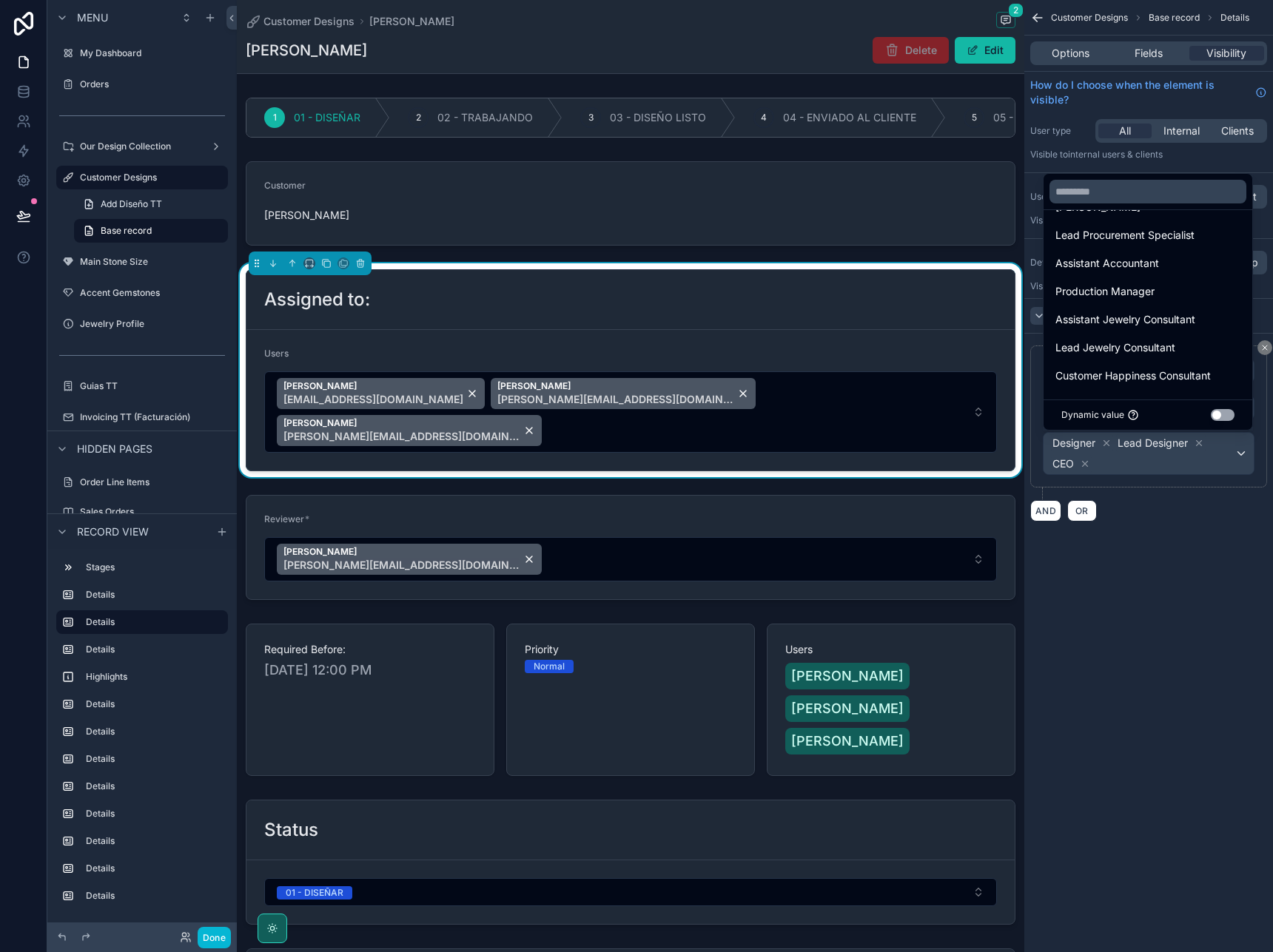
scroll to position [141, 0]
click at [1119, 347] on span "Lead Jewelry Consultant" at bounding box center [1116, 347] width 120 height 17
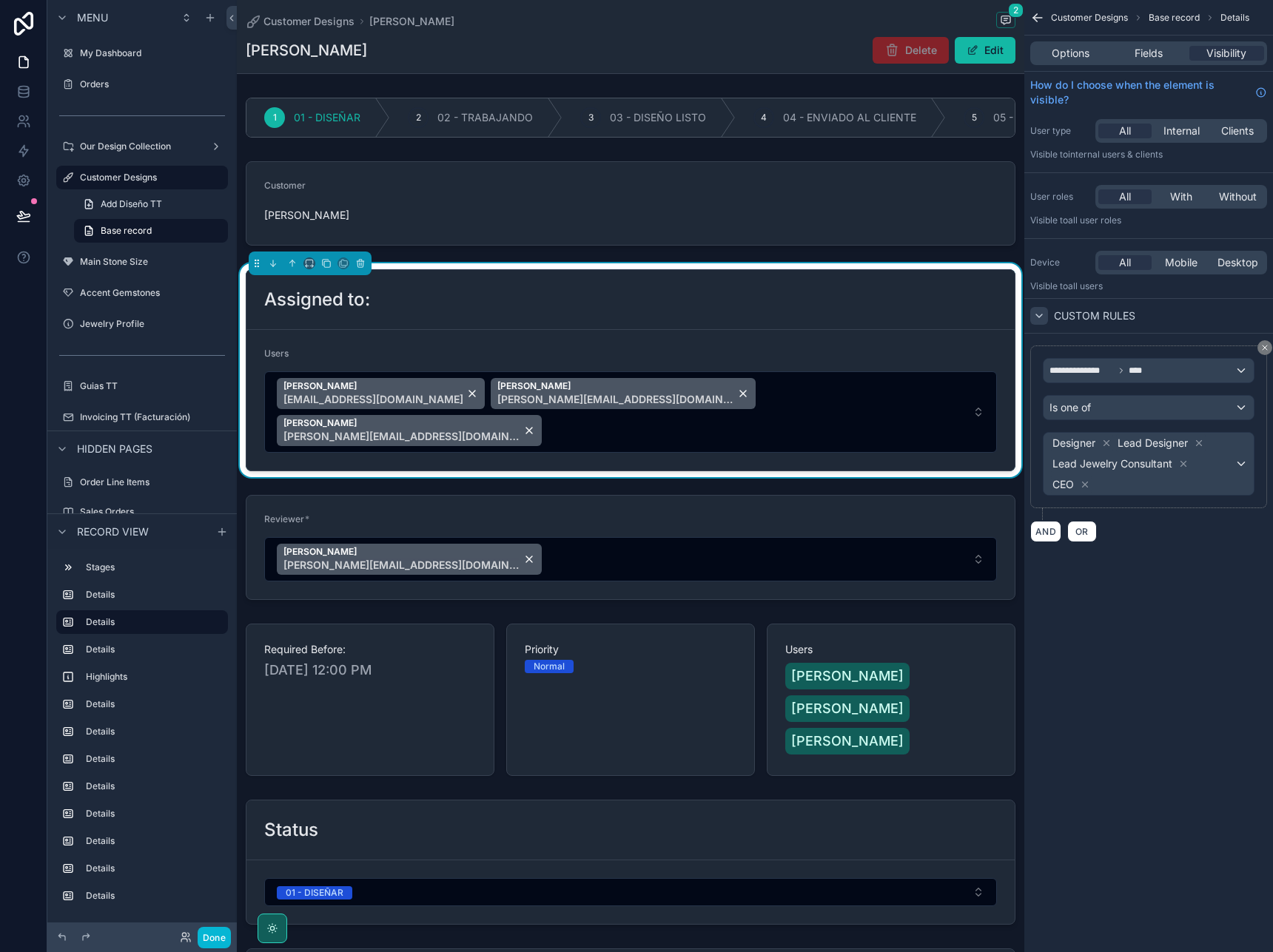
click at [1166, 588] on div "**********" at bounding box center [1149, 476] width 249 height 952
click at [24, 208] on button at bounding box center [24, 215] width 33 height 42
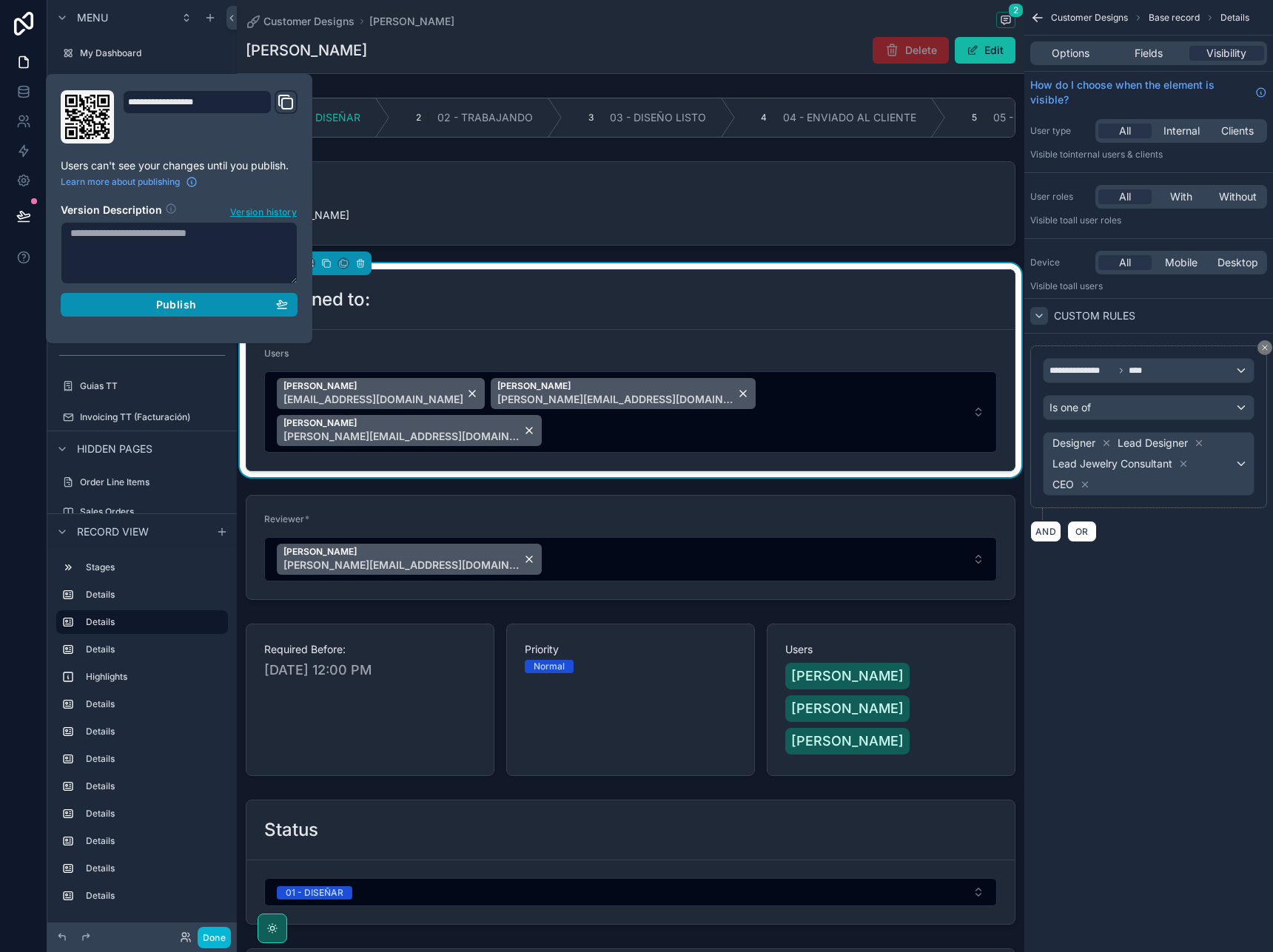
click at [180, 310] on span "Publish" at bounding box center [176, 305] width 40 height 14
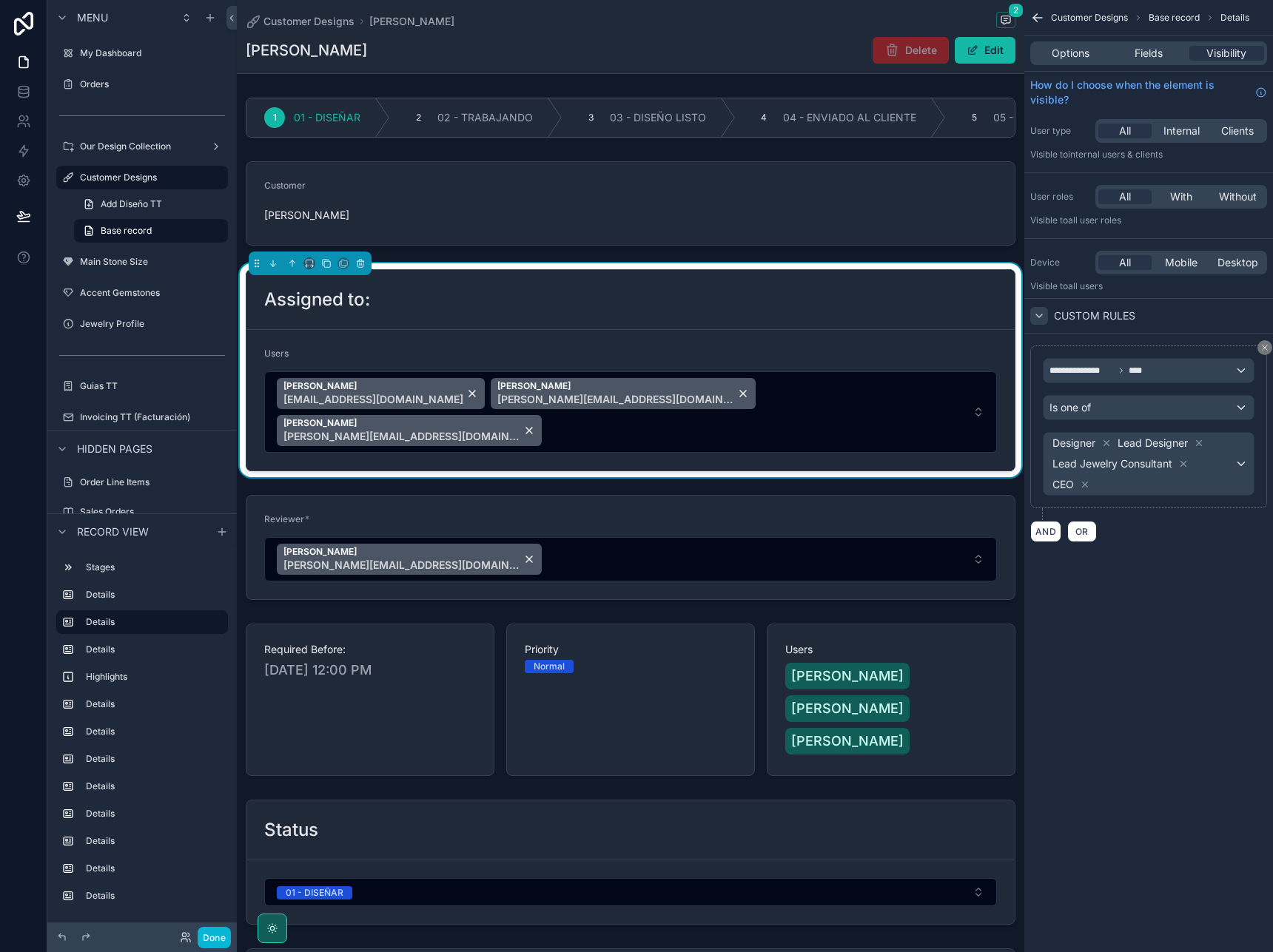
click at [21, 296] on div at bounding box center [23, 476] width 47 height 952
click at [187, 936] on icon at bounding box center [185, 938] width 12 height 12
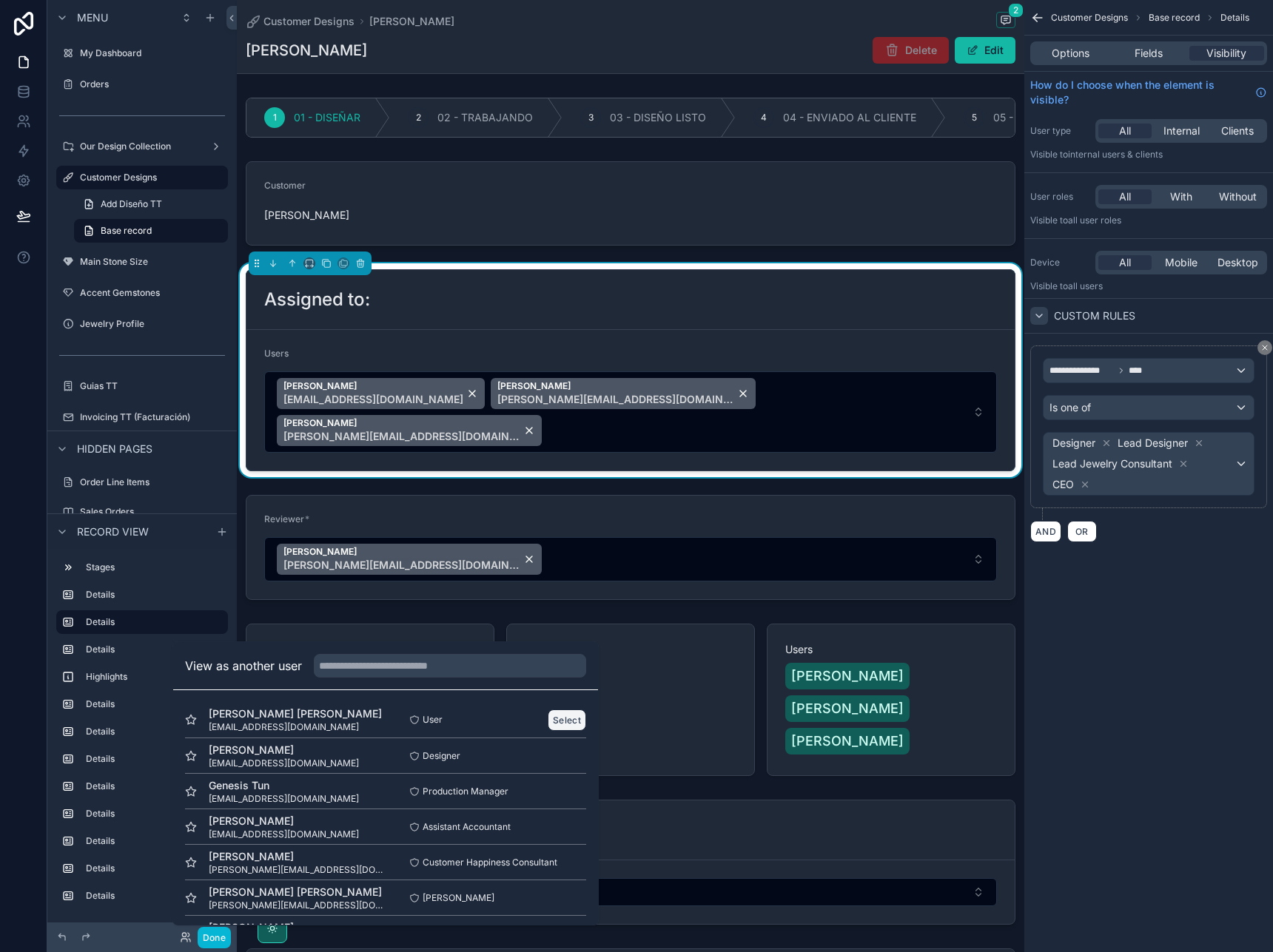
click at [559, 719] on button "Select" at bounding box center [567, 720] width 39 height 21
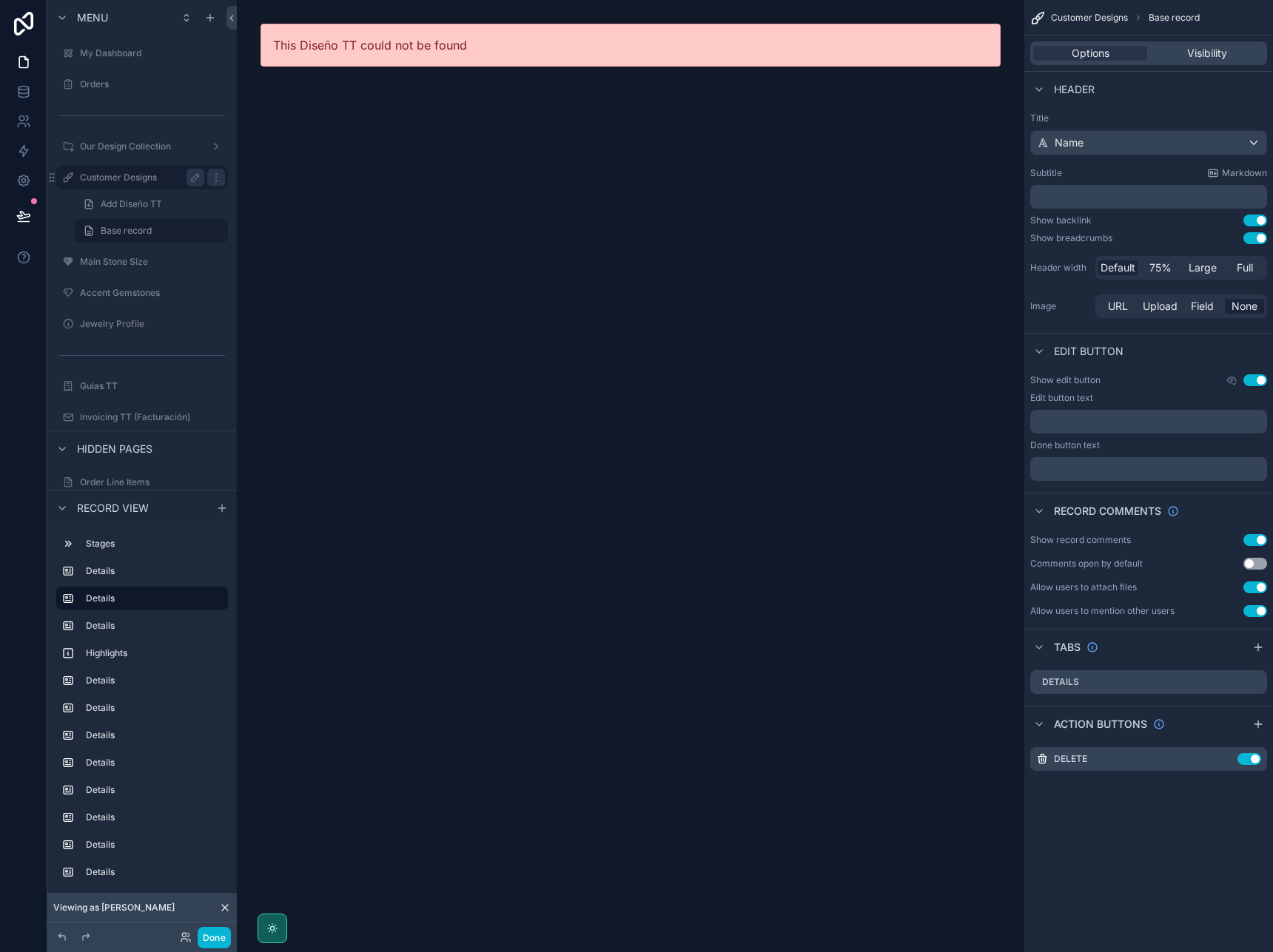
click at [142, 181] on label "Customer Designs" at bounding box center [139, 178] width 119 height 12
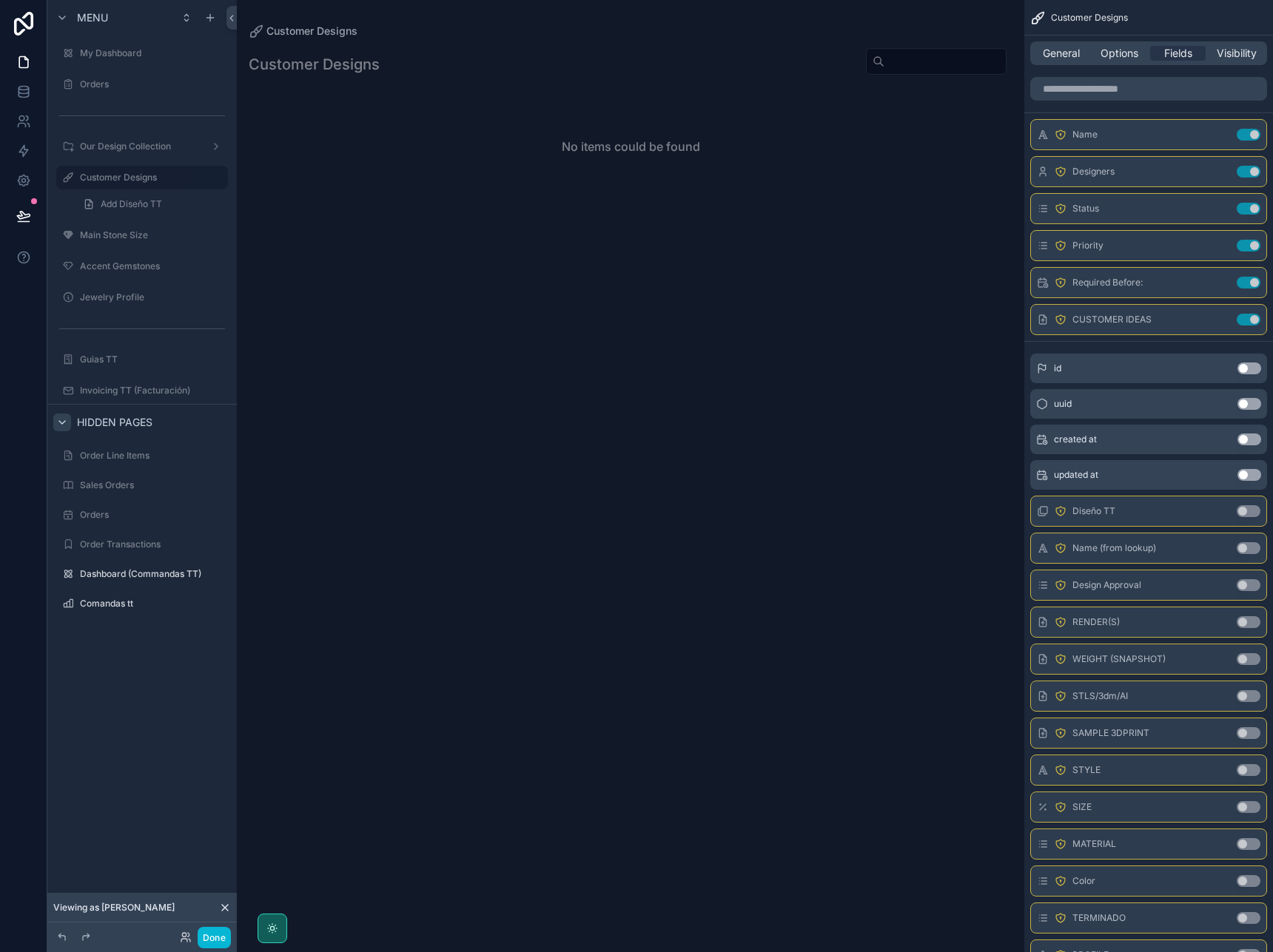
click at [61, 424] on icon "scrollable content" at bounding box center [62, 422] width 12 height 12
click at [121, 387] on label "Invoicing TT (Facturación)" at bounding box center [139, 391] width 119 height 12
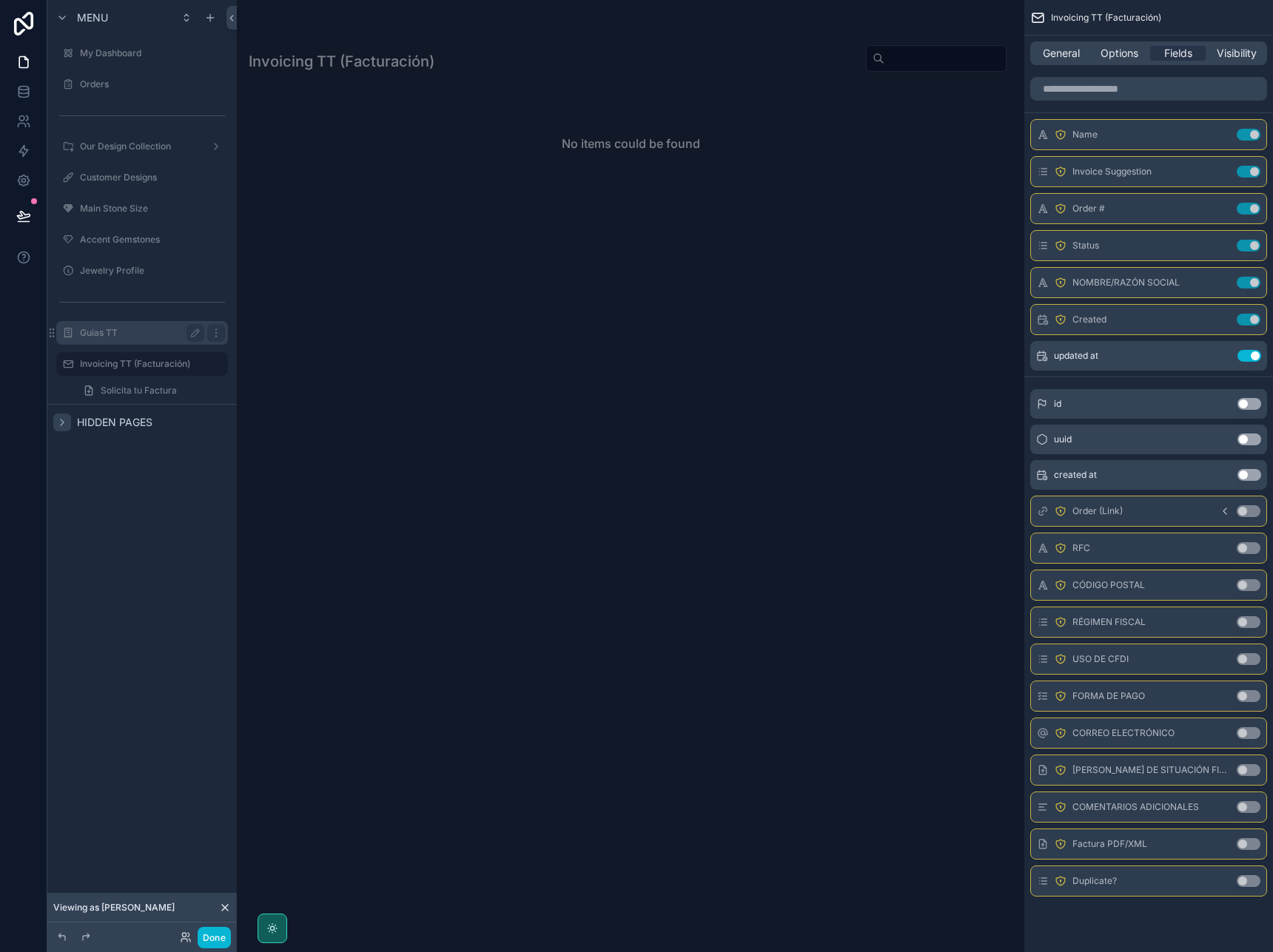
click at [112, 338] on div "Guias TT" at bounding box center [142, 333] width 125 height 17
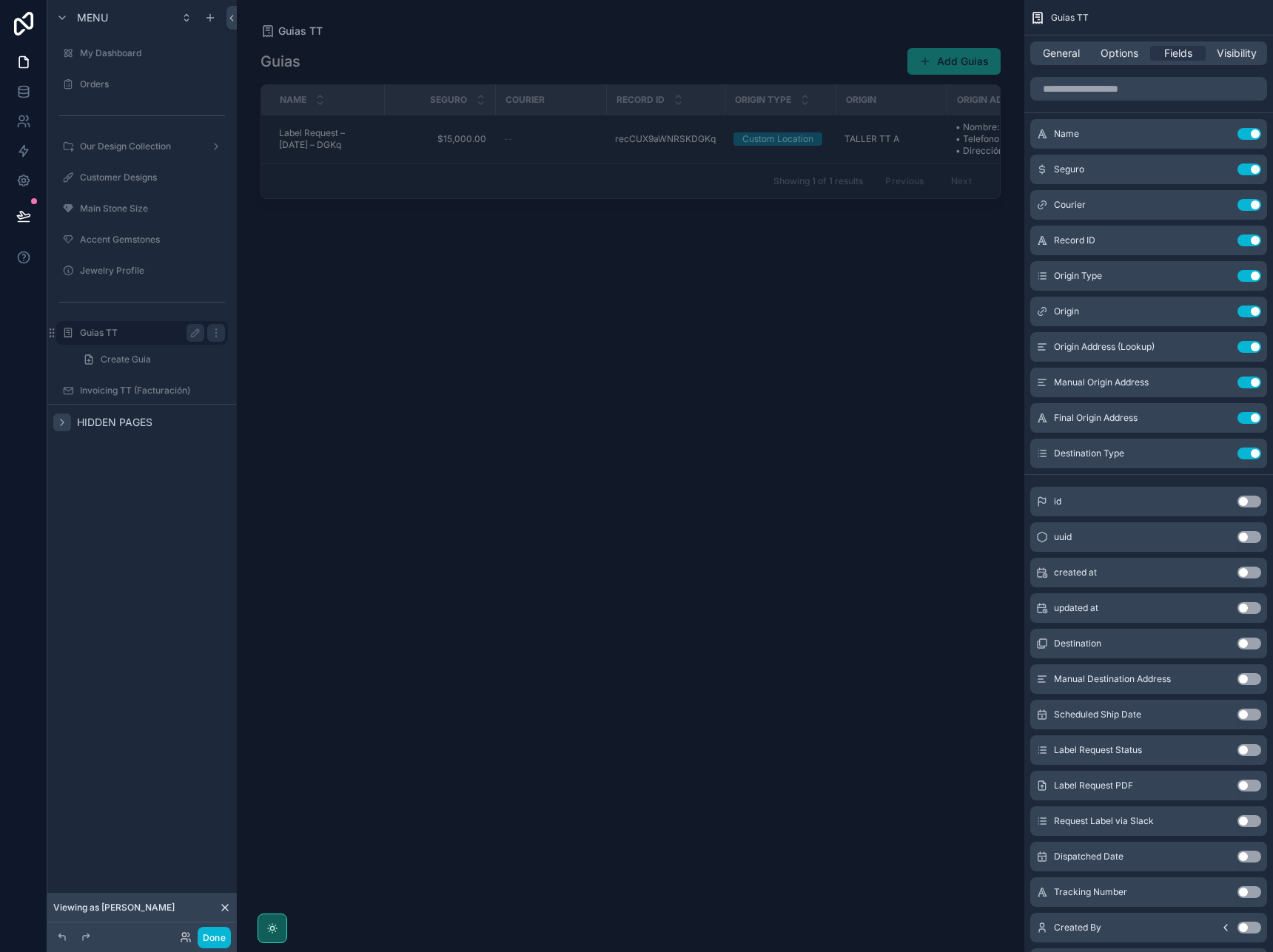
click at [119, 335] on label "Guias TT" at bounding box center [139, 333] width 119 height 12
click at [119, 151] on label "Our Design Collection" at bounding box center [139, 147] width 119 height 12
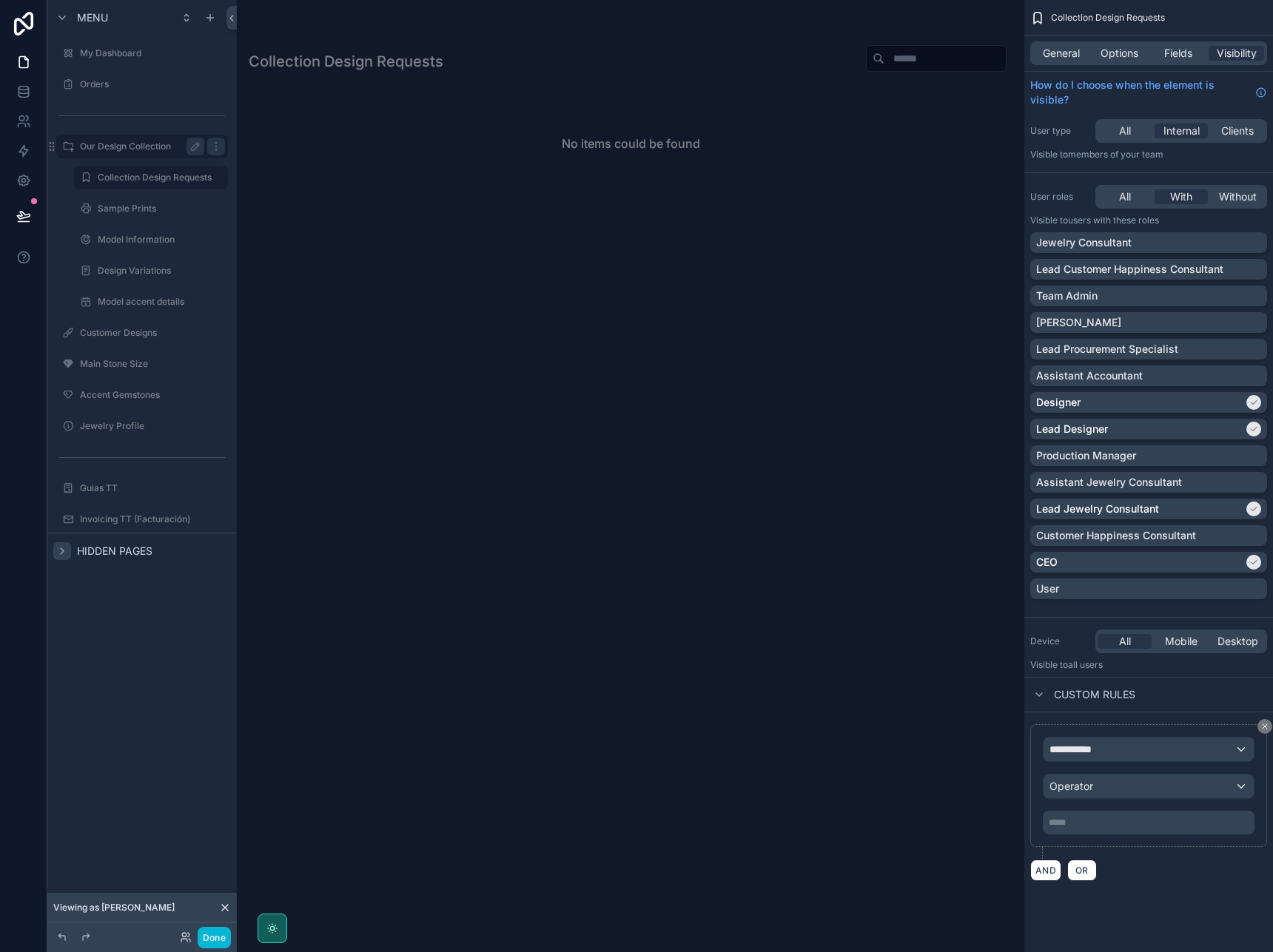
click at [134, 150] on label "Our Design Collection" at bounding box center [139, 147] width 119 height 12
click at [213, 143] on icon "scrollable content" at bounding box center [216, 147] width 12 height 12
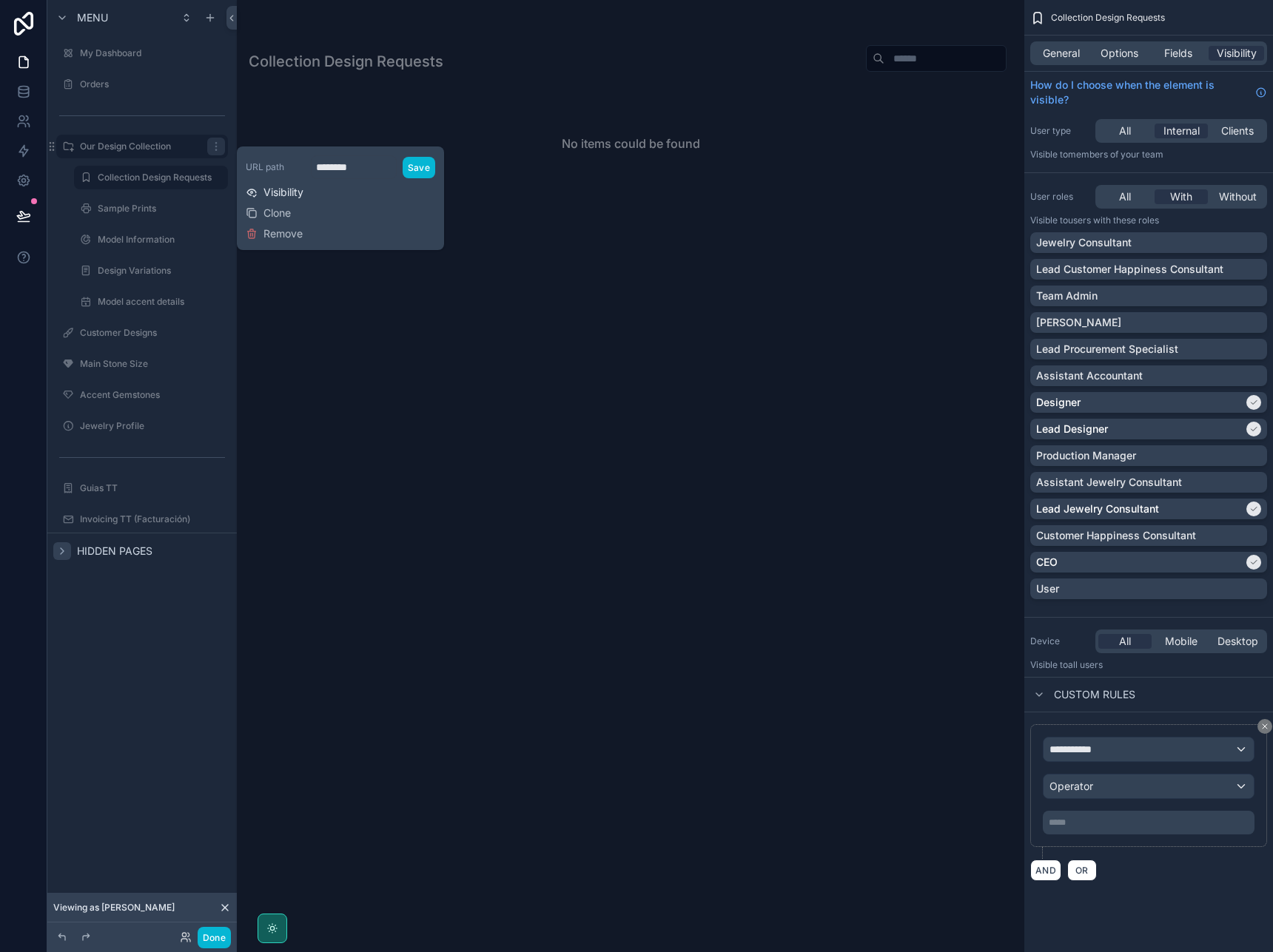
click at [288, 191] on span "Visibility" at bounding box center [283, 192] width 40 height 14
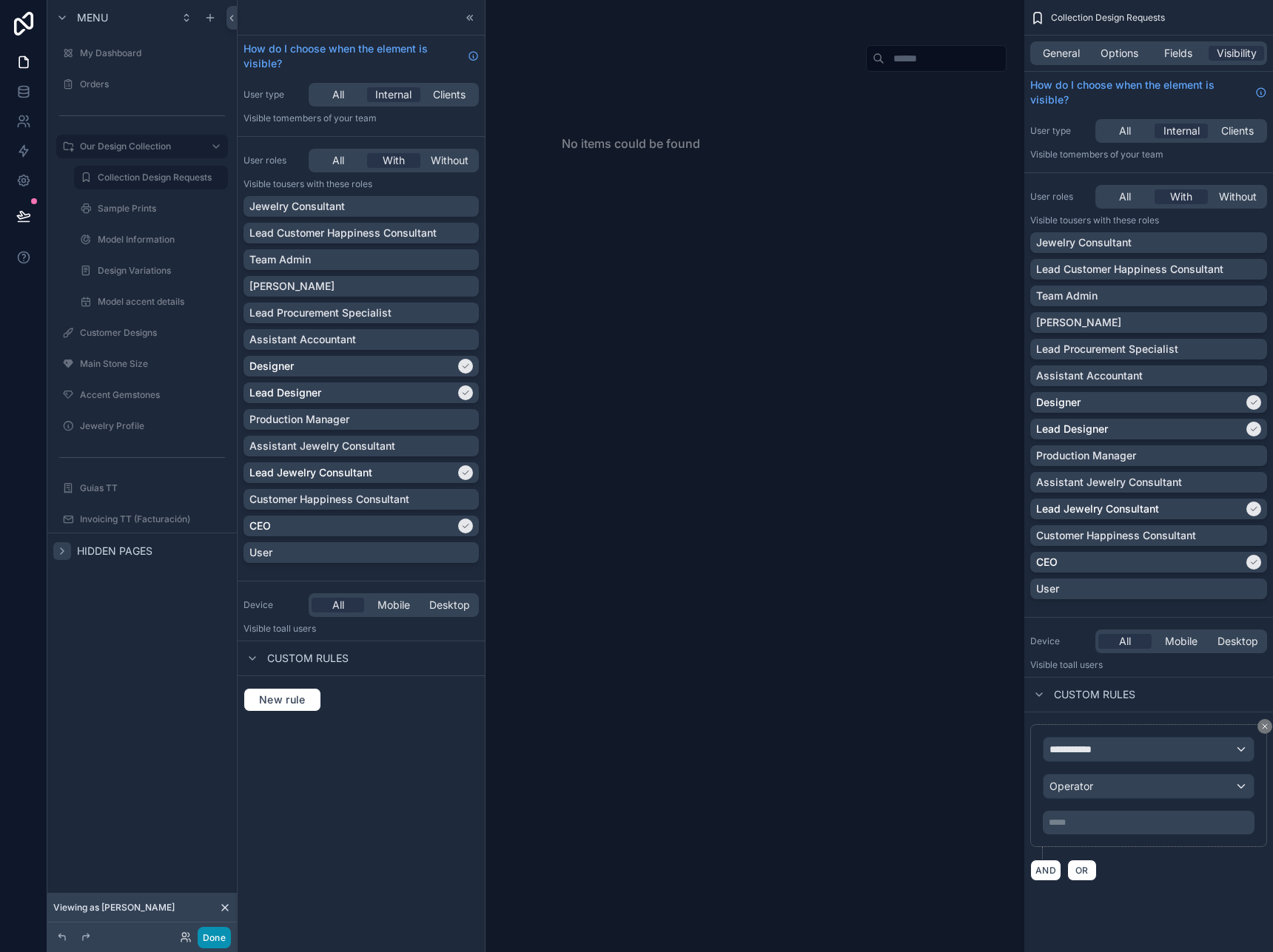
click at [214, 939] on button "Done" at bounding box center [214, 938] width 33 height 21
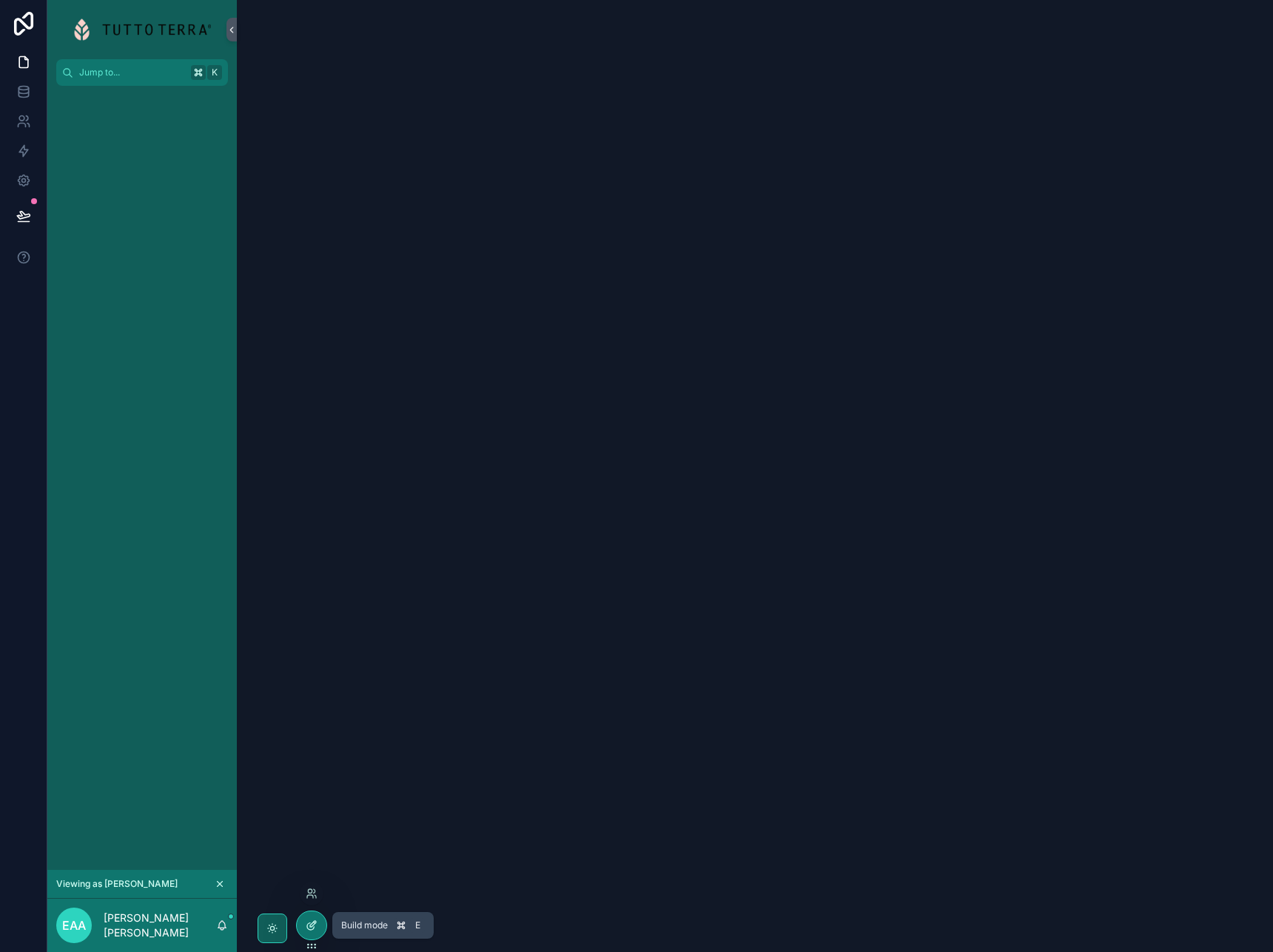
click at [304, 933] on div at bounding box center [311, 925] width 30 height 28
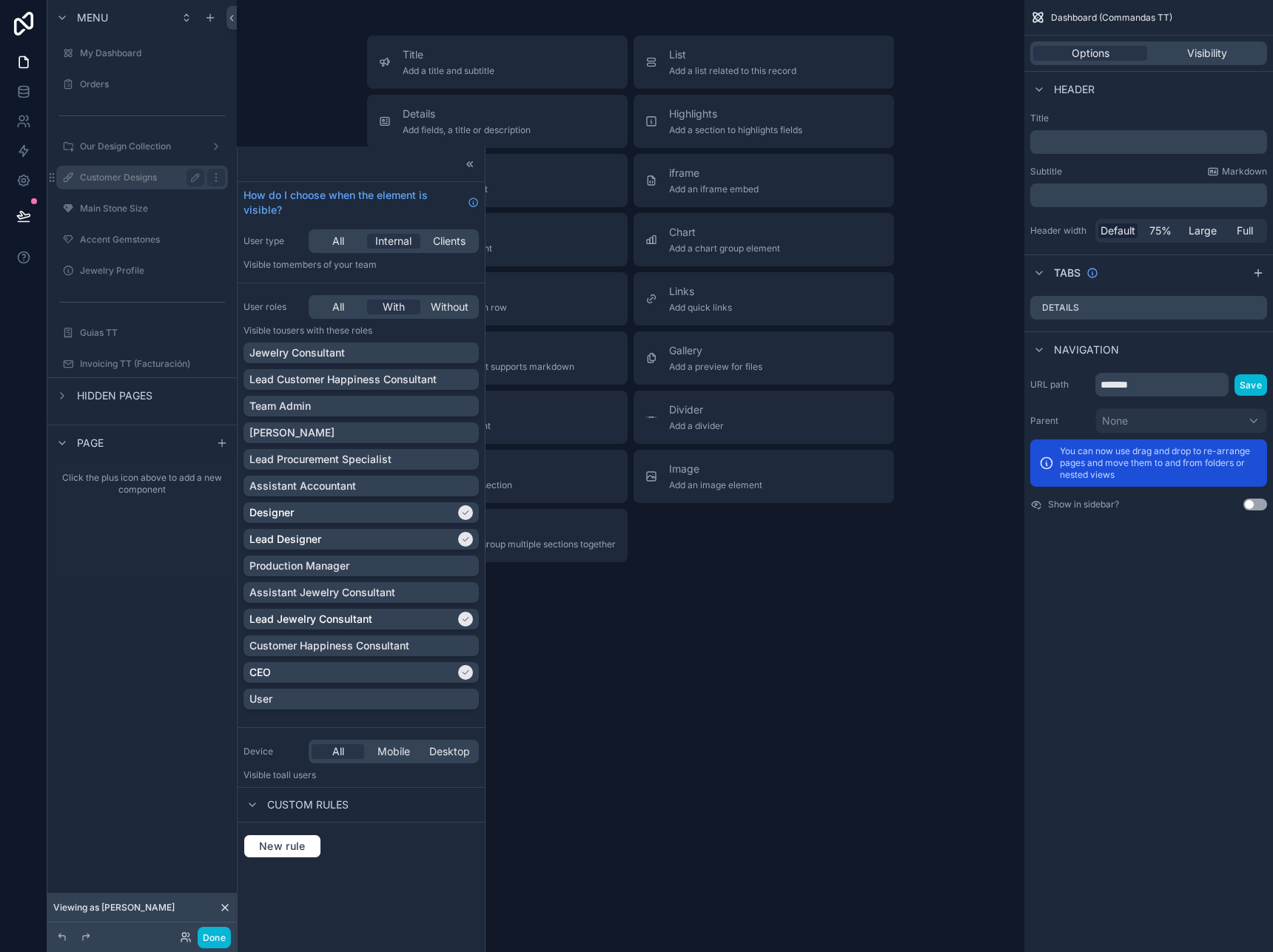
click at [128, 177] on label "Customer Designs" at bounding box center [139, 178] width 119 height 12
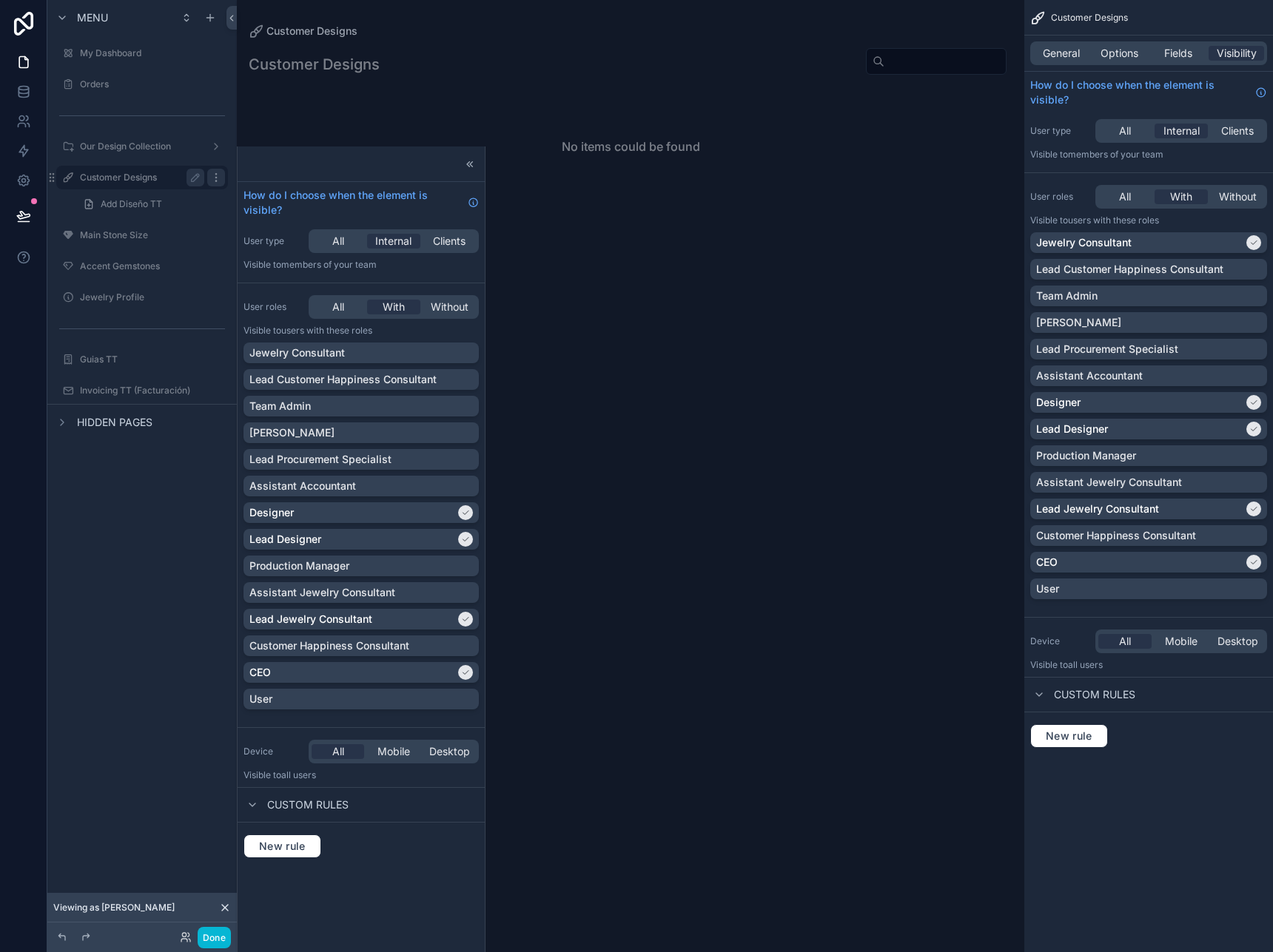
click at [216, 180] on icon "scrollable content" at bounding box center [216, 178] width 12 height 12
click at [216, 178] on icon "scrollable content" at bounding box center [215, 177] width 1 height 1
click at [387, 352] on div "Jewelry Consultant" at bounding box center [360, 352] width 223 height 14
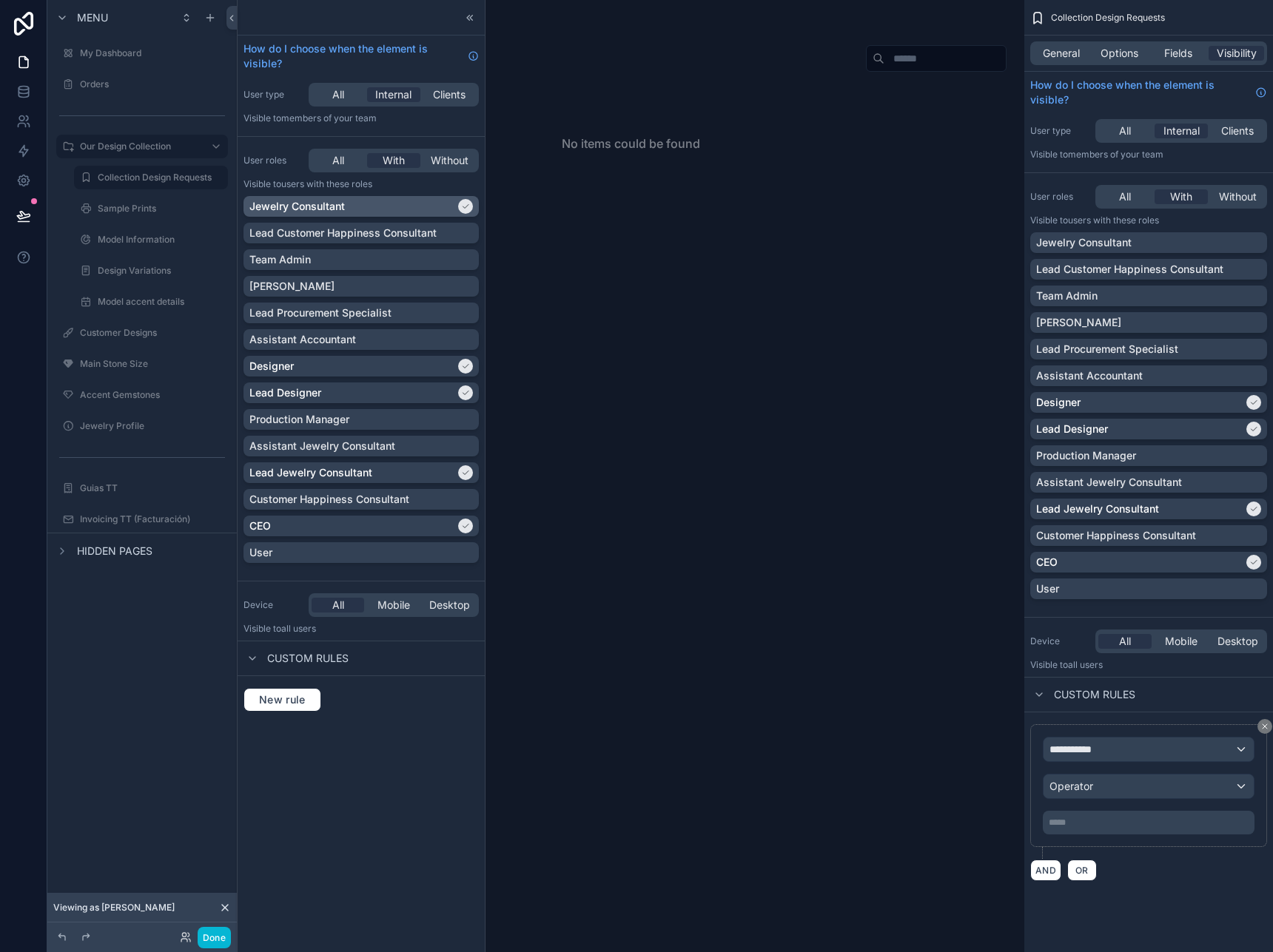
click at [442, 208] on div "Jewelry Consultant" at bounding box center [352, 206] width 206 height 14
click at [215, 146] on label "Our Design Collection" at bounding box center [150, 147] width 139 height 12
click at [215, 334] on icon "scrollable content" at bounding box center [216, 333] width 12 height 12
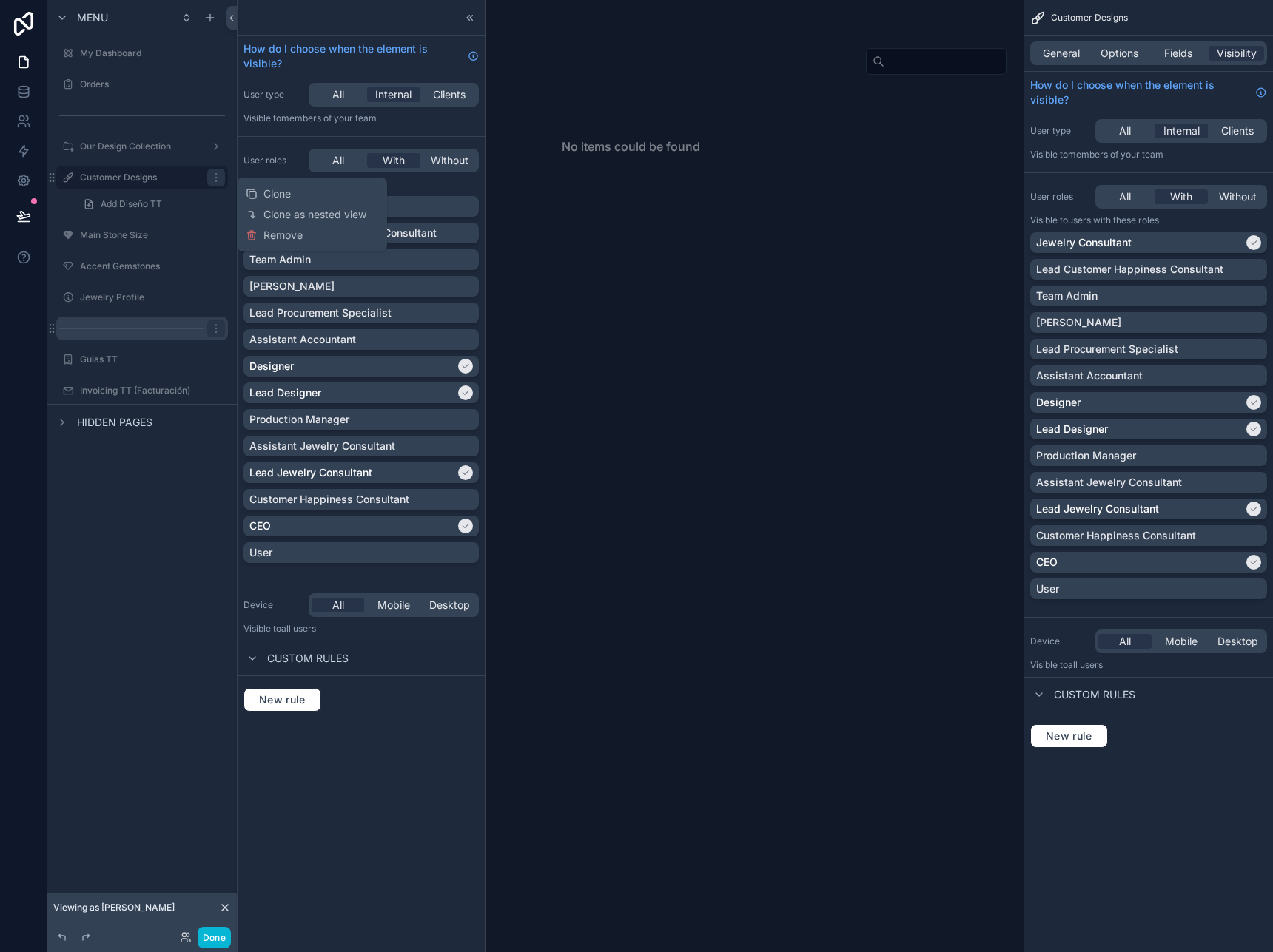
click at [155, 326] on div "scrollable content" at bounding box center [142, 328] width 172 height 24
click at [134, 336] on div "scrollable content" at bounding box center [142, 328] width 172 height 24
click at [112, 363] on label "Guias TT" at bounding box center [139, 359] width 119 height 12
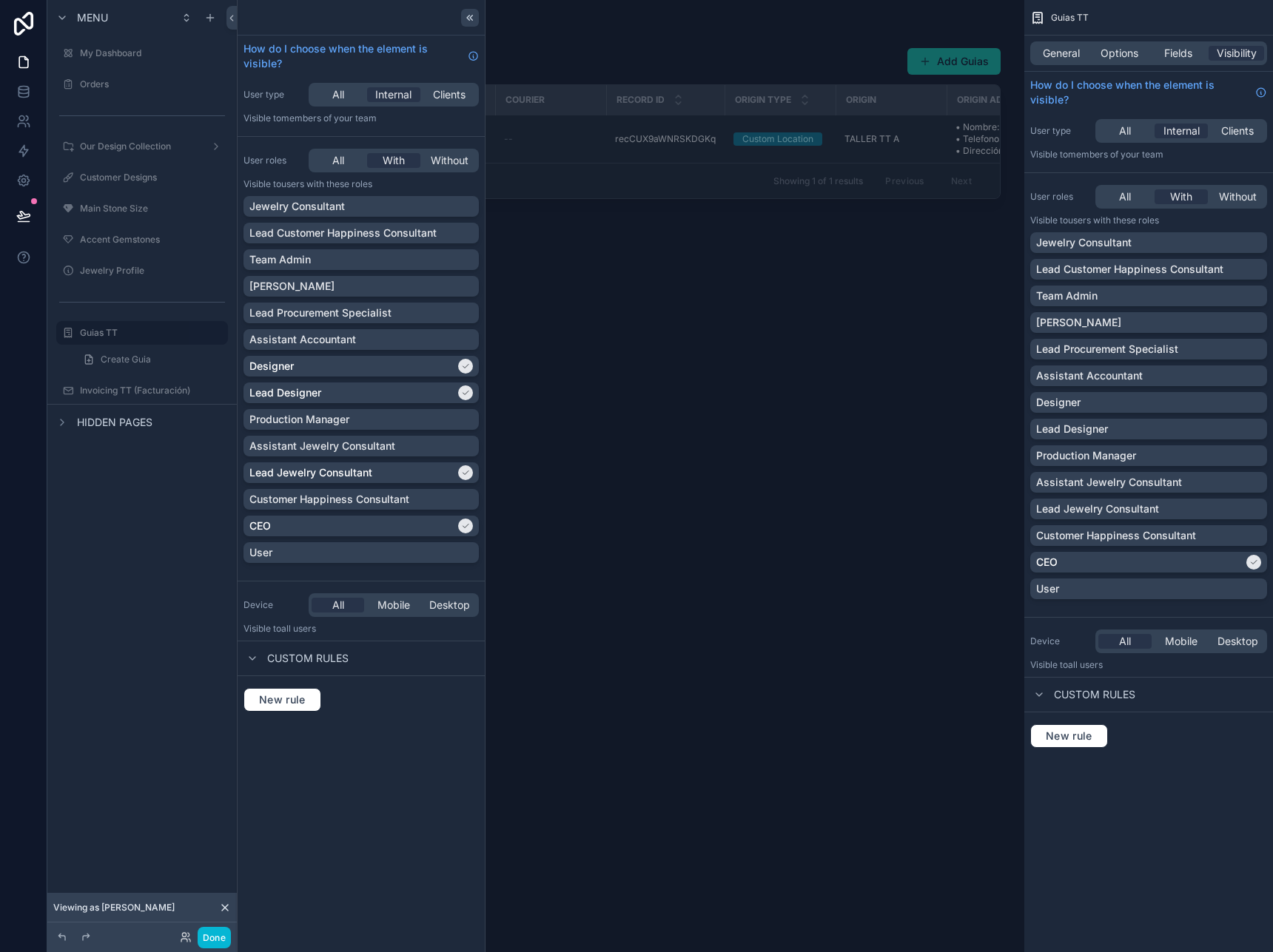
click at [468, 17] on icon at bounding box center [470, 17] width 12 height 12
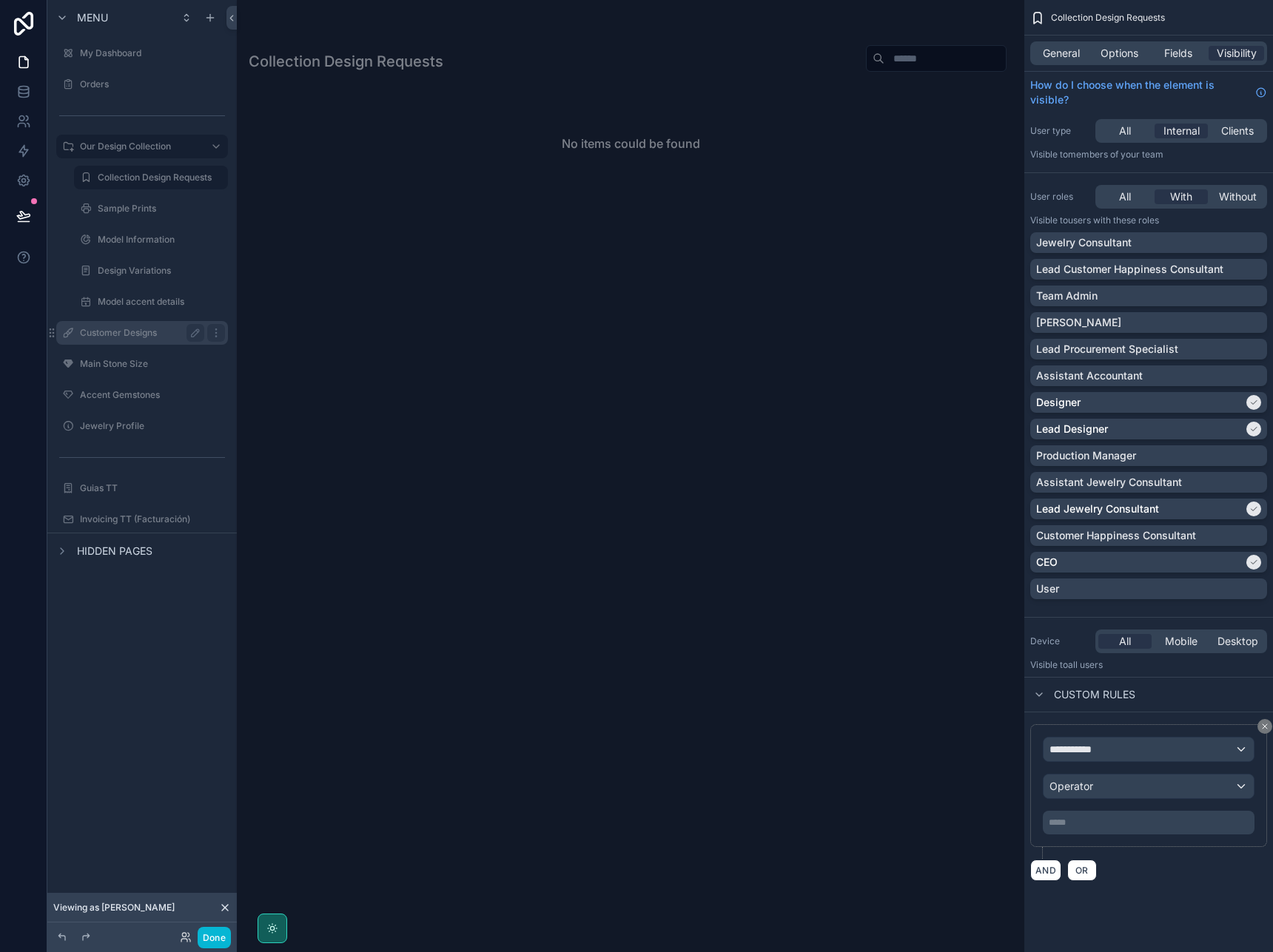
click at [156, 331] on label "Customer Designs" at bounding box center [139, 333] width 119 height 12
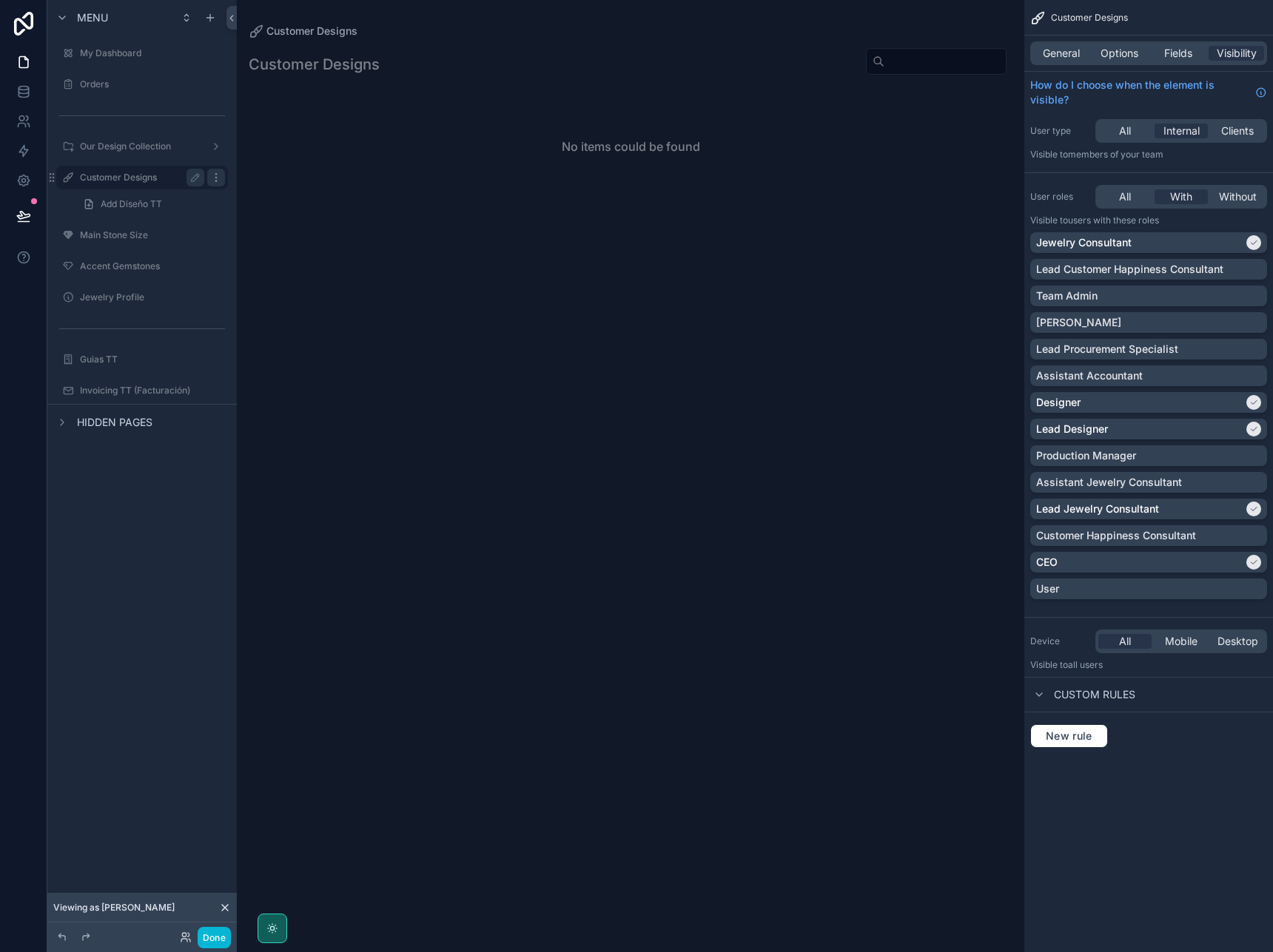
click at [215, 179] on icon "scrollable content" at bounding box center [216, 178] width 12 height 12
click at [198, 177] on icon "scrollable content" at bounding box center [197, 176] width 2 height 2
click at [159, 182] on input "**********" at bounding box center [130, 178] width 100 height 17
click at [1234, 57] on span "Visibility" at bounding box center [1236, 53] width 40 height 14
click at [1234, 51] on span "Visibility" at bounding box center [1236, 53] width 40 height 14
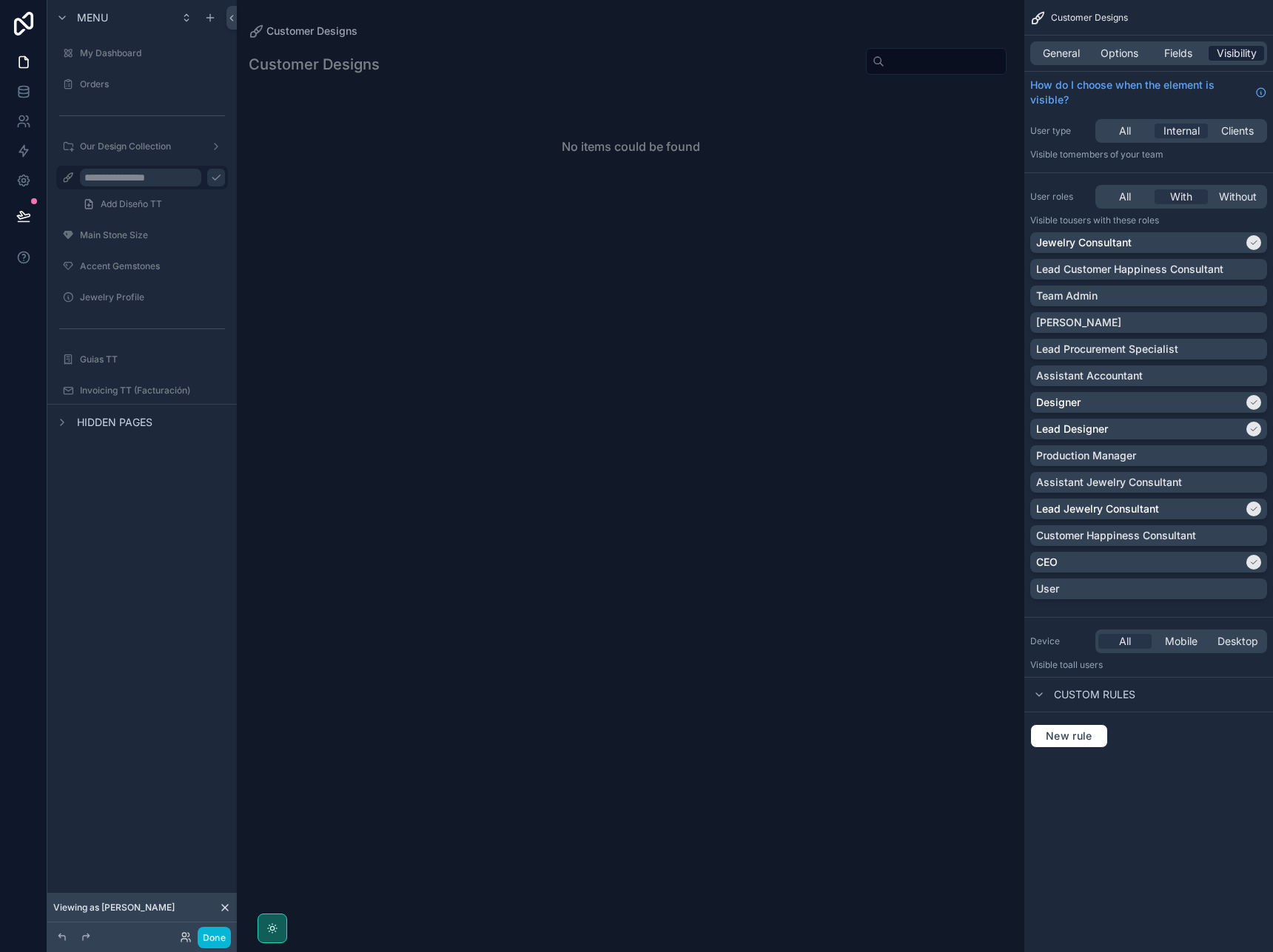
click at [1234, 52] on span "Visibility" at bounding box center [1236, 53] width 40 height 14
click at [70, 182] on icon "scrollable content" at bounding box center [68, 178] width 12 height 12
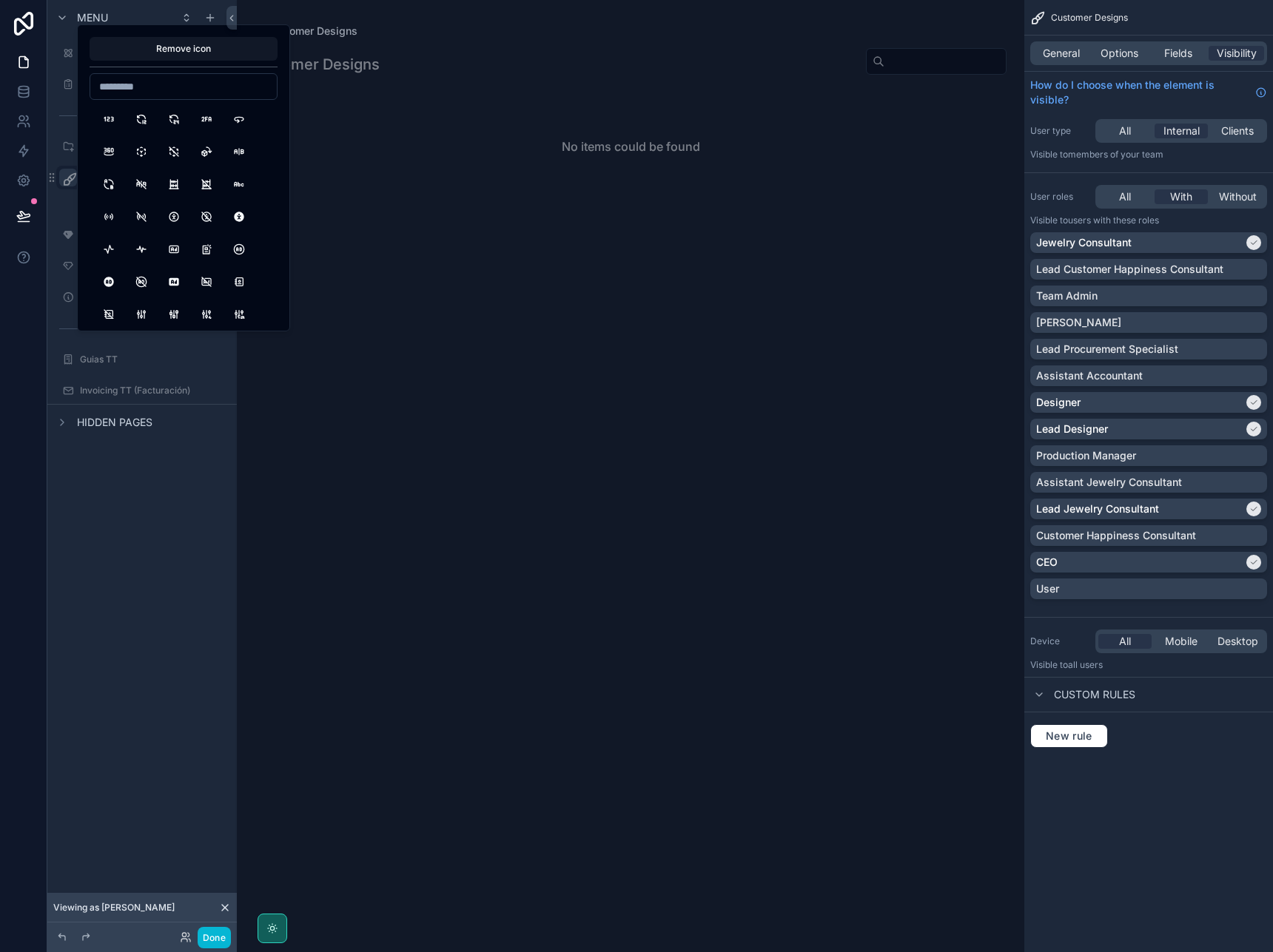
click at [154, 507] on div "**********" at bounding box center [142, 467] width 189 height 935
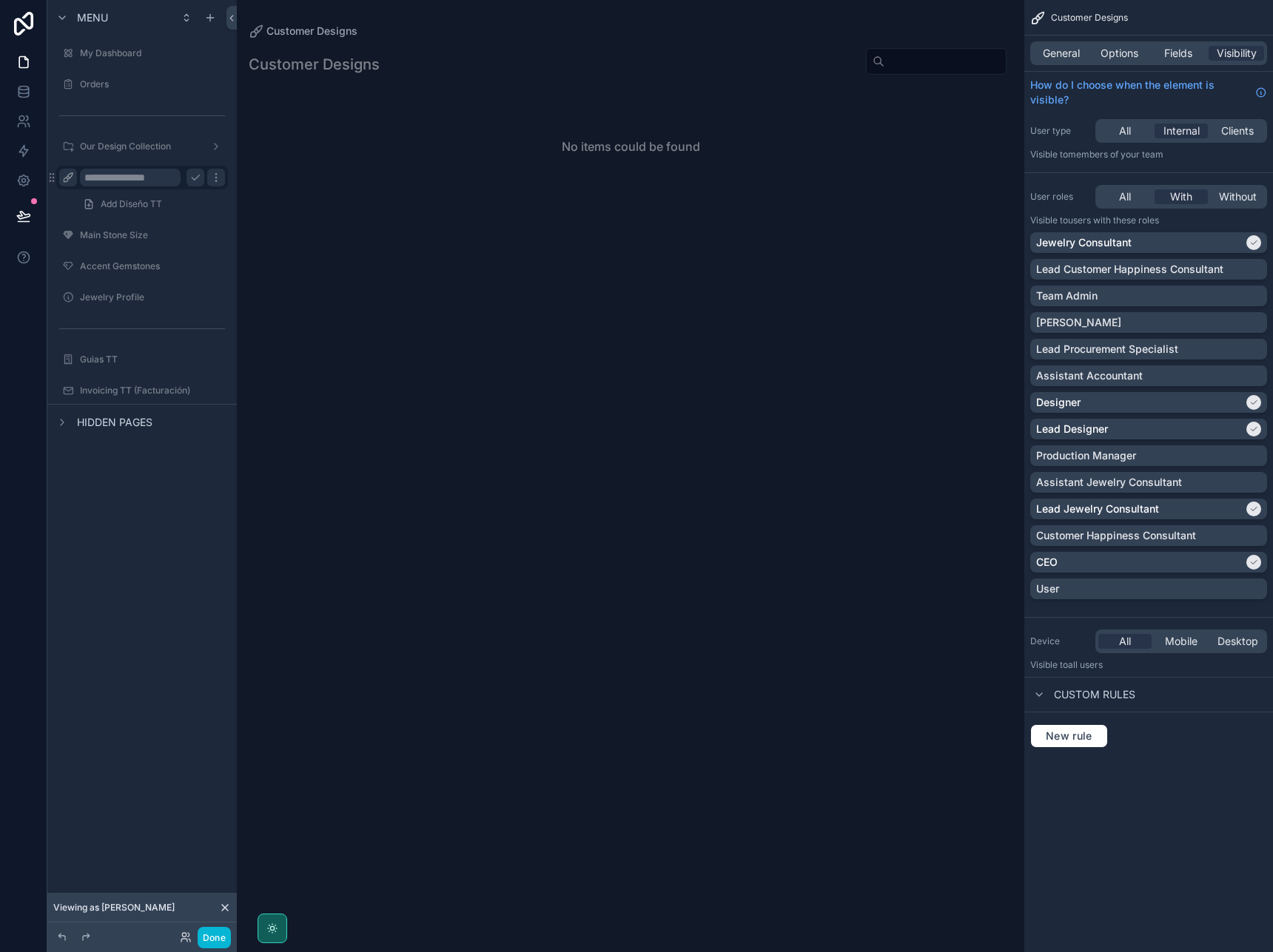
click at [218, 180] on icon "scrollable content" at bounding box center [216, 178] width 12 height 12
click at [217, 180] on icon "scrollable content" at bounding box center [216, 178] width 12 height 12
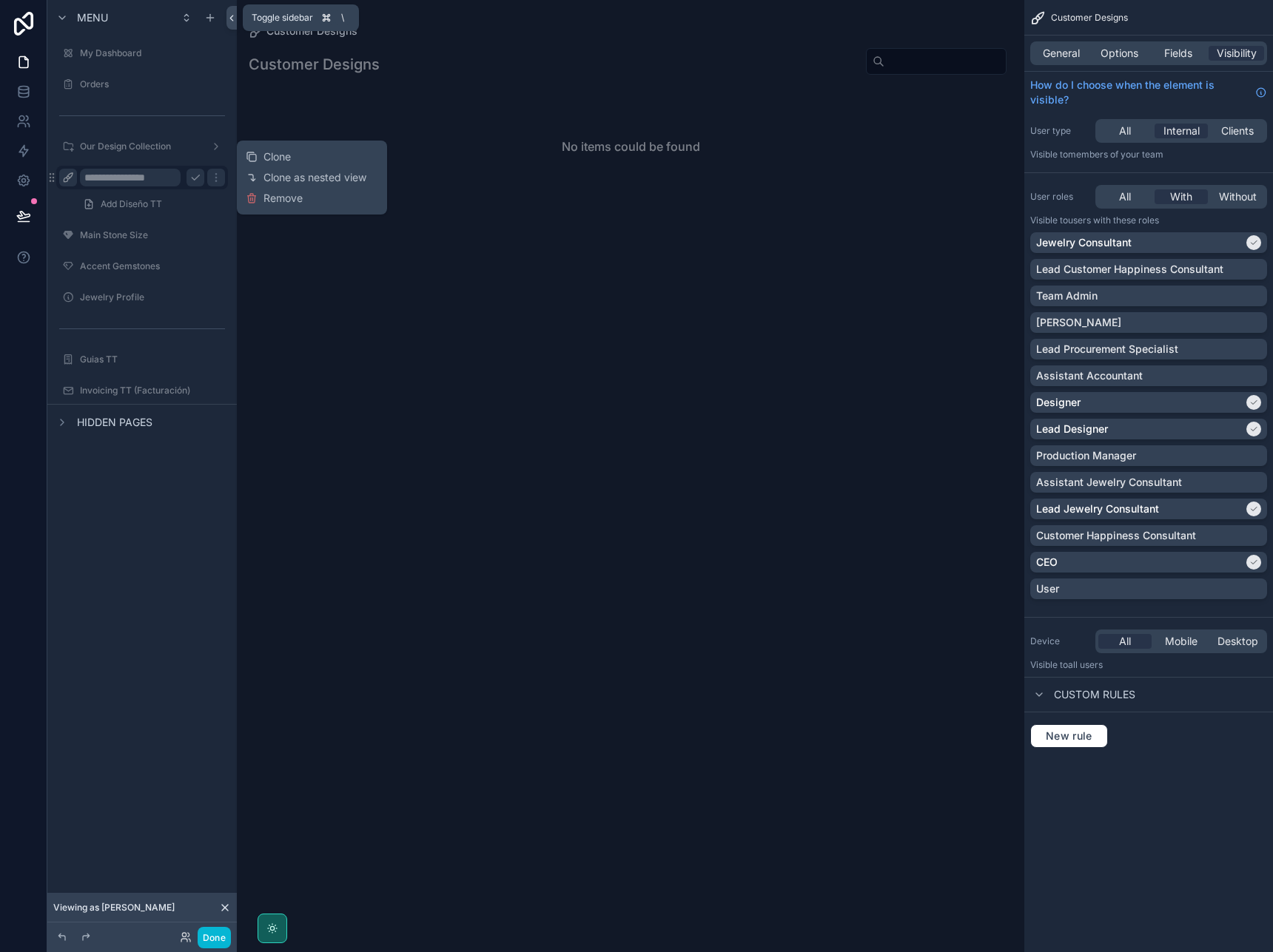
click at [235, 18] on icon at bounding box center [232, 17] width 11 height 11
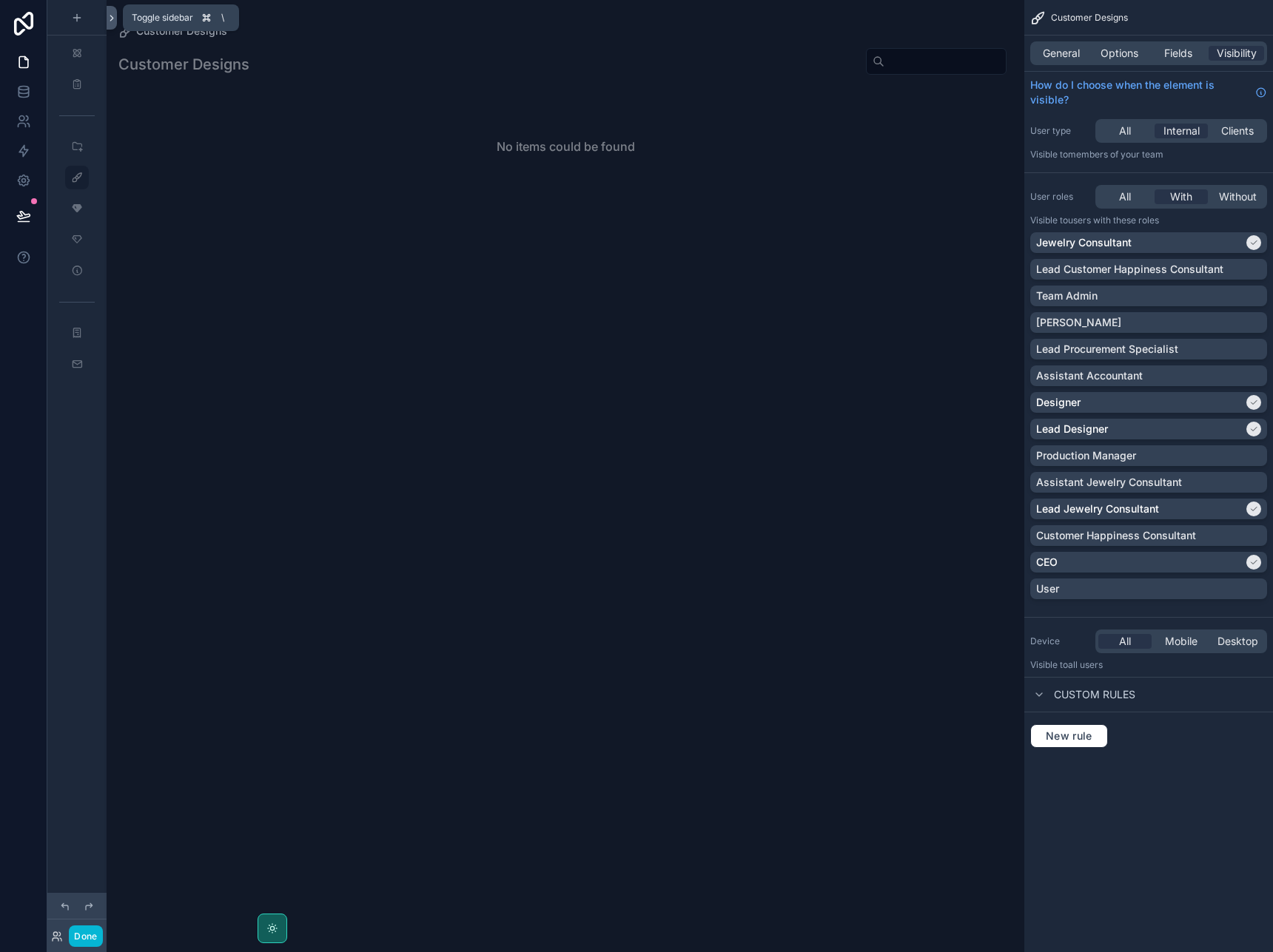
click at [109, 24] on button at bounding box center [111, 17] width 11 height 24
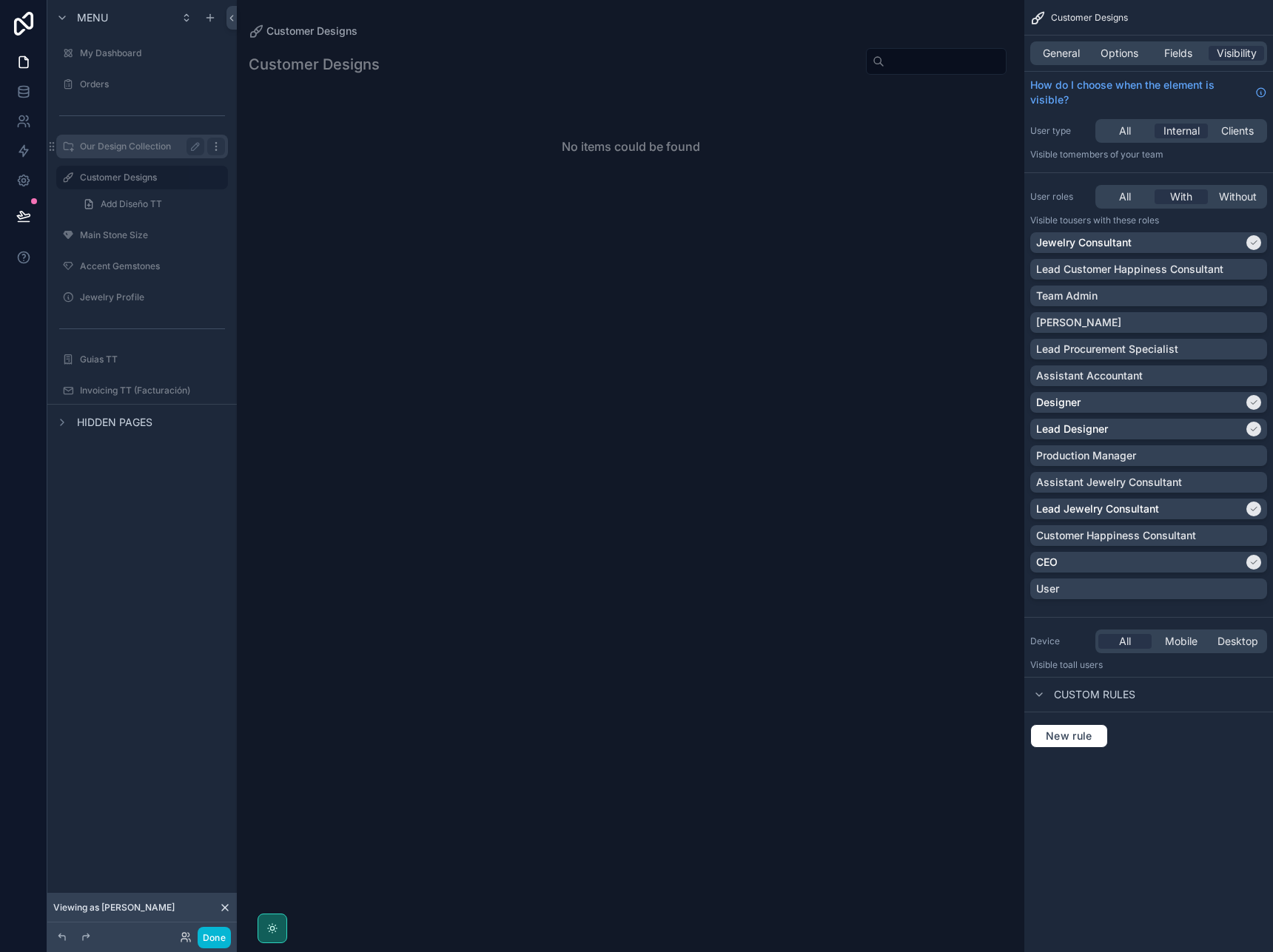
click at [218, 148] on icon "scrollable content" at bounding box center [216, 147] width 12 height 12
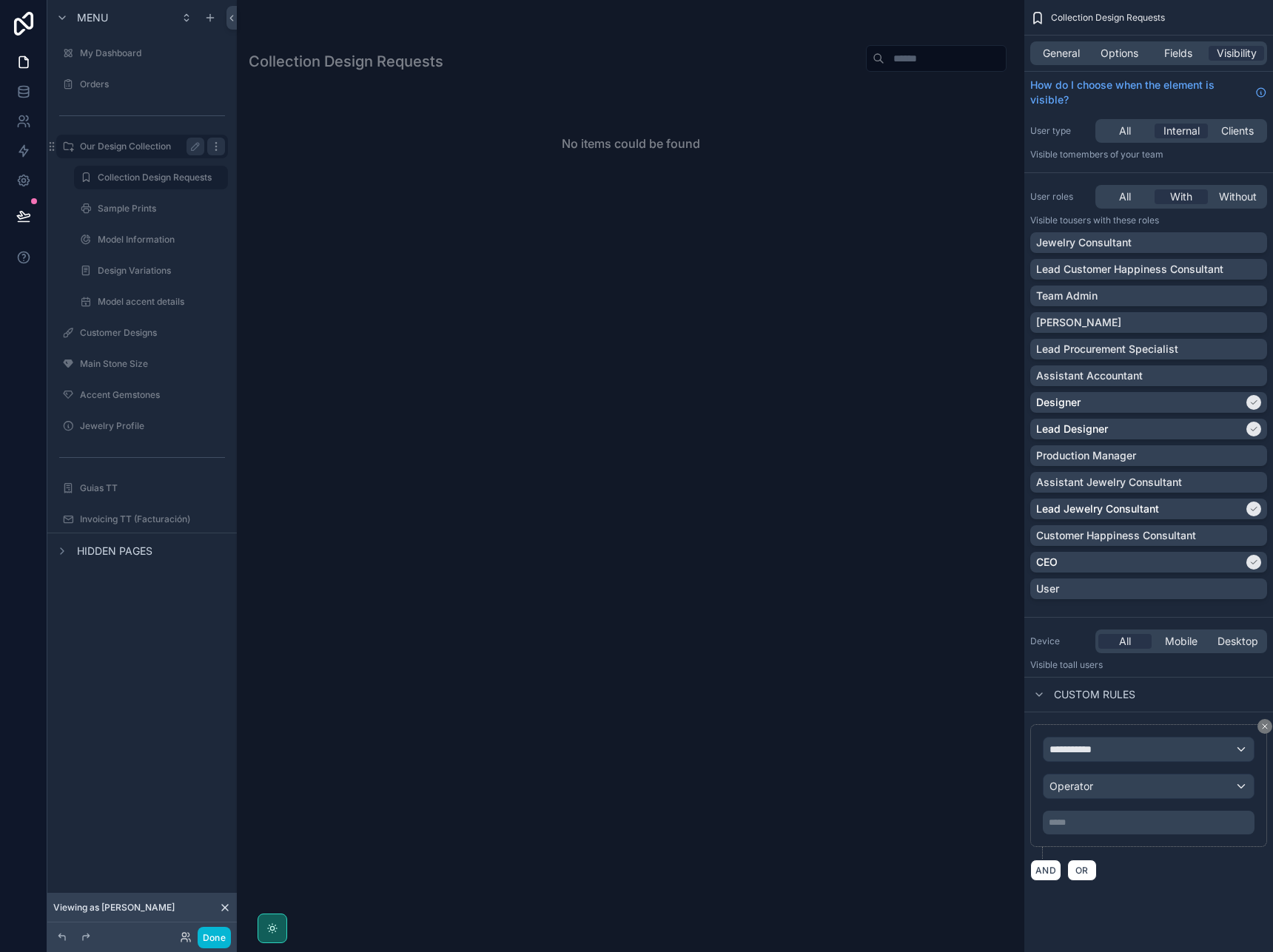
click at [218, 148] on icon "scrollable content" at bounding box center [216, 147] width 12 height 12
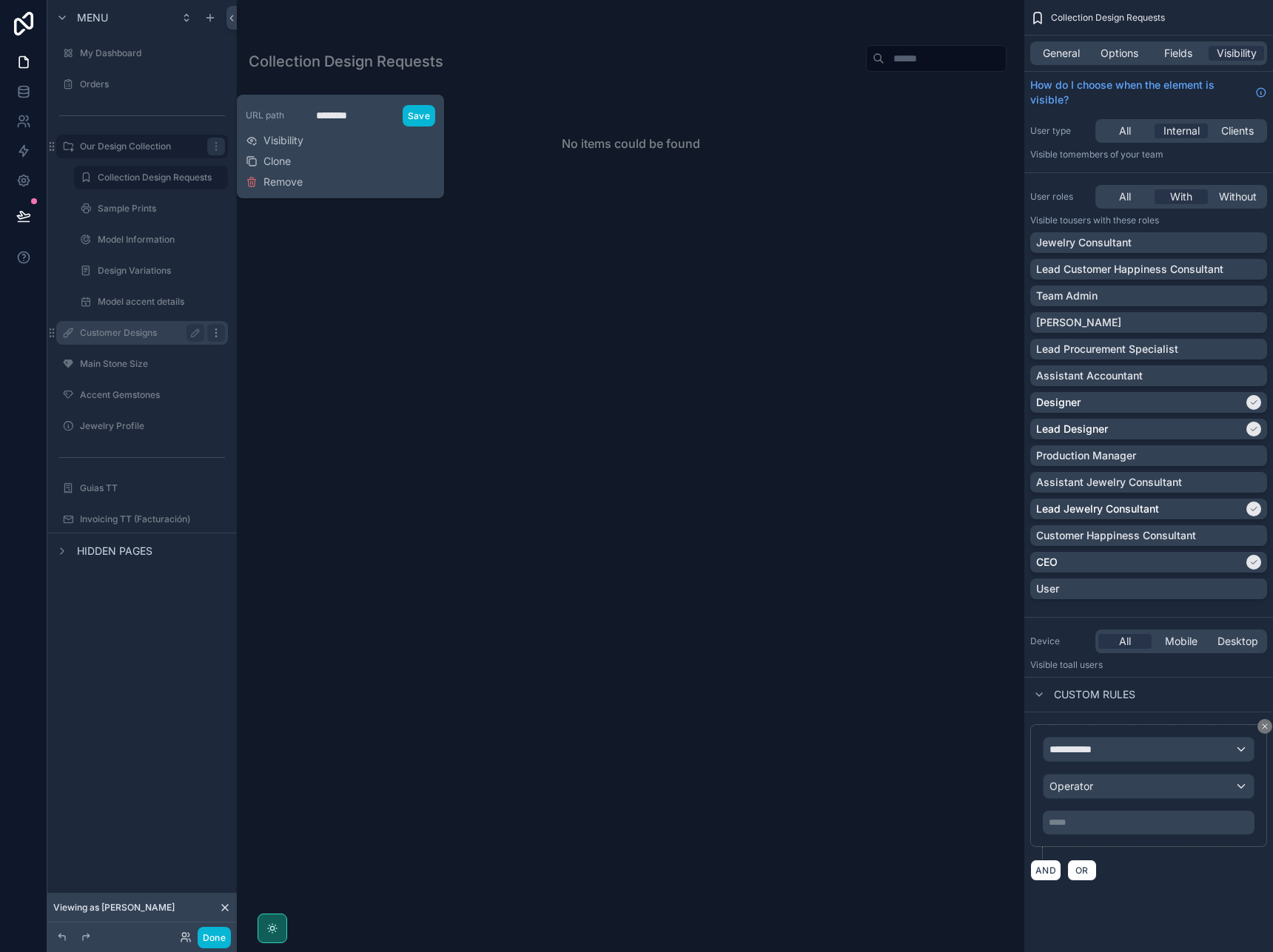
click at [215, 334] on icon "scrollable content" at bounding box center [216, 333] width 12 height 12
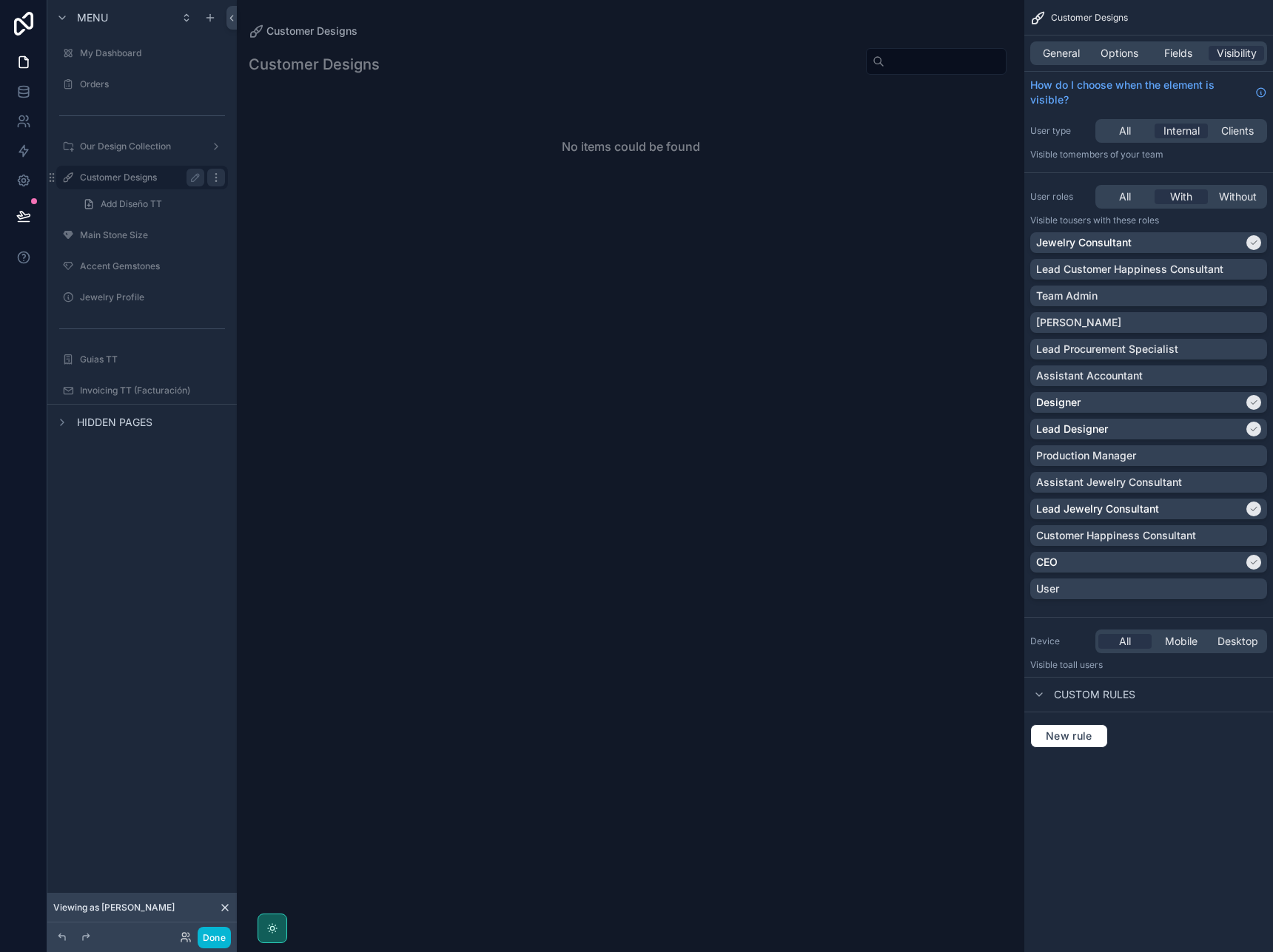
click at [218, 182] on icon "scrollable content" at bounding box center [216, 178] width 12 height 12
click at [25, 93] on icon at bounding box center [23, 91] width 14 height 14
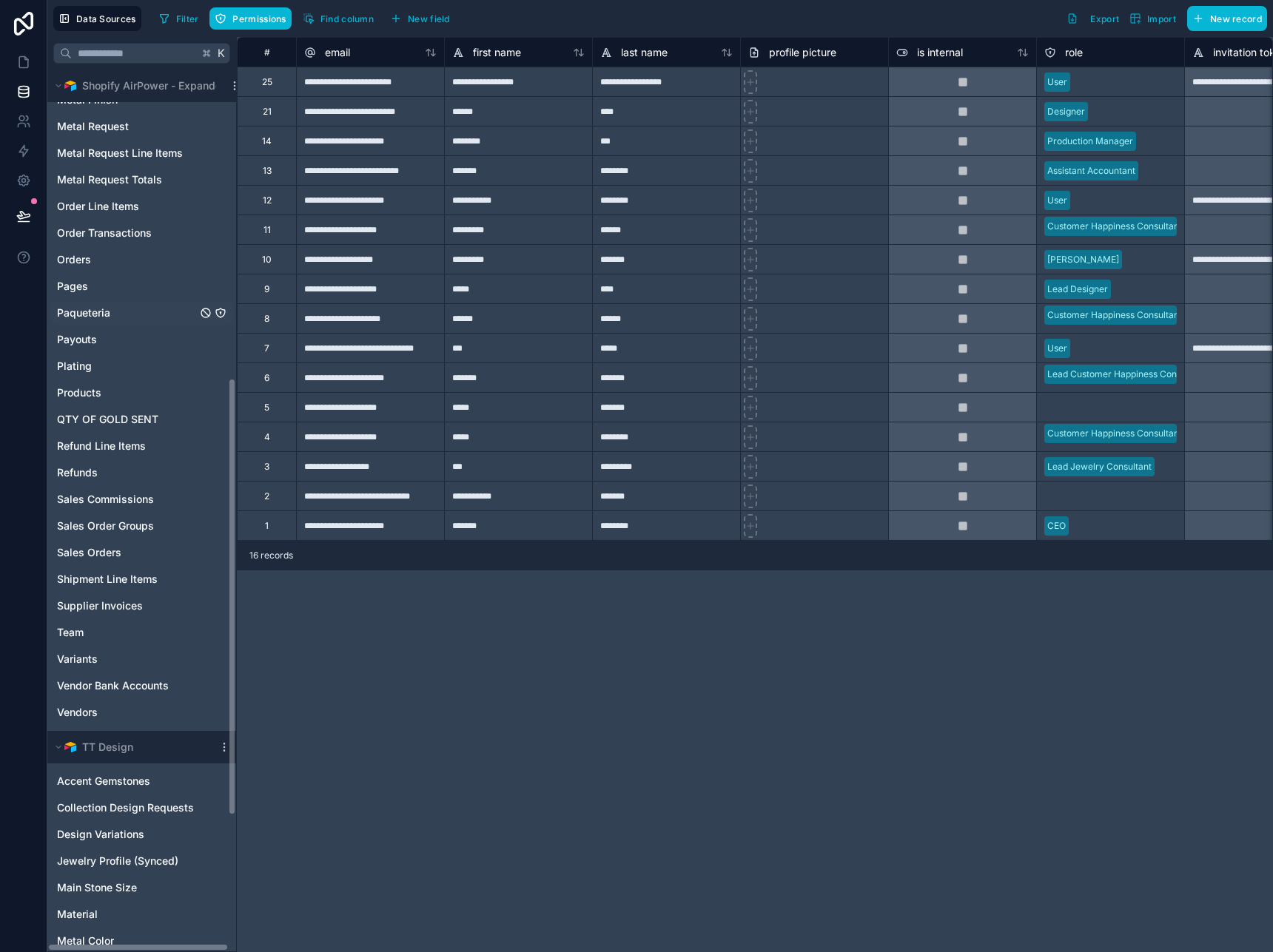
scroll to position [623, 0]
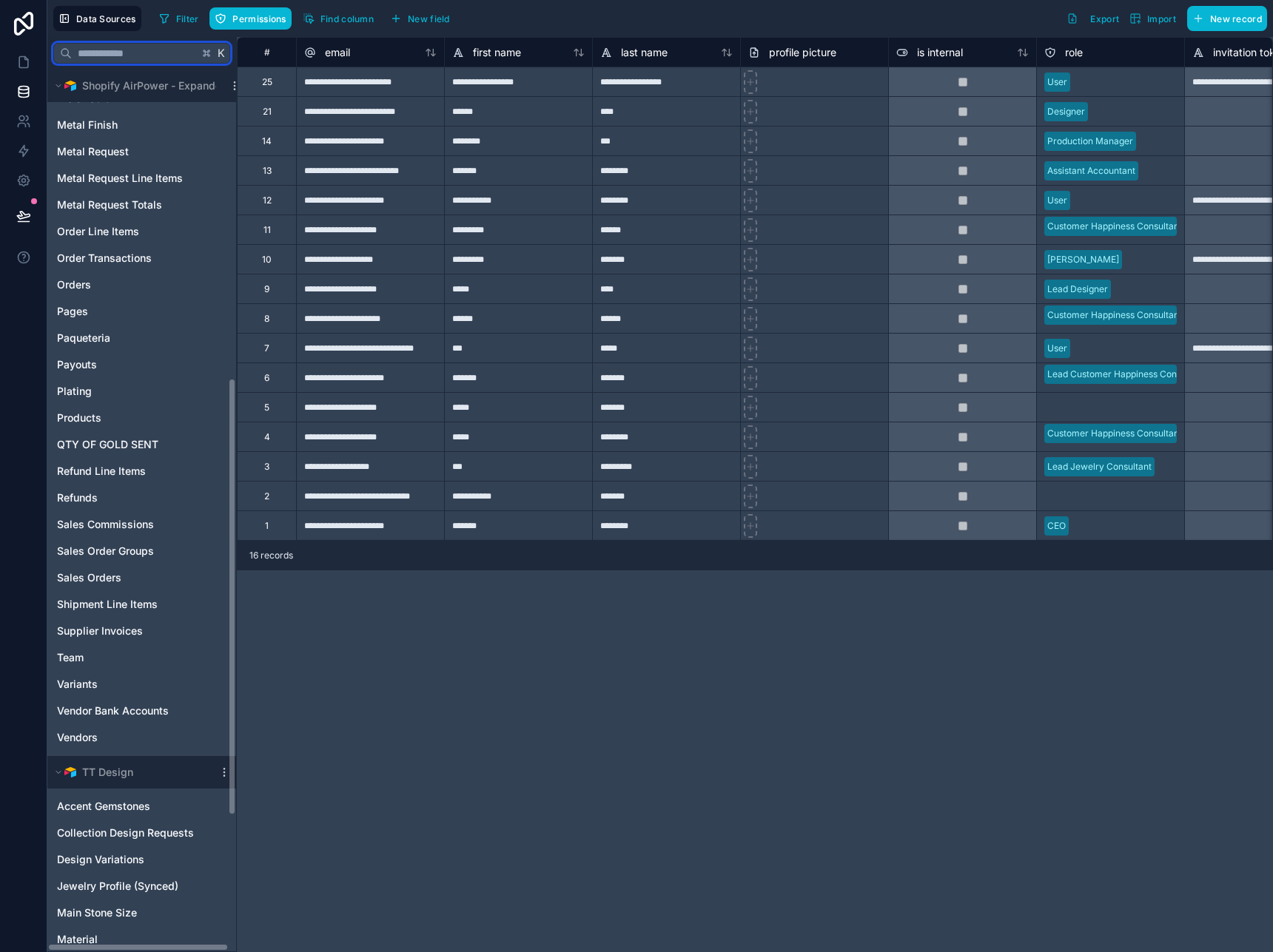
click at [115, 57] on input "text" at bounding box center [134, 53] width 127 height 27
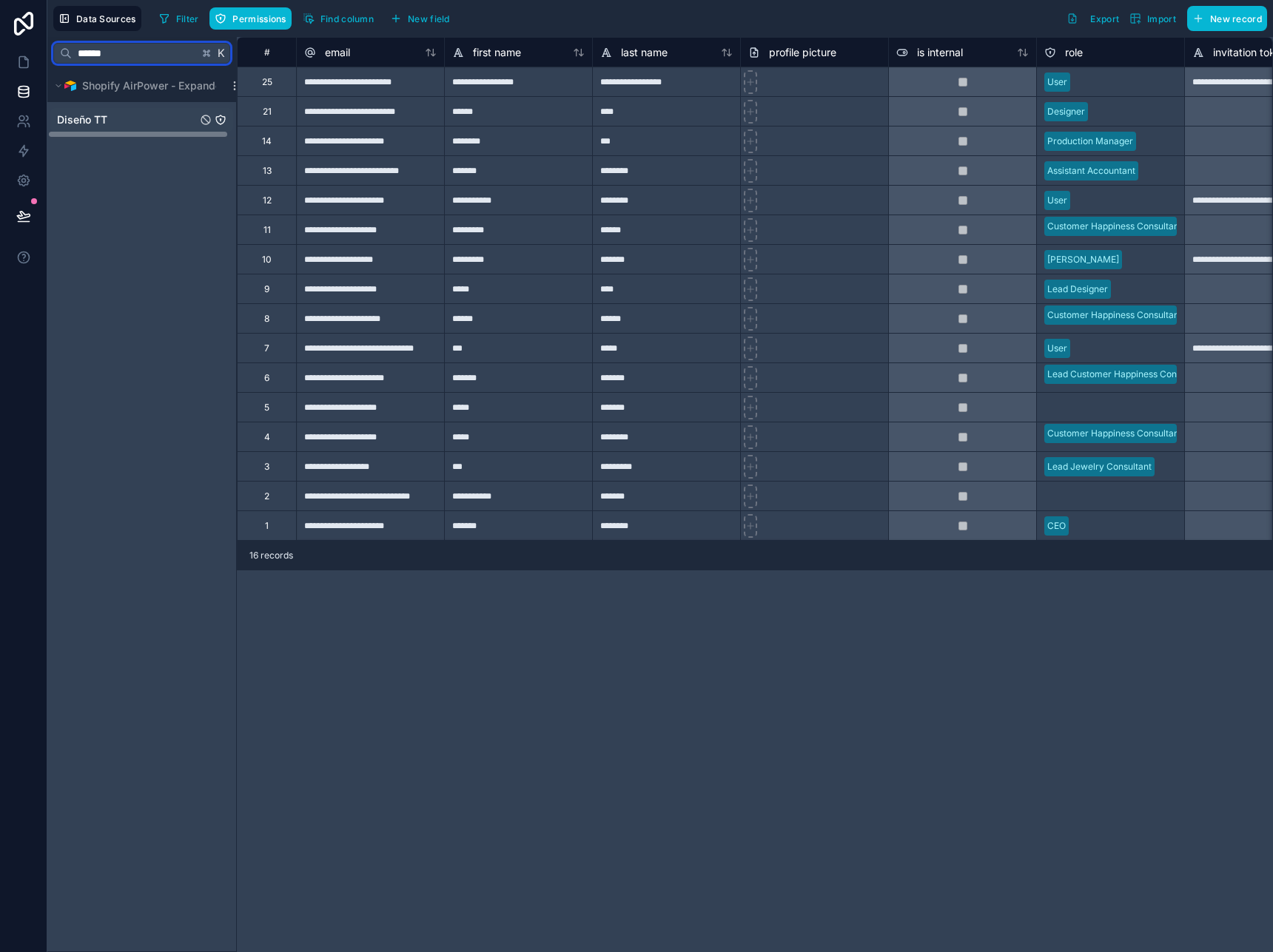
type input "******"
click at [84, 121] on span "Diseño TT" at bounding box center [82, 119] width 50 height 14
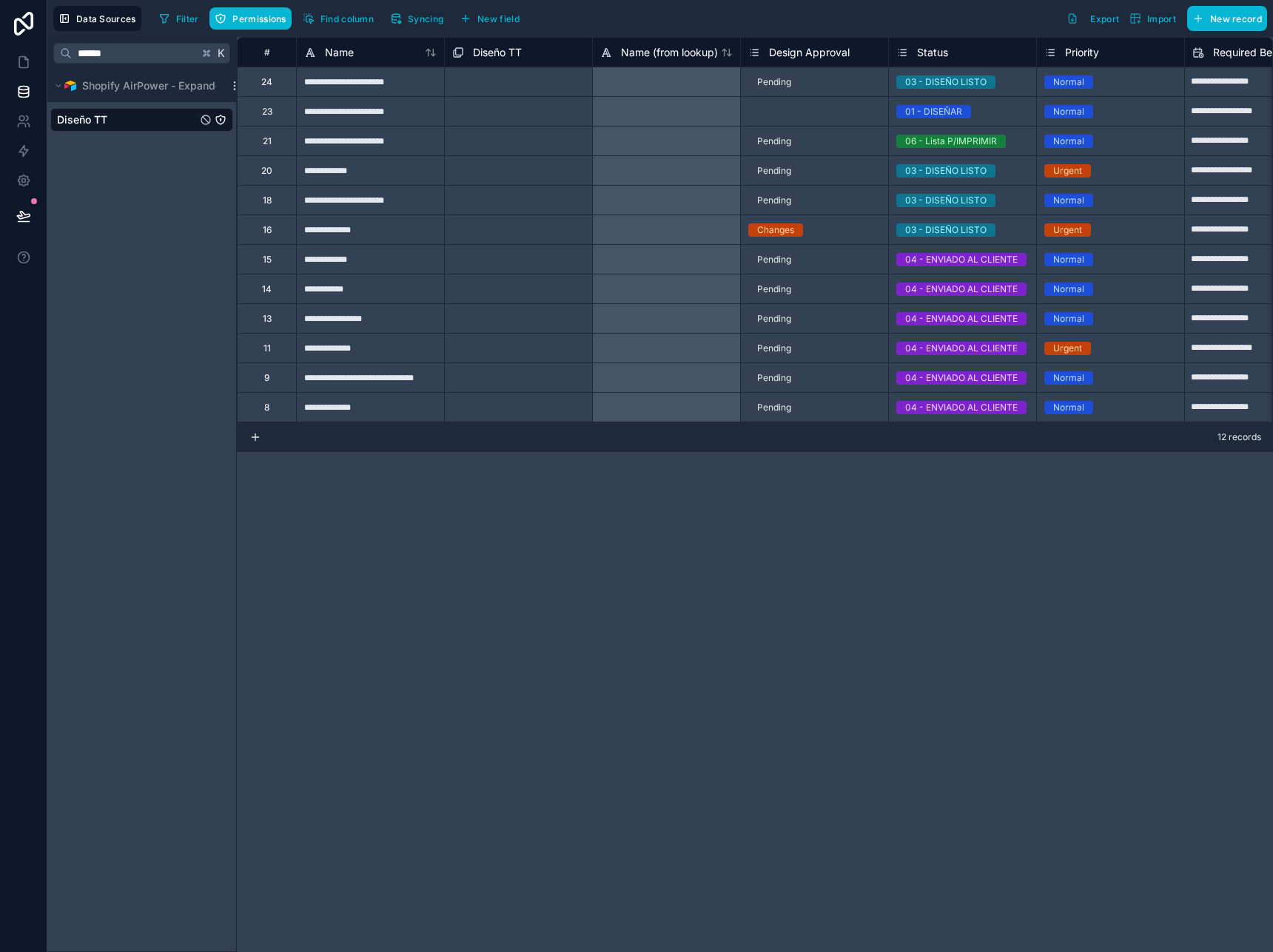
click at [84, 121] on span "Diseño TT" at bounding box center [82, 119] width 50 height 14
click at [268, 23] on span "Permissions" at bounding box center [259, 18] width 53 height 11
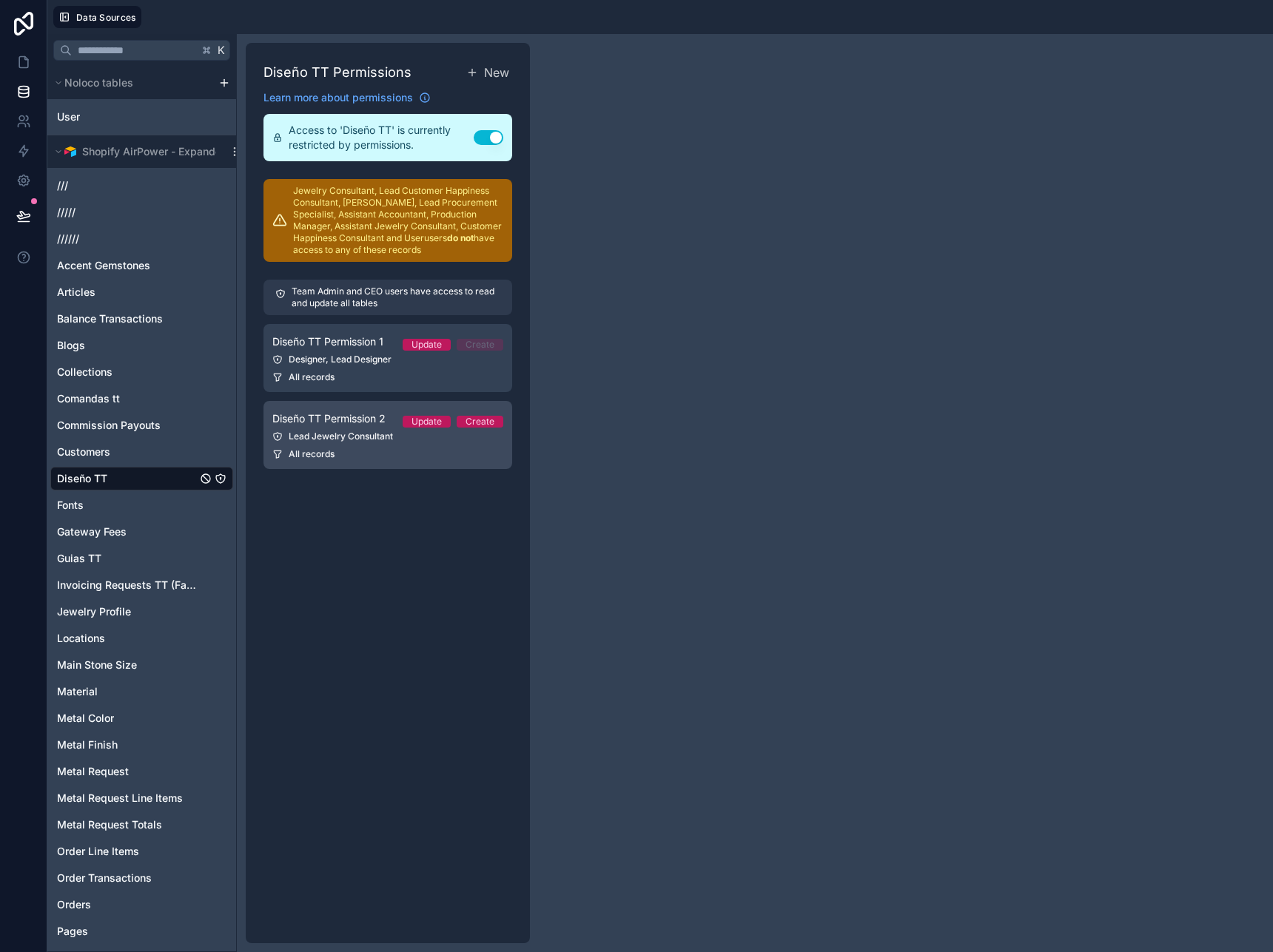
click at [335, 437] on div "Lead Jewelry Consultant" at bounding box center [387, 436] width 231 height 12
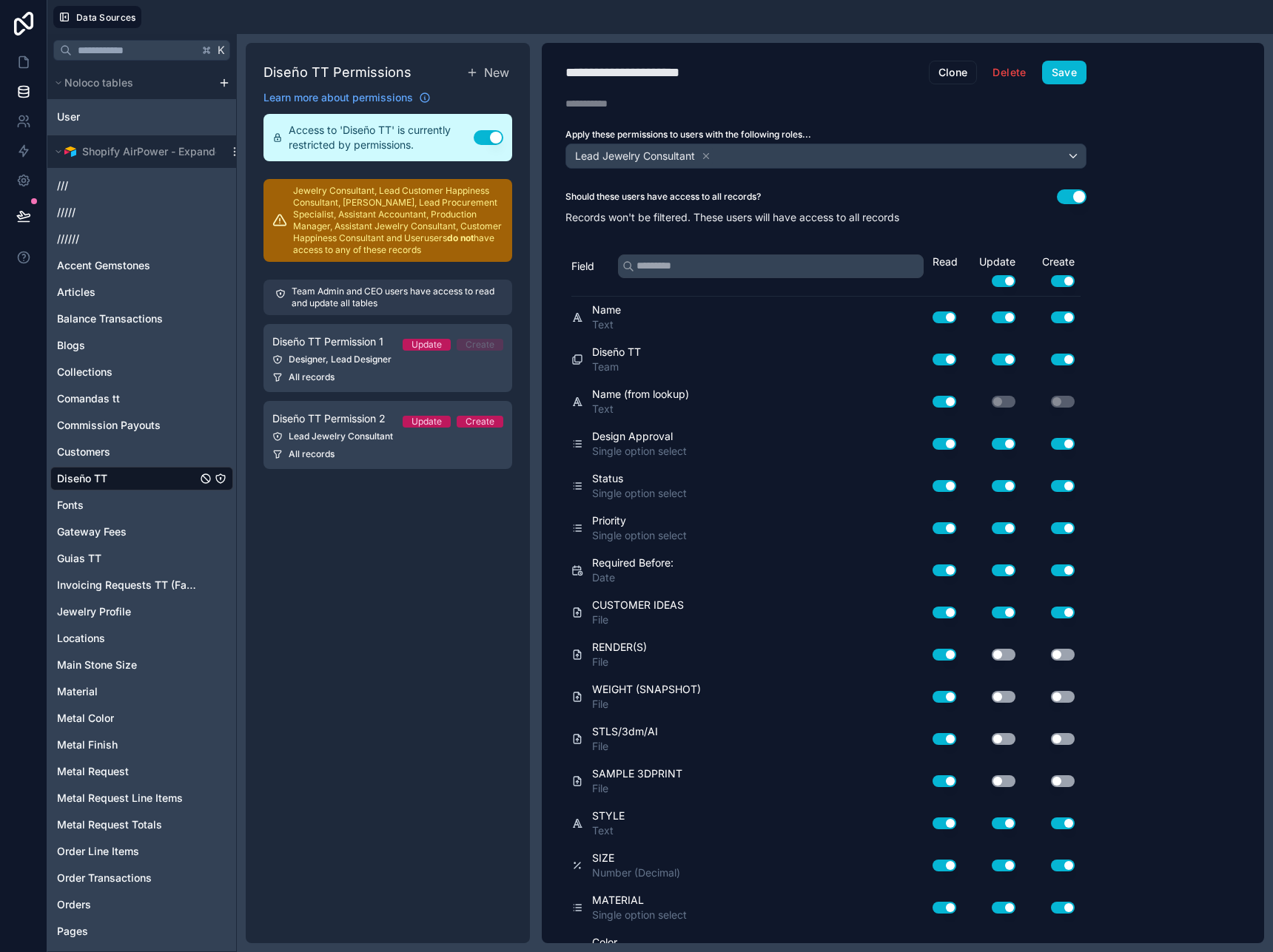
click at [699, 74] on div "**********" at bounding box center [646, 71] width 161 height 20
type div "**********"
click at [1071, 75] on button "Save" at bounding box center [1064, 72] width 44 height 24
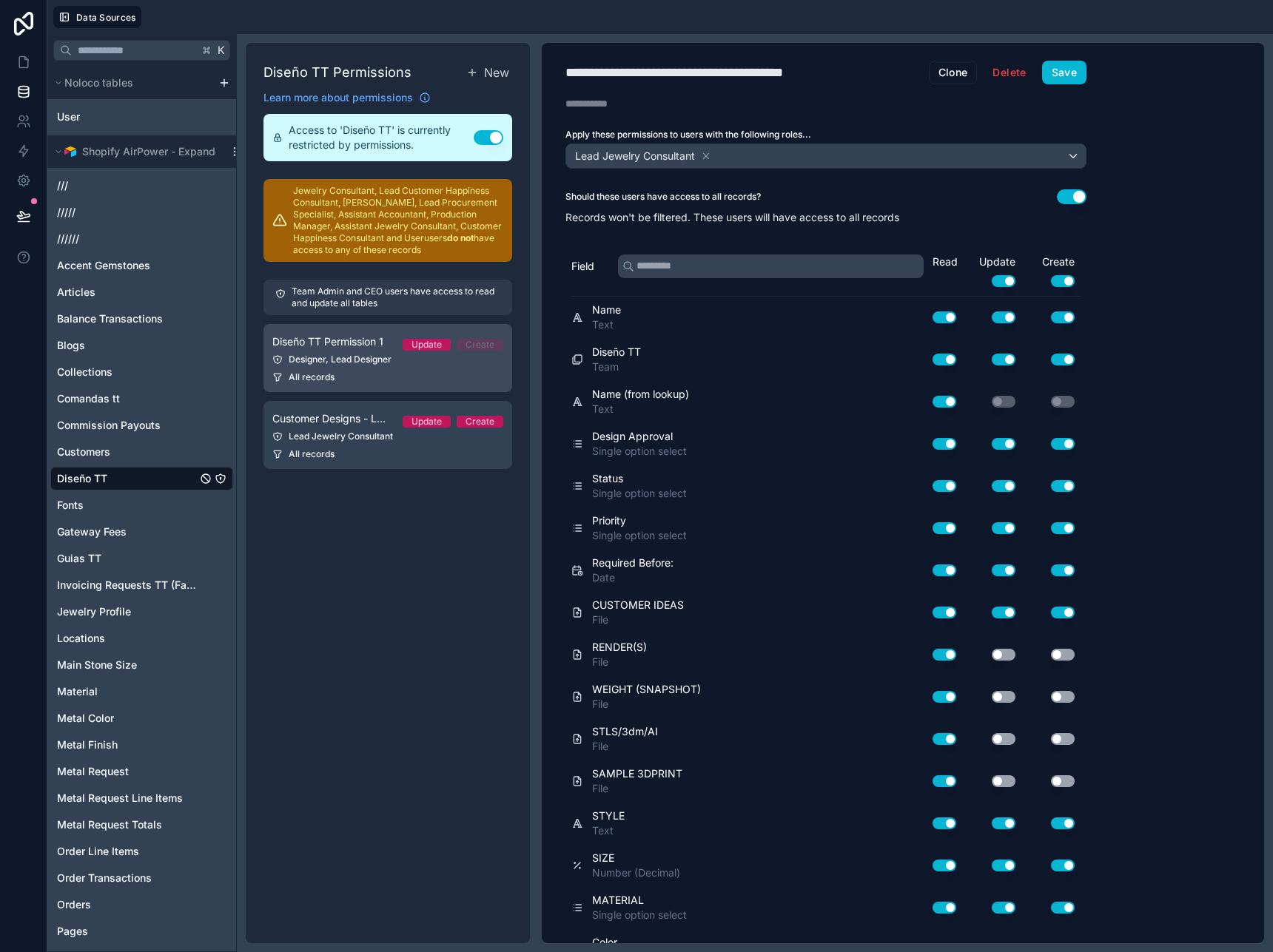
click at [346, 360] on div "Designer, Lead Designer" at bounding box center [387, 359] width 231 height 12
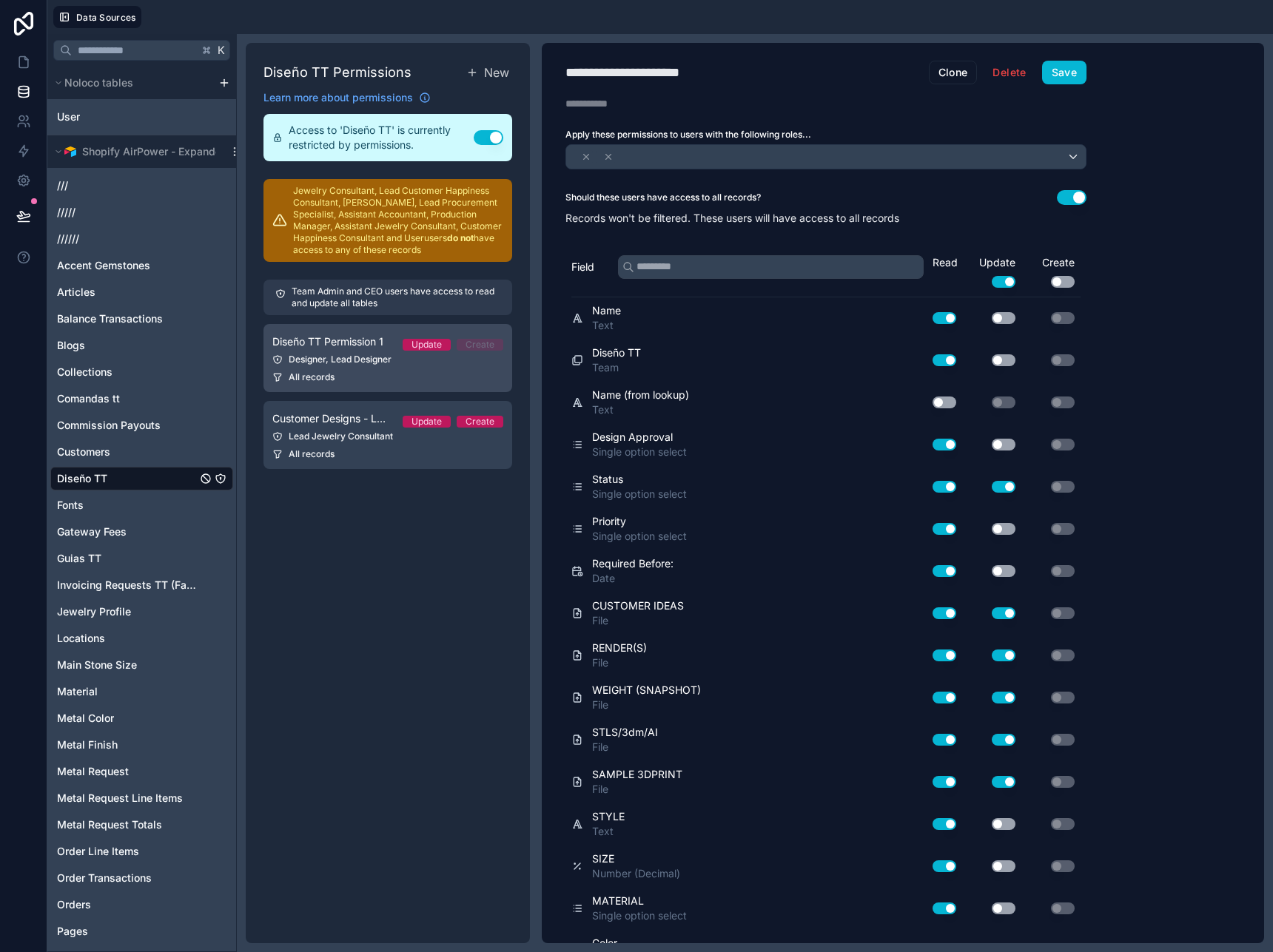
click at [335, 344] on span "Diseño TT Permission 1" at bounding box center [327, 341] width 111 height 14
click at [725, 72] on h1 "**********" at bounding box center [748, 71] width 363 height 20
click at [844, 68] on h1 "**********" at bounding box center [748, 71] width 363 height 20
click at [685, 75] on div "**********" at bounding box center [645, 71] width 158 height 20
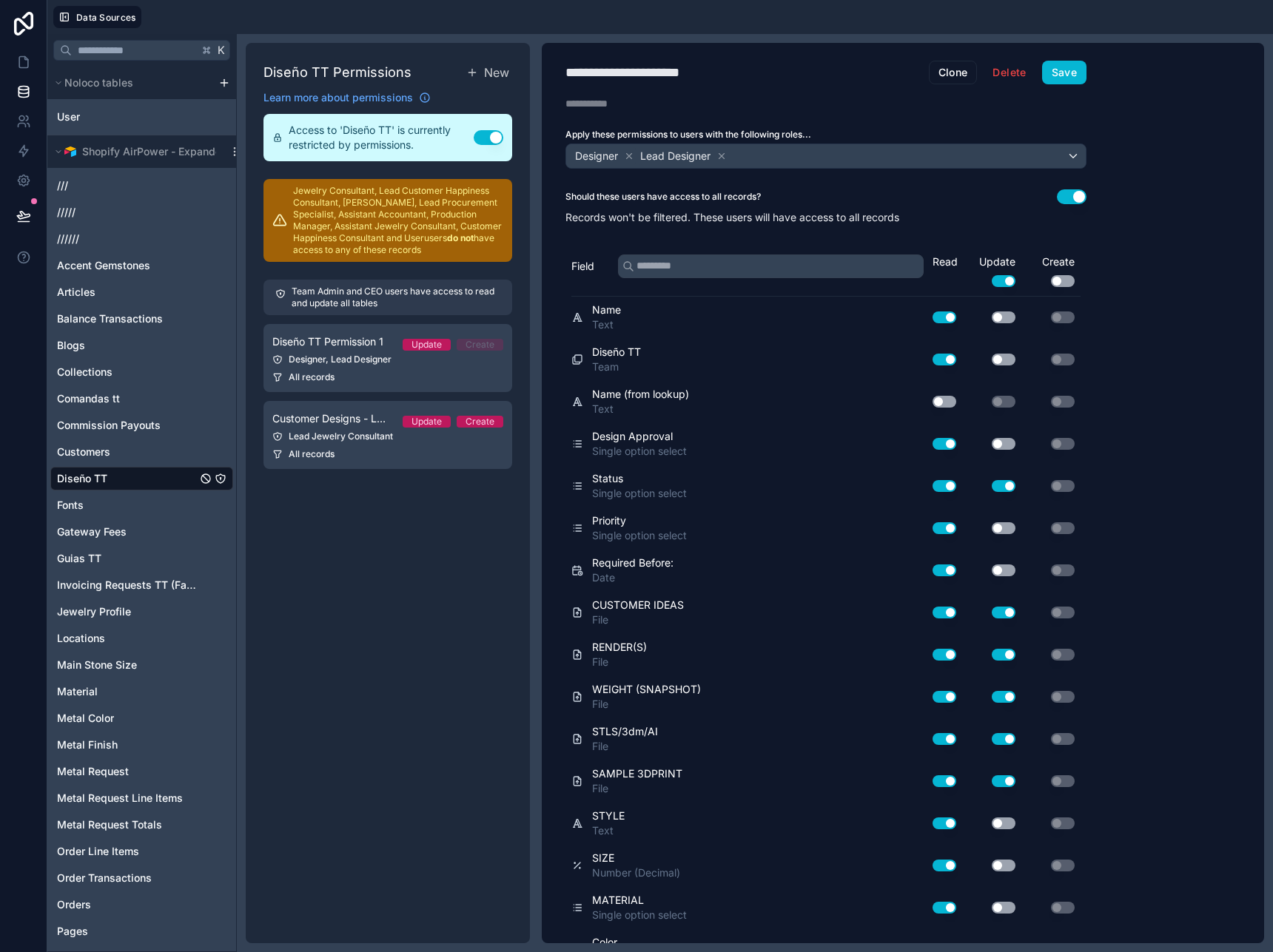
click at [685, 75] on div "**********" at bounding box center [645, 71] width 158 height 20
type div "**********"
click at [1072, 67] on button "Save" at bounding box center [1064, 72] width 44 height 24
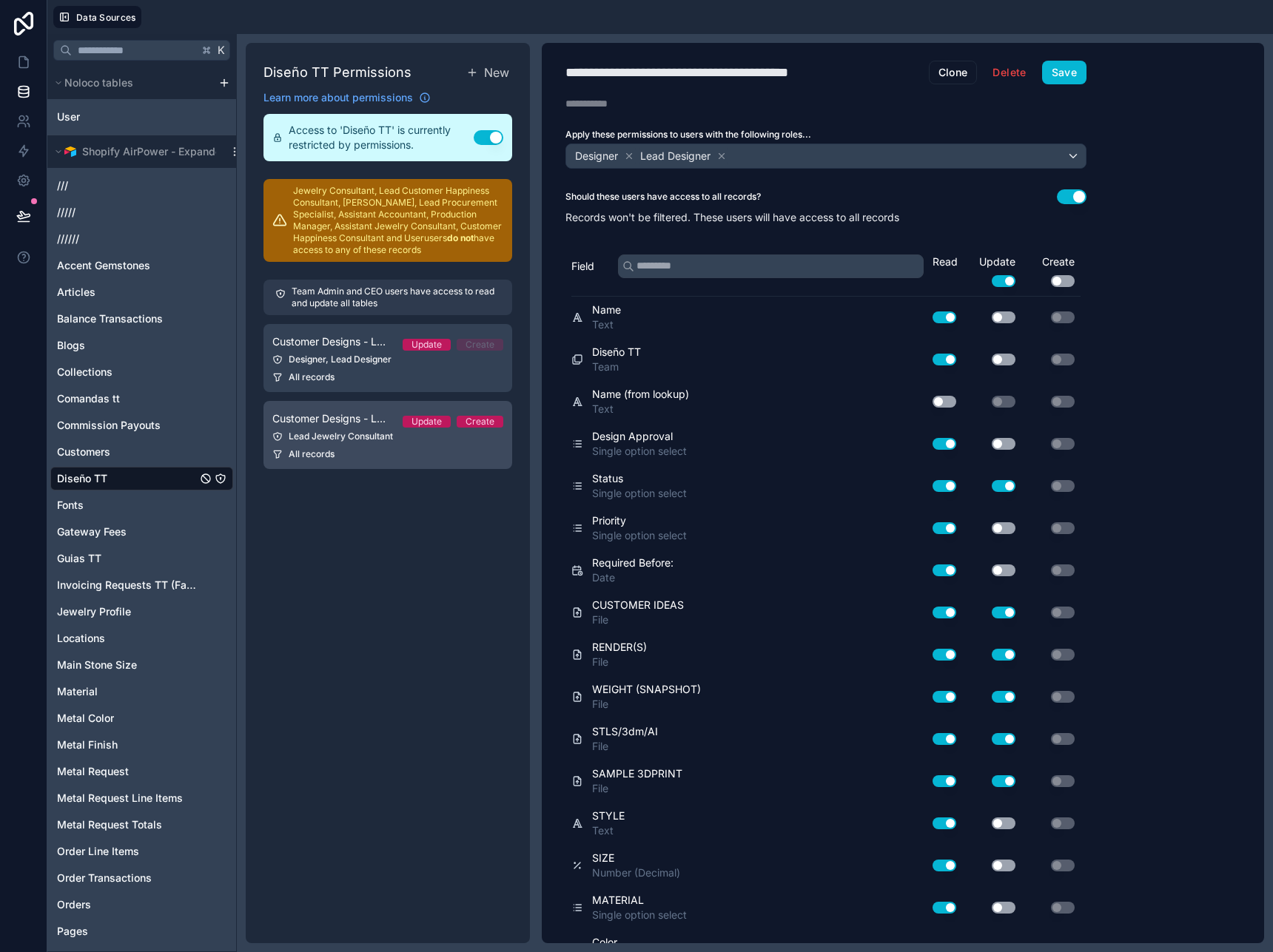
click at [347, 434] on div "Lead Jewelry Consultant" at bounding box center [387, 436] width 231 height 12
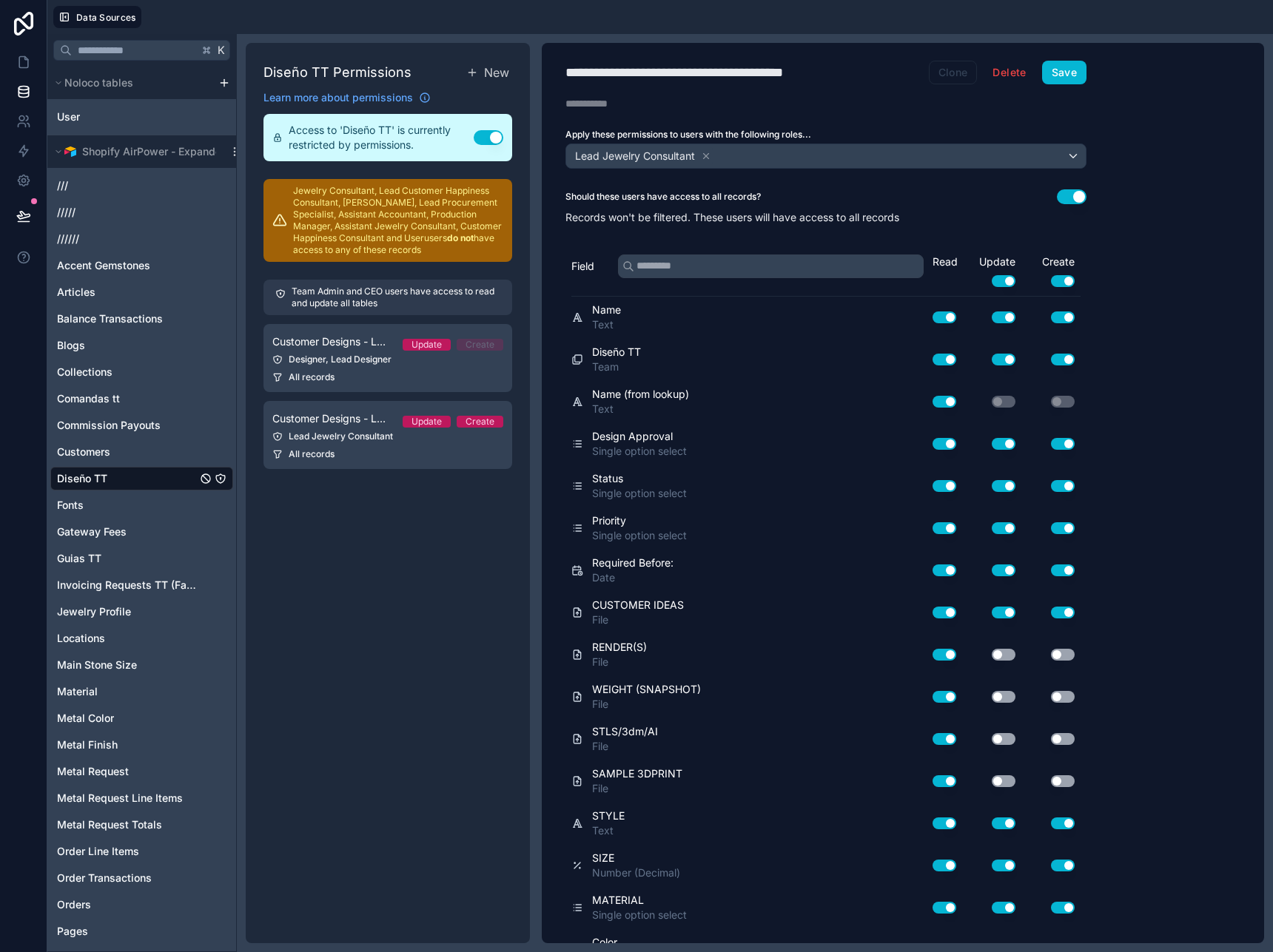
click at [950, 74] on button "Clone" at bounding box center [953, 72] width 49 height 24
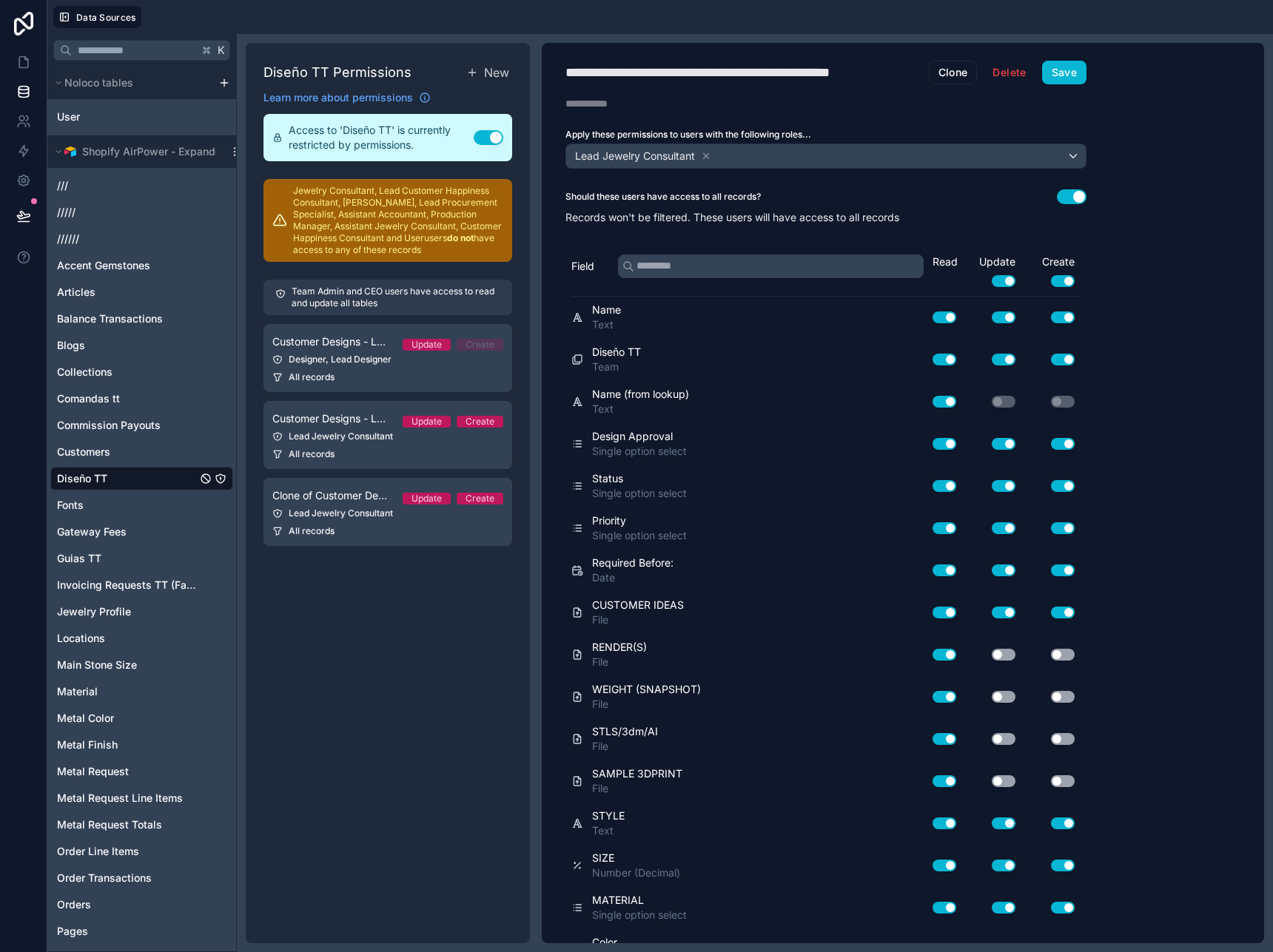
click at [654, 72] on div "**********" at bounding box center [743, 71] width 354 height 20
click at [773, 71] on div "**********" at bounding box center [743, 71] width 354 height 20
type div "**********"
click at [626, 71] on div "**********" at bounding box center [725, 71] width 320 height 20
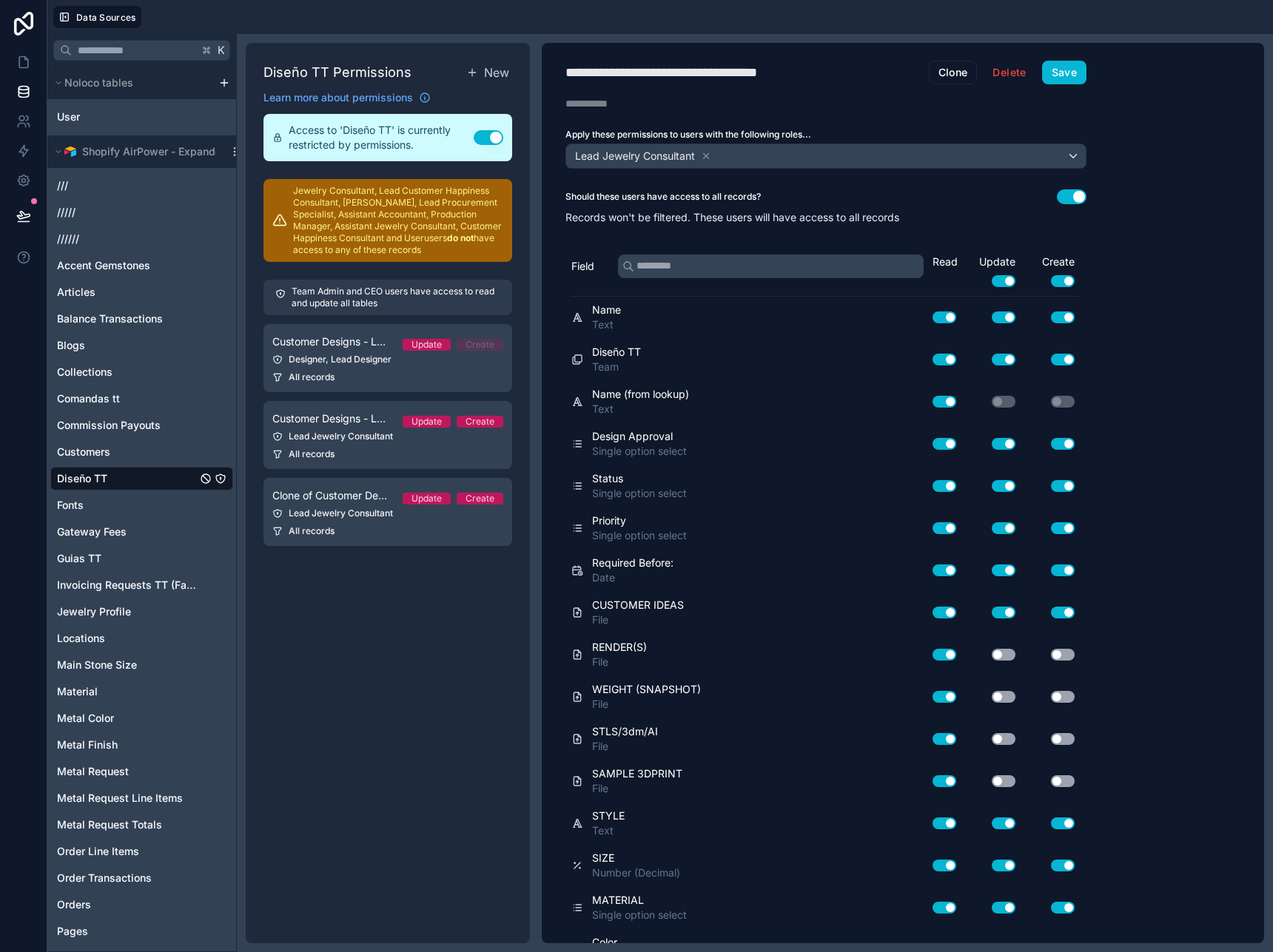
click at [756, 154] on div "Lead Jewelry Consultant" at bounding box center [826, 155] width 520 height 24
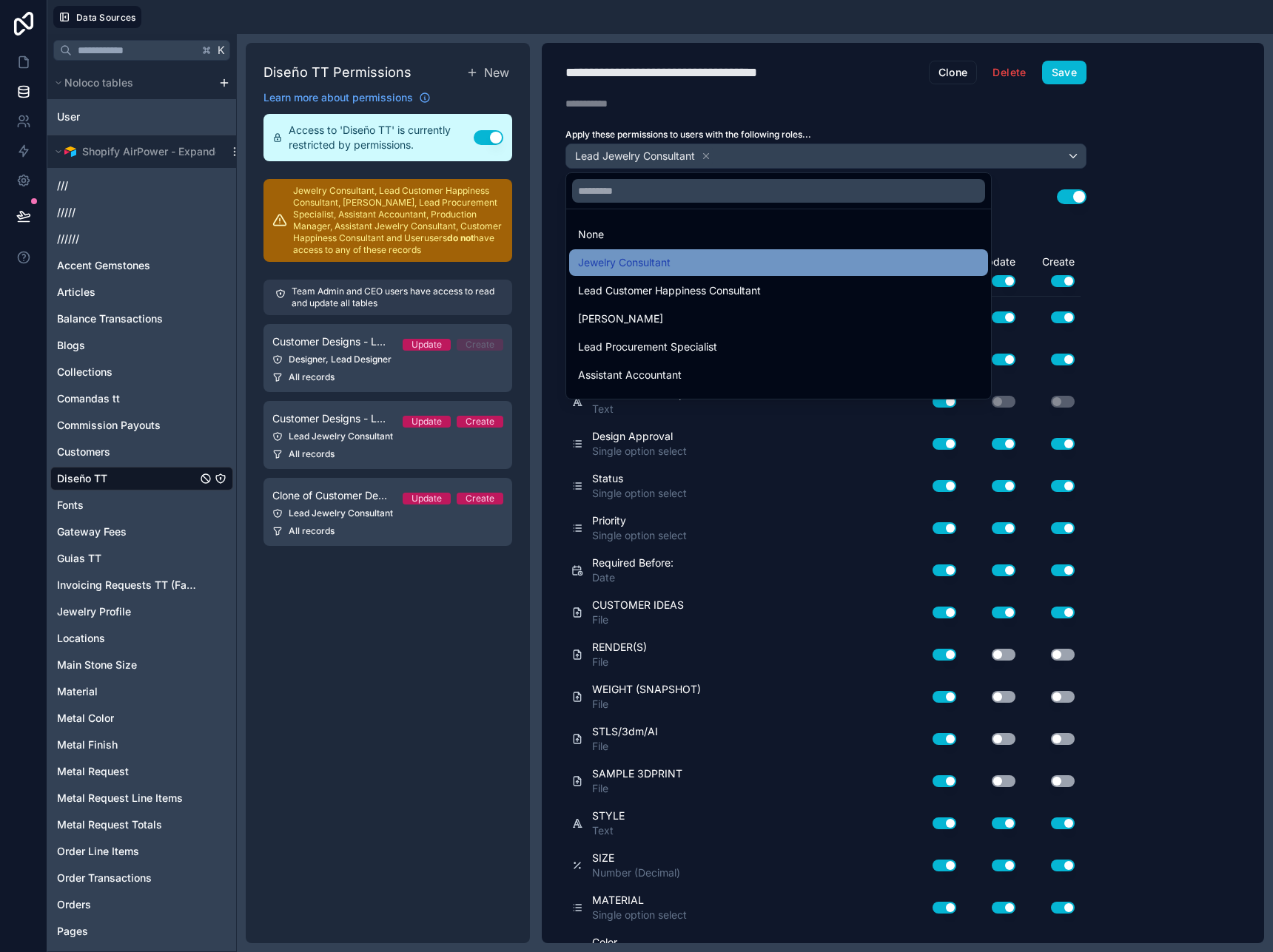
click at [664, 260] on span "Jewelry Consultant" at bounding box center [625, 263] width 93 height 17
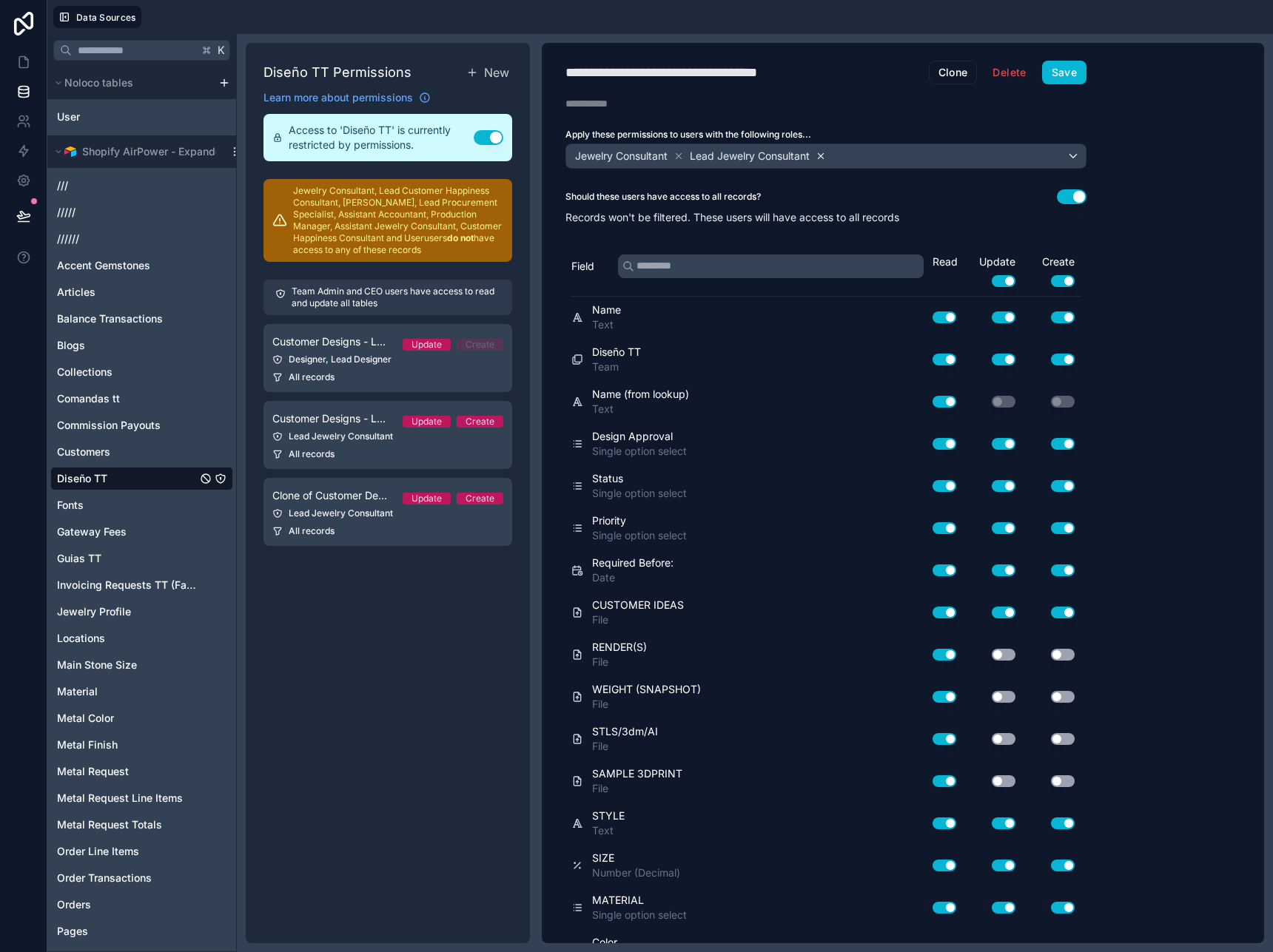
click at [820, 153] on icon at bounding box center [821, 155] width 11 height 11
click at [950, 406] on button "Use setting" at bounding box center [945, 402] width 24 height 12
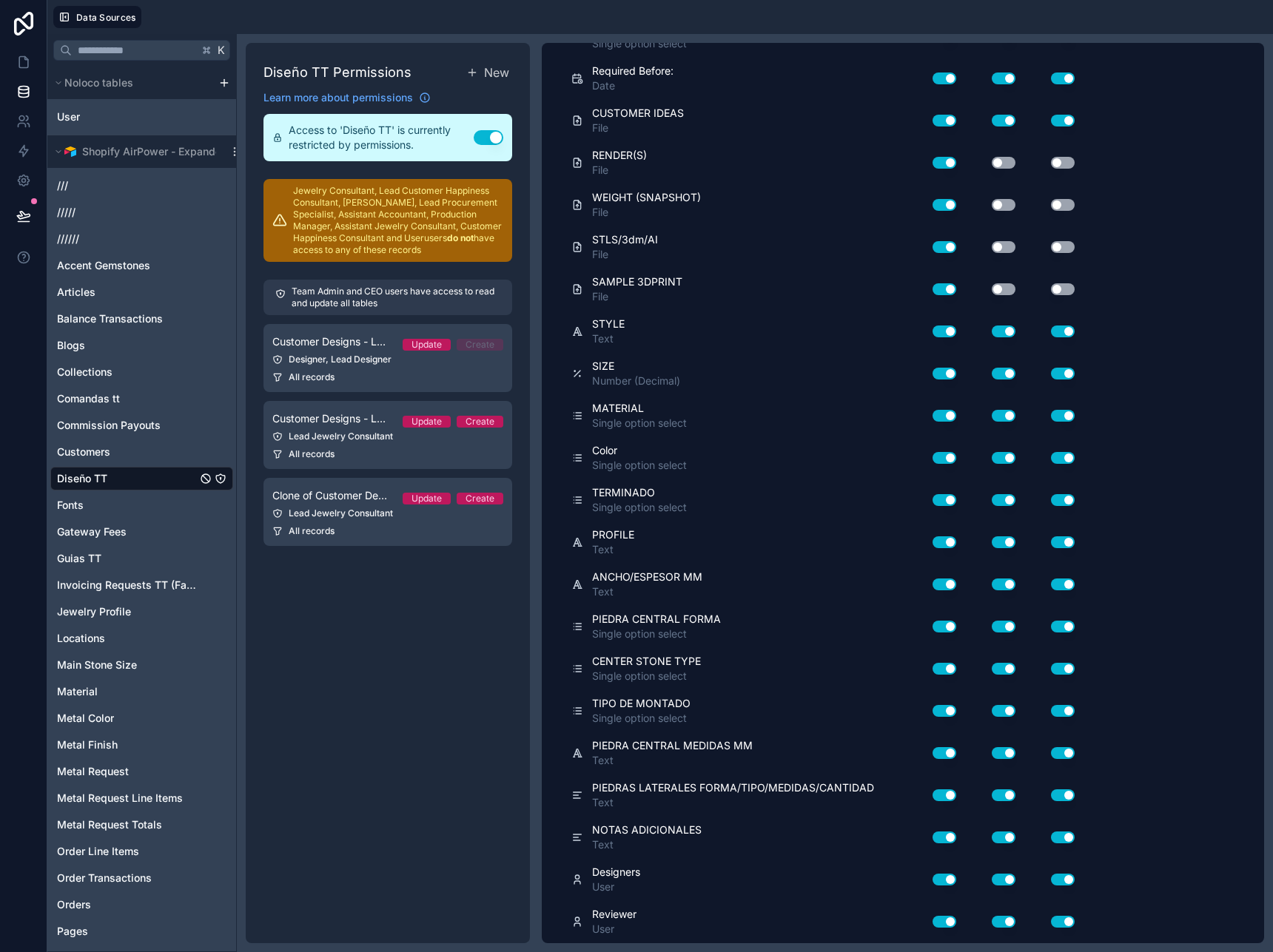
scroll to position [491, 0]
click at [950, 878] on button "Use setting" at bounding box center [945, 881] width 24 height 12
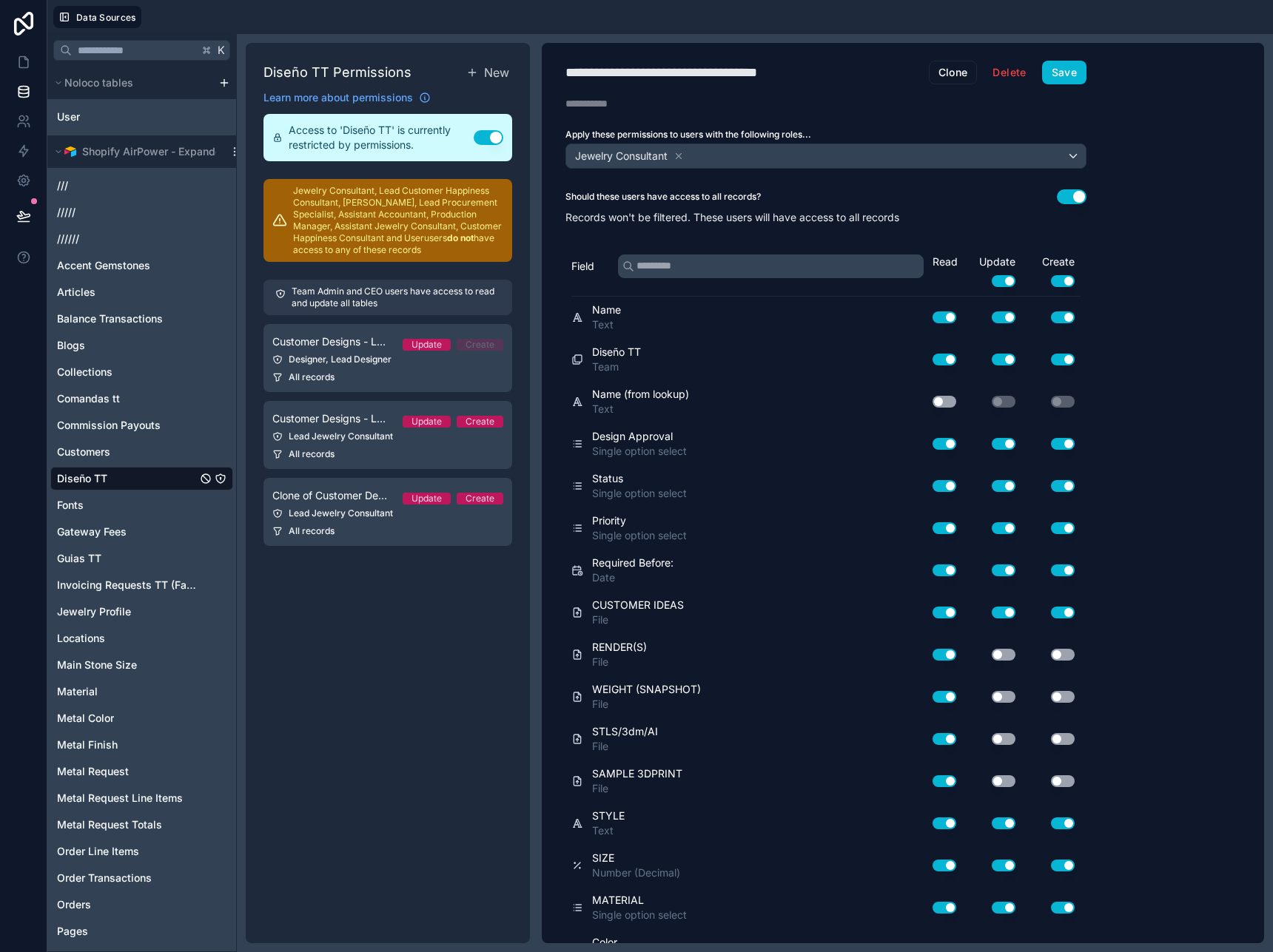
scroll to position [0, 0]
click at [1072, 69] on button "Save" at bounding box center [1064, 72] width 44 height 24
click at [22, 63] on icon at bounding box center [23, 62] width 14 height 14
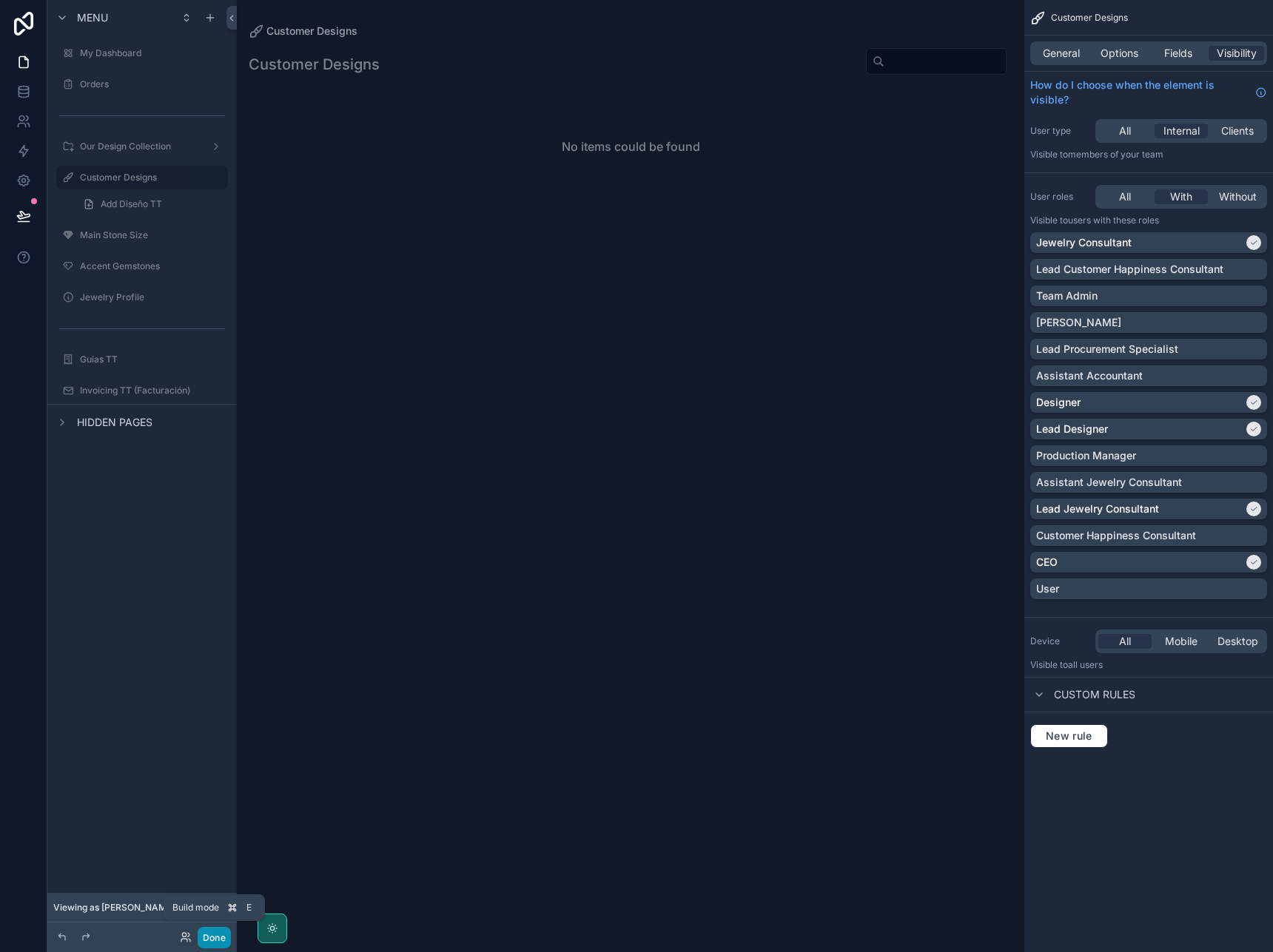
click at [218, 936] on button "Done" at bounding box center [214, 938] width 33 height 21
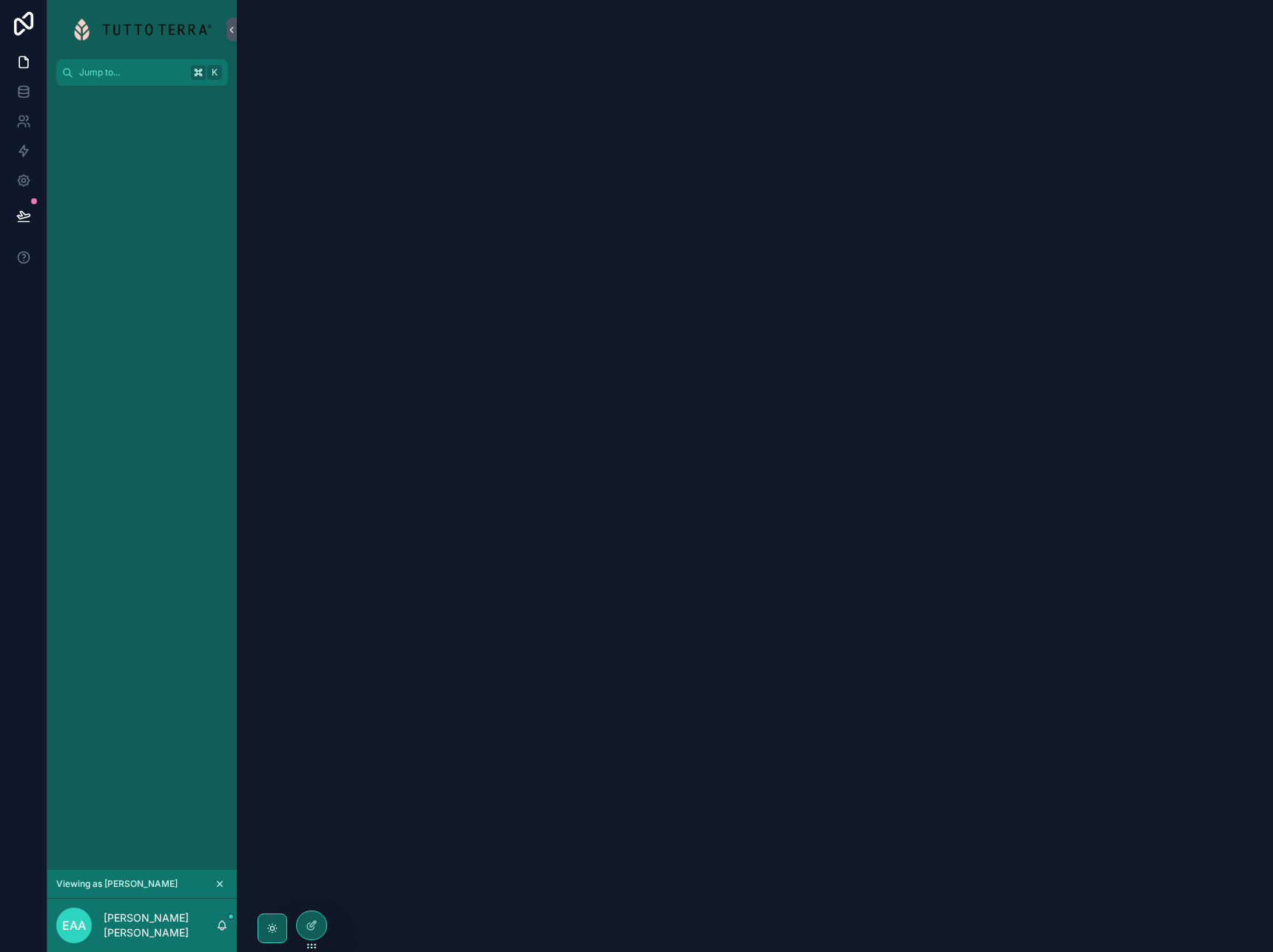
click at [132, 230] on div "scrollable content" at bounding box center [142, 478] width 189 height 784
click at [313, 925] on icon at bounding box center [312, 926] width 12 height 12
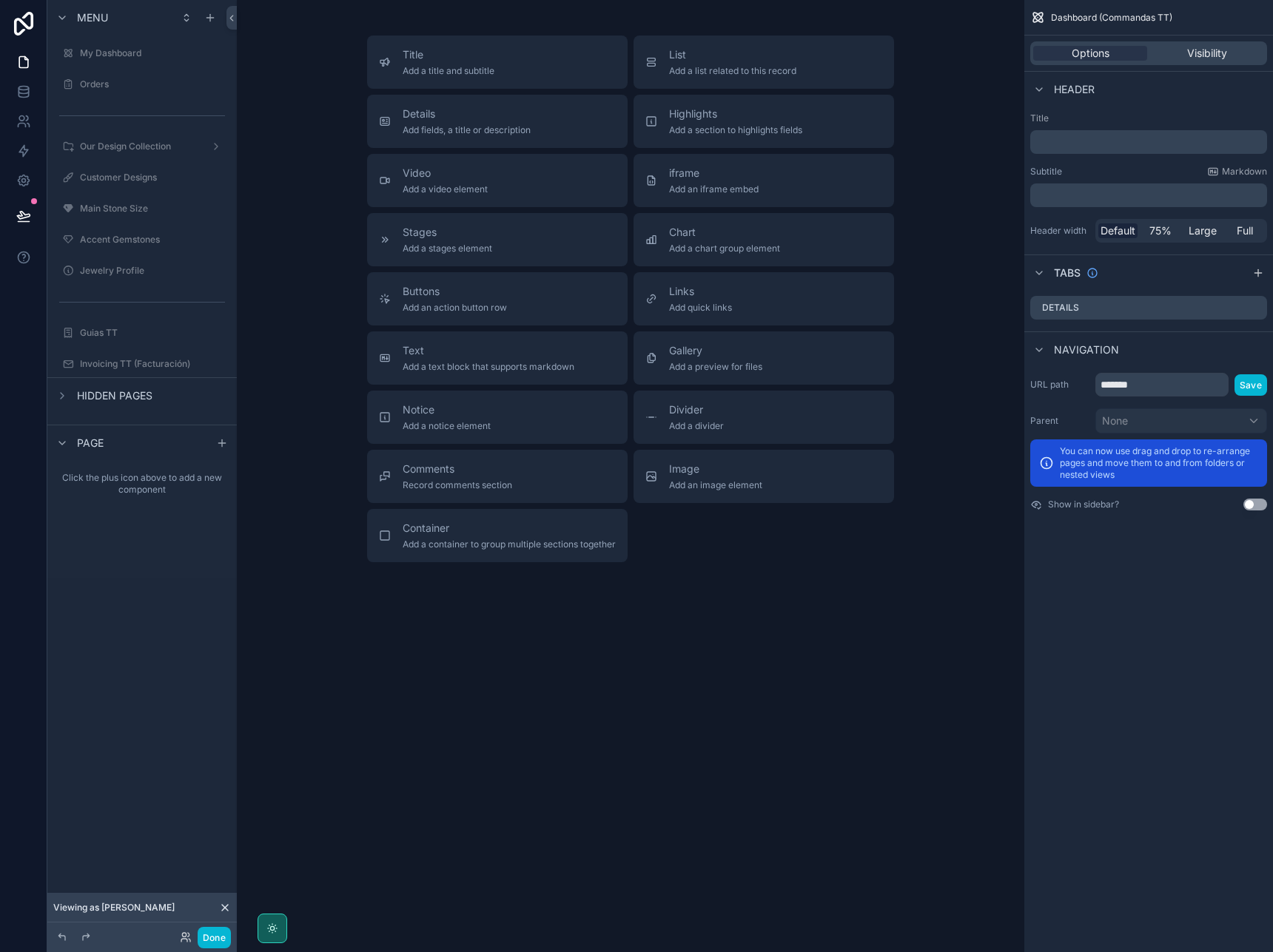
click at [223, 910] on icon at bounding box center [225, 908] width 6 height 6
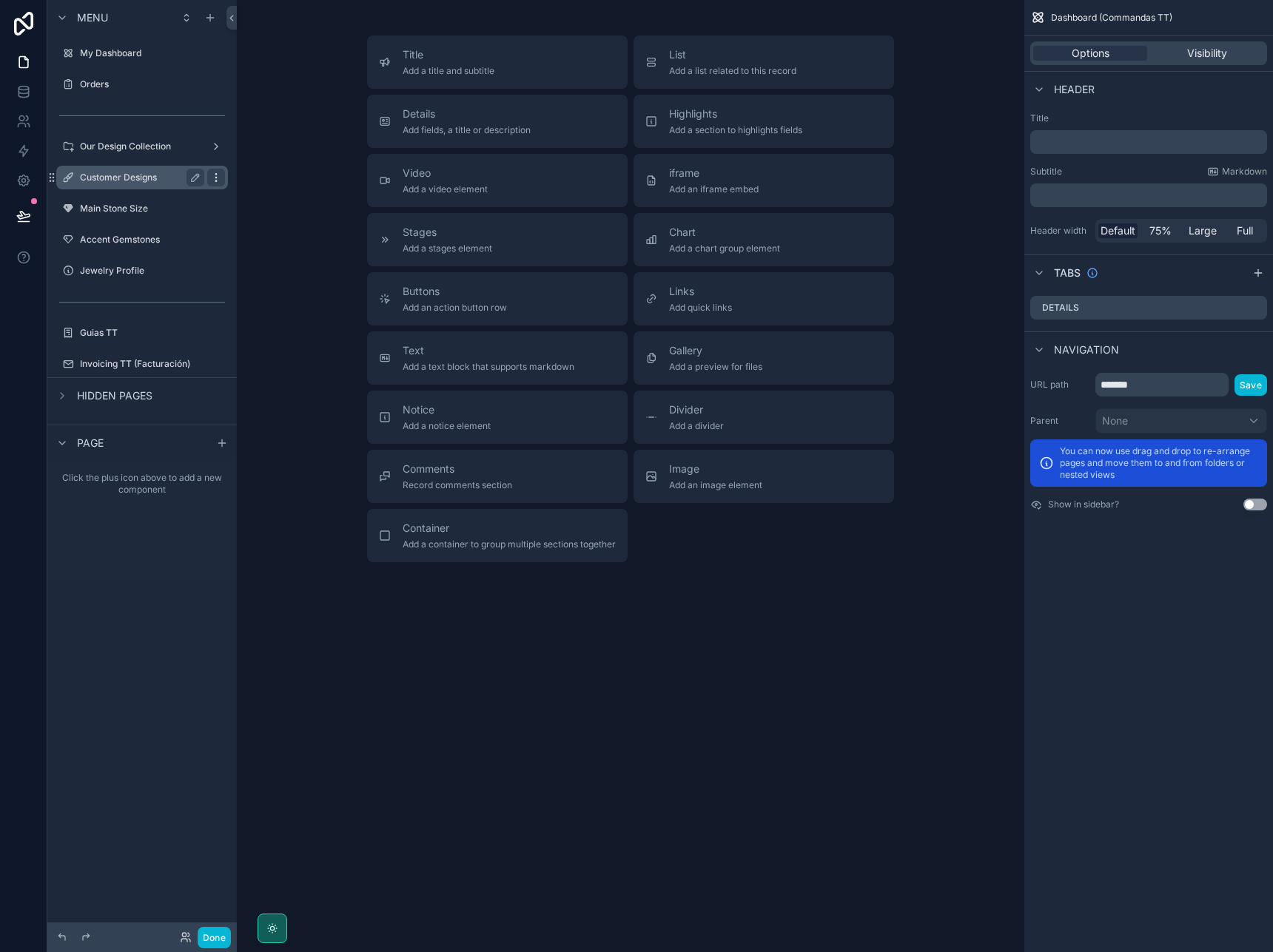
click at [217, 178] on icon "scrollable content" at bounding box center [216, 178] width 12 height 12
